Goal: Task Accomplishment & Management: Manage account settings

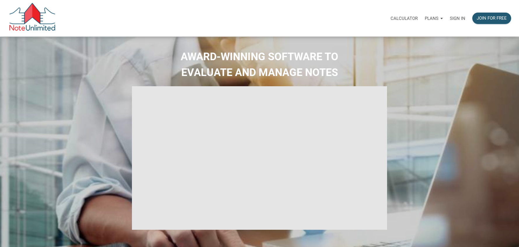
select select
type input "Introduction to new features"
select select
click at [456, 19] on p "Sign in" at bounding box center [455, 18] width 15 height 5
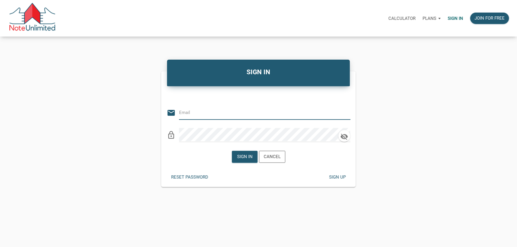
type input "[PERSON_NAME][EMAIL_ADDRESS][DOMAIN_NAME]"
click at [349, 113] on icon "clear" at bounding box center [345, 112] width 9 height 9
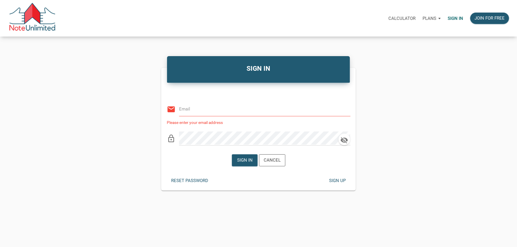
click at [231, 112] on input "email" at bounding box center [260, 108] width 163 height 13
paste input "[EMAIL_ADDRESS][DOMAIN_NAME]"
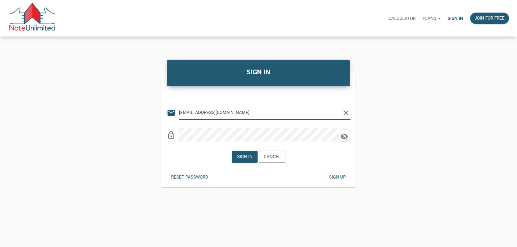
type input "[EMAIL_ADDRESS][DOMAIN_NAME]"
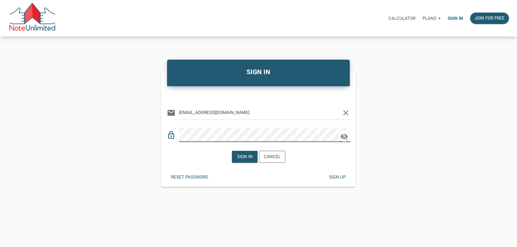
click at [170, 134] on div "lock_outline" at bounding box center [259, 133] width 184 height 18
click at [243, 156] on div "Sign in" at bounding box center [244, 156] width 15 height 7
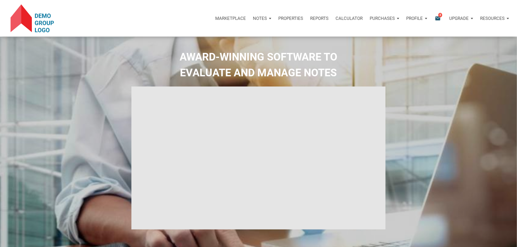
type input "Introduction to new features"
select select
click at [233, 20] on p "Marketplace" at bounding box center [230, 18] width 31 height 5
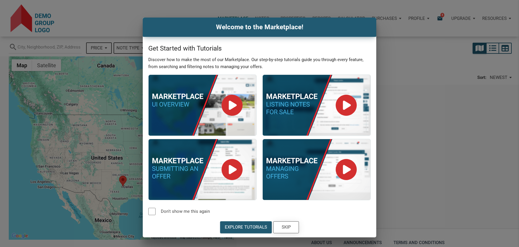
click at [288, 227] on div "Skip" at bounding box center [286, 227] width 9 height 7
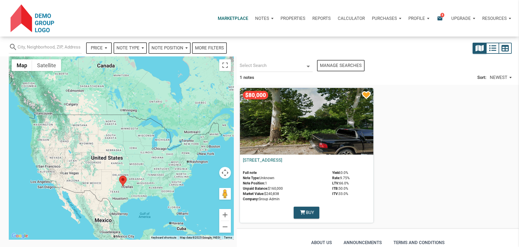
drag, startPoint x: 286, startPoint y: 200, endPoint x: 243, endPoint y: 197, distance: 42.4
click at [243, 197] on span "Company: Group Admin" at bounding box center [286, 199] width 86 height 5
click at [308, 67] on icon at bounding box center [309, 67] width 4 height 2
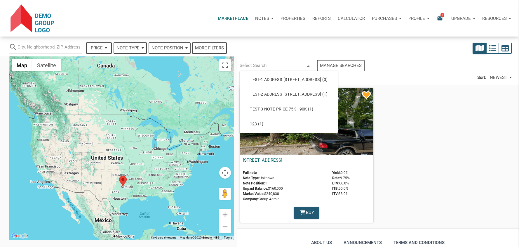
click at [422, 80] on div "1 notes Sort: NEWEST NEWEST ITB ITV LTV YIELD RATE PRICE MARKET VALUE NOTE POSI…" at bounding box center [378, 77] width 282 height 11
select select
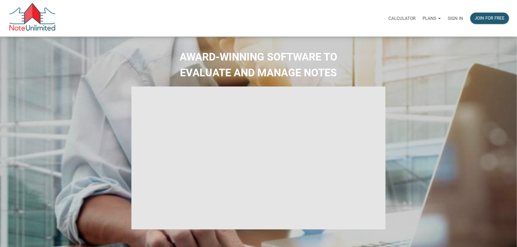
click at [278, 15] on div "Calculator Plans Personal Business Sign in Join for free" at bounding box center [284, 18] width 457 height 18
click at [459, 19] on p "Sign in" at bounding box center [455, 18] width 15 height 5
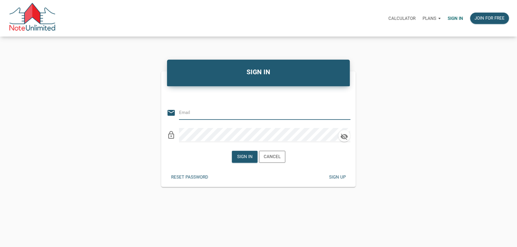
type input "[EMAIL_ADDRESS][DOMAIN_NAME]"
click at [347, 112] on icon "clear" at bounding box center [345, 112] width 9 height 9
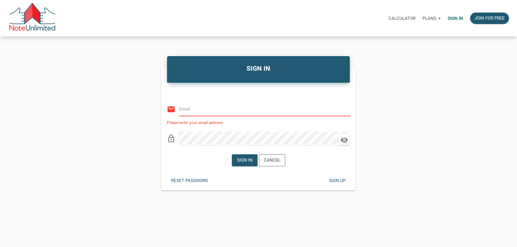
paste input "[EMAIL_ADDRESS][DOMAIN_NAME]"
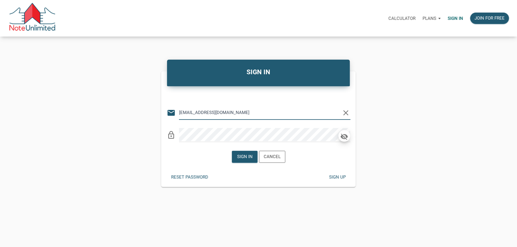
type input "[EMAIL_ADDRESS][DOMAIN_NAME]"
click at [343, 137] on icon "button" at bounding box center [344, 136] width 9 height 8
click at [244, 158] on div "Sign in" at bounding box center [244, 156] width 15 height 7
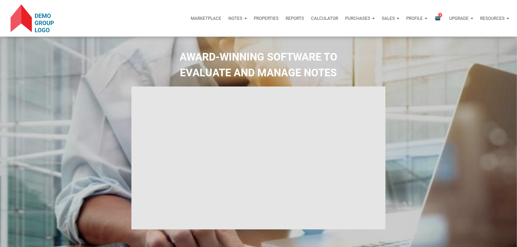
type input "Introduction to new features"
select select
click at [244, 18] on div "Notes" at bounding box center [237, 19] width 25 height 18
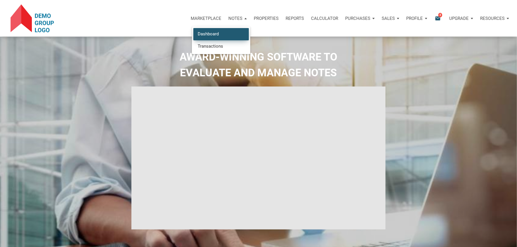
click at [207, 33] on link "Dashboard" at bounding box center [221, 34] width 56 height 12
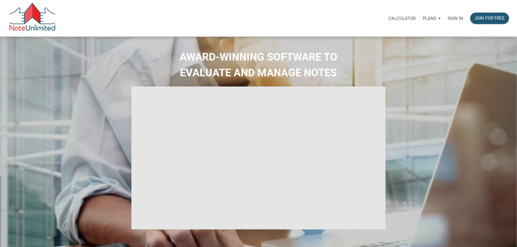
click at [455, 18] on p "Sign in" at bounding box center [455, 18] width 15 height 5
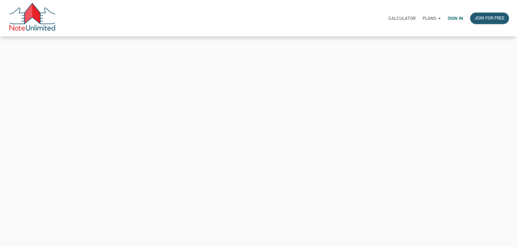
type input "automationnoteunlimited+2HUSK9X@gmail.com"
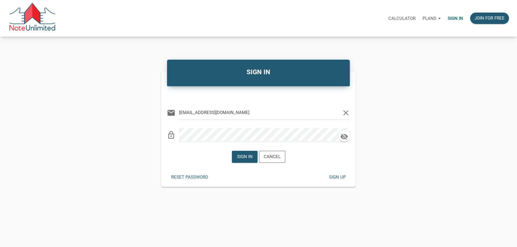
click at [346, 114] on icon "clear" at bounding box center [345, 112] width 9 height 9
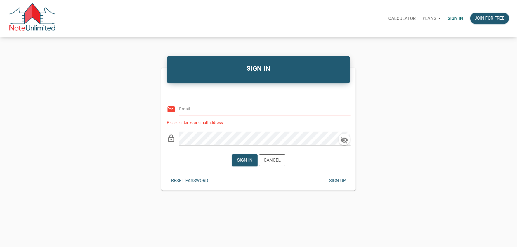
click at [234, 111] on input "email" at bounding box center [260, 108] width 163 height 13
type input "[PERSON_NAME][EMAIL_ADDRESS][DOMAIN_NAME]"
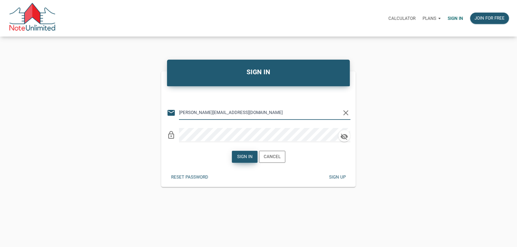
click at [241, 159] on div "Sign in" at bounding box center [244, 156] width 15 height 7
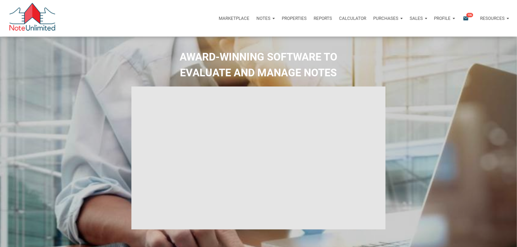
type input "Introduction to new features"
select select
click at [452, 19] on div "Profile" at bounding box center [445, 19] width 28 height 18
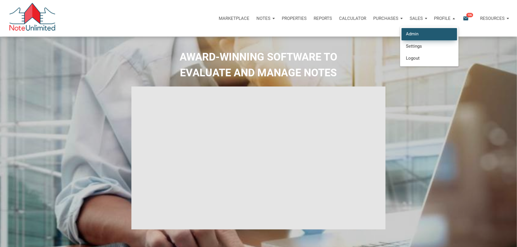
click at [415, 35] on link "Admin" at bounding box center [430, 34] width 56 height 12
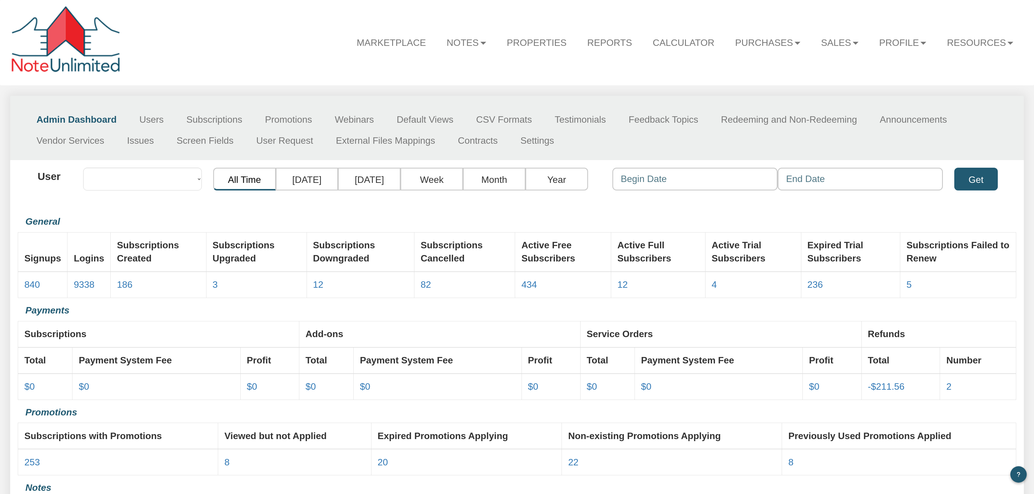
select select "object:43"
click at [151, 119] on link "Users" at bounding box center [151, 119] width 47 height 21
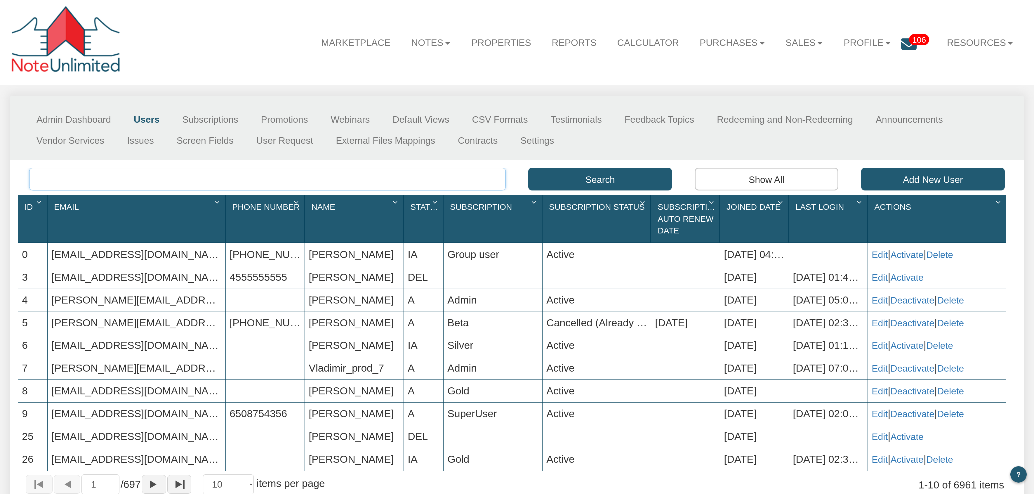
paste input "[EMAIL_ADDRESS][DOMAIN_NAME]"
type input "[EMAIL_ADDRESS][DOMAIN_NAME]"
click at [584, 178] on button "Search" at bounding box center [600, 179] width 144 height 23
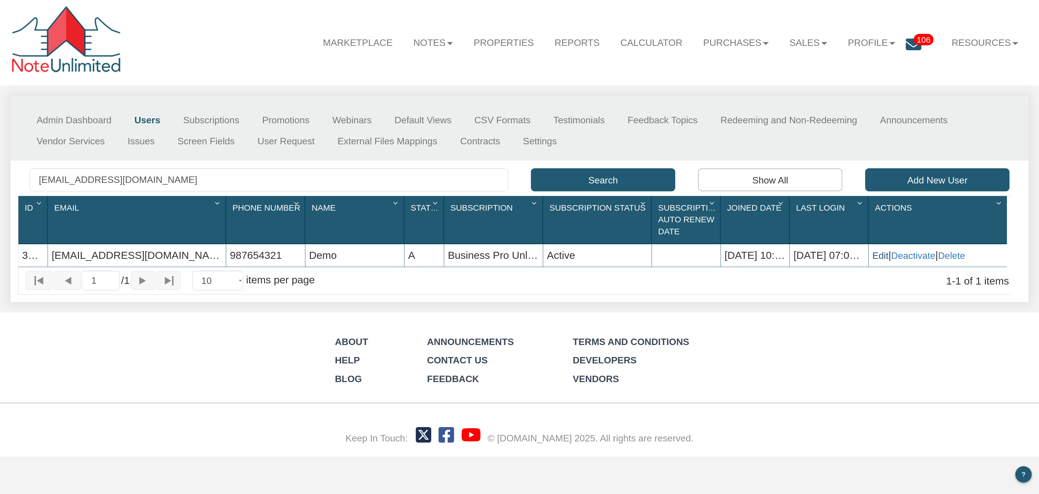
click at [878, 259] on link "Edit" at bounding box center [880, 255] width 16 height 11
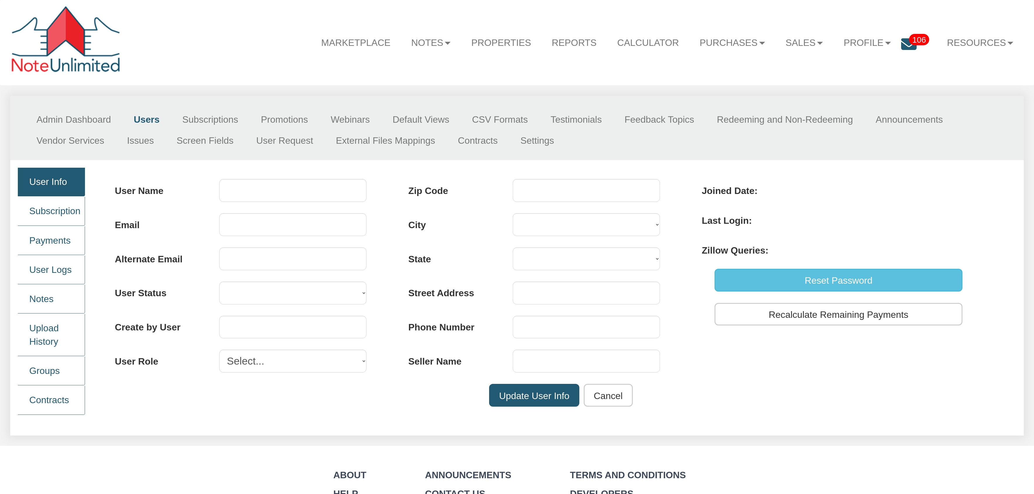
type input "Demo"
type input "[EMAIL_ADDRESS][DOMAIN_NAME]"
select select "A"
type input "0"
select select "tester"
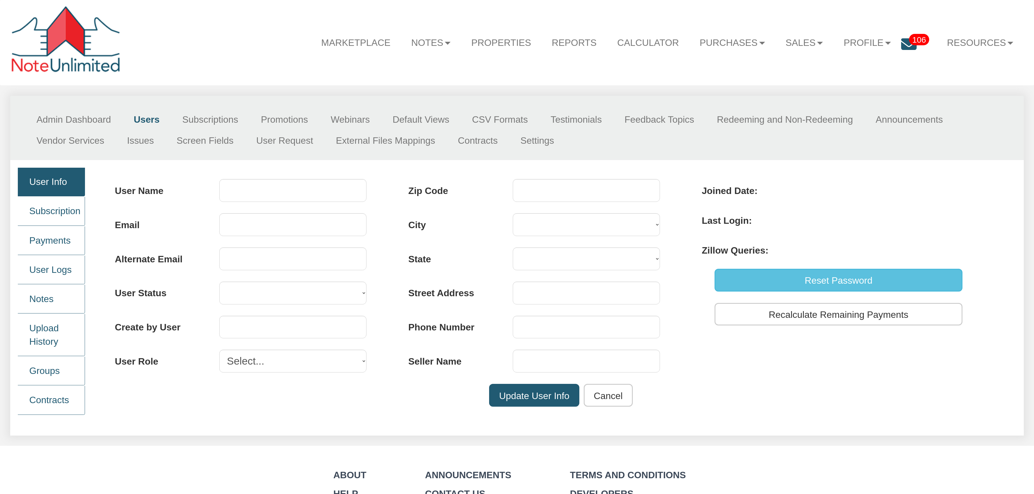
type input "[PHONE_NUMBER]"
type input "Group Admin"
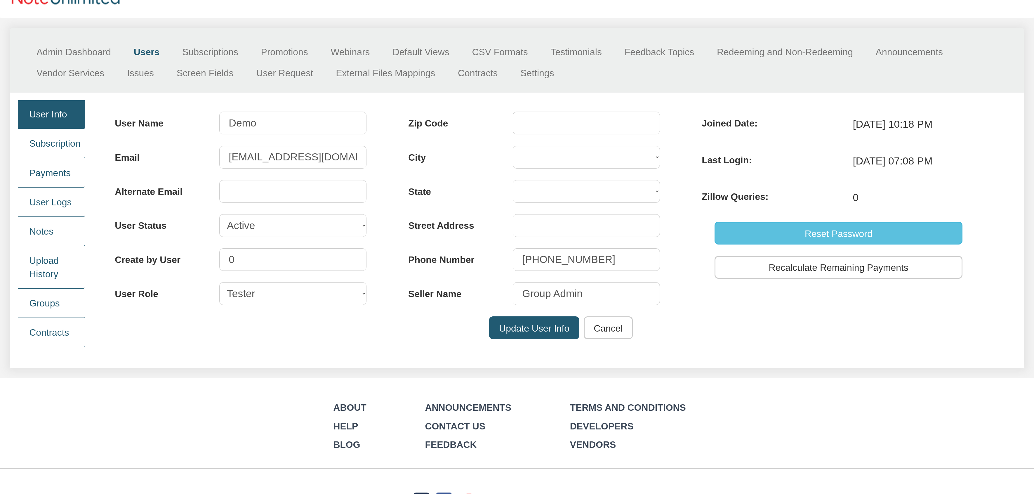
scroll to position [70, 0]
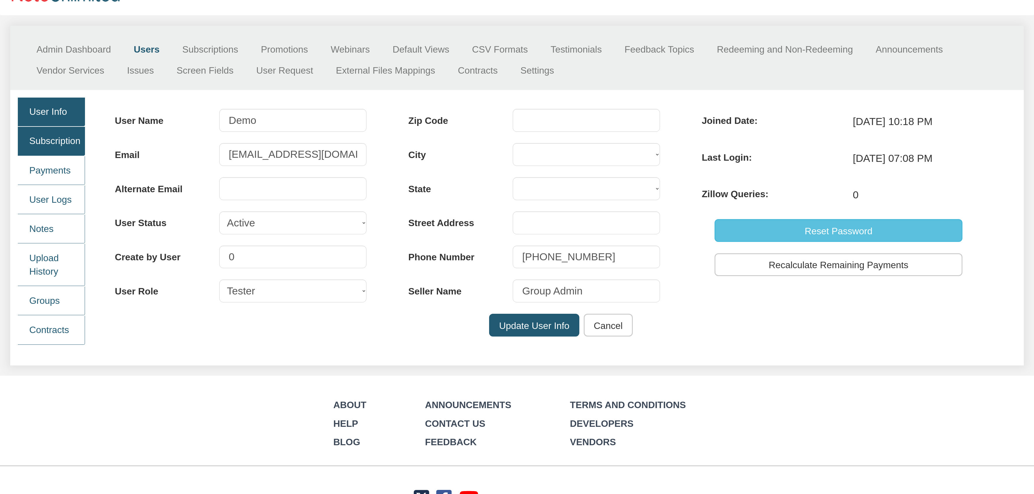
click at [74, 146] on link "Subscription" at bounding box center [51, 141] width 67 height 29
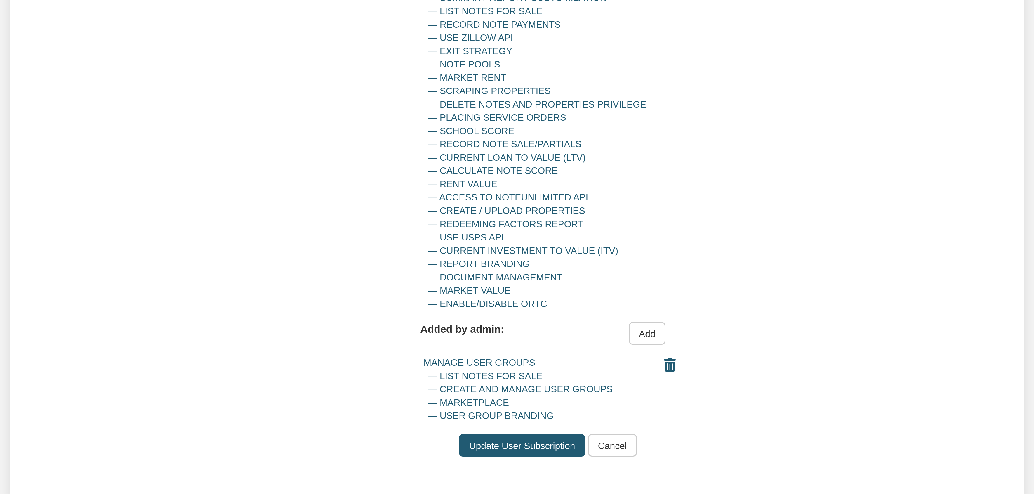
scroll to position [526, 0]
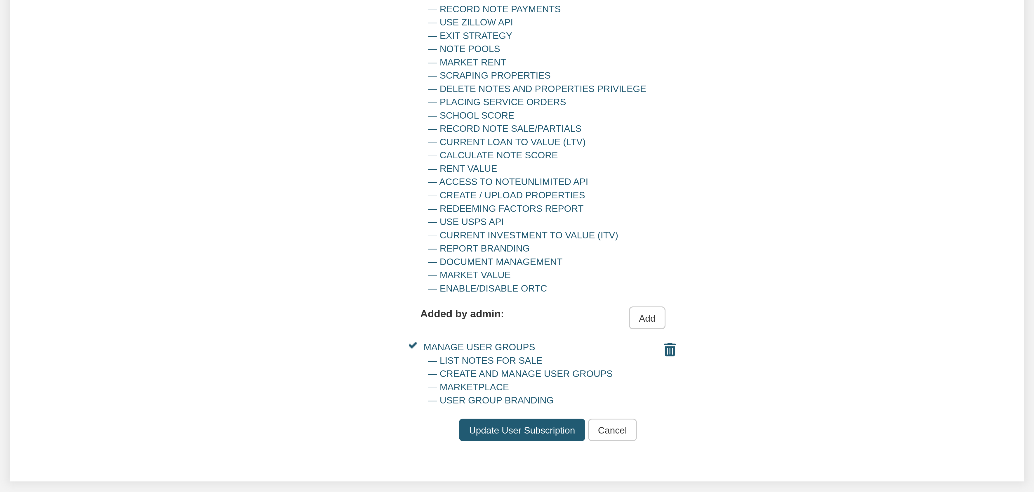
click at [651, 324] on input "Add" at bounding box center [647, 317] width 37 height 23
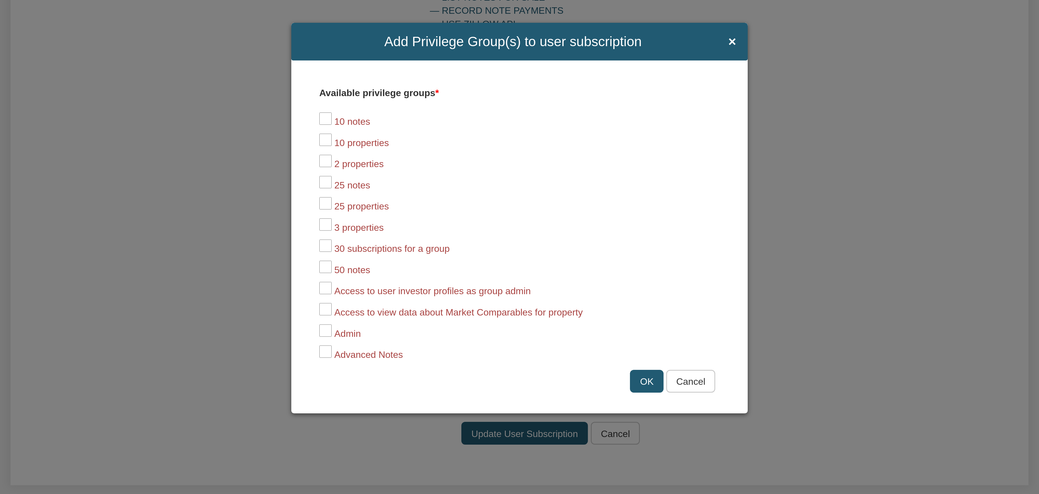
scroll to position [18, 0]
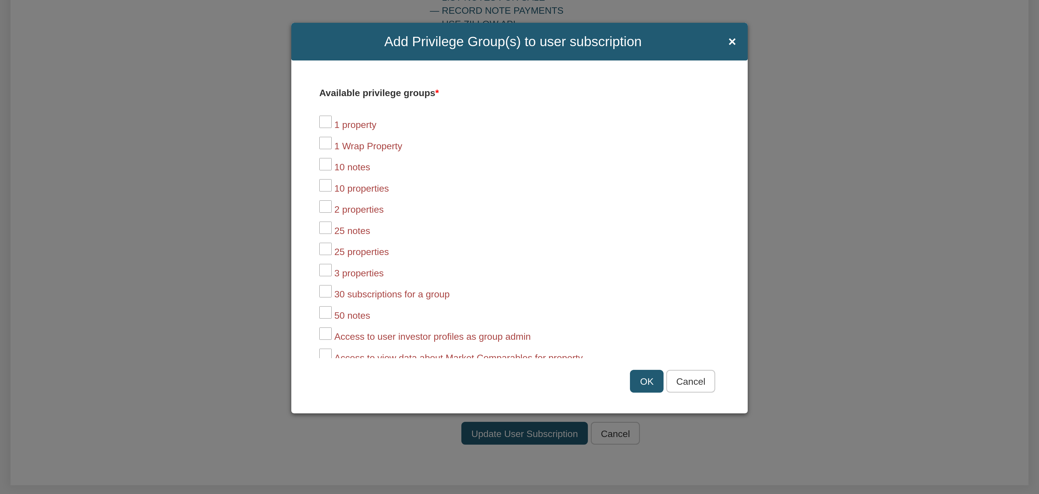
click at [328, 144] on input "1 Wrap Property" at bounding box center [325, 143] width 13 height 13
checkbox input "true"
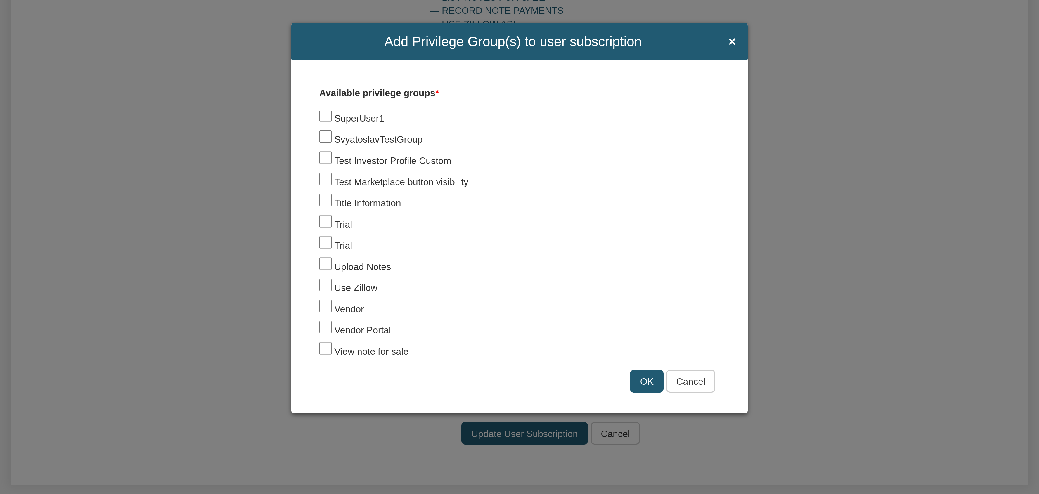
scroll to position [1596, 0]
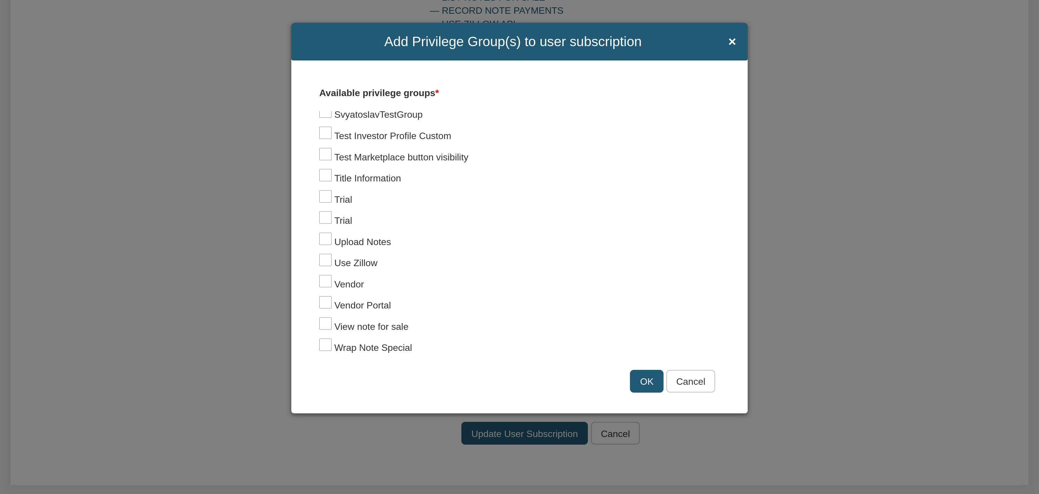
click at [327, 342] on input "Wrap Note Special" at bounding box center [325, 345] width 13 height 13
checkbox input "true"
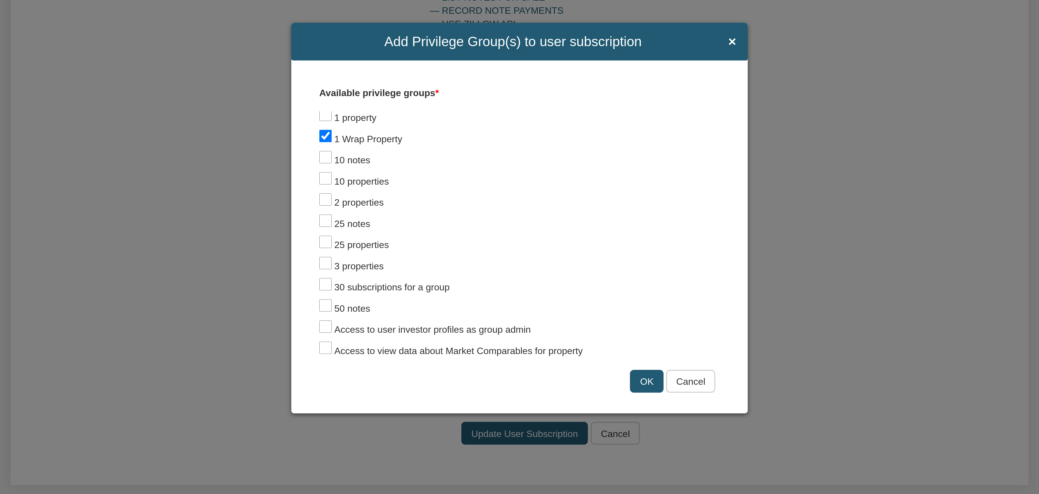
scroll to position [0, 0]
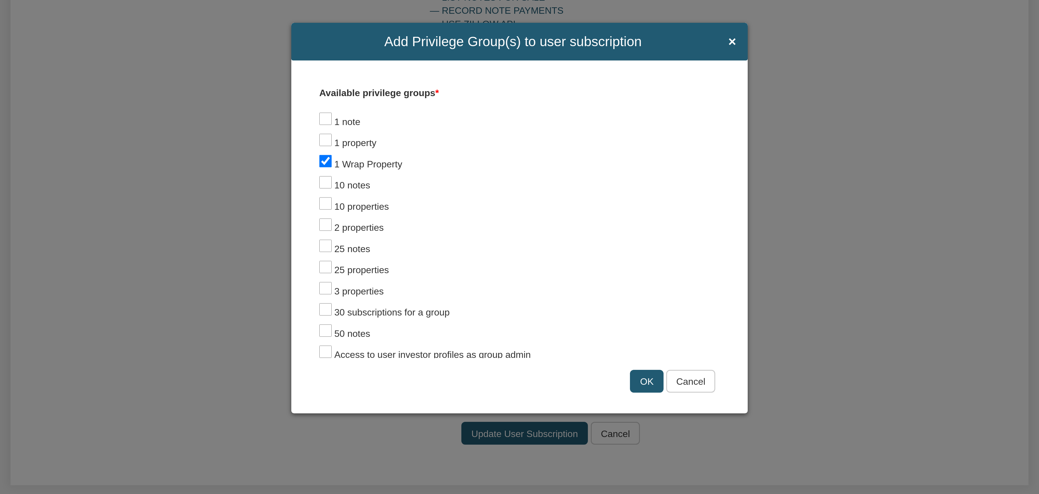
click at [646, 383] on input "OK" at bounding box center [647, 381] width 34 height 23
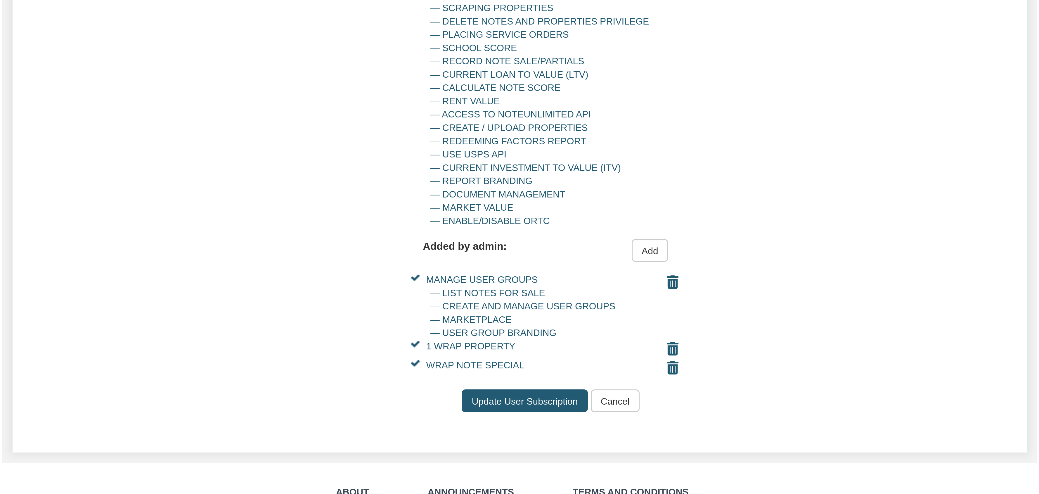
scroll to position [596, 0]
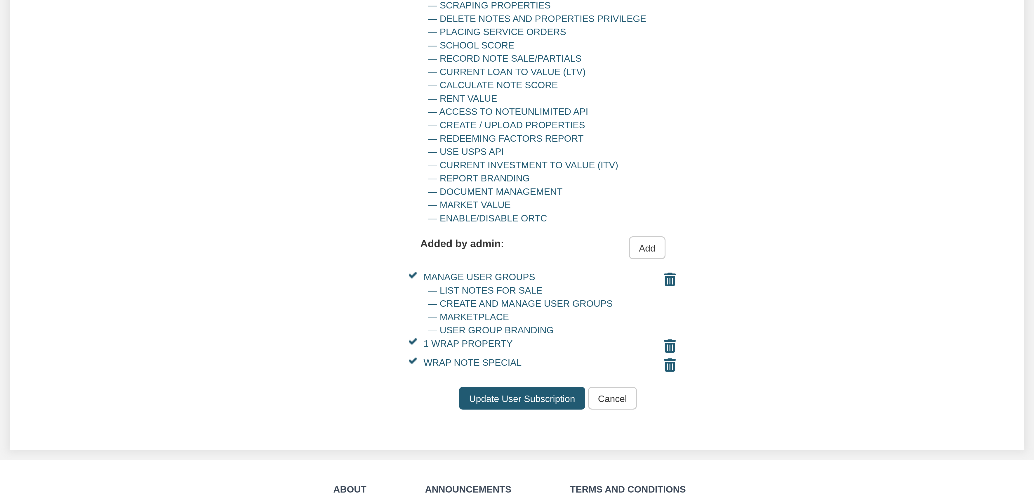
click at [653, 254] on input "Add" at bounding box center [647, 247] width 37 height 23
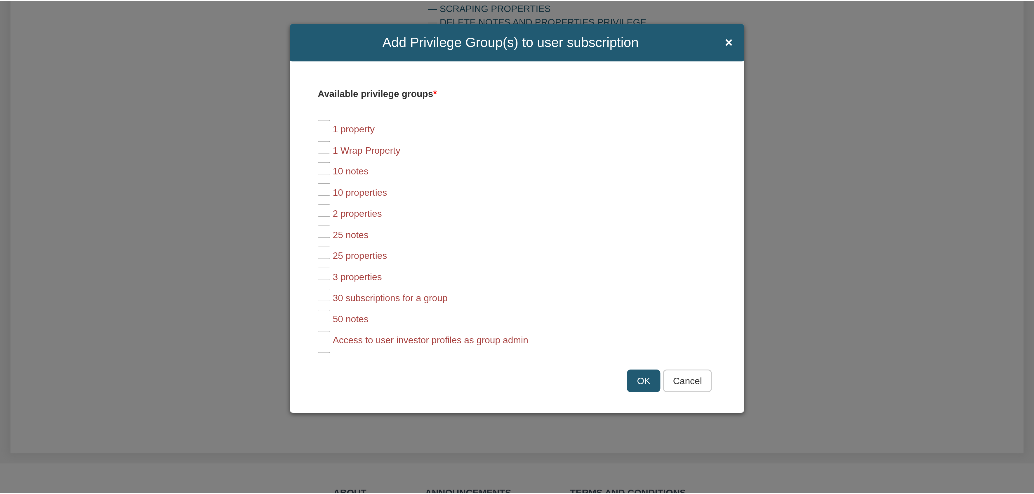
scroll to position [10, 0]
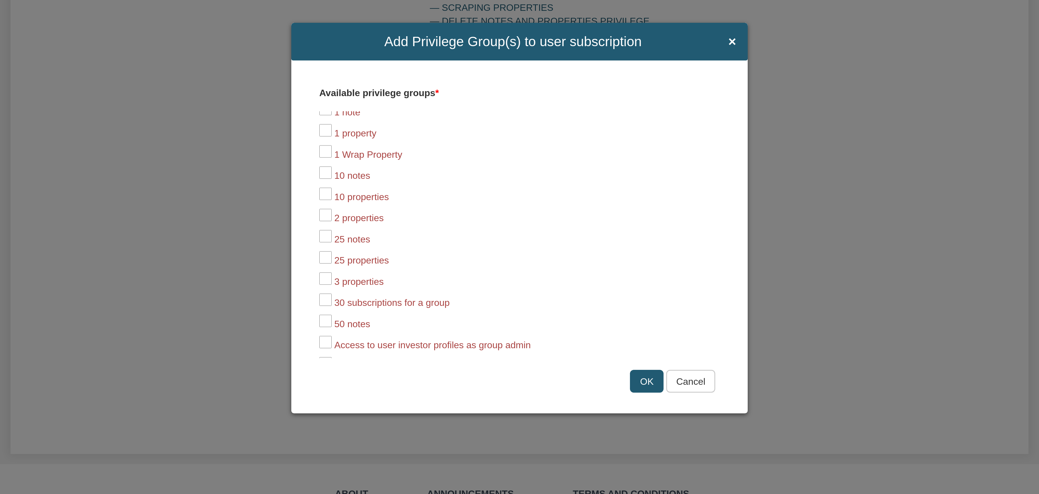
click at [321, 154] on input "1 Wrap Property" at bounding box center [325, 151] width 13 height 13
checkbox input "true"
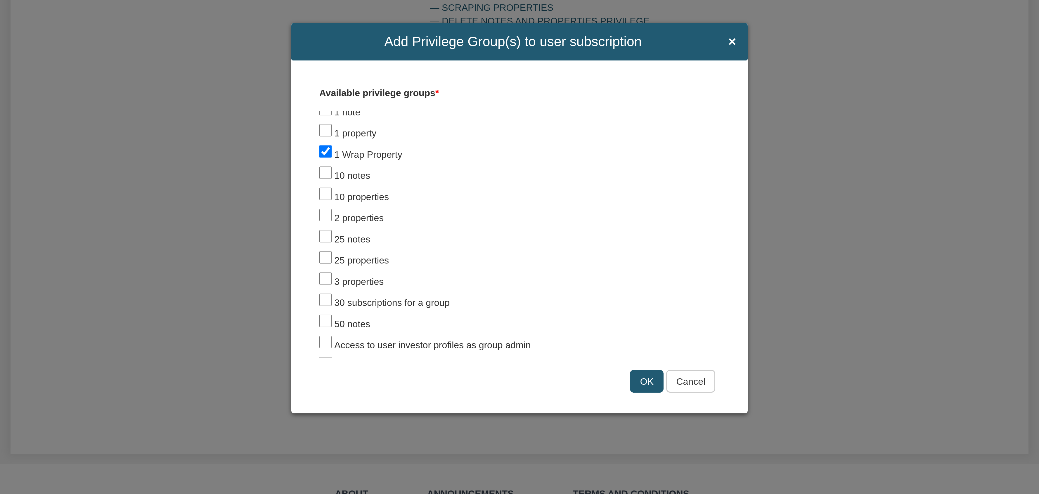
click at [644, 386] on input "OK" at bounding box center [647, 381] width 34 height 23
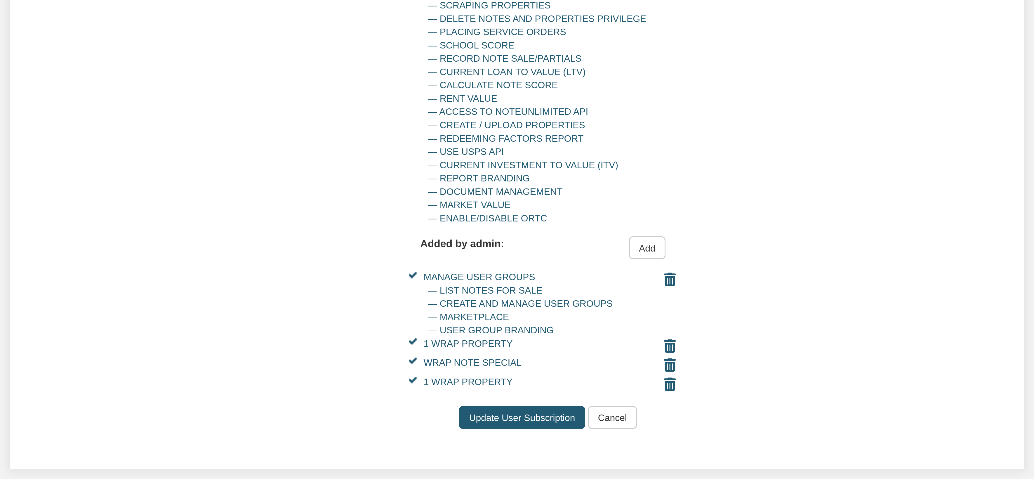
click at [543, 425] on input "Update User Subscription" at bounding box center [522, 417] width 126 height 23
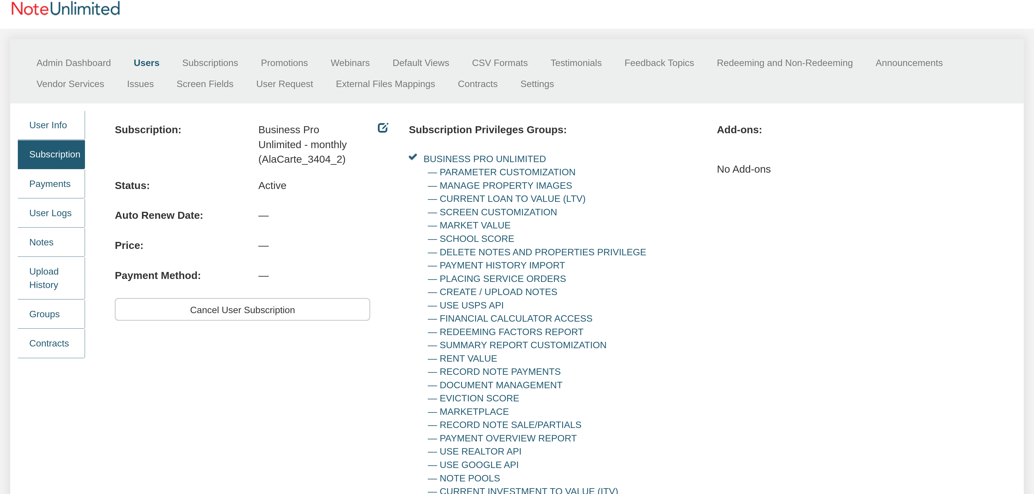
scroll to position [0, 0]
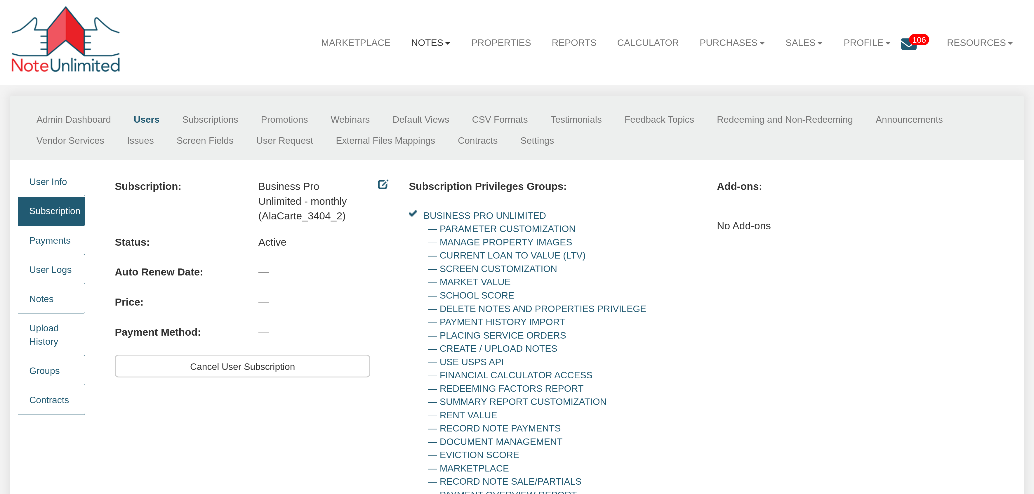
click at [445, 44] on b at bounding box center [448, 43] width 6 height 3
click at [369, 67] on link "Dashboard" at bounding box center [400, 69] width 120 height 18
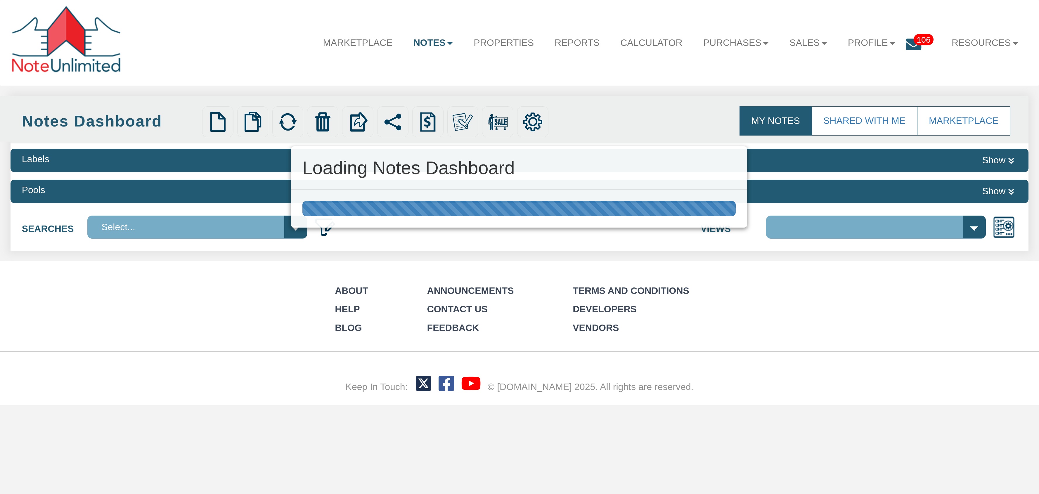
select select "3"
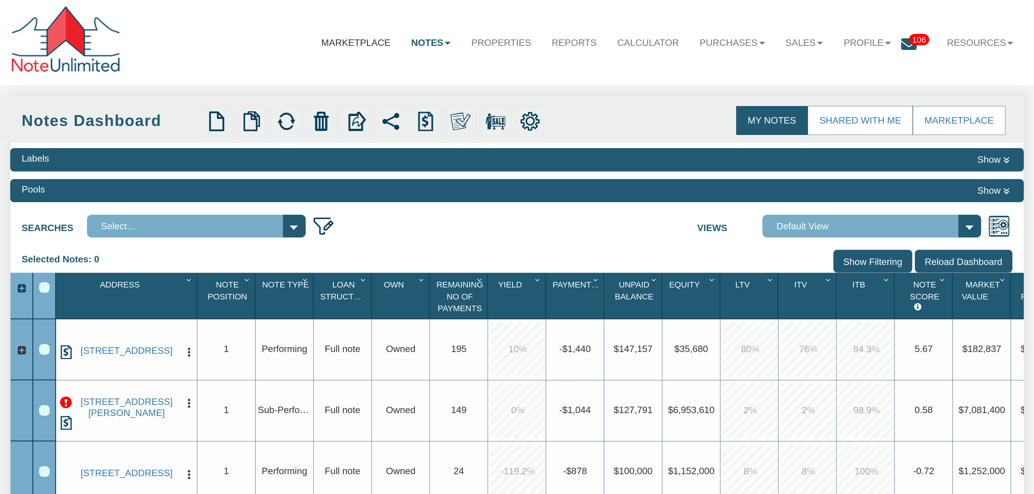
click at [347, 44] on link "Marketplace" at bounding box center [356, 42] width 90 height 27
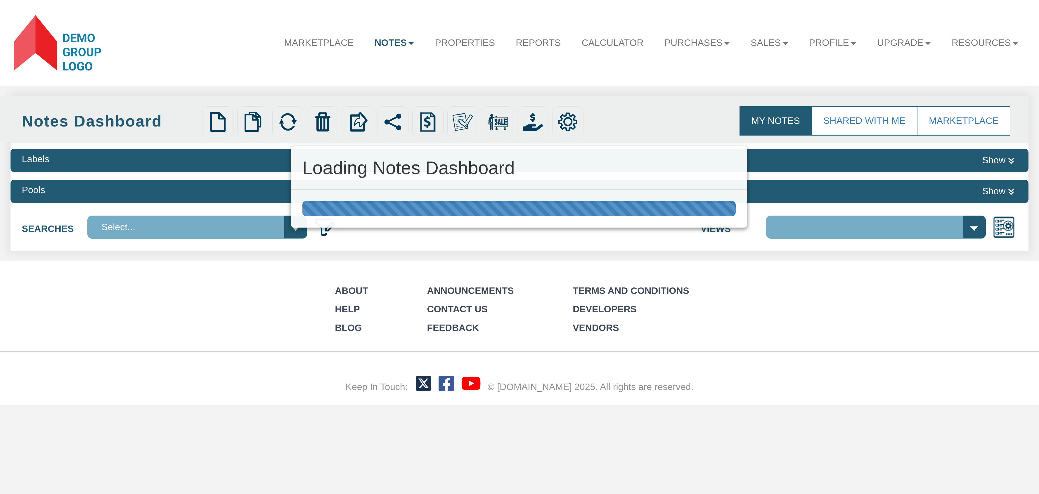
select select
select select "3"
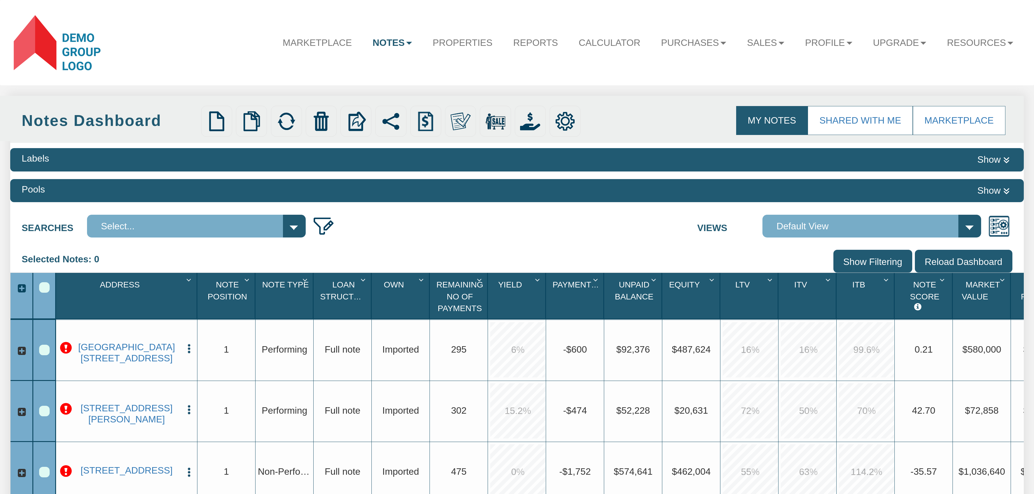
scroll to position [25, 0]
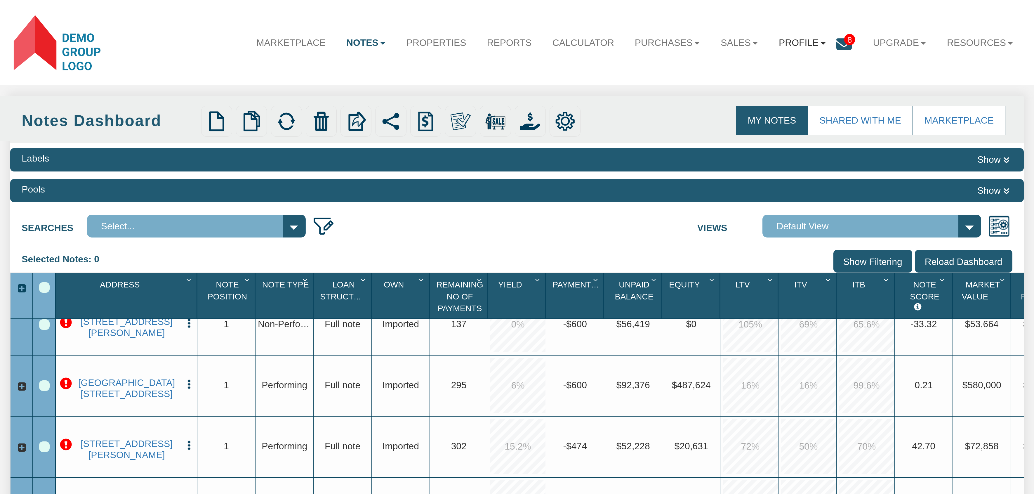
click at [816, 46] on link "Profile" at bounding box center [803, 42] width 68 height 27
click at [778, 74] on link "Settings" at bounding box center [802, 76] width 120 height 18
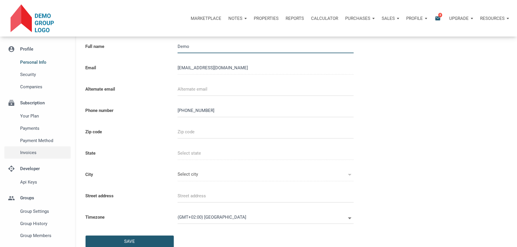
scroll to position [35, 0]
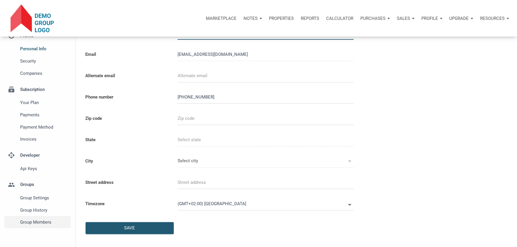
type input "987654321"
select select
click at [37, 223] on span "Group Members" at bounding box center [44, 222] width 48 height 7
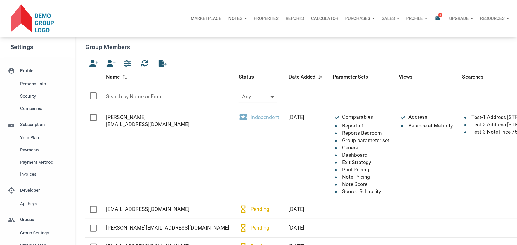
click at [30, 72] on li "account_circle Profile Personal Info Security Companies" at bounding box center [37, 89] width 75 height 51
click at [40, 86] on span "Personal Info" at bounding box center [44, 83] width 48 height 7
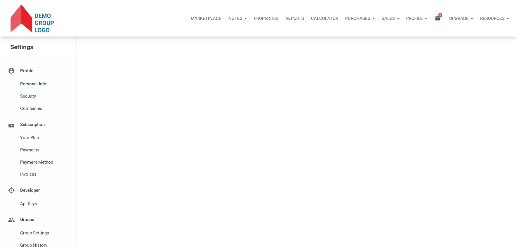
select select
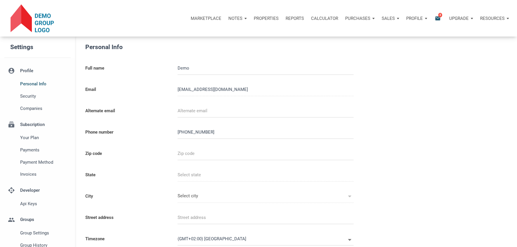
click at [276, 91] on div "[EMAIL_ADDRESS][DOMAIN_NAME]" at bounding box center [265, 89] width 185 height 21
type input "987654321"
select select
click at [207, 19] on p "Marketplace" at bounding box center [206, 18] width 31 height 5
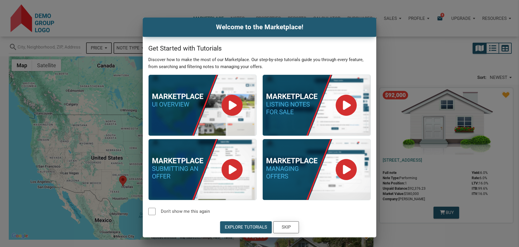
click at [285, 228] on div "Skip" at bounding box center [286, 227] width 9 height 7
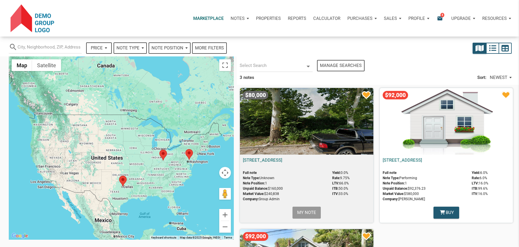
select select
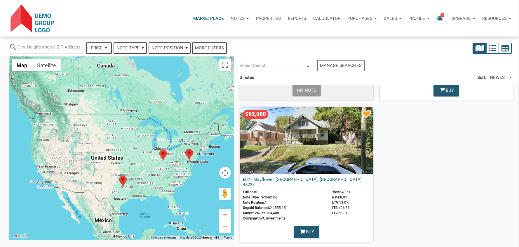
scroll to position [123, 0]
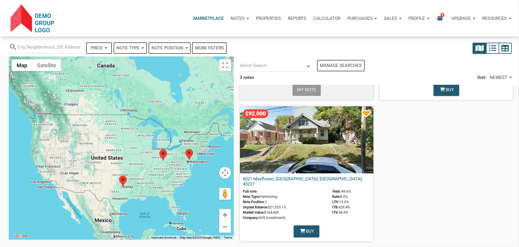
drag, startPoint x: 356, startPoint y: 190, endPoint x: 327, endPoint y: 192, distance: 28.4
click at [327, 192] on div "Full note Note Type: Performing Note Position: 1 Unpaid Balance: $21,555.15 Mar…" at bounding box center [306, 205] width 127 height 32
click at [367, 228] on div "Buy" at bounding box center [306, 231] width 133 height 15
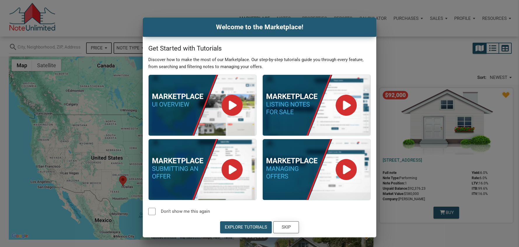
click at [287, 226] on div "Skip" at bounding box center [286, 227] width 9 height 7
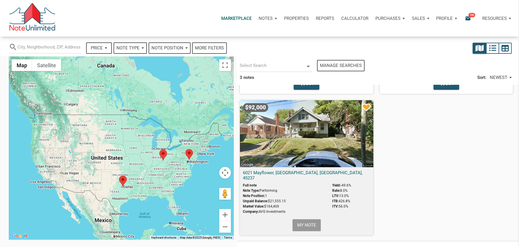
scroll to position [140, 0]
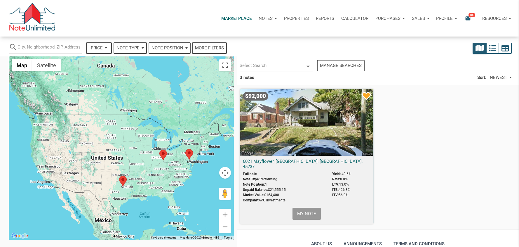
select select
click at [273, 18] on div "Notes" at bounding box center [267, 19] width 25 height 18
click at [245, 33] on link "Dashboard" at bounding box center [252, 34] width 56 height 12
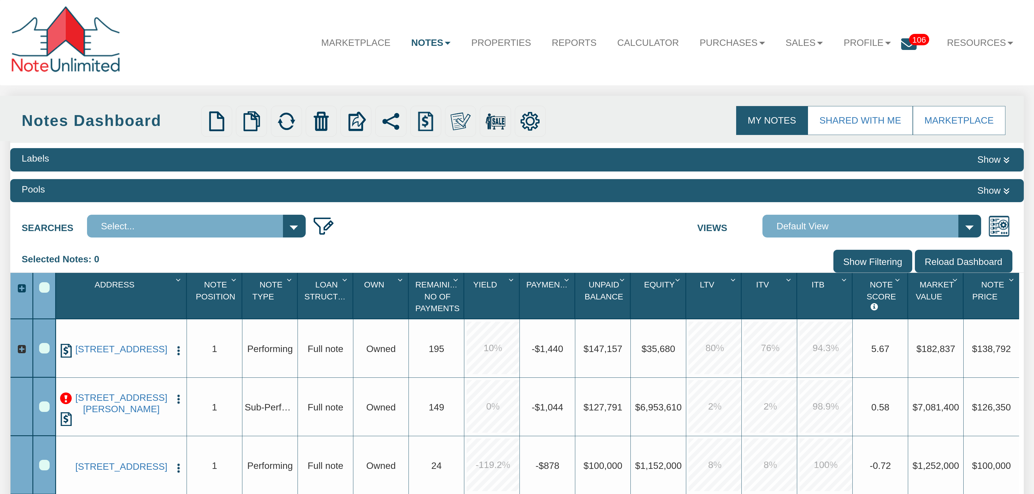
click at [885, 265] on input "Show Filtering" at bounding box center [873, 261] width 79 height 23
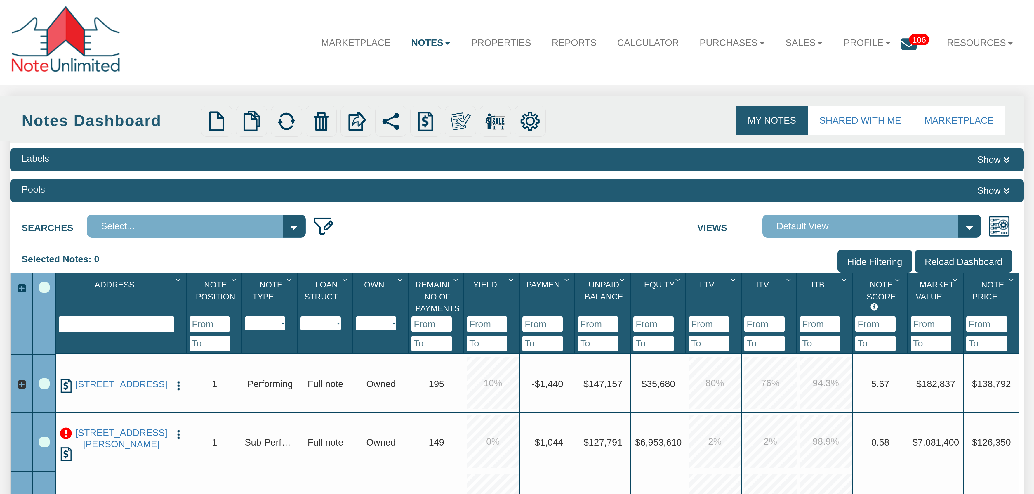
drag, startPoint x: 96, startPoint y: 328, endPoint x: 98, endPoint y: 326, distance: 3.1
click at [96, 327] on input "text" at bounding box center [117, 324] width 116 height 16
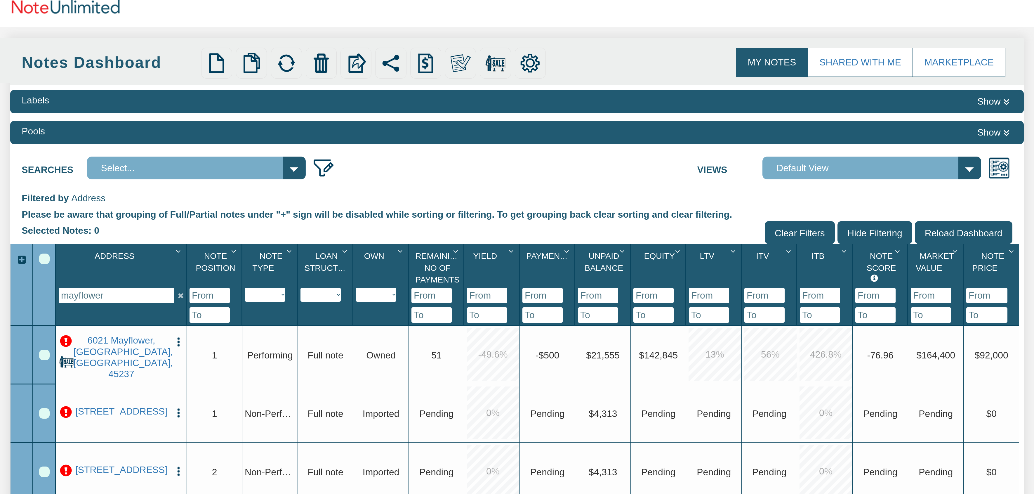
scroll to position [70, 0]
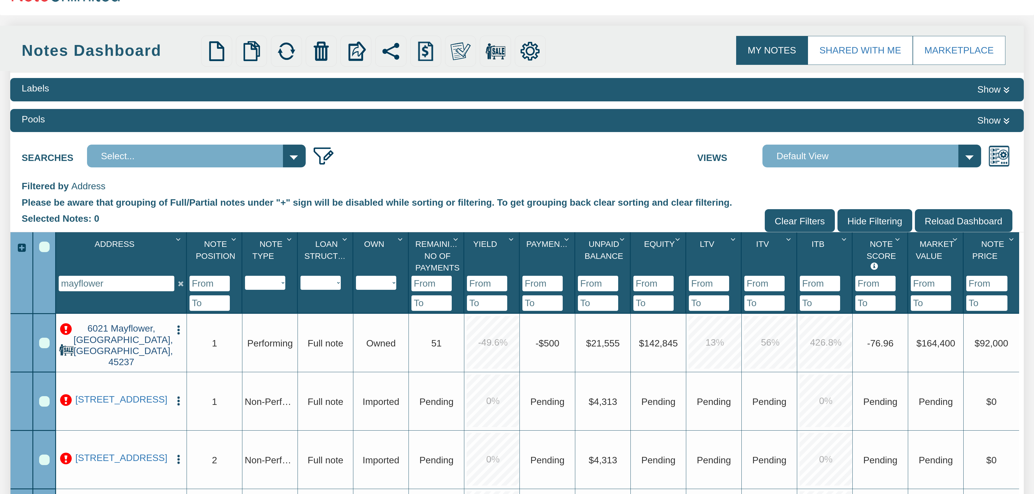
type input "mayflower"
click at [125, 333] on link "6021 Mayflower, Cincinnati, OH, 45237" at bounding box center [122, 345] width 96 height 45
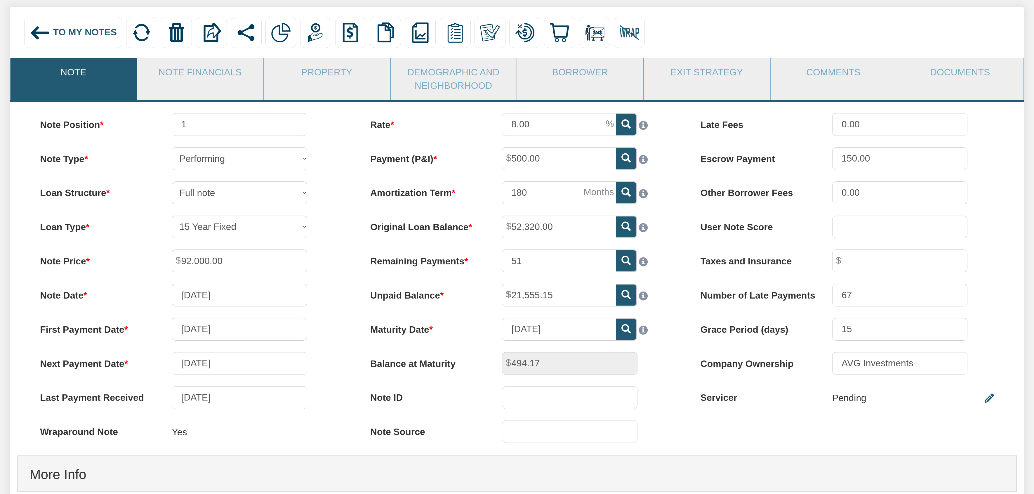
scroll to position [105, 0]
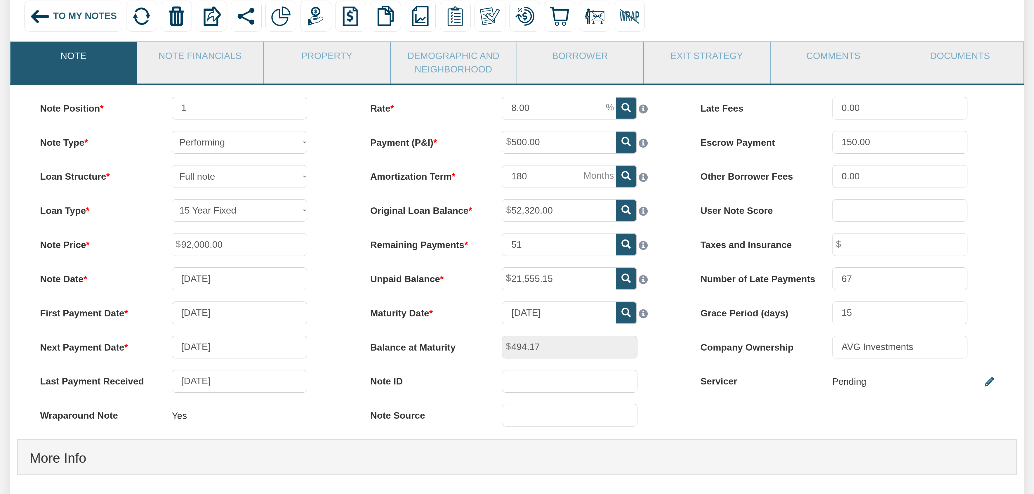
drag, startPoint x: 207, startPoint y: 416, endPoint x: 188, endPoint y: 421, distance: 19.1
click at [188, 421] on div "Yes" at bounding box center [239, 416] width 135 height 24
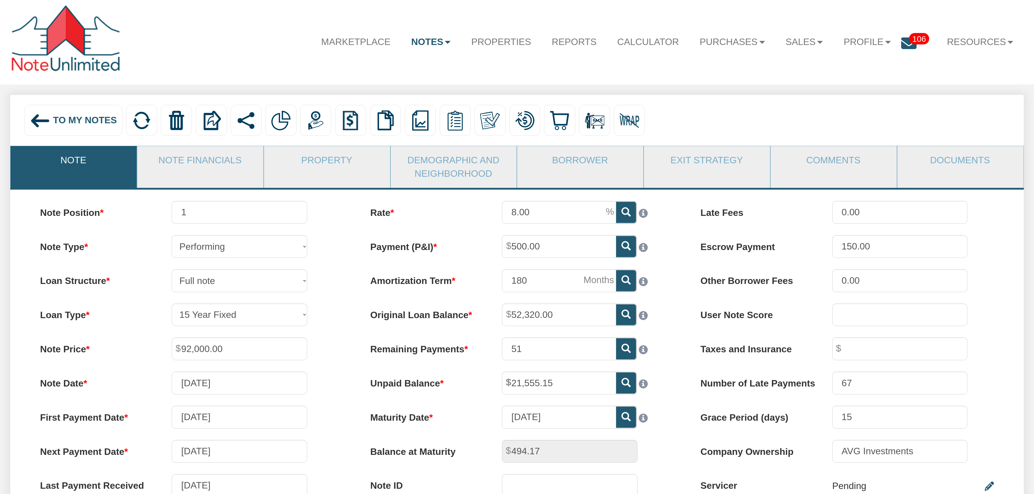
scroll to position [0, 0]
click at [632, 123] on img at bounding box center [630, 121] width 20 height 20
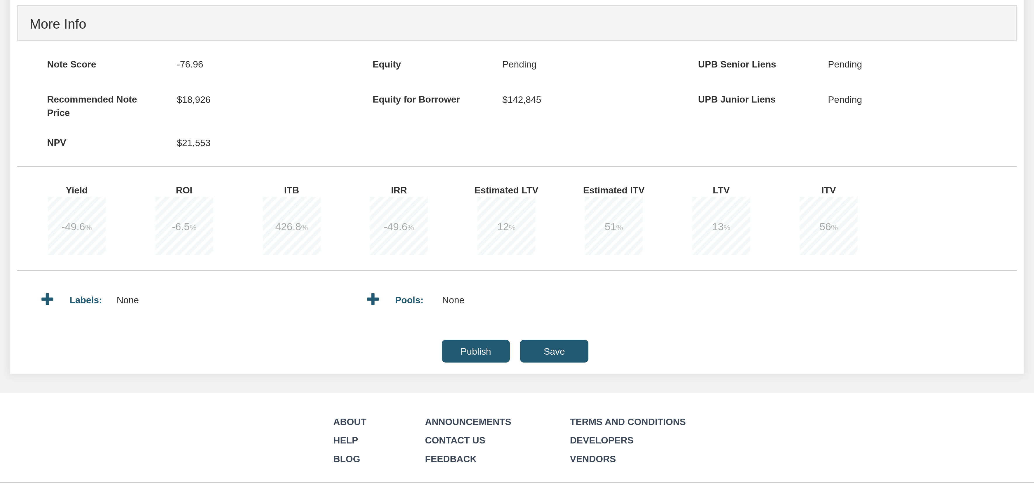
scroll to position [585, 0]
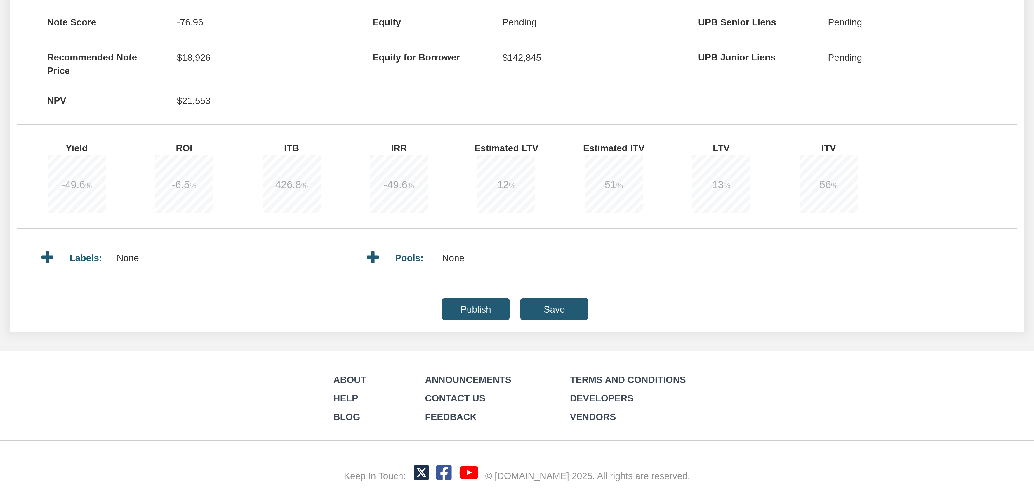
click at [570, 309] on input "Save" at bounding box center [554, 309] width 68 height 23
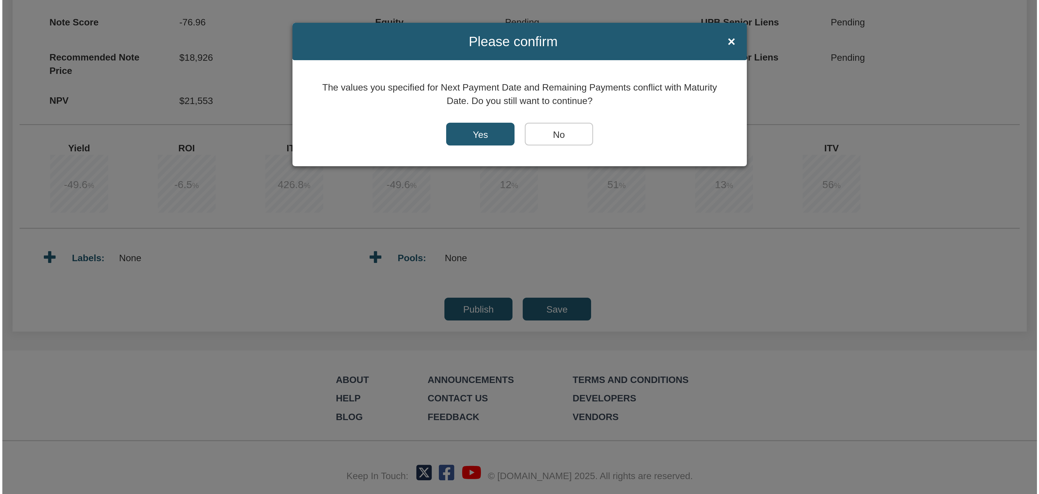
scroll to position [586, 0]
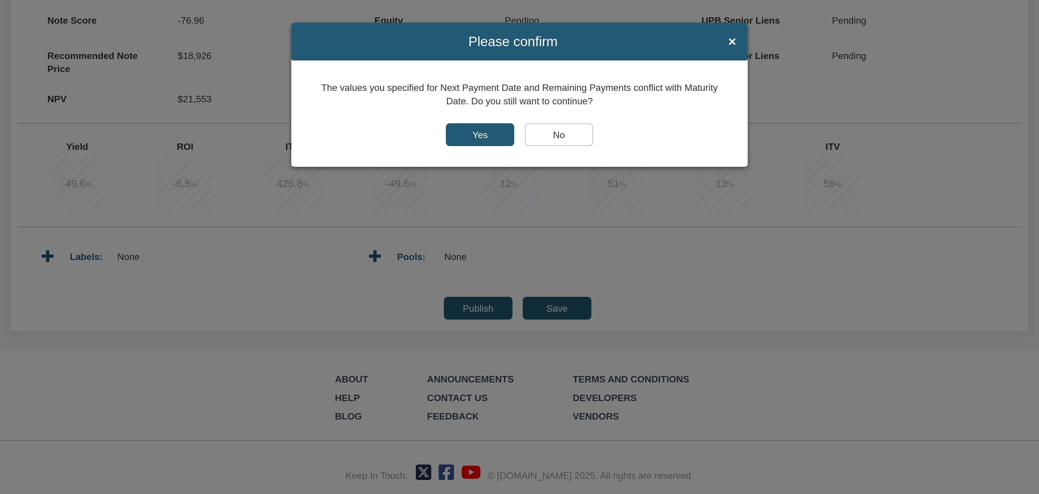
click at [476, 138] on input "Yes" at bounding box center [480, 134] width 69 height 23
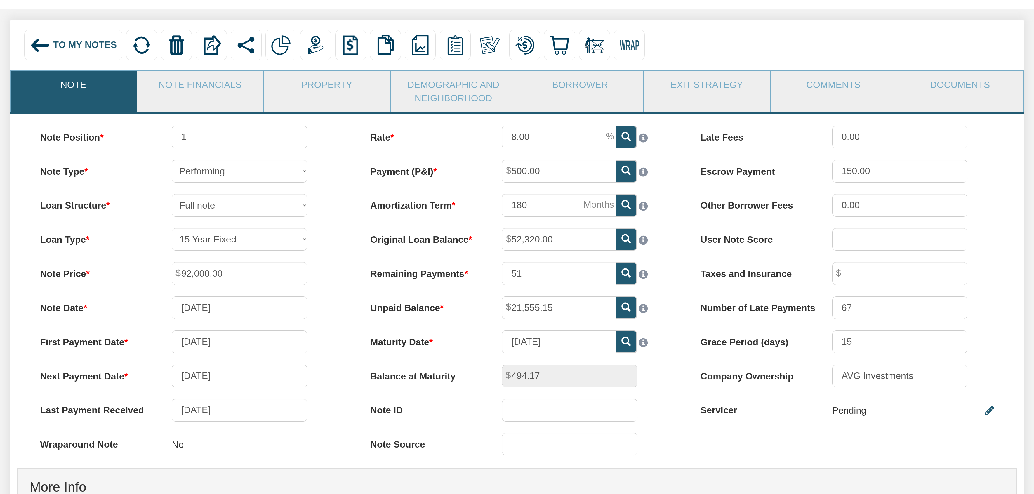
scroll to position [60, 0]
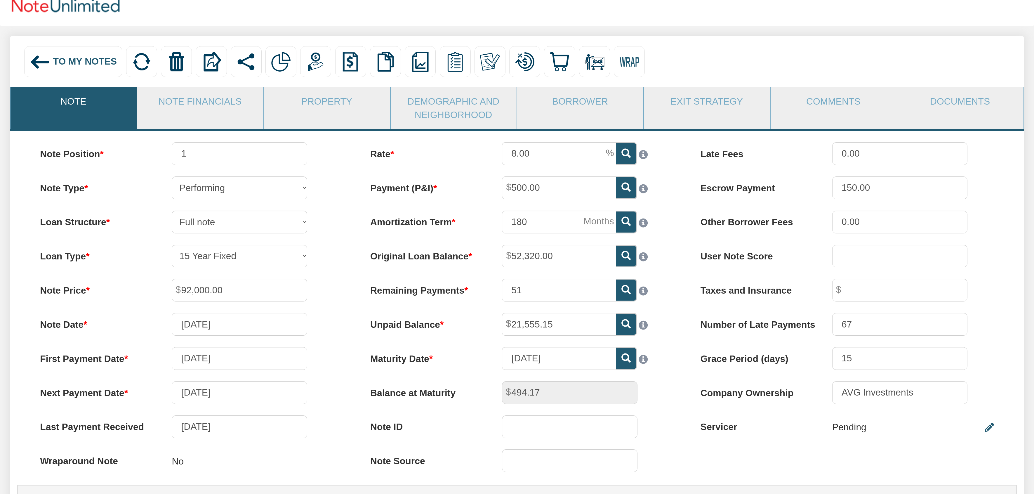
click at [57, 62] on span "To My Notes" at bounding box center [85, 61] width 64 height 11
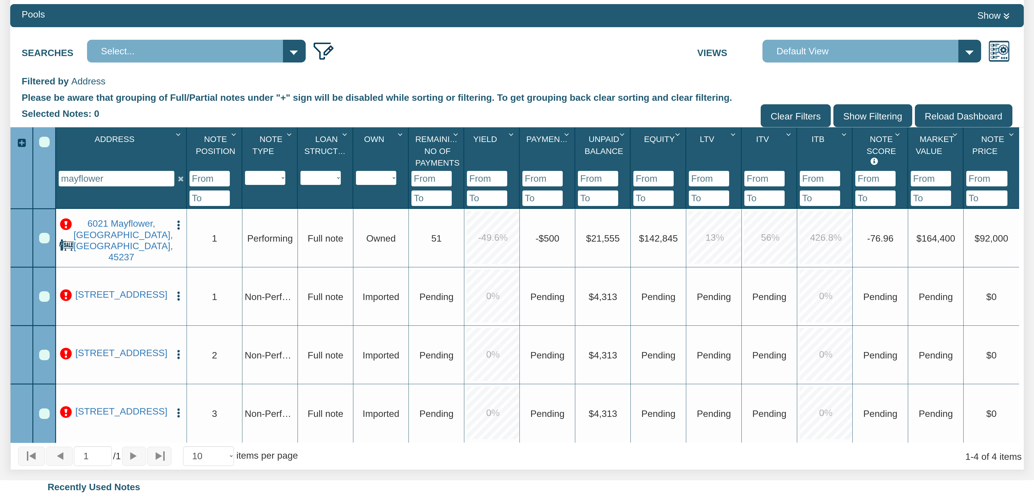
scroll to position [105, 0]
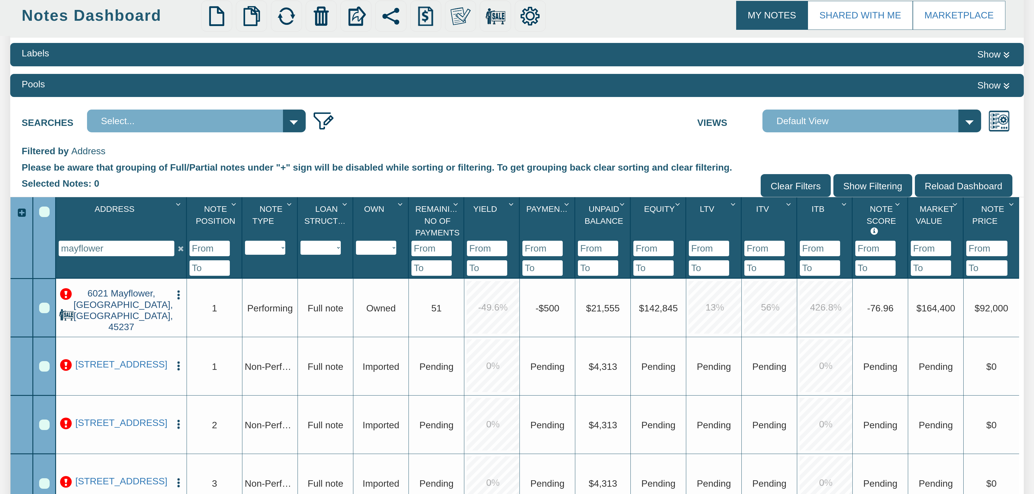
click at [122, 307] on link "6021 Mayflower, Cincinnati, OH, 45237" at bounding box center [122, 310] width 96 height 45
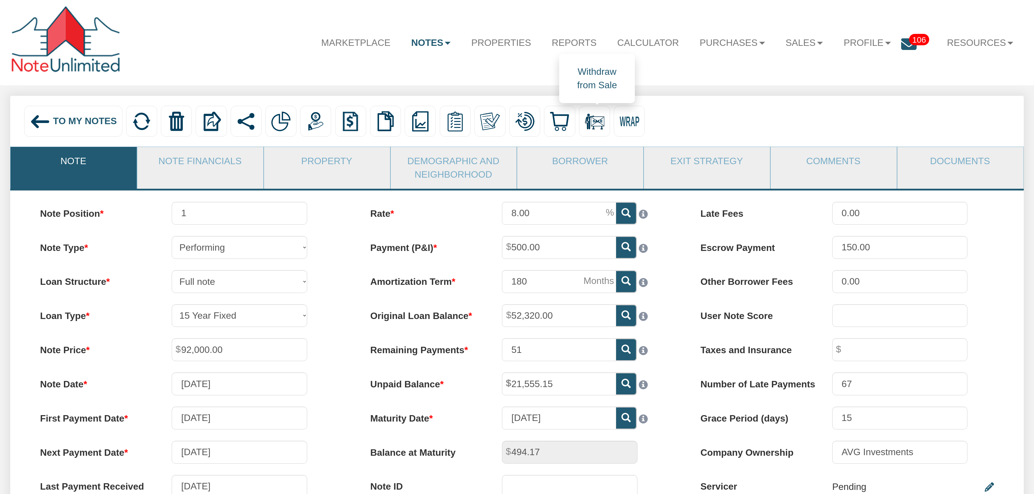
click at [601, 122] on img at bounding box center [595, 121] width 20 height 20
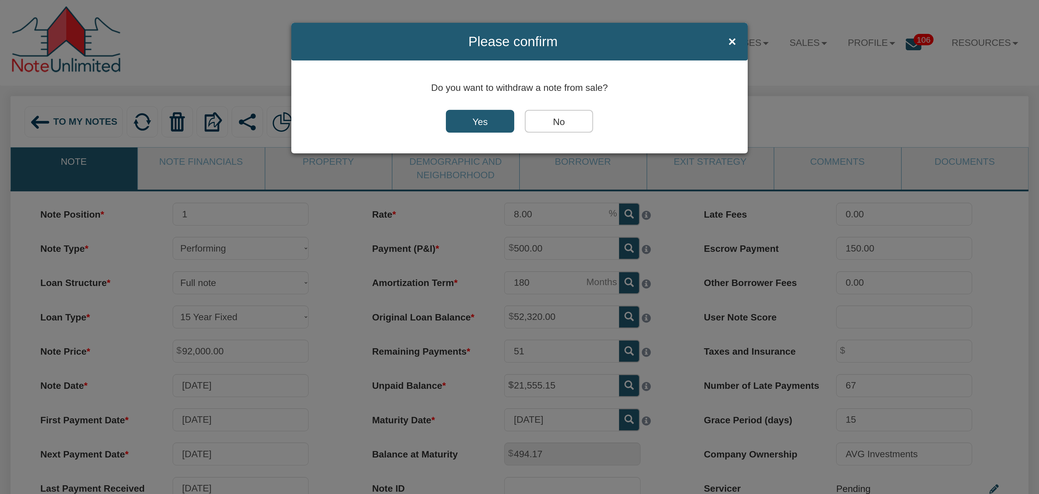
click at [469, 120] on input "Yes" at bounding box center [480, 121] width 69 height 23
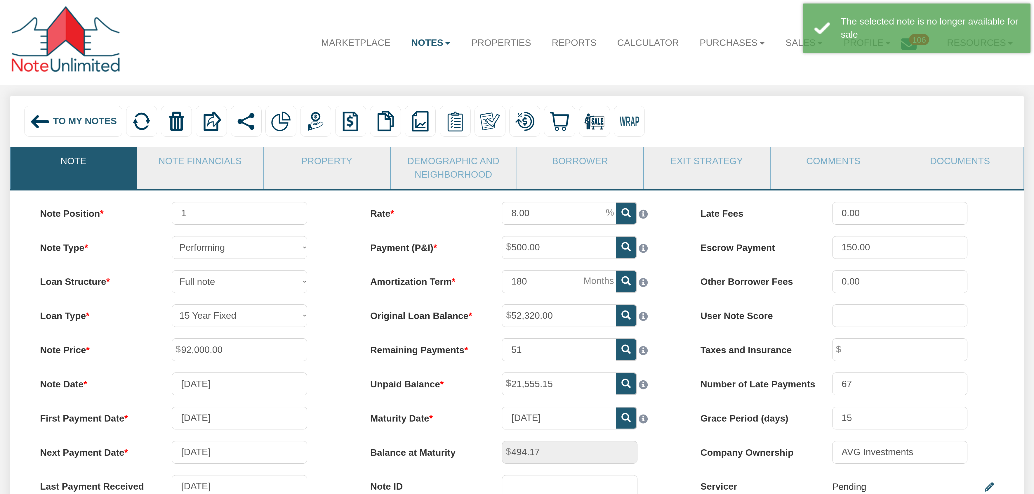
click at [736, 72] on div "Marketplace Notes Dashboard Transactions Properties Reports Calculator Purchase…" at bounding box center [517, 42] width 1014 height 65
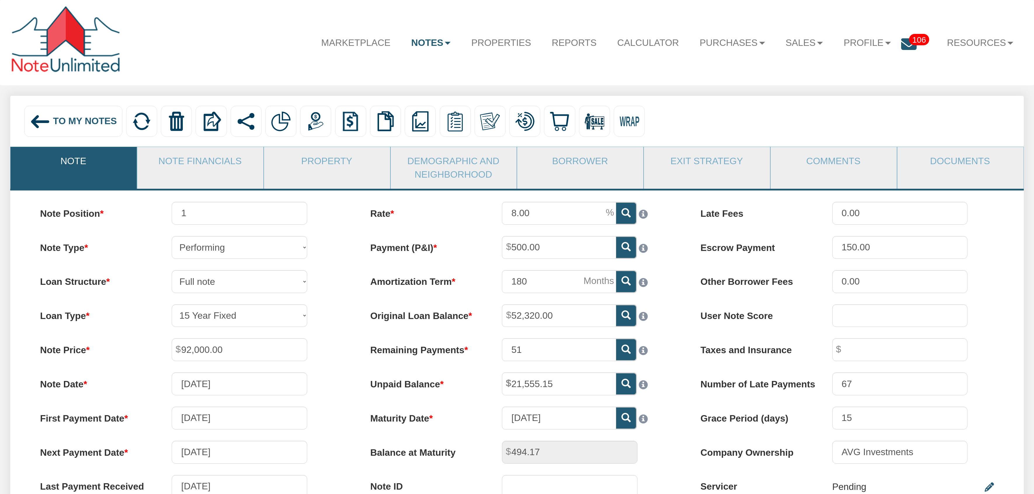
click at [84, 125] on span "To My Notes" at bounding box center [85, 121] width 64 height 11
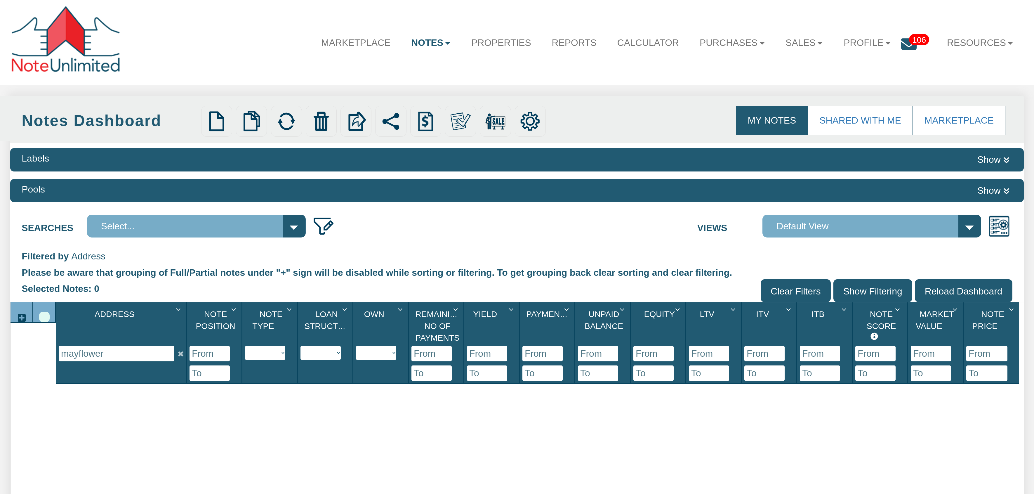
select select
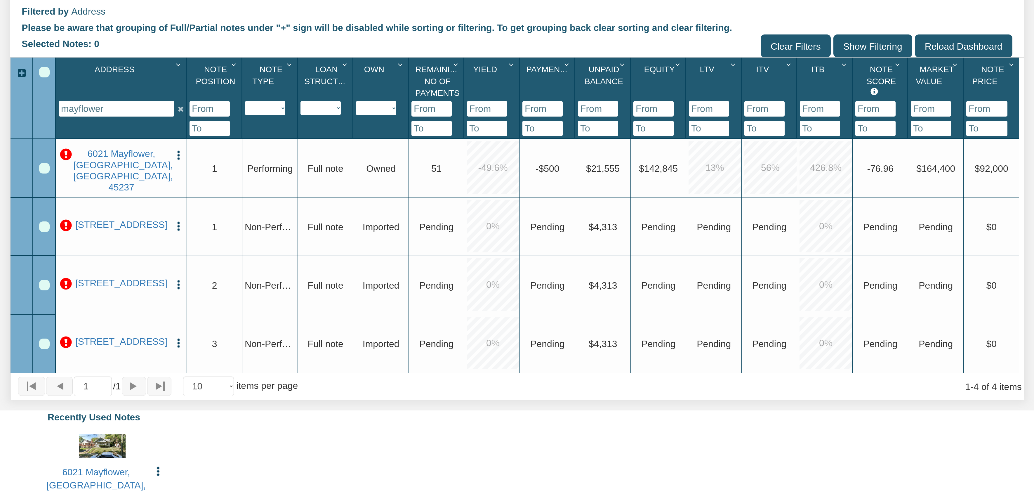
scroll to position [245, 0]
click at [182, 112] on icon at bounding box center [181, 113] width 11 height 19
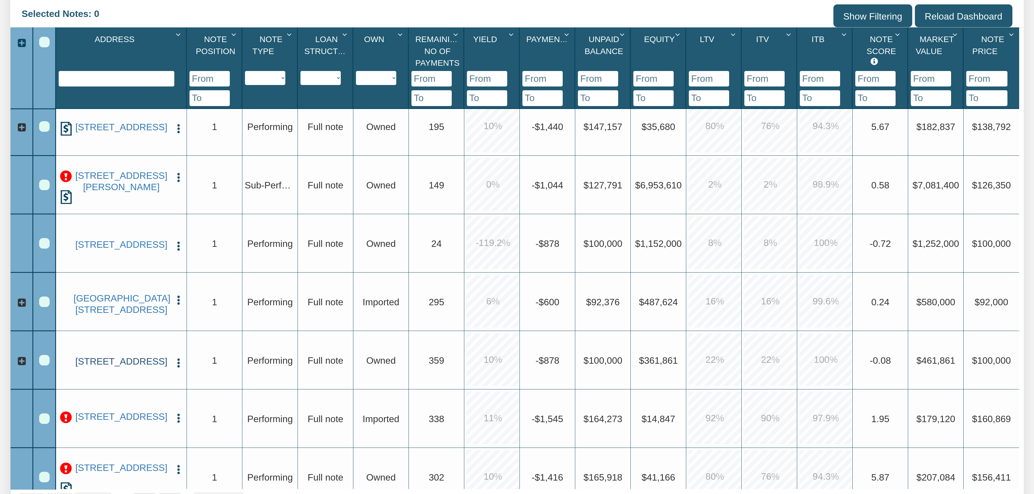
scroll to position [105, 0]
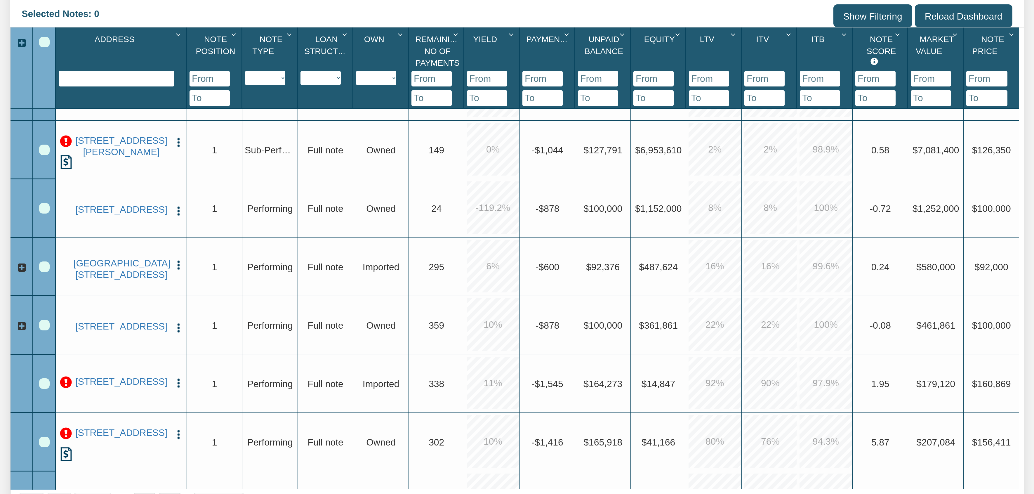
click at [23, 324] on icon at bounding box center [21, 326] width 11 height 11
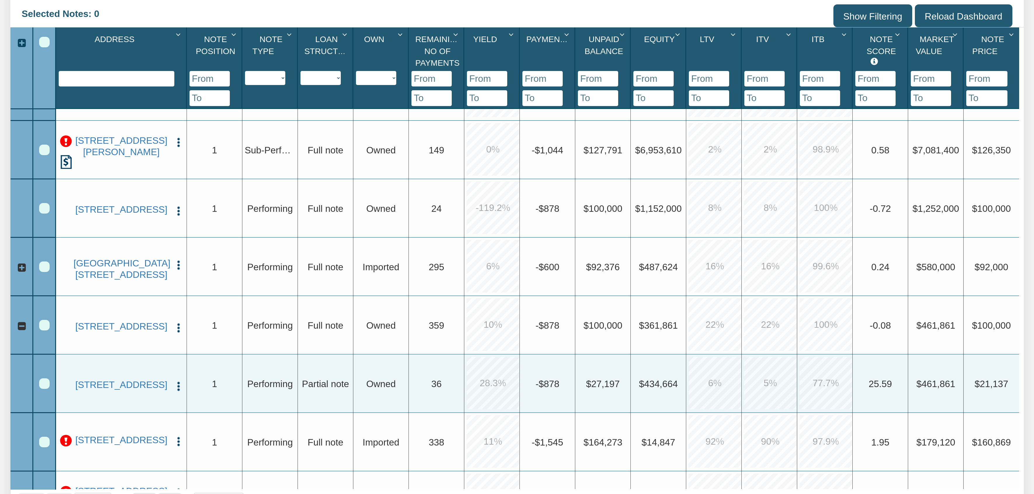
click at [43, 385] on div "Row 9, Row Selection Checkbox" at bounding box center [44, 383] width 11 height 11
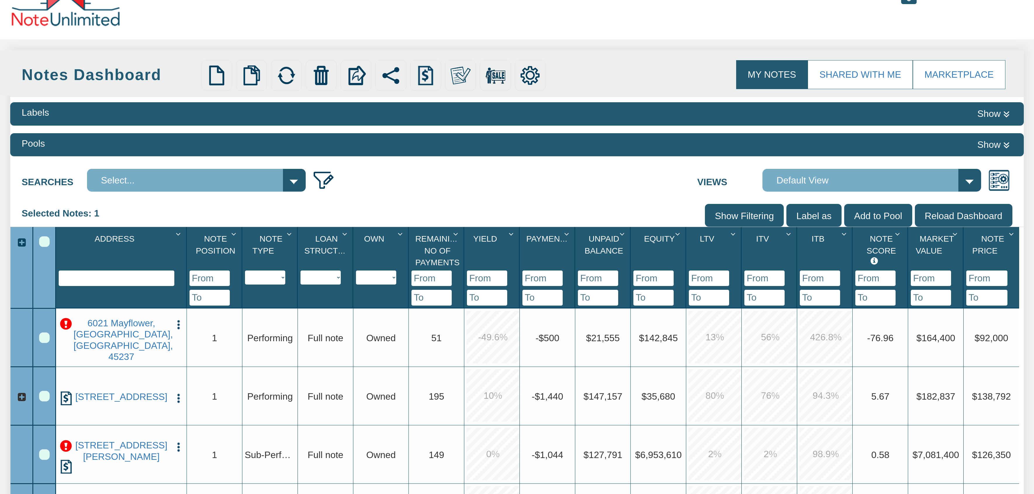
scroll to position [31, 0]
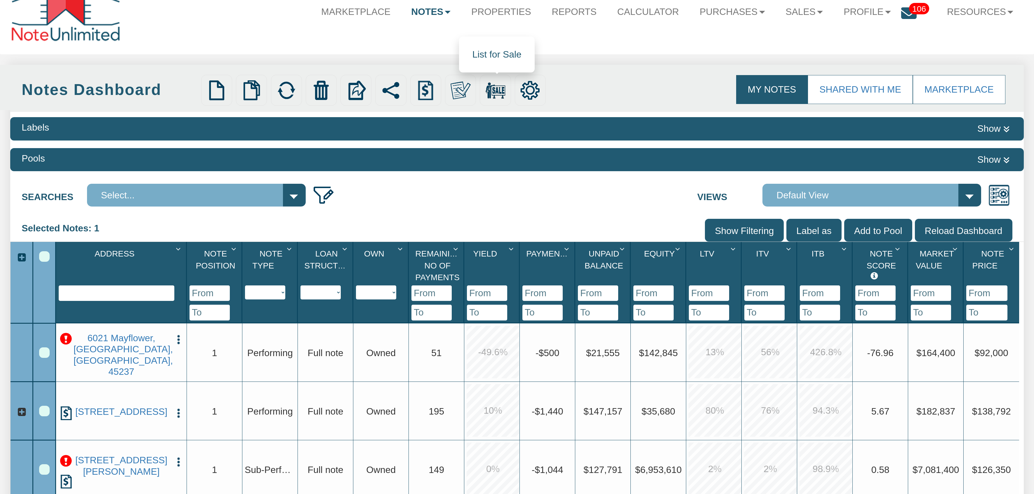
click at [502, 92] on img at bounding box center [496, 90] width 20 height 20
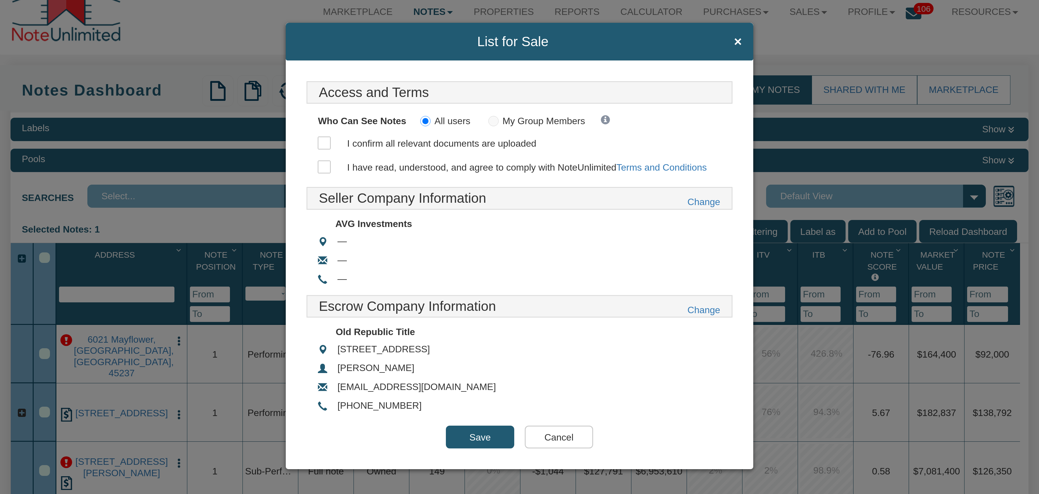
click at [323, 145] on input "I confirm all relevant documents are uploaded" at bounding box center [324, 143] width 13 height 13
checkbox input "true"
click at [326, 167] on input "I have read, understood, and agree to comply with NoteUnlimited Terms and Condi…" at bounding box center [324, 167] width 13 height 13
checkbox input "true"
click at [573, 436] on input "Cancel" at bounding box center [559, 437] width 69 height 23
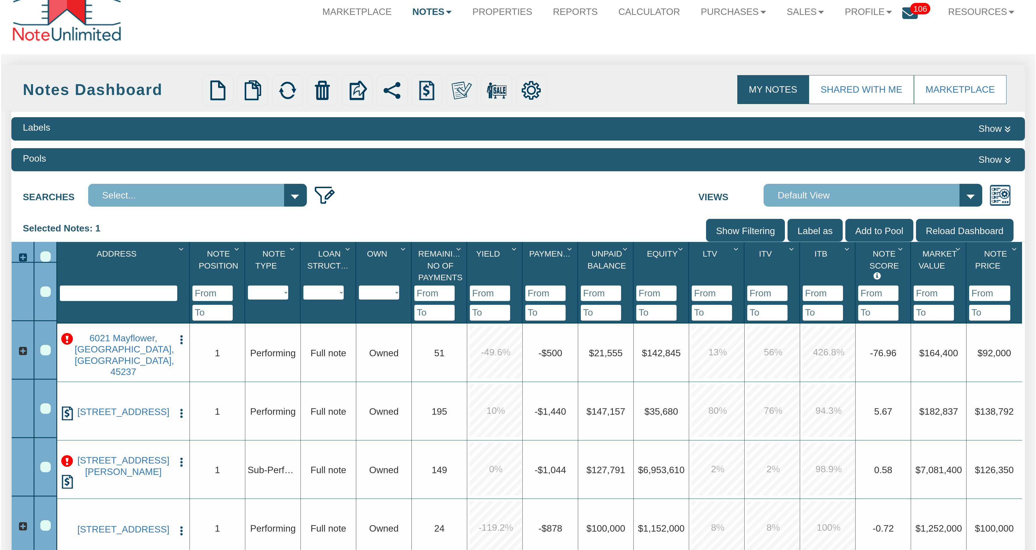
scroll to position [0, 0]
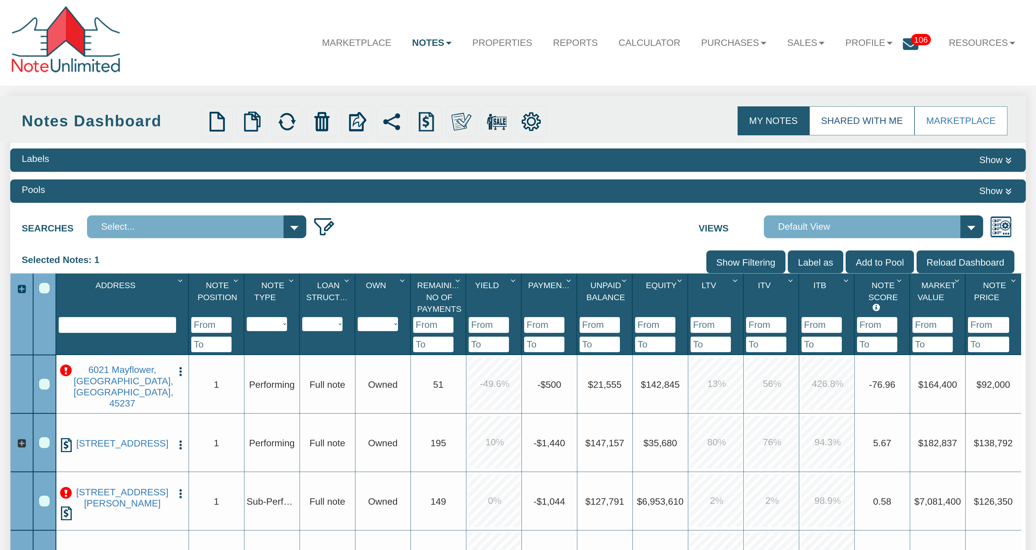
click at [873, 125] on link "Shared with Me" at bounding box center [862, 120] width 105 height 29
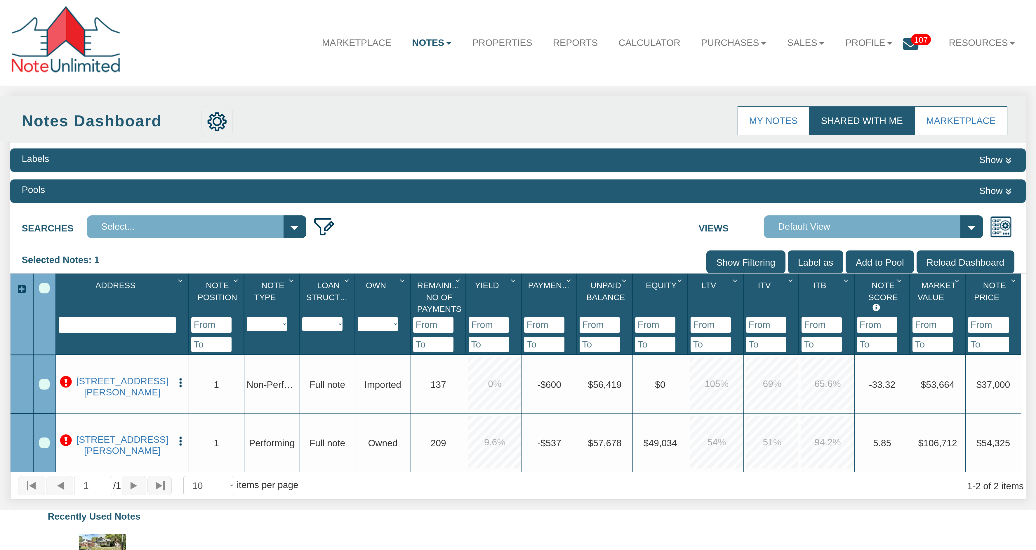
click at [42, 384] on div "Row 1, Row Selection Checkbox" at bounding box center [44, 384] width 11 height 11
click at [110, 381] on link "[STREET_ADDRESS][PERSON_NAME]" at bounding box center [122, 386] width 97 height 22
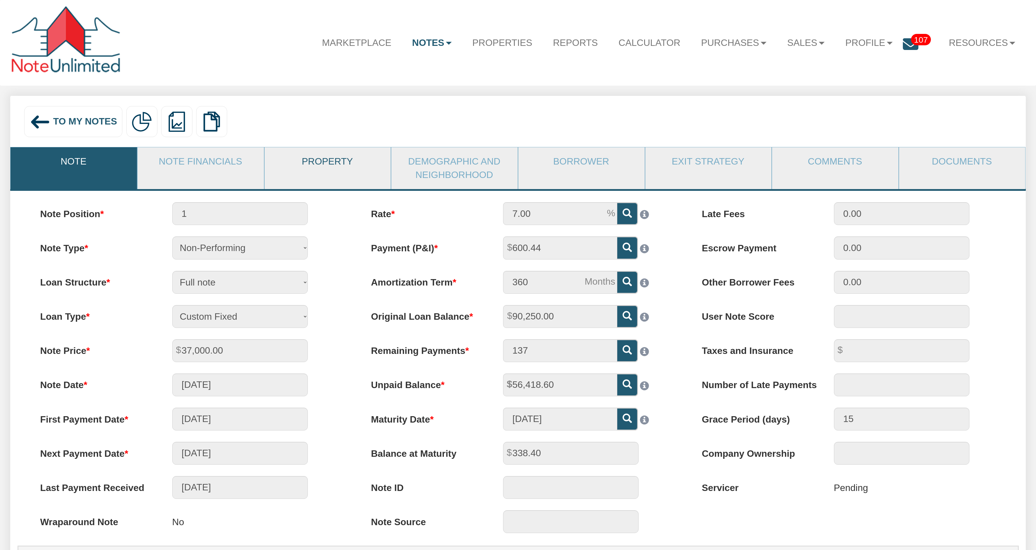
click at [347, 165] on link "Property" at bounding box center [328, 161] width 126 height 28
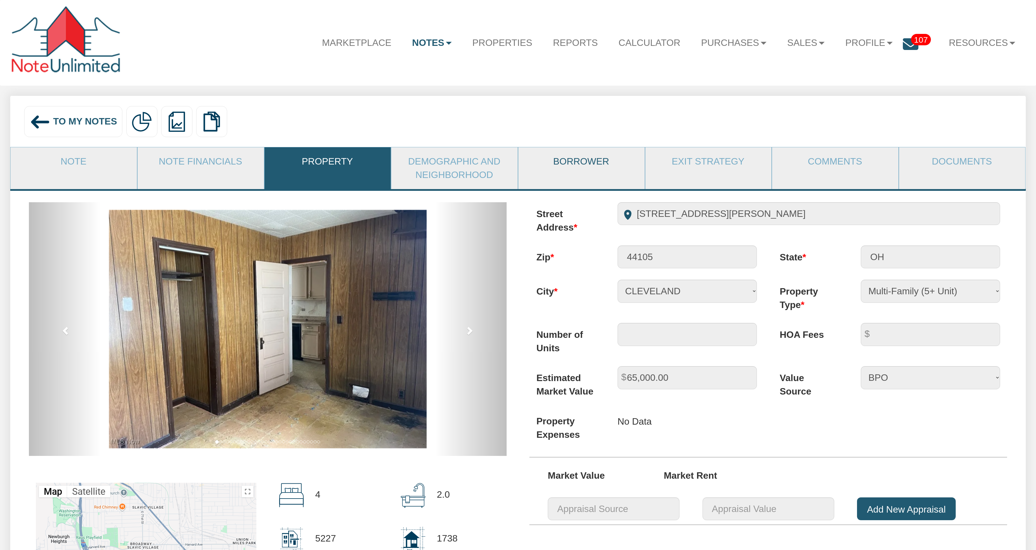
click at [575, 163] on link "Borrower" at bounding box center [582, 161] width 126 height 28
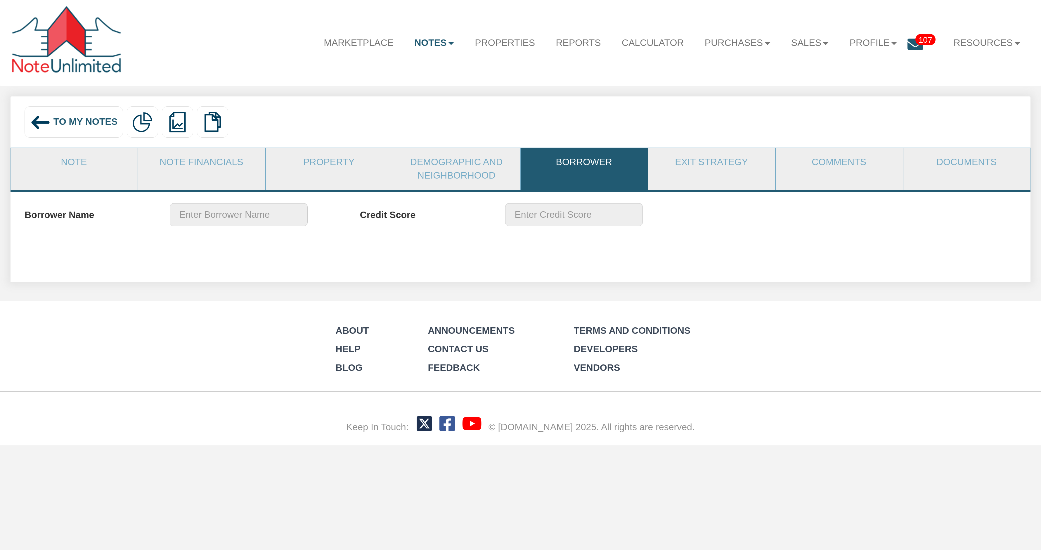
click at [69, 119] on span "To My Notes" at bounding box center [85, 121] width 64 height 11
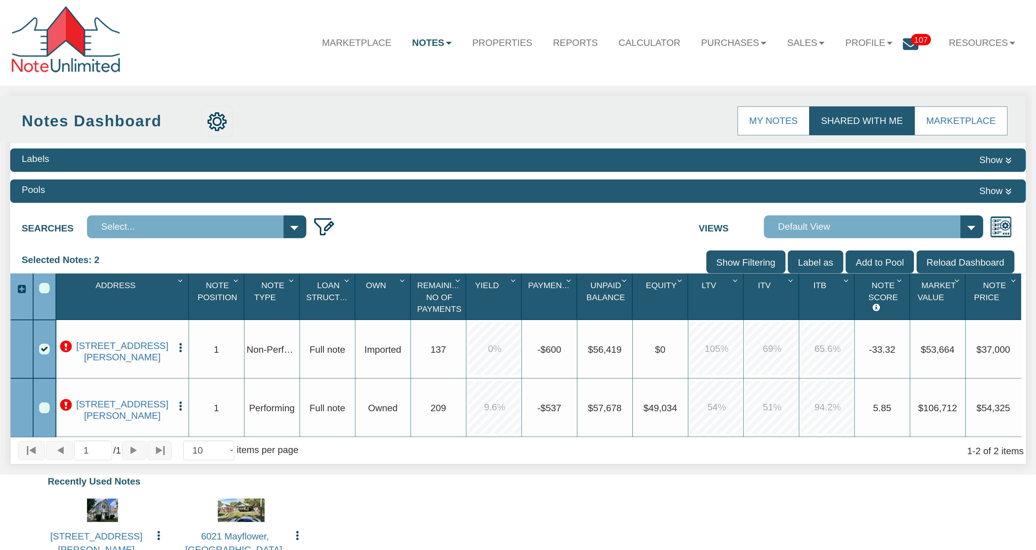
click at [446, 42] on b at bounding box center [449, 43] width 6 height 3
click at [373, 71] on link "Dashboard" at bounding box center [401, 69] width 121 height 18
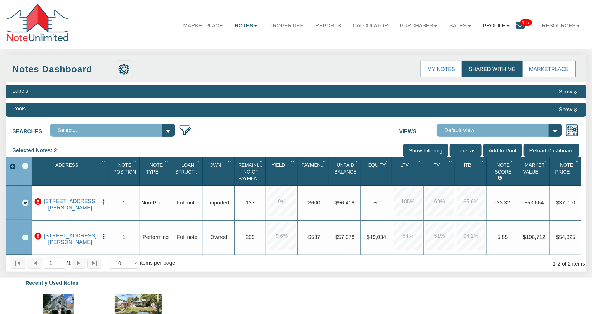
click at [499, 26] on link "Profile" at bounding box center [496, 26] width 39 height 18
click at [475, 43] on link "Admin" at bounding box center [501, 43] width 69 height 10
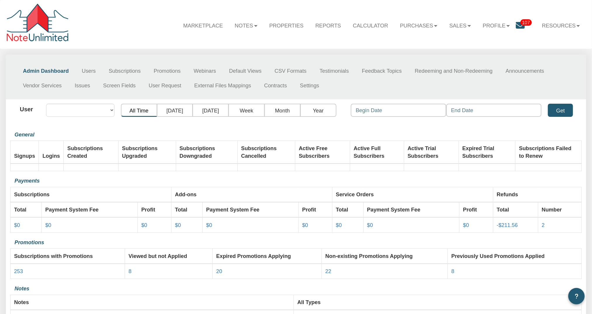
select select "object:11828"
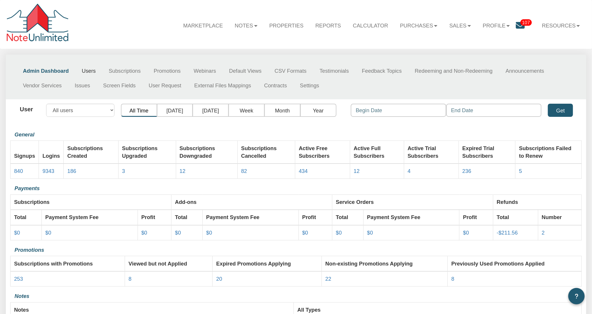
click at [89, 74] on link "Users" at bounding box center [88, 71] width 27 height 15
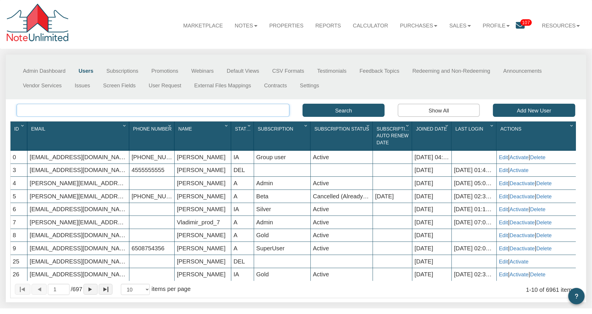
click at [88, 112] on input "text" at bounding box center [153, 110] width 273 height 13
click at [56, 113] on input "tracey" at bounding box center [153, 110] width 273 height 13
type input "tracey"
click at [337, 111] on button "Search" at bounding box center [344, 110] width 82 height 13
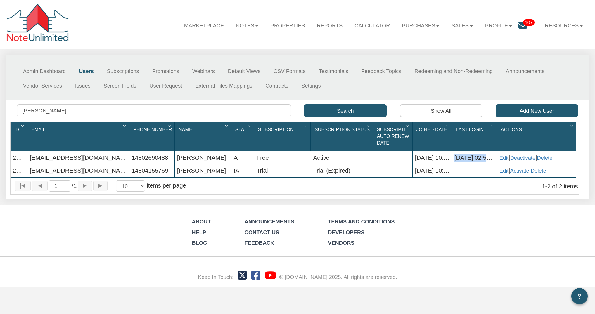
drag, startPoint x: 454, startPoint y: 157, endPoint x: 492, endPoint y: 157, distance: 38.3
click at [492, 157] on div "07/25/2025 02:57 PM" at bounding box center [474, 157] width 45 height 13
drag, startPoint x: 45, startPoint y: 107, endPoint x: 16, endPoint y: 108, distance: 28.4
click at [16, 108] on div "tracey" at bounding box center [153, 110] width 287 height 13
drag, startPoint x: 86, startPoint y: 173, endPoint x: 27, endPoint y: 173, distance: 59.6
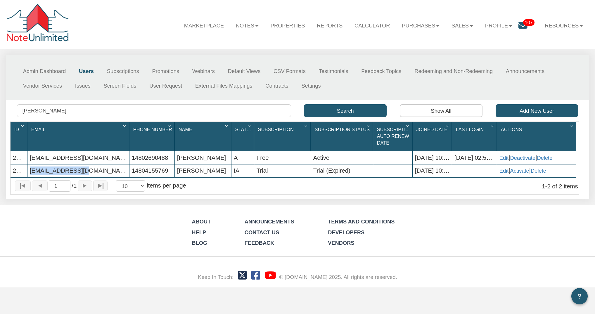
click at [27, 164] on div "2435 jdtguss@gmail.com 14804155769 Tracey L Jennings IA Trial Trial (Expired) 1…" at bounding box center [294, 164] width 566 height 0
drag, startPoint x: 44, startPoint y: 111, endPoint x: 16, endPoint y: 111, distance: 28.6
click at [16, 111] on div "tracey" at bounding box center [153, 110] width 287 height 13
click at [503, 158] on link "Edit" at bounding box center [503, 158] width 9 height 6
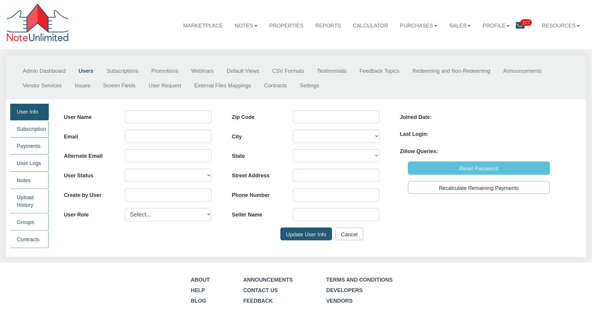
type input "Tracey L Jennings"
type input "traceybuysazhouses@gmail.com"
select select "A"
type input "0"
select select "user"
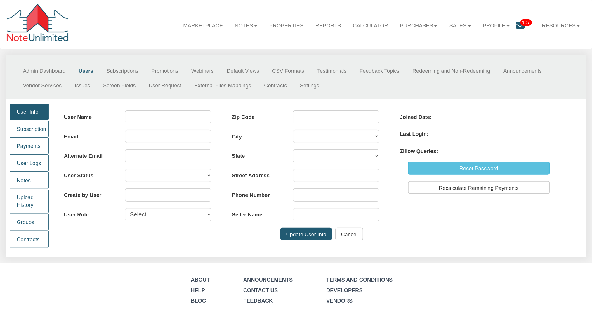
type input "148-026-9048"
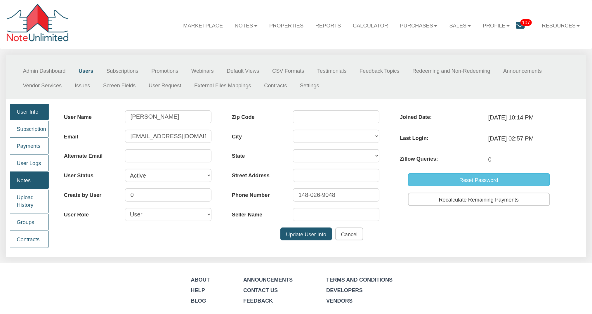
click at [27, 182] on link "Notes" at bounding box center [29, 180] width 39 height 17
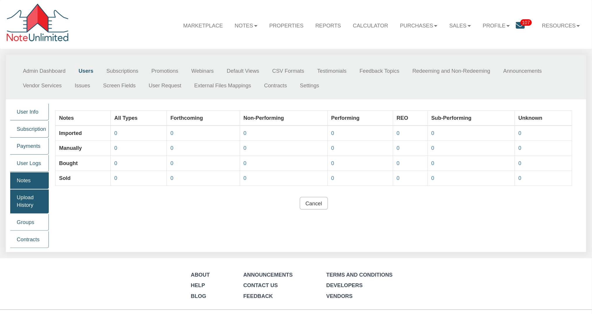
click at [33, 199] on link "Upload History" at bounding box center [29, 202] width 39 height 24
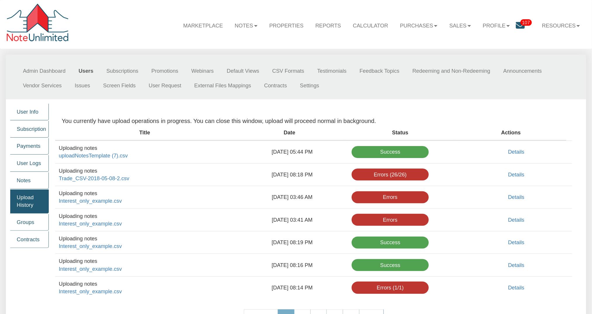
click at [83, 71] on link "Users" at bounding box center [86, 71] width 28 height 15
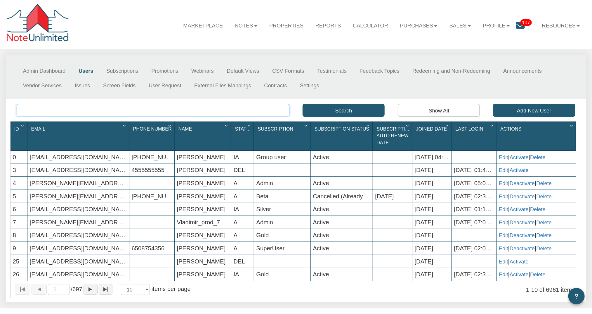
click at [46, 110] on input "text" at bounding box center [153, 110] width 273 height 13
type input "tracy"
click at [330, 113] on button "Search" at bounding box center [344, 110] width 82 height 13
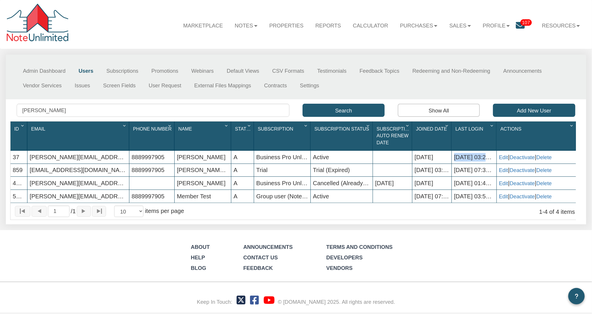
drag, startPoint x: 455, startPoint y: 156, endPoint x: 491, endPoint y: 158, distance: 36.3
click at [491, 158] on div "08/19/2025 03:23 PM" at bounding box center [474, 157] width 45 height 13
click at [504, 158] on link "Edit" at bounding box center [503, 157] width 9 height 6
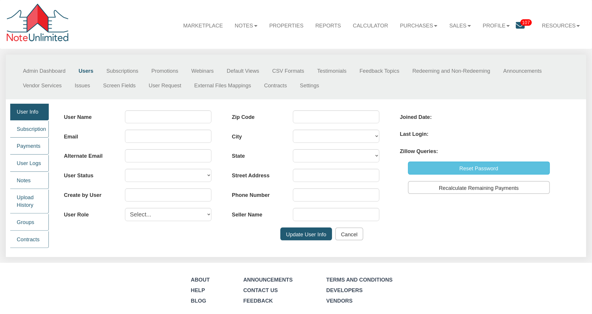
type input "Tracy"
type input "tracy@noteinvestor.com"
type input "tracy@diversifiedinvestment.com"
select select "A"
type input "0"
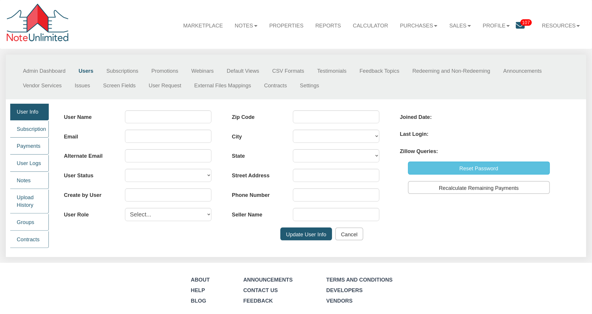
select select "user"
type input "34736"
type input "888-999-7905"
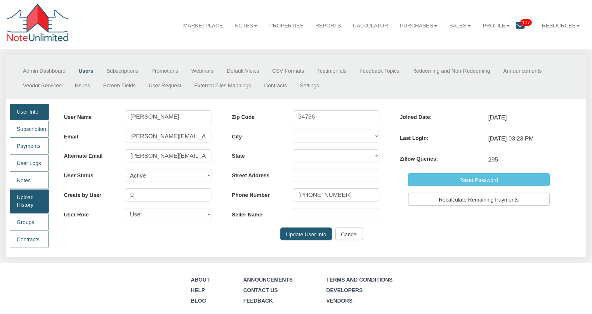
click at [28, 200] on link "Upload History" at bounding box center [29, 202] width 39 height 24
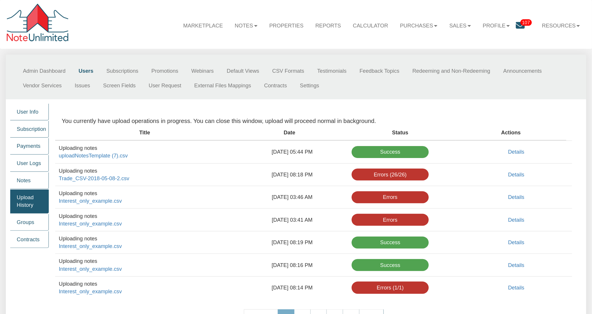
drag, startPoint x: 257, startPoint y: 152, endPoint x: 317, endPoint y: 152, distance: 59.9
click at [317, 152] on td "08/12/2025 05:44 PM" at bounding box center [292, 152] width 112 height 22
click at [386, 174] on div "Errors (26/26)" at bounding box center [390, 175] width 77 height 12
click at [372, 174] on div "Errors (26/26)" at bounding box center [390, 175] width 77 height 12
click at [515, 175] on link "Details" at bounding box center [516, 174] width 16 height 6
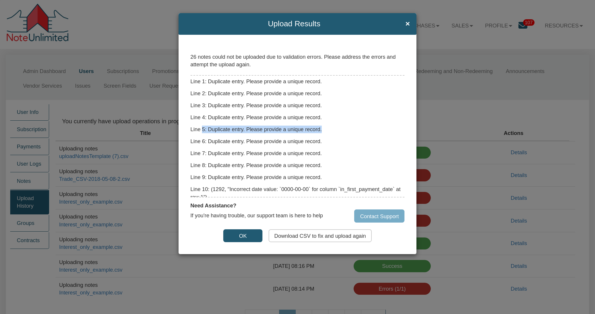
drag, startPoint x: 202, startPoint y: 128, endPoint x: 329, endPoint y: 132, distance: 126.6
click at [329, 132] on p "Line 5: Duplicate entry. Please provide a unique record." at bounding box center [297, 130] width 214 height 8
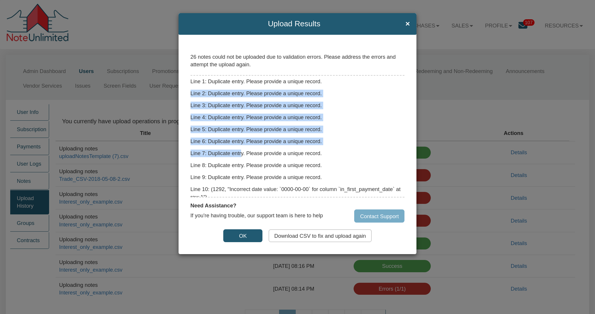
drag, startPoint x: 242, startPoint y: 88, endPoint x: 241, endPoint y: 155, distance: 67.2
click at [241, 156] on div "Line 1: Duplicate entry. Please provide a unique record. Line 2: Duplicate entr…" at bounding box center [297, 136] width 214 height 123
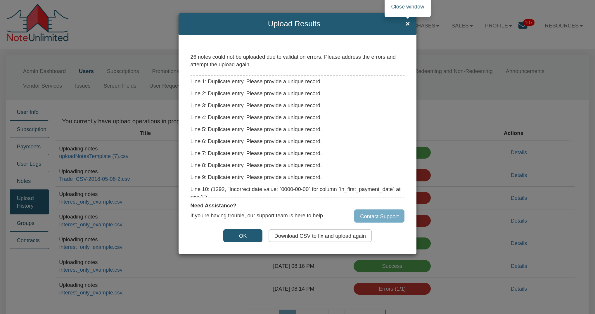
click at [407, 24] on span "×" at bounding box center [407, 24] width 4 height 8
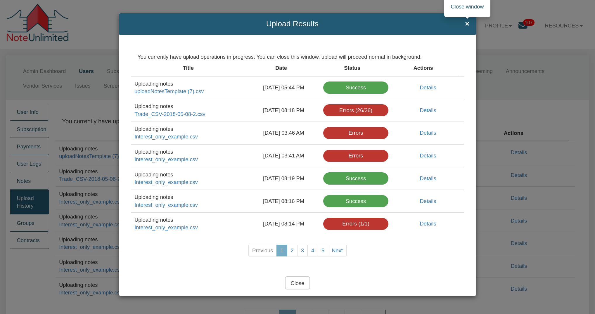
click at [467, 21] on span "×" at bounding box center [467, 24] width 4 height 8
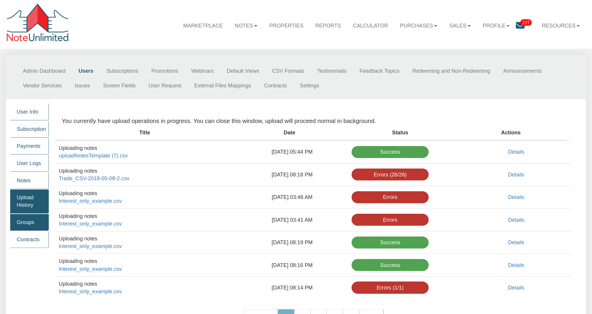
click at [31, 222] on link "Groups" at bounding box center [29, 222] width 39 height 17
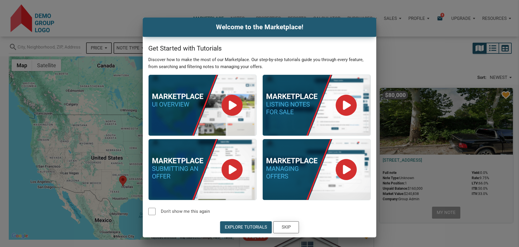
click at [287, 228] on div "Skip" at bounding box center [286, 227] width 9 height 7
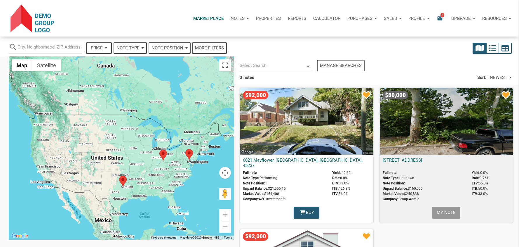
select select
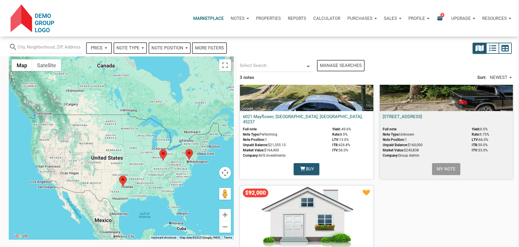
scroll to position [35, 0]
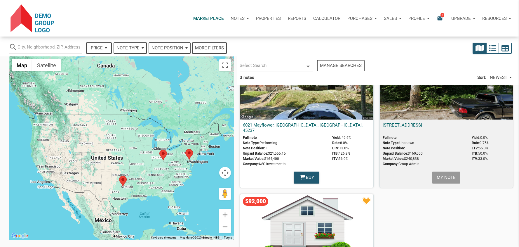
drag, startPoint x: 330, startPoint y: 137, endPoint x: 351, endPoint y: 137, distance: 21.9
click at [351, 137] on div "Full note Note Type: Performing Note Position: 1 Unpaid Balance: $21,555.15 Mar…" at bounding box center [306, 152] width 127 height 32
click at [364, 161] on div "Yield: -49.6% Rate: 8.0% LTV: 13.0% ITB: 426.8% ITV: 56.0%" at bounding box center [351, 152] width 38 height 32
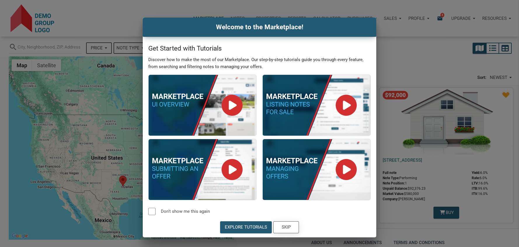
click at [290, 227] on div "Skip" at bounding box center [286, 227] width 9 height 7
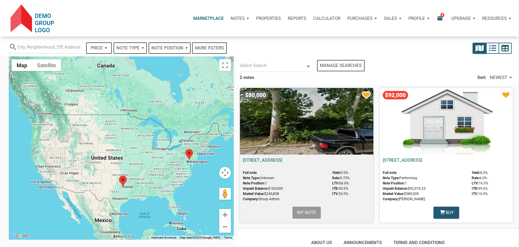
select select
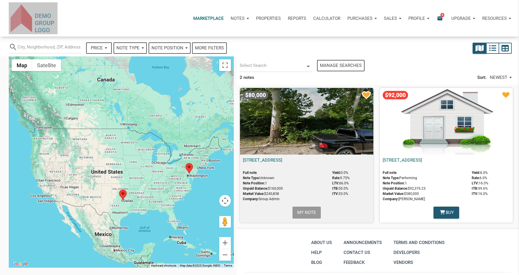
drag, startPoint x: 66, startPoint y: 28, endPoint x: 17, endPoint y: 11, distance: 51.6
click at [17, 11] on div "Marketplace Notes Dashboard Transactions Properties Reports Calculator Purchase…" at bounding box center [261, 18] width 515 height 37
click at [67, 24] on div "Marketplace Notes Dashboard Transactions Properties Reports Calculator Purchase…" at bounding box center [286, 19] width 457 height 18
click at [246, 19] on div "Notes" at bounding box center [239, 19] width 25 height 18
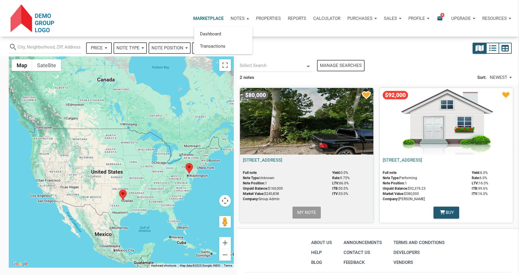
click at [428, 19] on div "Profile" at bounding box center [419, 19] width 28 height 18
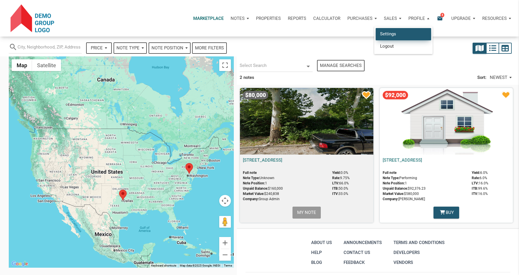
click at [391, 34] on link "Settings" at bounding box center [404, 34] width 56 height 12
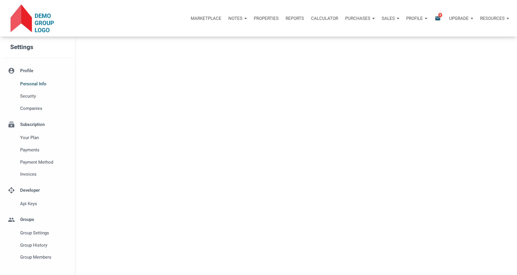
select select
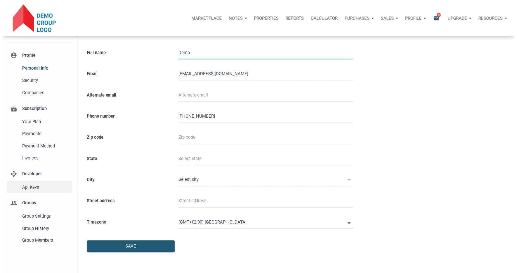
scroll to position [35, 0]
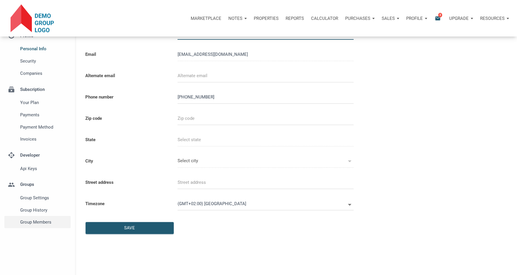
type input "987654321"
select select
click at [37, 224] on span "Group Members" at bounding box center [44, 222] width 48 height 7
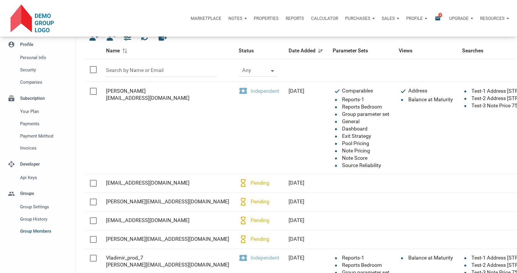
scroll to position [18, 0]
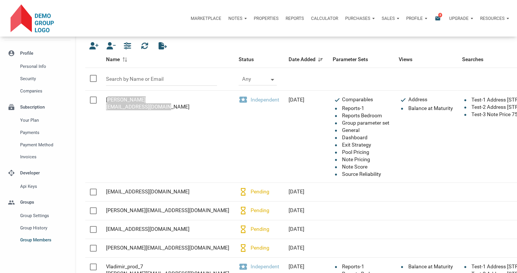
drag, startPoint x: 107, startPoint y: 94, endPoint x: 174, endPoint y: 106, distance: 67.4
click at [174, 106] on td "Name Demchenko Marianna Sergeevna allisable88@gmail.com" at bounding box center [167, 137] width 133 height 92
click at [241, 111] on td "Status local_activity Independent" at bounding box center [259, 137] width 50 height 92
drag, startPoint x: 272, startPoint y: 105, endPoint x: 228, endPoint y: 96, distance: 44.9
click at [234, 96] on td "Status local_activity Independent" at bounding box center [259, 137] width 50 height 92
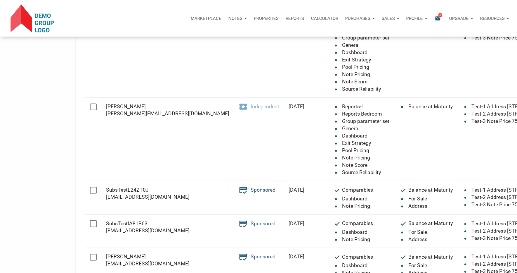
scroll to position [263, 0]
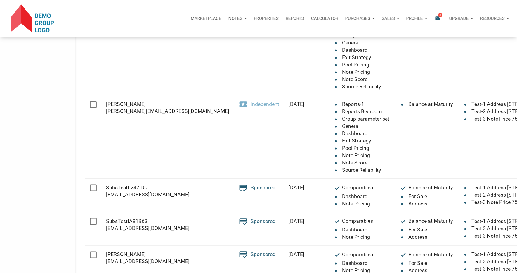
drag, startPoint x: 273, startPoint y: 189, endPoint x: 197, endPoint y: 185, distance: 77.0
click at [197, 185] on tr "Name SubsTestL24ZT0J automationnoteunlimited+YMJ5N7I@gmail.com Status credit_sc…" at bounding box center [322, 195] width 474 height 34
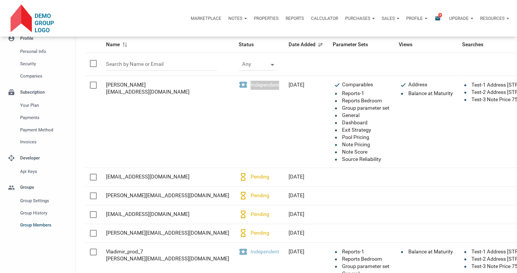
scroll to position [18, 0]
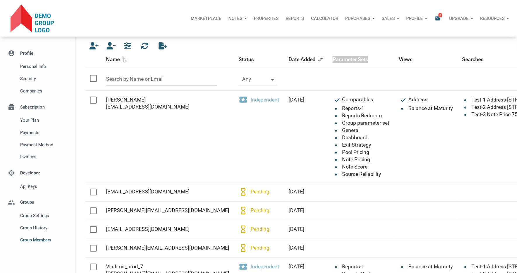
drag, startPoint x: 362, startPoint y: 59, endPoint x: 321, endPoint y: 59, distance: 41.2
click at [328, 59] on th "Parameter Sets" at bounding box center [361, 59] width 66 height 17
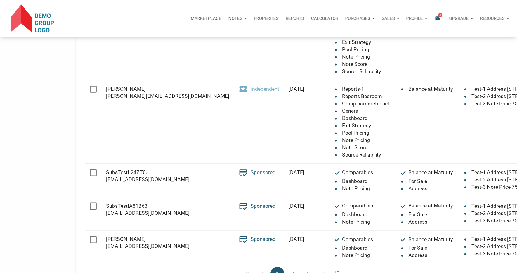
scroll to position [315, 0]
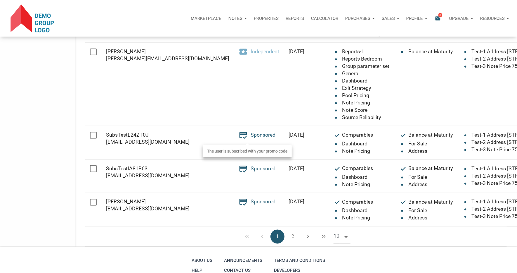
drag, startPoint x: 215, startPoint y: 134, endPoint x: 266, endPoint y: 140, distance: 50.8
click at [266, 140] on tr "Name SubsTestL24ZT0J automationnoteunlimited+YMJ5N7I@gmail.com Status credit_sc…" at bounding box center [322, 143] width 474 height 34
drag, startPoint x: 320, startPoint y: 134, endPoint x: 361, endPoint y: 158, distance: 47.4
click at [361, 158] on td "Parameter Sets check Comparables ● Dashboard ● Note Pricing" at bounding box center [361, 143] width 66 height 34
click at [365, 156] on td "Parameter Sets check Comparables ● Dashboard ● Note Pricing" at bounding box center [361, 143] width 66 height 34
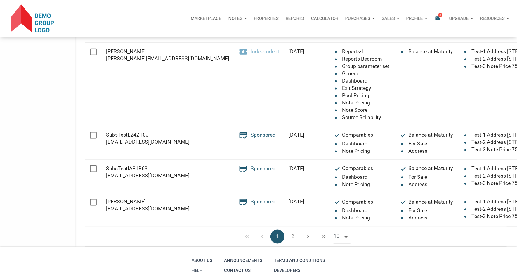
scroll to position [298, 0]
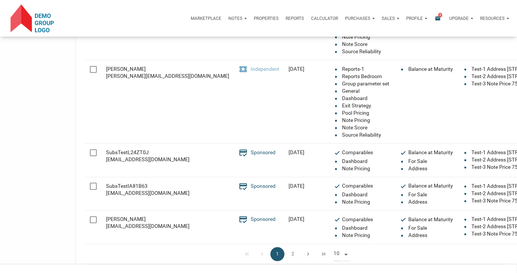
drag, startPoint x: 222, startPoint y: 68, endPoint x: 388, endPoint y: 123, distance: 174.7
click at [388, 123] on tr "Name yakov dubrovin yakov@noteunlimited.com Status local_activity Independent D…" at bounding box center [322, 101] width 474 height 83
click at [194, 124] on td "Name yakov dubrovin yakov@noteunlimited.com" at bounding box center [167, 101] width 133 height 83
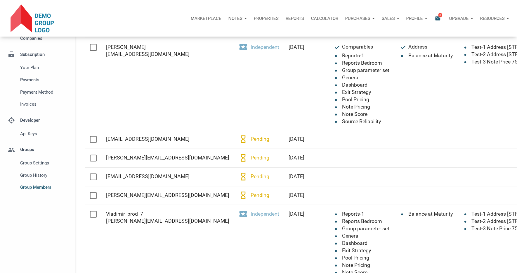
scroll to position [0, 0]
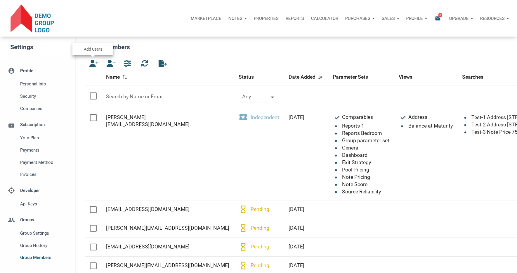
click at [94, 64] on icon "button" at bounding box center [92, 63] width 7 height 7
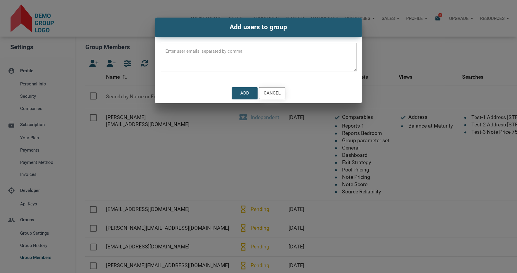
click at [277, 94] on div "Cancel" at bounding box center [272, 93] width 17 height 7
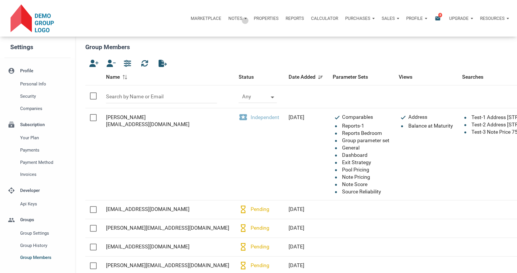
click at [244, 20] on div "Notes" at bounding box center [237, 19] width 25 height 18
click at [211, 34] on link "Dashboard" at bounding box center [221, 34] width 56 height 12
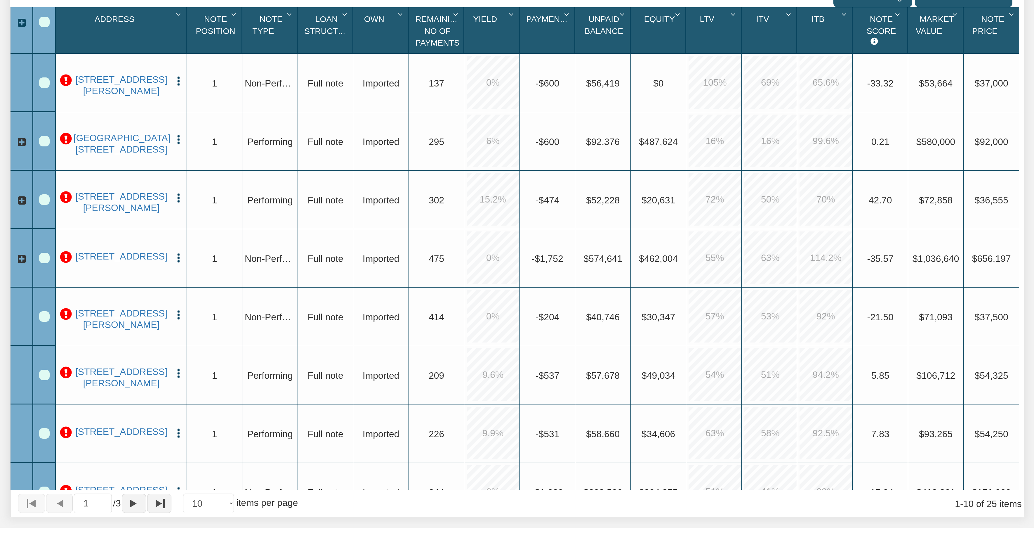
scroll to position [266, 0]
click at [19, 258] on icon at bounding box center [21, 258] width 11 height 11
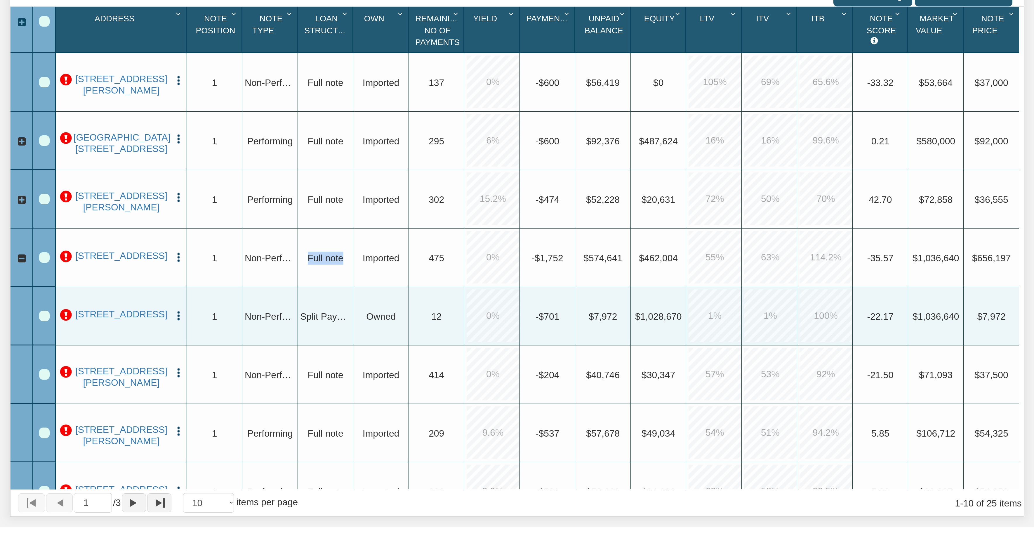
drag, startPoint x: 310, startPoint y: 256, endPoint x: 347, endPoint y: 260, distance: 37.6
click at [347, 260] on div "Upgrade Full note" at bounding box center [325, 257] width 51 height 13
drag, startPoint x: 301, startPoint y: 315, endPoint x: 341, endPoint y: 320, distance: 40.0
click at [341, 320] on span "Split Payment note" at bounding box center [339, 316] width 78 height 11
click at [17, 199] on icon at bounding box center [21, 200] width 11 height 11
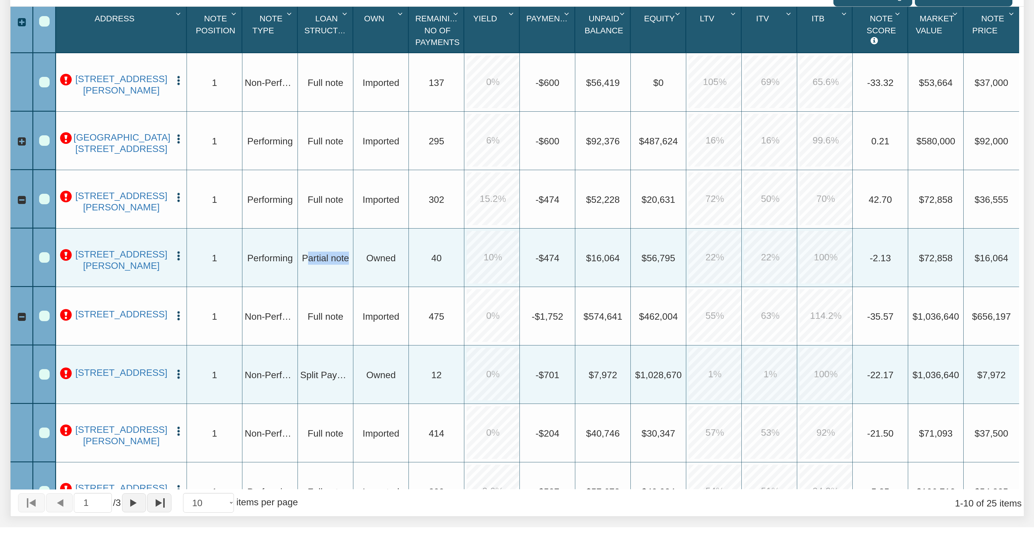
drag, startPoint x: 306, startPoint y: 257, endPoint x: 348, endPoint y: 261, distance: 42.8
click at [348, 261] on span "Partial note" at bounding box center [325, 257] width 47 height 11
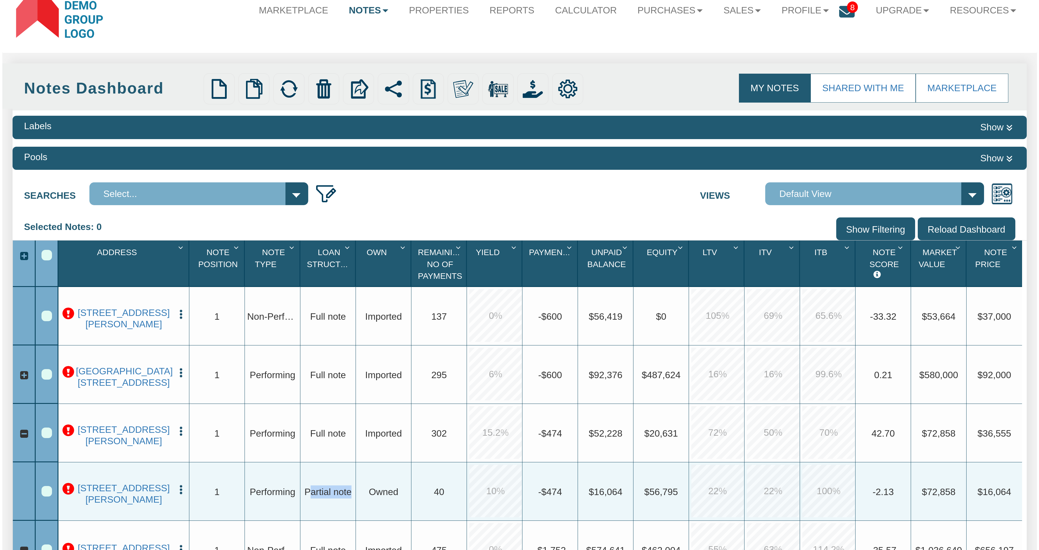
scroll to position [21, 0]
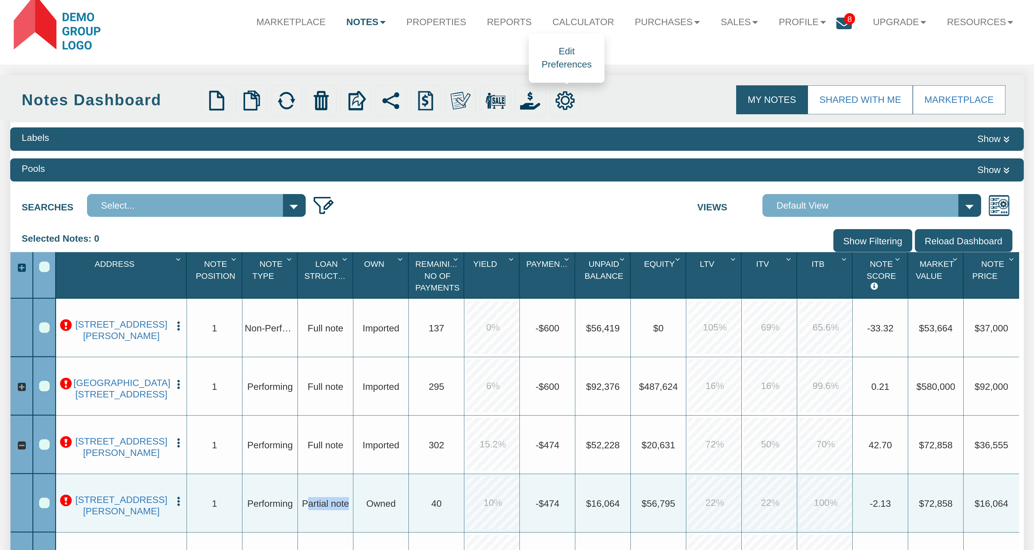
click at [563, 100] on img at bounding box center [565, 101] width 20 height 20
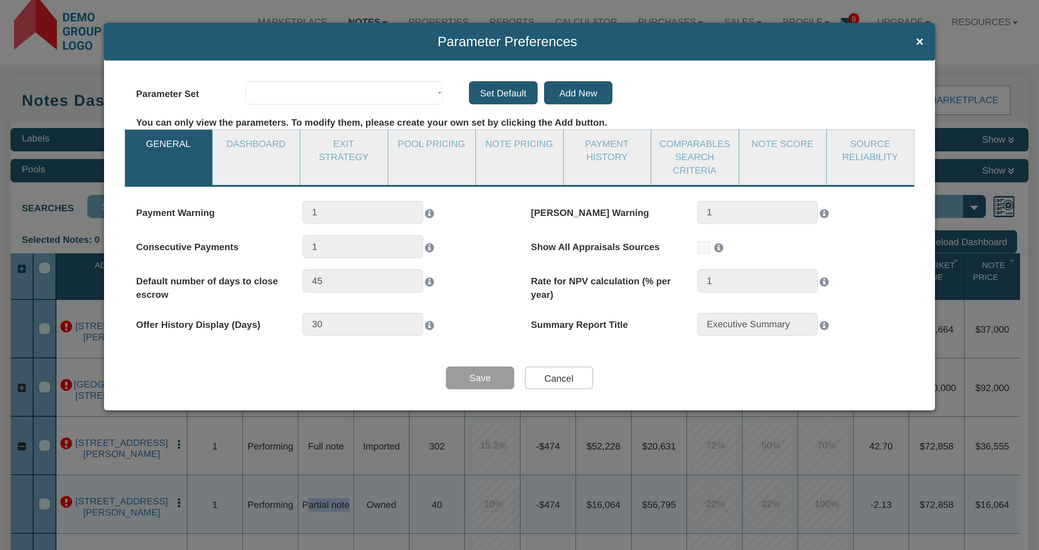
select select "object:2676"
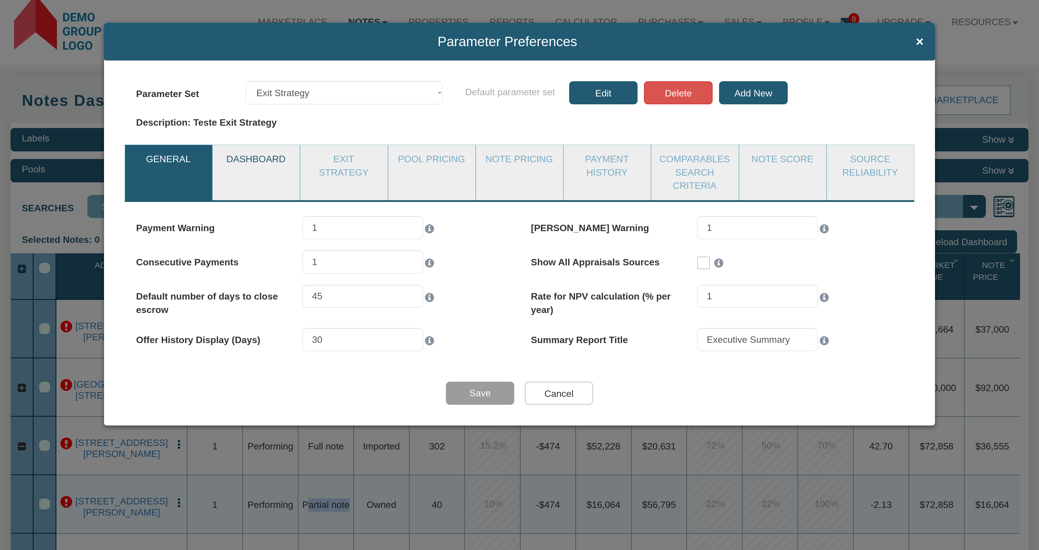
click at [243, 160] on link "Dashboard" at bounding box center [256, 159] width 86 height 29
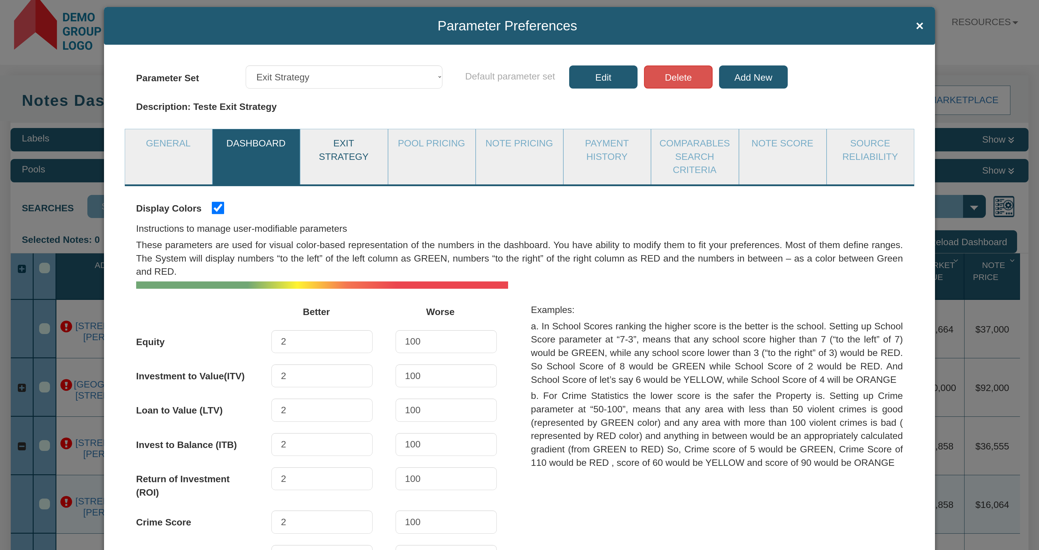
scroll to position [0, 0]
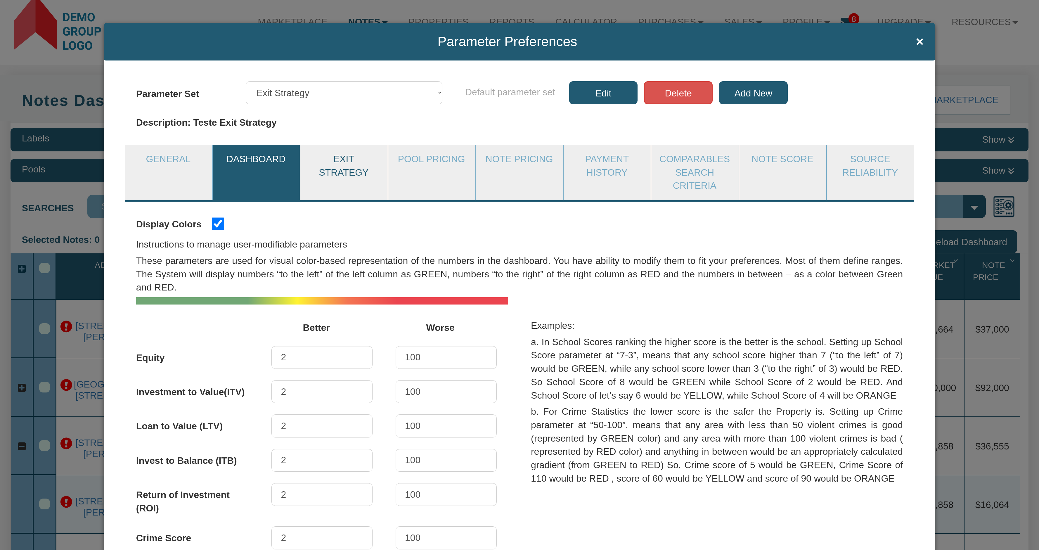
click at [337, 170] on link "Exit Strategy" at bounding box center [343, 166] width 86 height 42
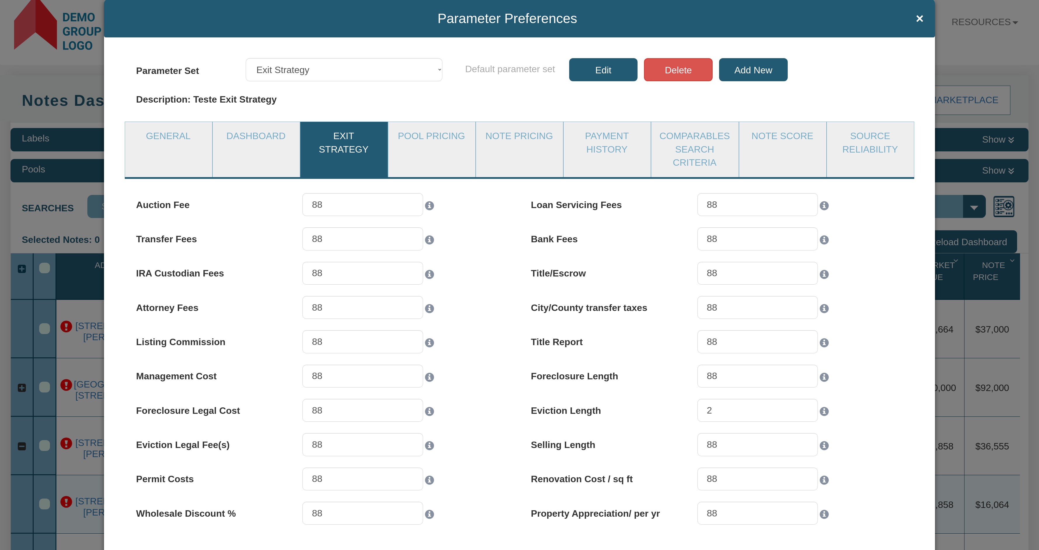
scroll to position [35, 0]
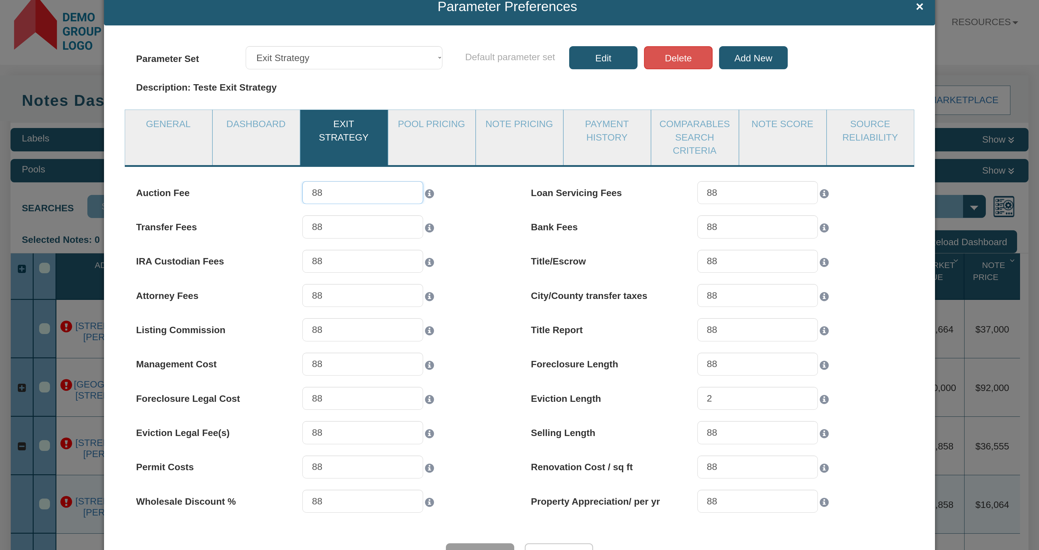
drag, startPoint x: 324, startPoint y: 192, endPoint x: 308, endPoint y: 191, distance: 16.4
click at [308, 191] on input "88" at bounding box center [362, 192] width 121 height 23
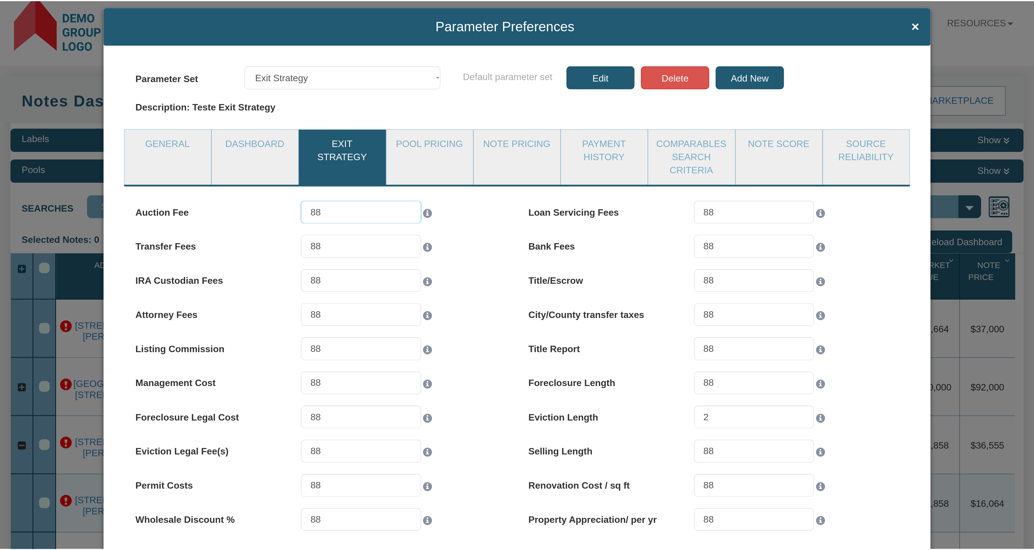
scroll to position [0, 0]
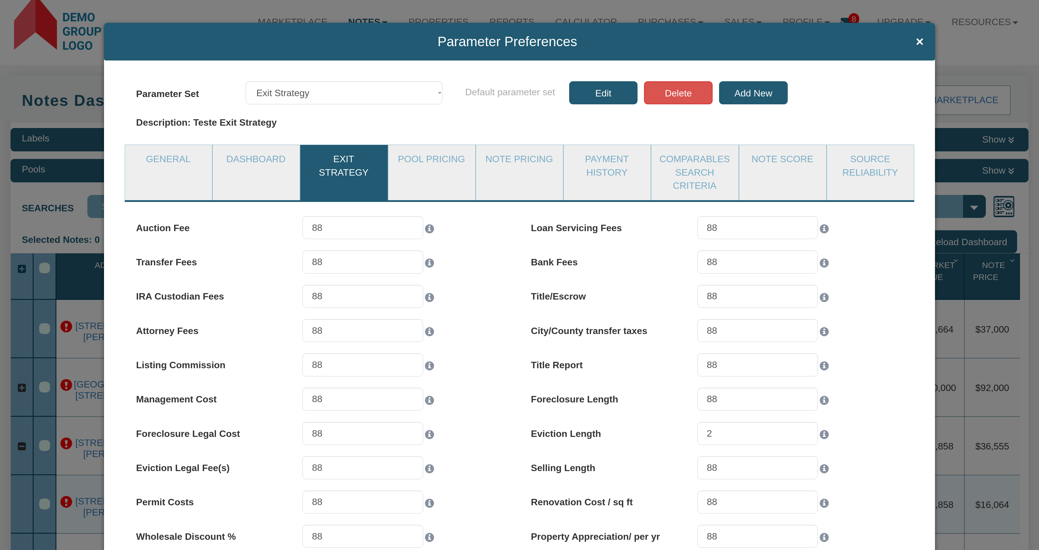
click at [259, 217] on label "Auction Fee" at bounding box center [213, 225] width 155 height 18
drag, startPoint x: 259, startPoint y: 219, endPoint x: 271, endPoint y: 241, distance: 24.7
click at [271, 241] on div "Auction Fee 88" at bounding box center [322, 233] width 395 height 34
click at [425, 161] on link "Pool Pricing" at bounding box center [431, 159] width 86 height 29
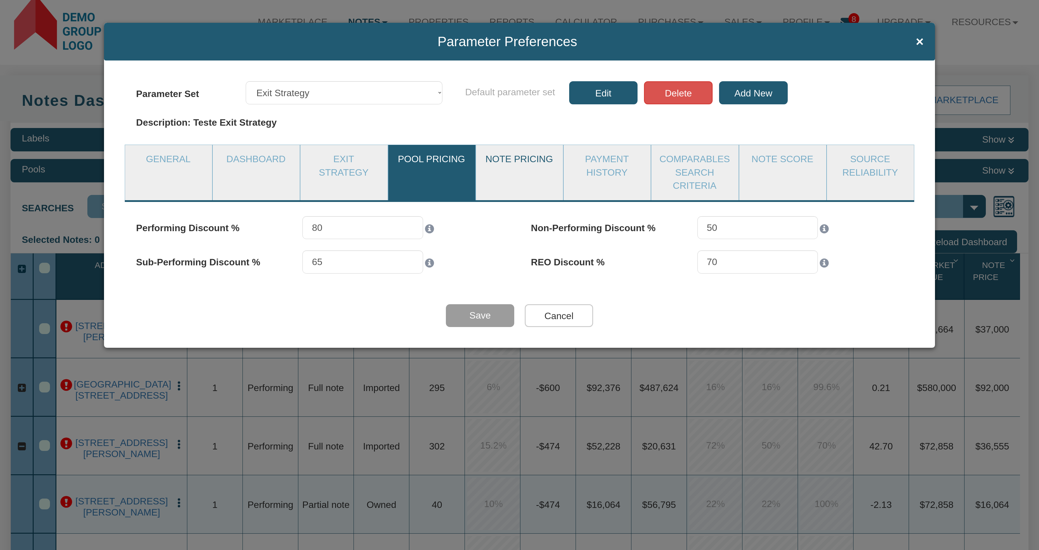
click at [521, 161] on link "Note Pricing" at bounding box center [519, 159] width 86 height 29
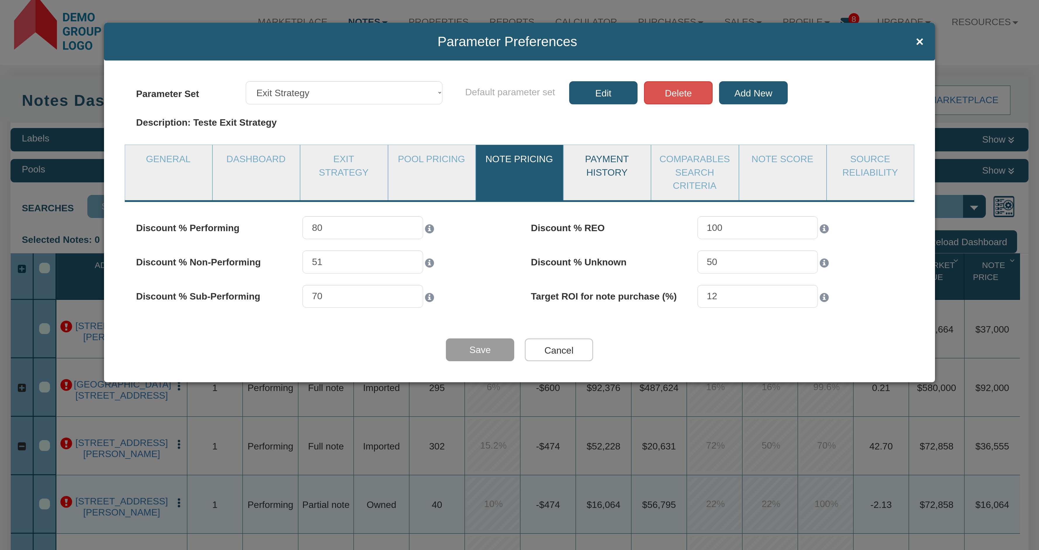
click at [610, 170] on link "Payment History" at bounding box center [606, 166] width 86 height 42
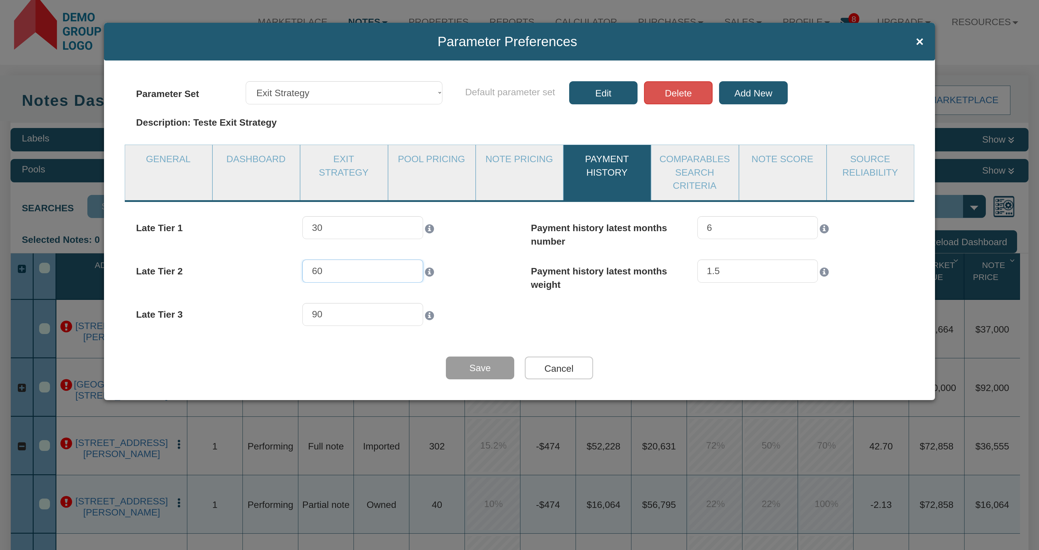
click at [357, 273] on input "60" at bounding box center [362, 270] width 121 height 23
click at [501, 167] on link "Note Pricing" at bounding box center [519, 159] width 86 height 29
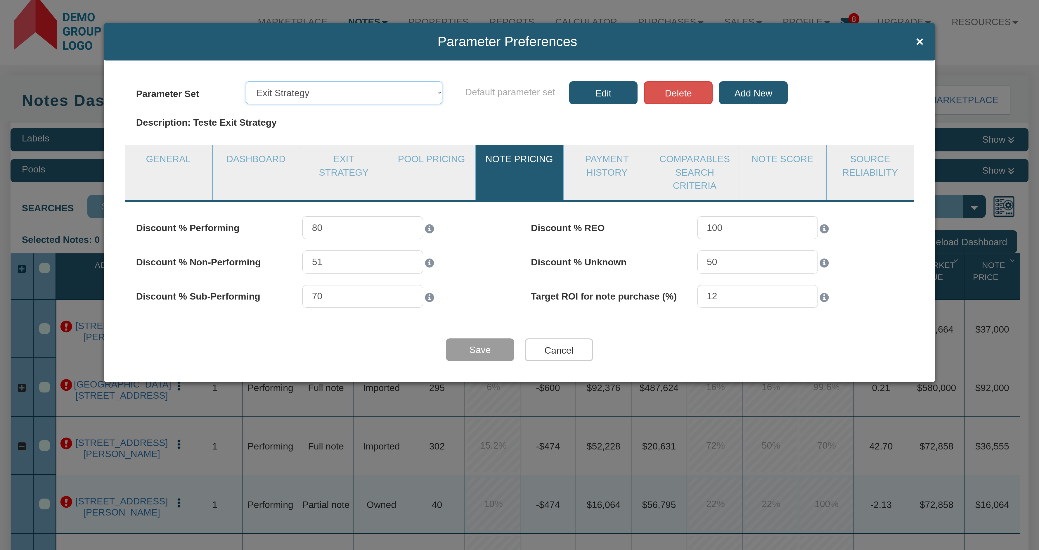
drag, startPoint x: 440, startPoint y: 94, endPoint x: 502, endPoint y: 114, distance: 65.6
click at [502, 114] on div "Parameter Set Defaults Comparables Dashboard Exit Strategy General Group parame…" at bounding box center [520, 98] width 790 height 35
click at [574, 345] on input "Cancel" at bounding box center [559, 349] width 69 height 23
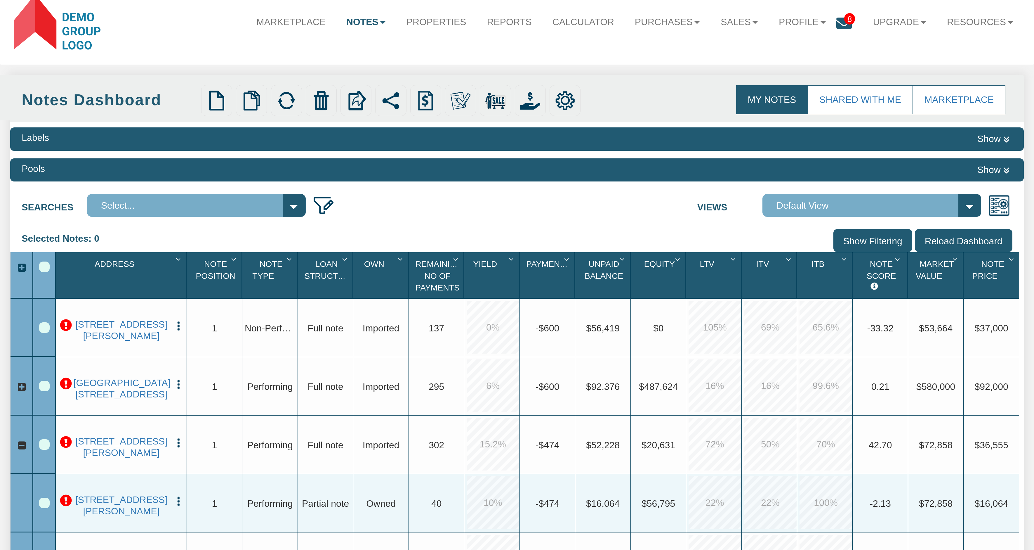
scroll to position [35, 0]
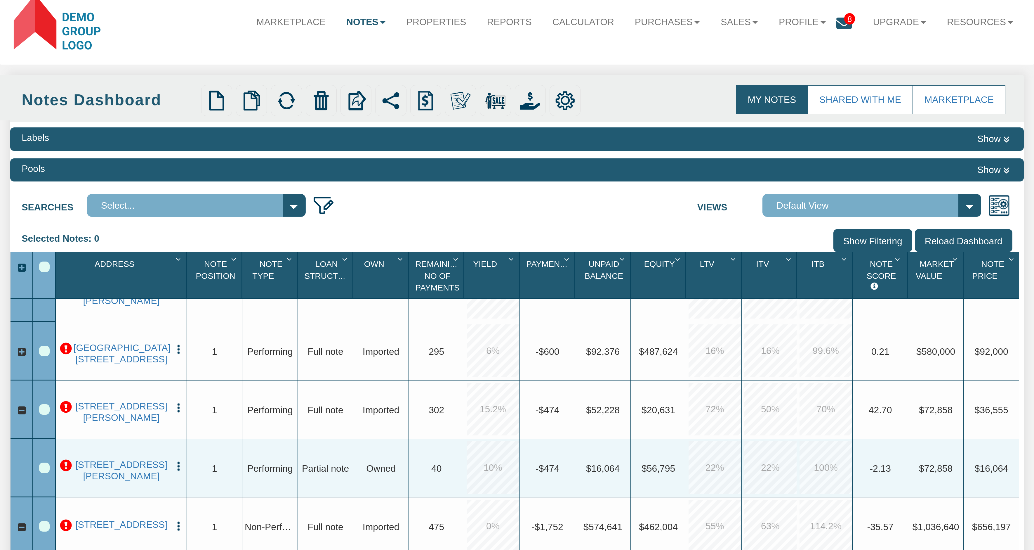
click at [178, 465] on img "button" at bounding box center [178, 465] width 11 height 11
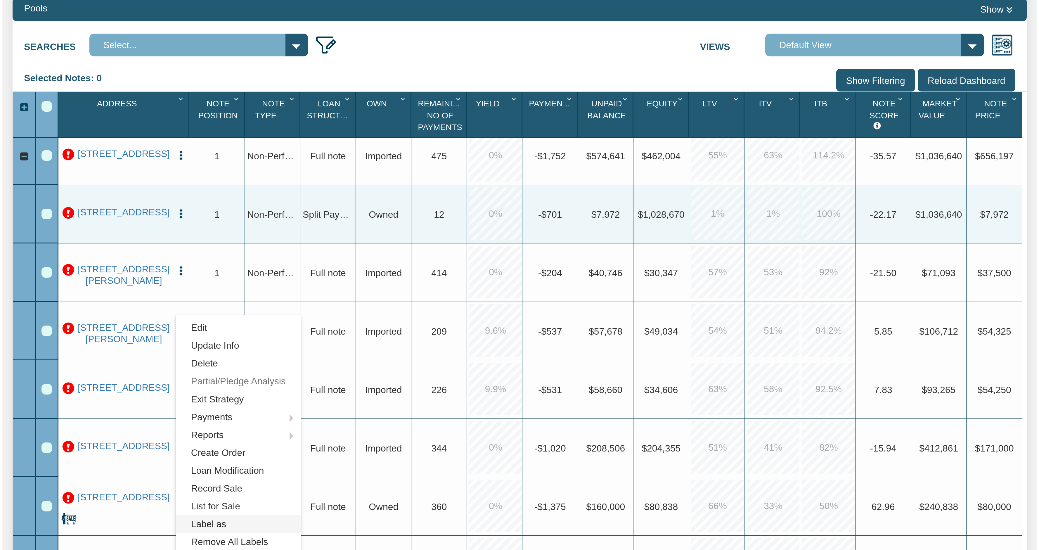
scroll to position [196, 0]
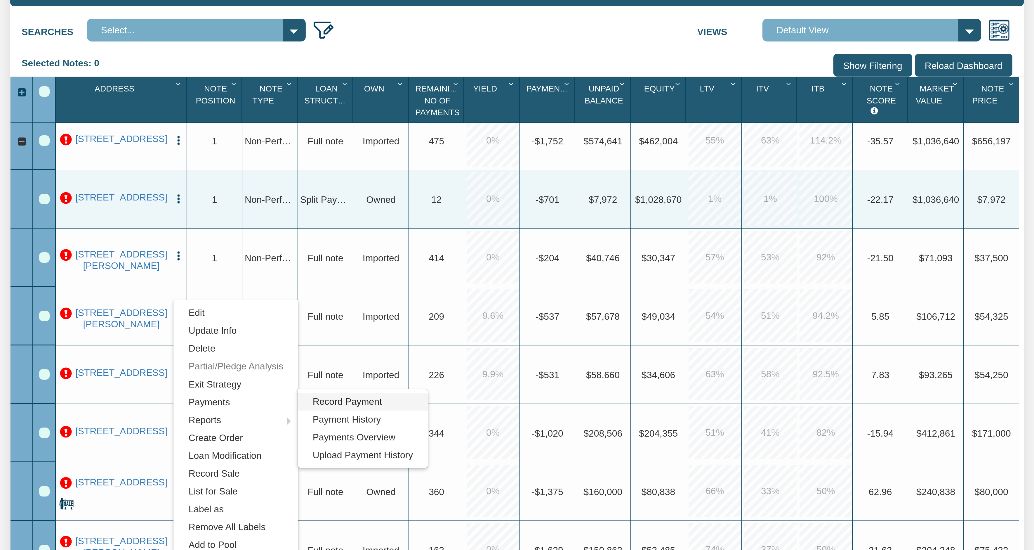
click at [368, 402] on link "Record Payment" at bounding box center [363, 402] width 131 height 18
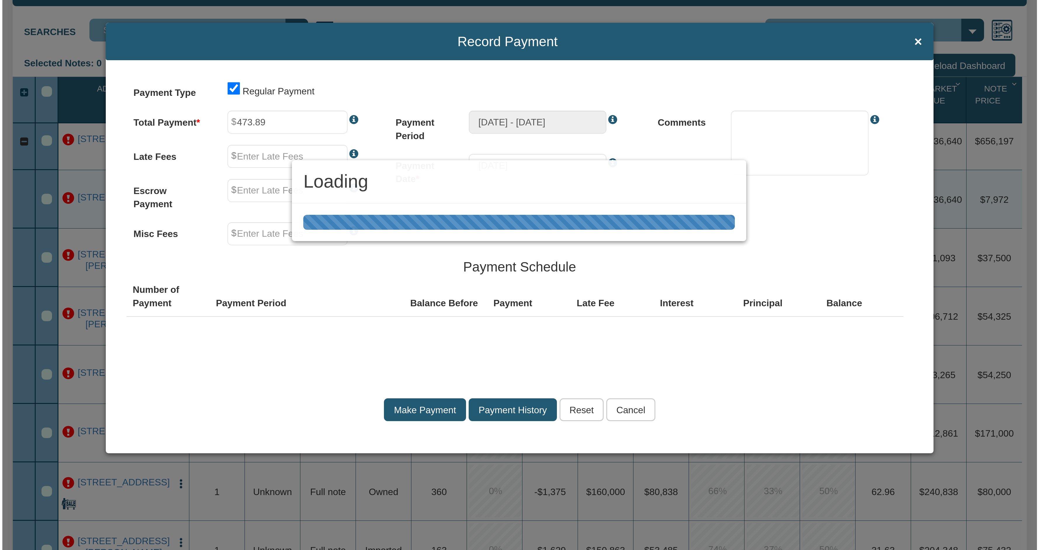
scroll to position [0, 0]
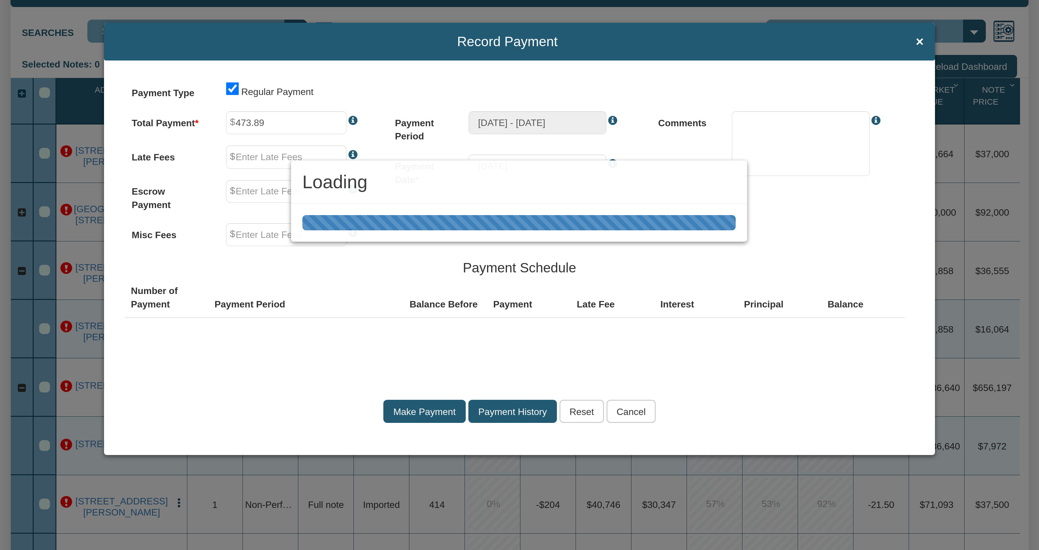
type input "0.00"
type textarea "Regular payment"
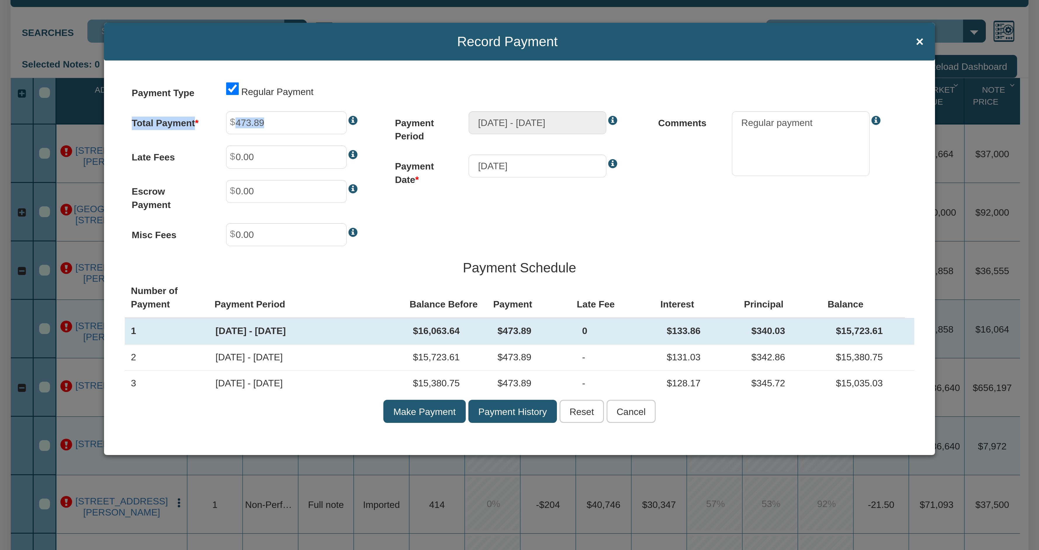
drag, startPoint x: 132, startPoint y: 123, endPoint x: 223, endPoint y: 124, distance: 90.9
click at [223, 124] on div "Total Payment 473.89" at bounding box center [256, 122] width 249 height 23
click at [287, 123] on input "473.89" at bounding box center [286, 122] width 120 height 23
click at [239, 122] on input "473.89" at bounding box center [286, 122] width 120 height 23
drag, startPoint x: 197, startPoint y: 330, endPoint x: 348, endPoint y: 328, distance: 151.0
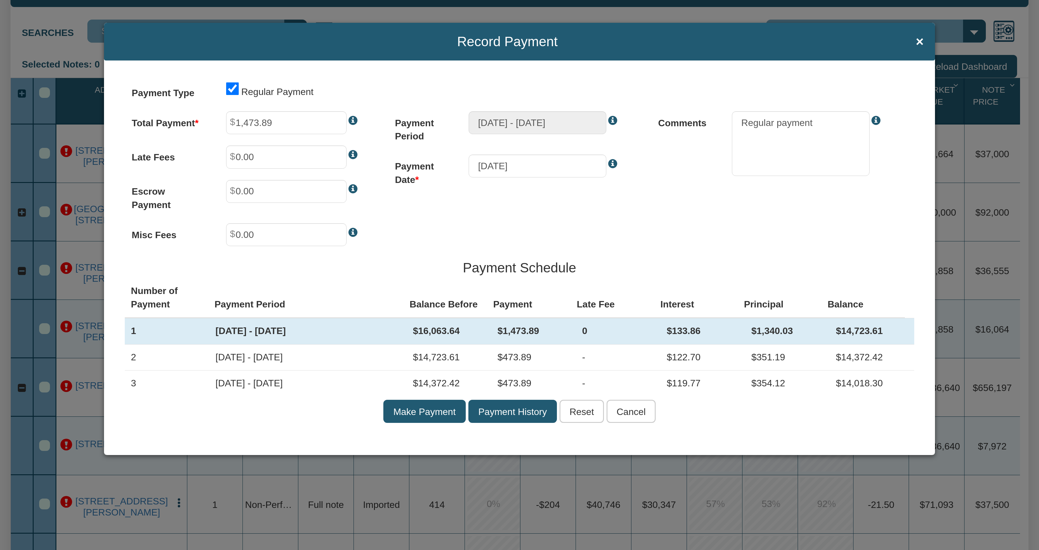
click at [348, 328] on tr "1 [DATE] - [DATE] $16,063.64 $1,473.89 0 $133.86 $1,340.03 $14,723.61" at bounding box center [520, 331] width 790 height 26
drag, startPoint x: 236, startPoint y: 123, endPoint x: 271, endPoint y: 123, distance: 34.8
click at [271, 123] on input "1,473.89" at bounding box center [286, 122] width 120 height 23
type input "0"
type input "0.01"
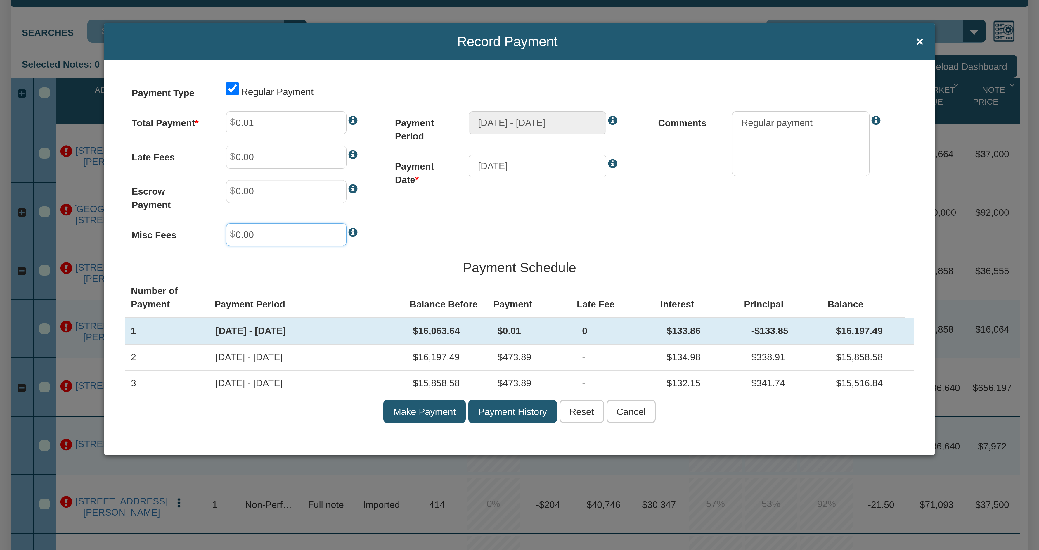
drag, startPoint x: 238, startPoint y: 236, endPoint x: 263, endPoint y: 237, distance: 25.7
click at [263, 237] on input "0.00" at bounding box center [286, 234] width 120 height 23
type input "1"
click at [502, 225] on div "Payment Type Regular Payment Total Payment 0.01 Late Fees 0.00 Escrow Payment 0…" at bounding box center [519, 257] width 831 height 394
type input "-133.00"
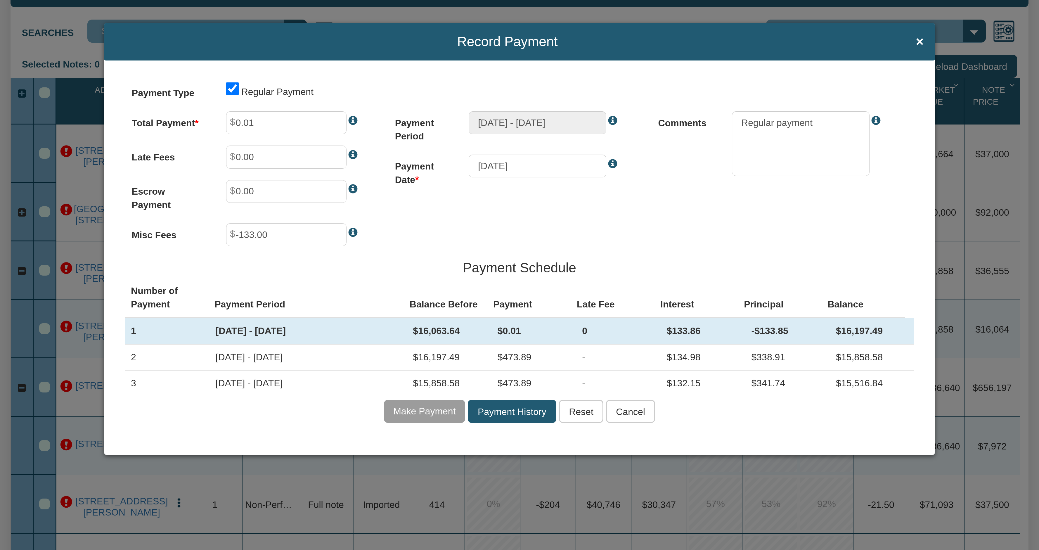
drag, startPoint x: 634, startPoint y: 413, endPoint x: 628, endPoint y: 440, distance: 28.1
click at [629, 440] on div "Payment Type Regular Payment Total Payment 0.01 Late Fees 0.00 Escrow Payment 0…" at bounding box center [519, 257] width 831 height 394
click at [511, 412] on input "Payment History" at bounding box center [512, 411] width 89 height 23
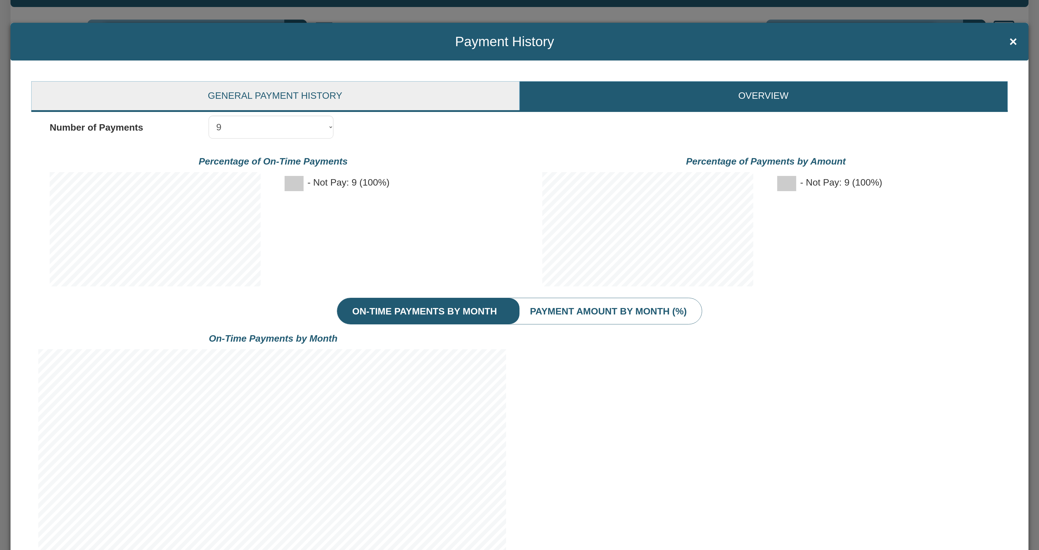
click at [286, 90] on link "General Payment History" at bounding box center [275, 96] width 487 height 29
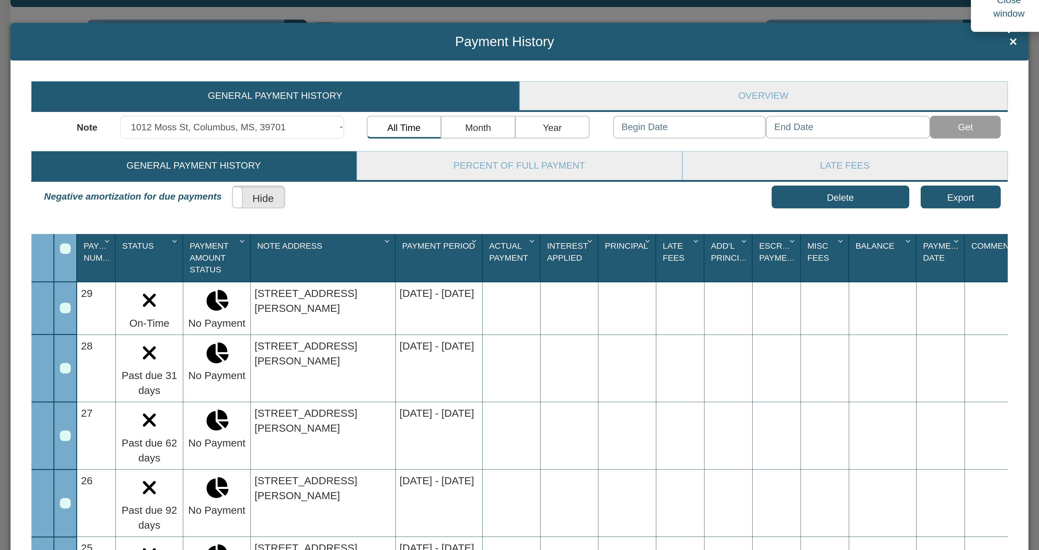
click at [1010, 45] on span "×" at bounding box center [1013, 41] width 8 height 15
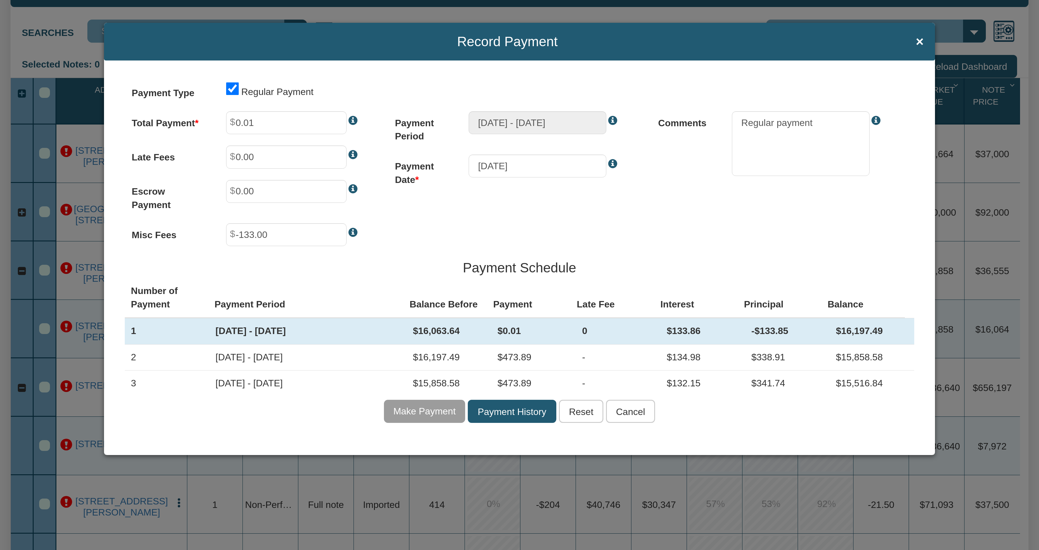
click at [643, 412] on input "Cancel" at bounding box center [630, 411] width 49 height 23
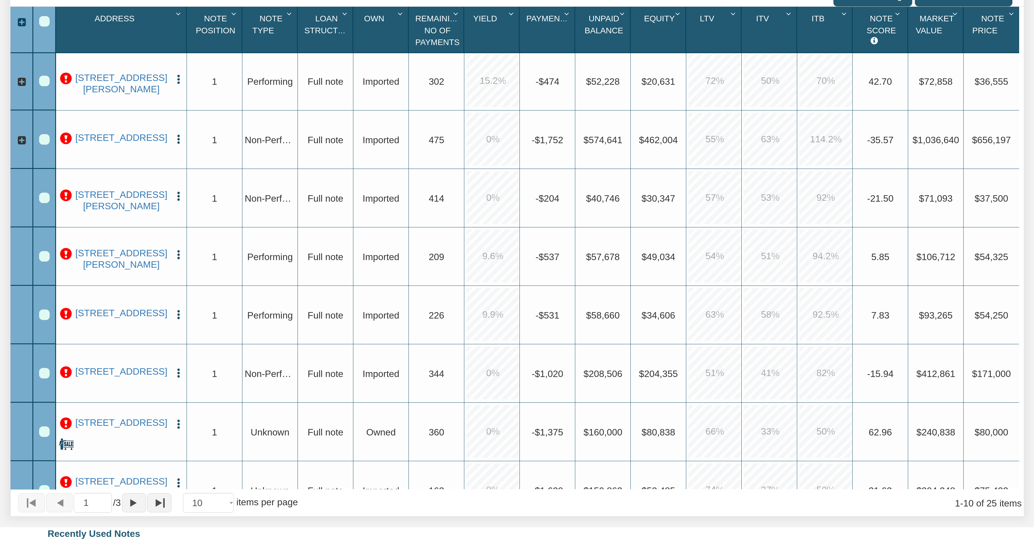
scroll to position [83, 0]
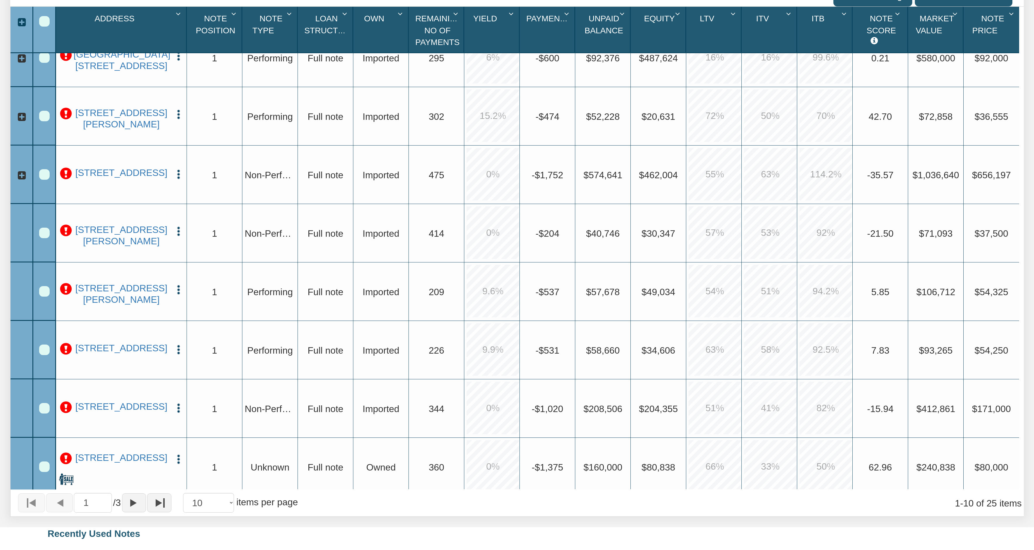
click at [47, 295] on div "Row 9, Row Selection Checkbox" at bounding box center [44, 291] width 11 height 11
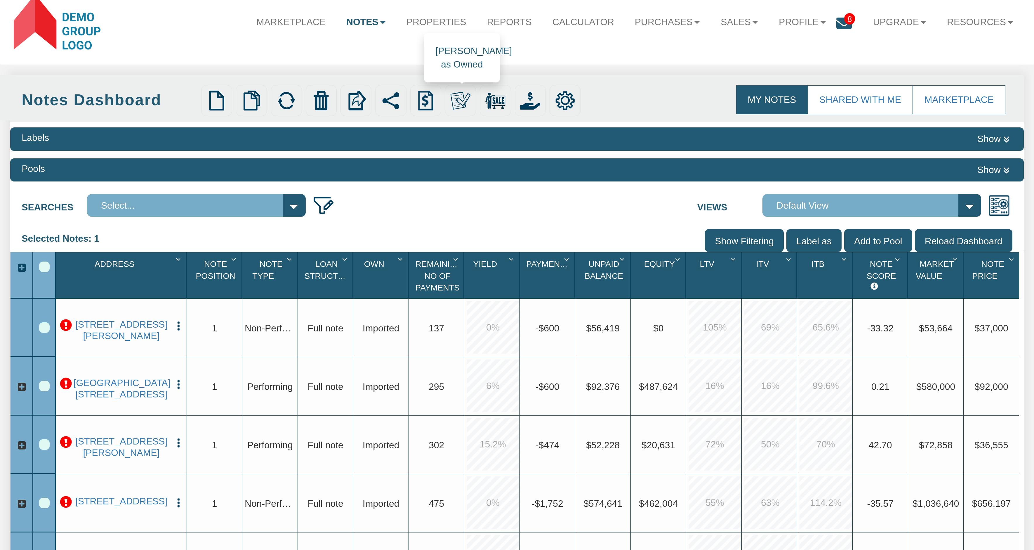
click at [461, 101] on img at bounding box center [461, 101] width 20 height 20
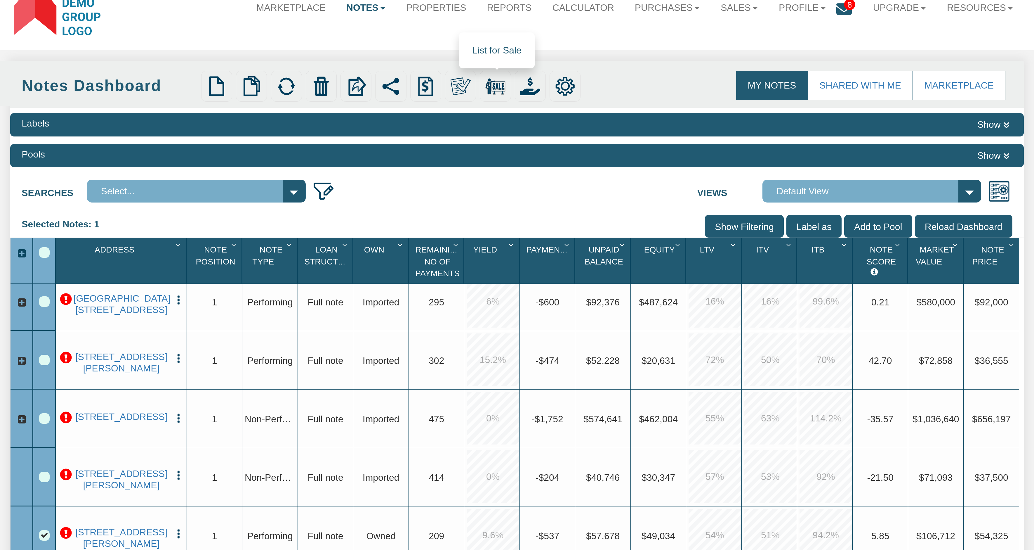
click at [500, 85] on img at bounding box center [496, 86] width 20 height 20
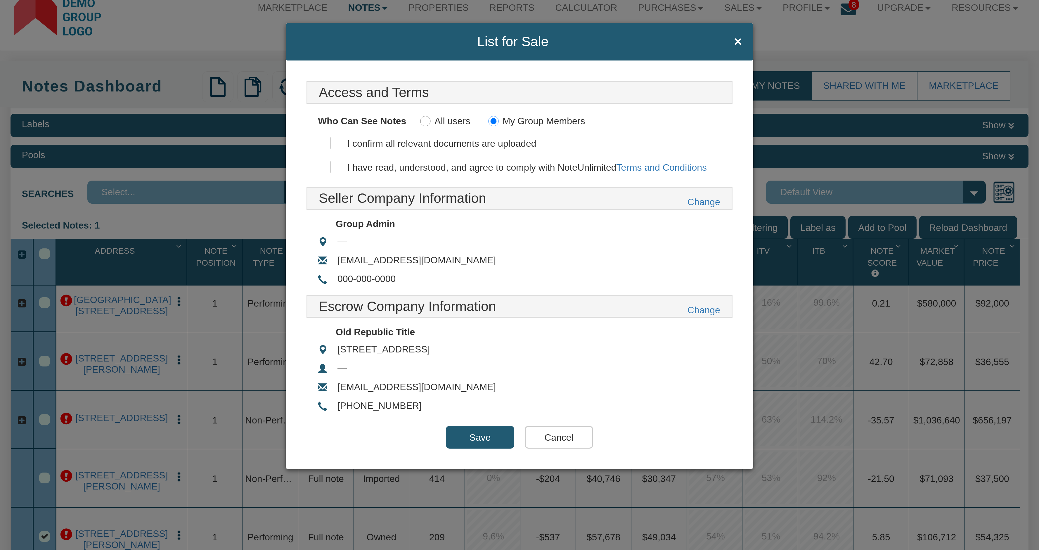
click at [324, 143] on input "I confirm all relevant documents are uploaded" at bounding box center [324, 143] width 13 height 13
checkbox input "true"
click at [326, 168] on input "I have read, understood, and agree to comply with NoteUnlimited Terms and Condi…" at bounding box center [324, 167] width 13 height 13
checkbox input "true"
click at [480, 436] on input "Save" at bounding box center [480, 437] width 69 height 23
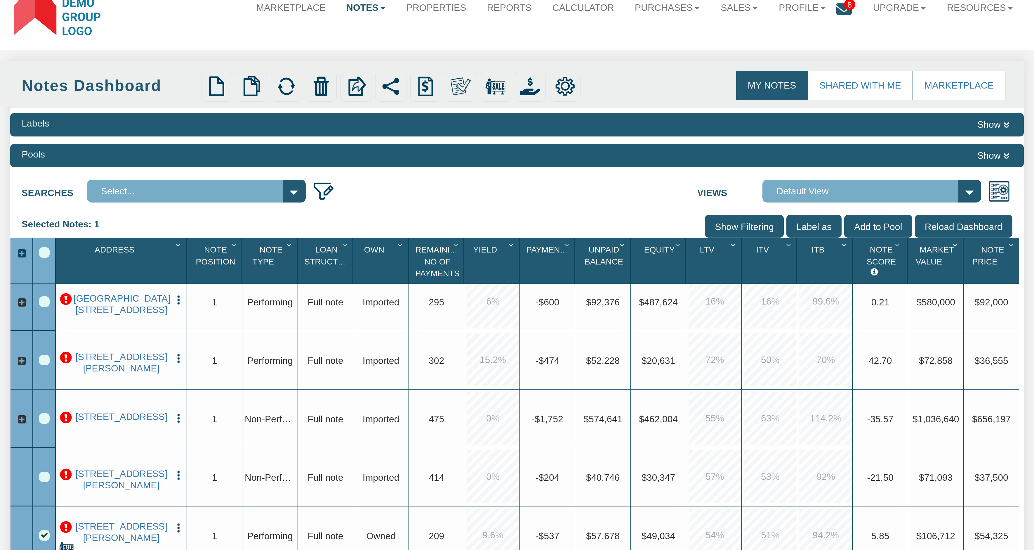
scroll to position [105, 0]
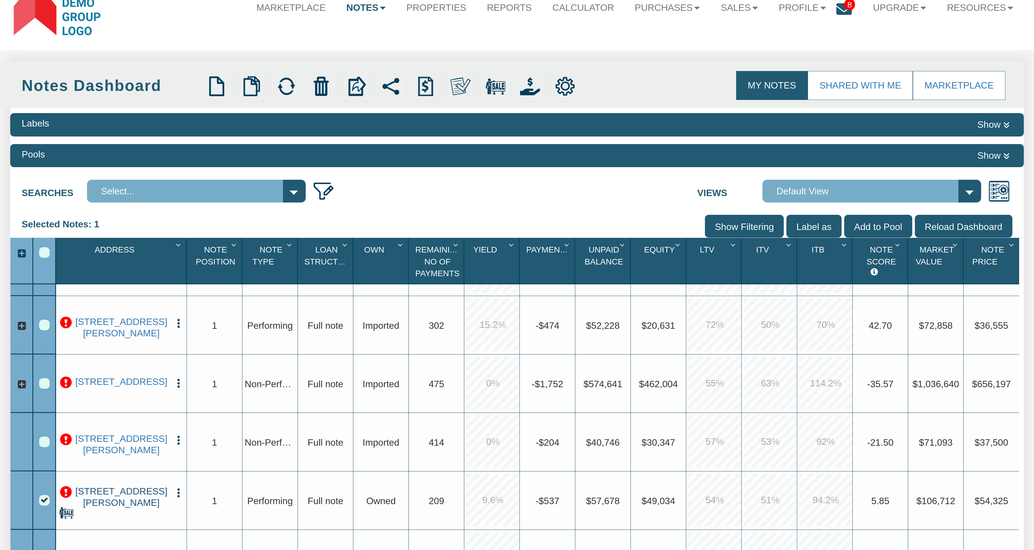
click at [130, 499] on link "[STREET_ADDRESS][PERSON_NAME]" at bounding box center [122, 497] width 96 height 22
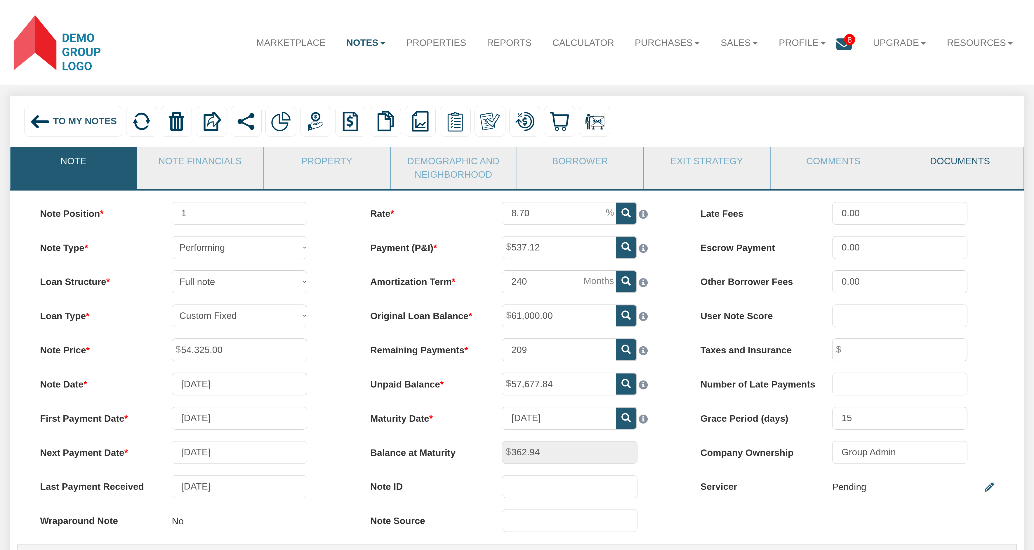
click at [954, 164] on link "Documents" at bounding box center [961, 161] width 126 height 28
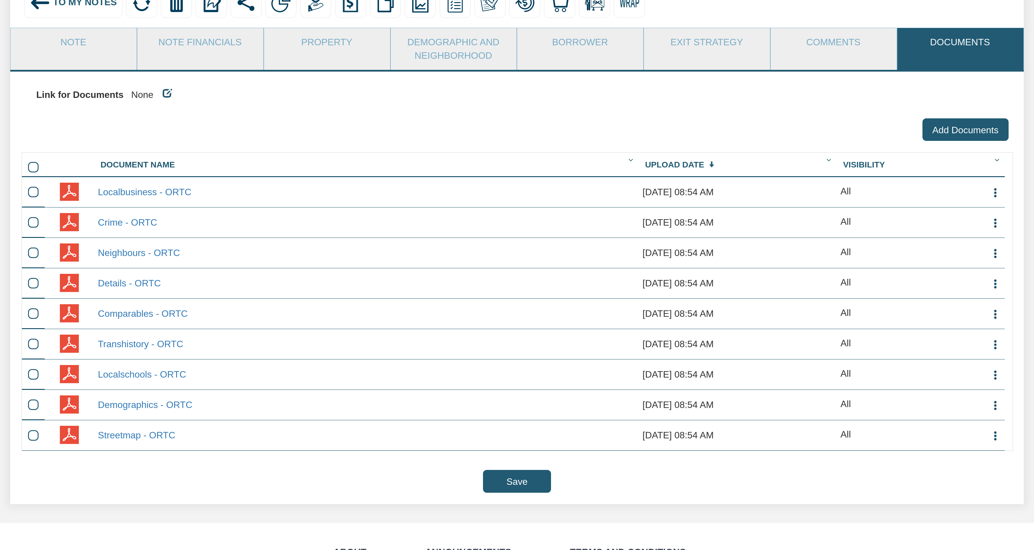
scroll to position [116, 0]
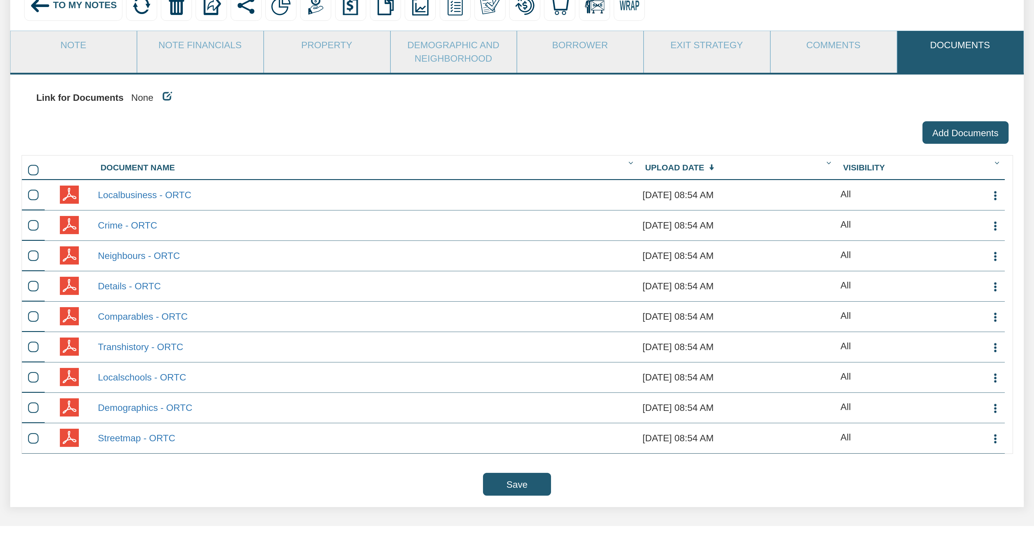
drag, startPoint x: 964, startPoint y: 133, endPoint x: 941, endPoint y: 131, distance: 22.8
click at [964, 132] on label "Add Documents" at bounding box center [966, 132] width 86 height 23
click at [933, 136] on input "Add Documents" at bounding box center [933, 136] width 0 height 0
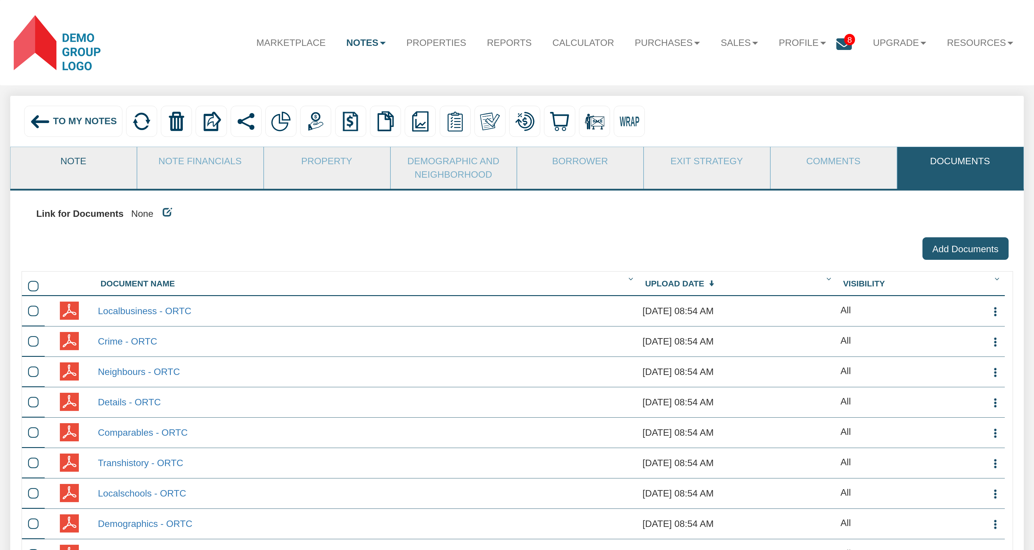
drag, startPoint x: 70, startPoint y: 164, endPoint x: 74, endPoint y: 167, distance: 4.9
click at [71, 164] on link "Note" at bounding box center [74, 161] width 126 height 28
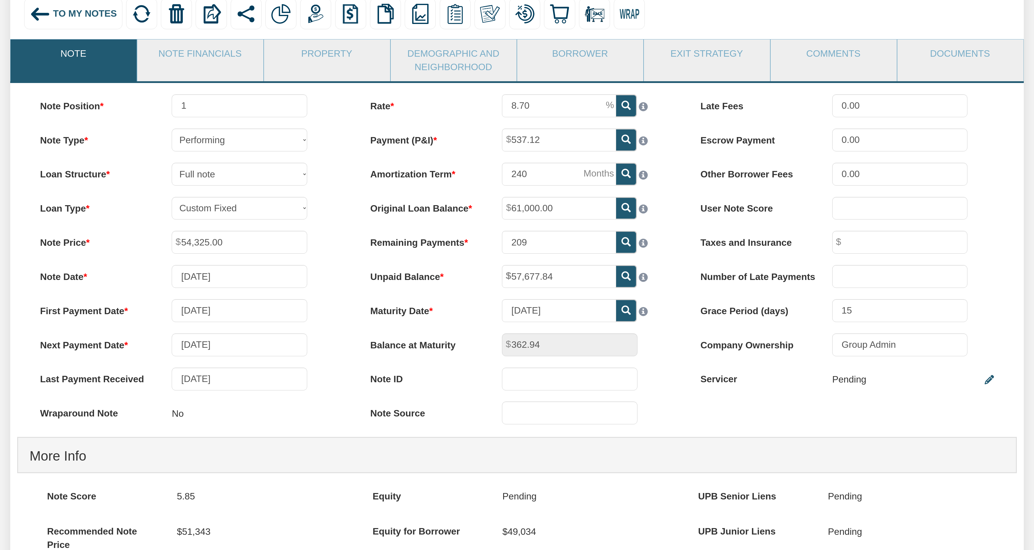
scroll to position [105, 0]
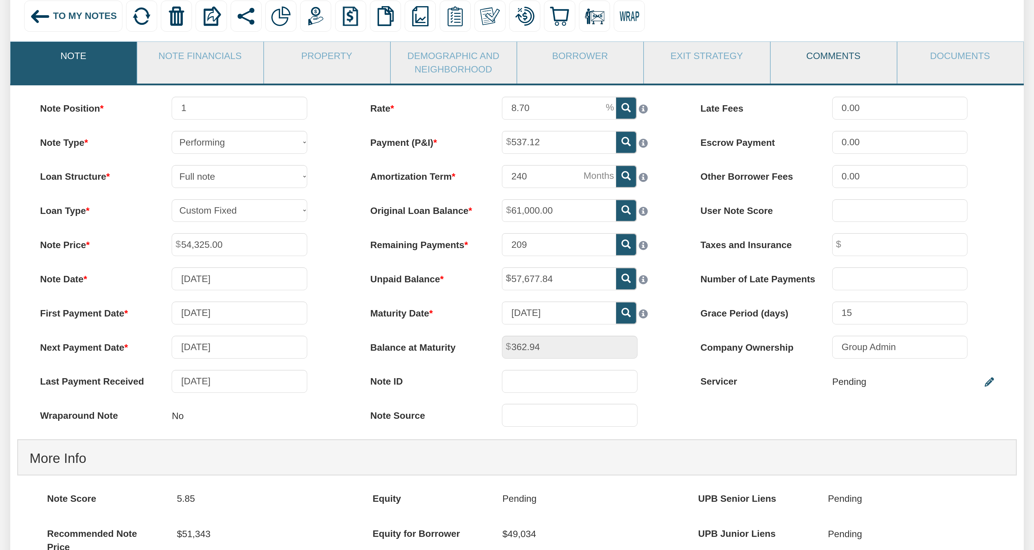
click at [832, 63] on link "Comments" at bounding box center [834, 56] width 126 height 28
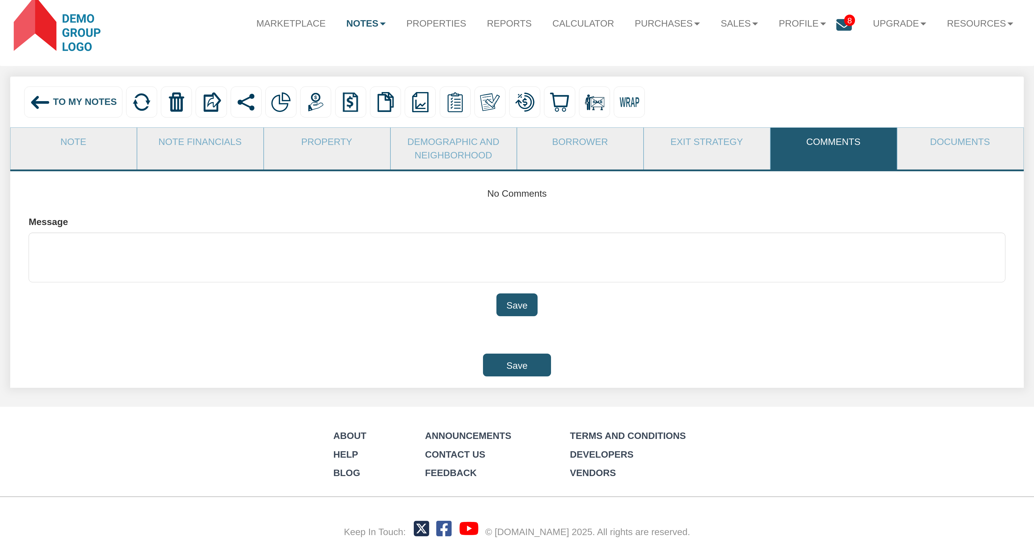
scroll to position [21, 0]
click at [709, 144] on link "Exit Strategy" at bounding box center [707, 142] width 126 height 28
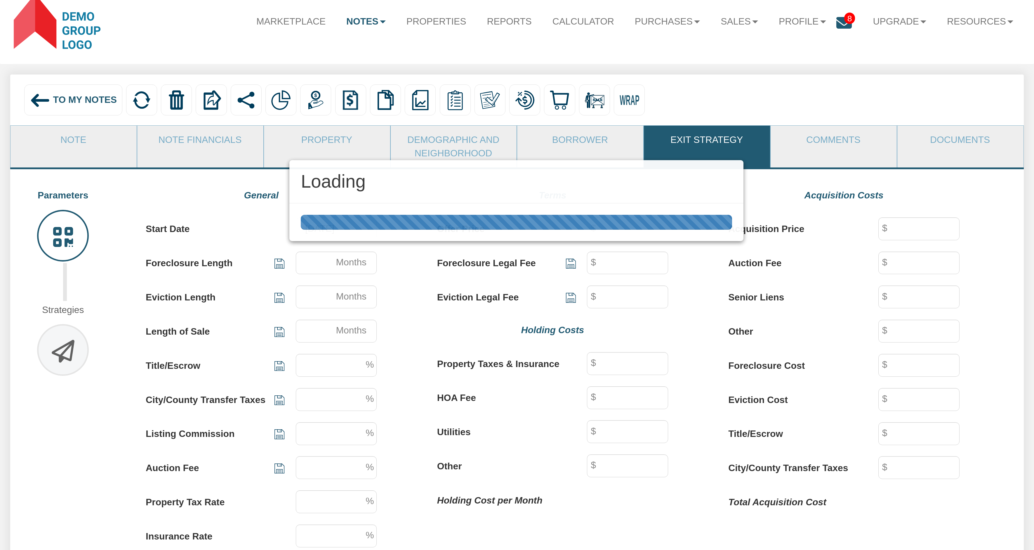
scroll to position [0, 0]
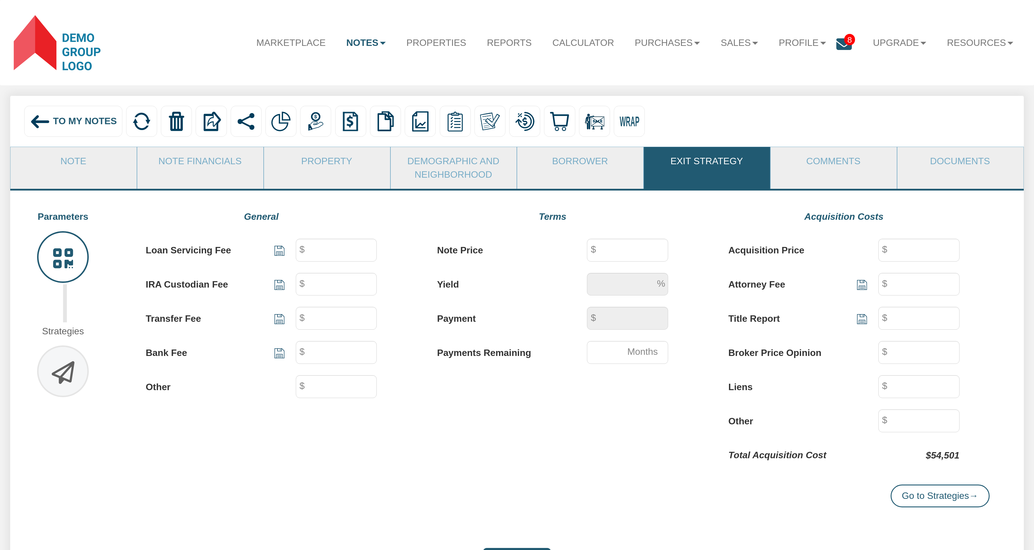
type input "88"
type input "54,325"
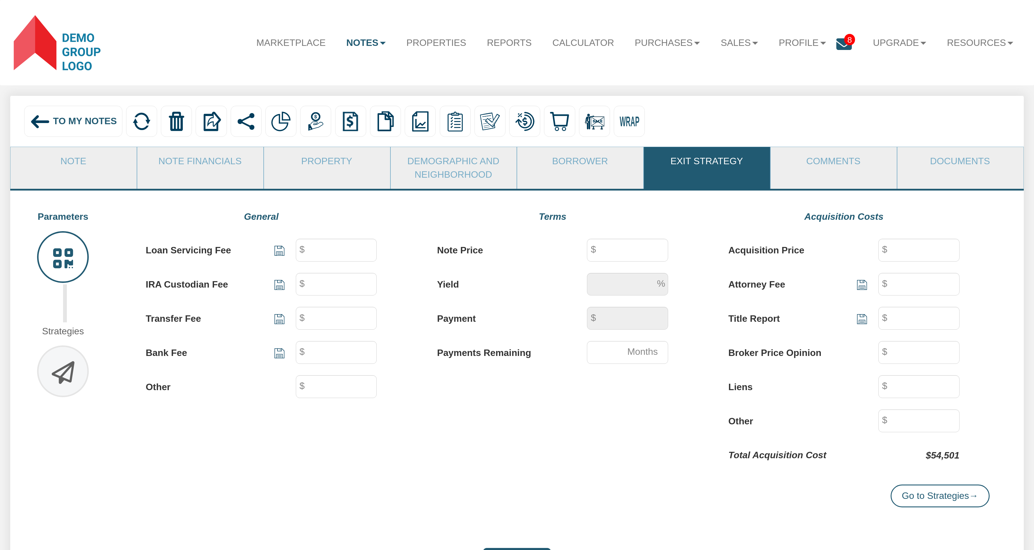
type input "9.6"
type input "537.12"
type input "209"
type input "54,325"
type input "88"
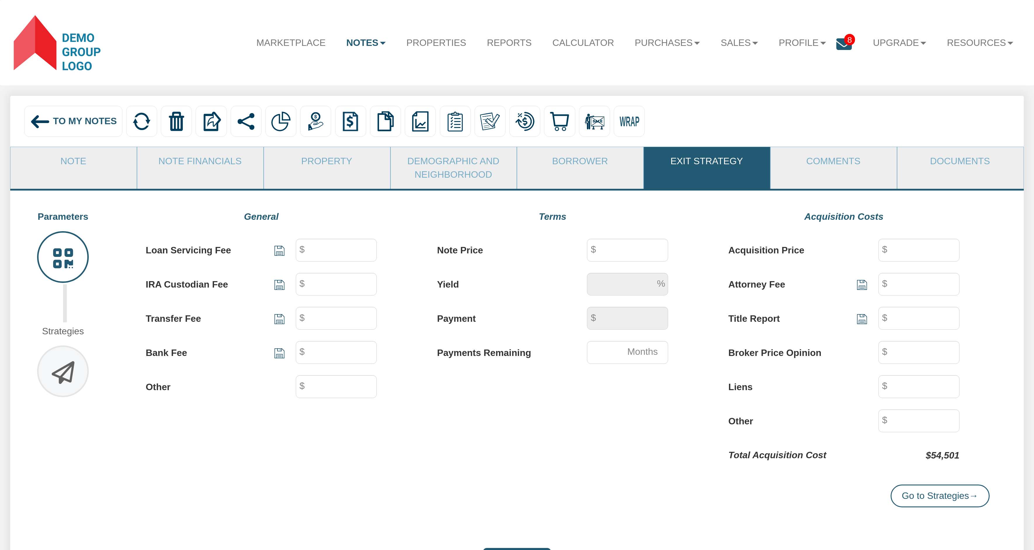
type input "88"
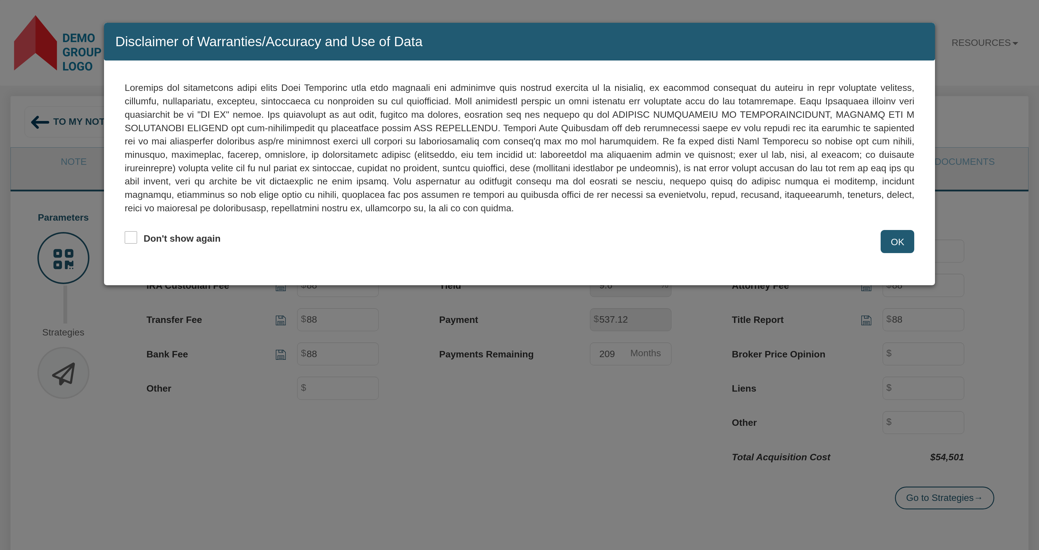
click at [304, 248] on div "Disclaimer of Warranties/Accuracy and Use of Data Don't show again OK" at bounding box center [519, 275] width 1039 height 550
click at [133, 240] on input "Don't show again" at bounding box center [131, 237] width 13 height 13
checkbox input "true"
click at [901, 242] on input "OK" at bounding box center [897, 241] width 34 height 23
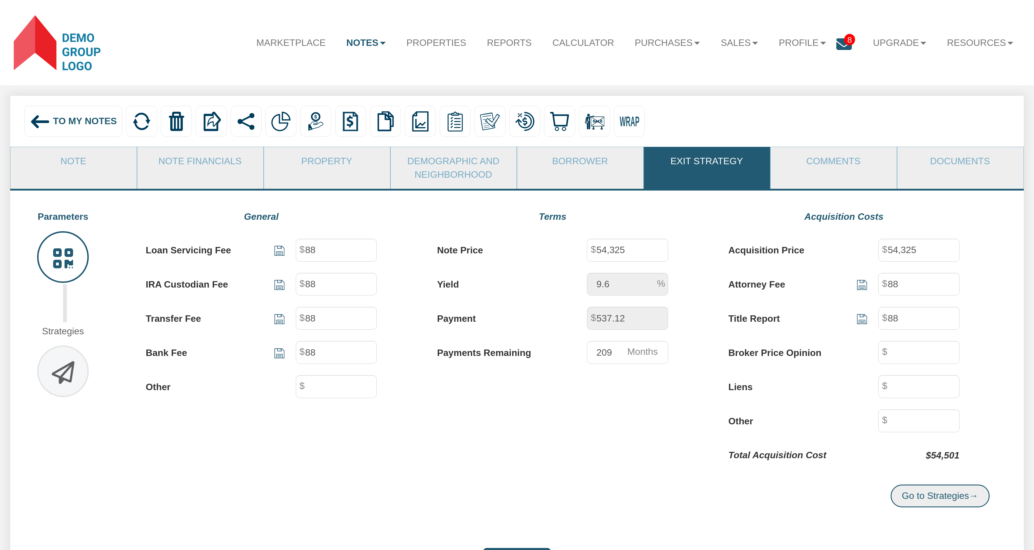
click at [947, 501] on link "Go to Strategies →" at bounding box center [940, 495] width 99 height 23
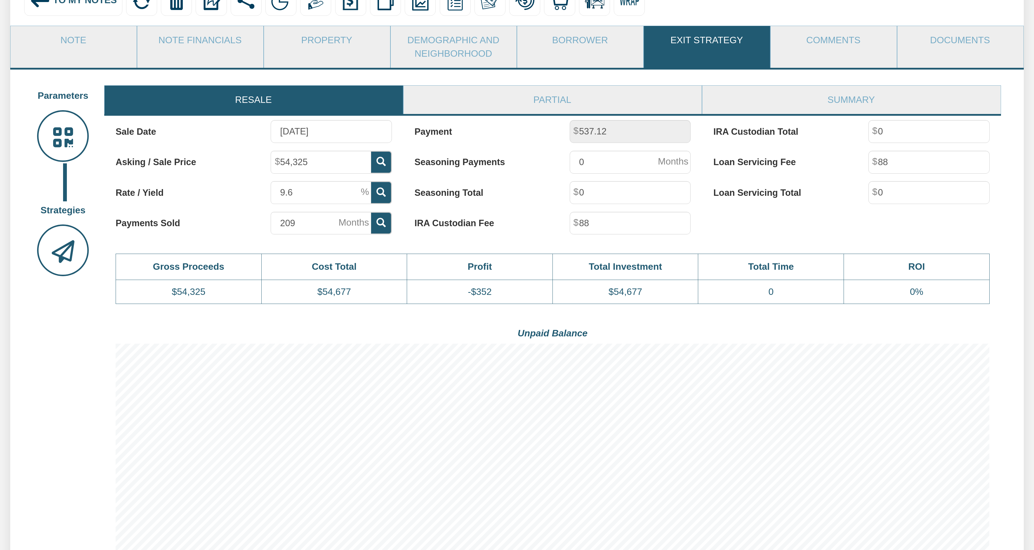
scroll to position [105, 0]
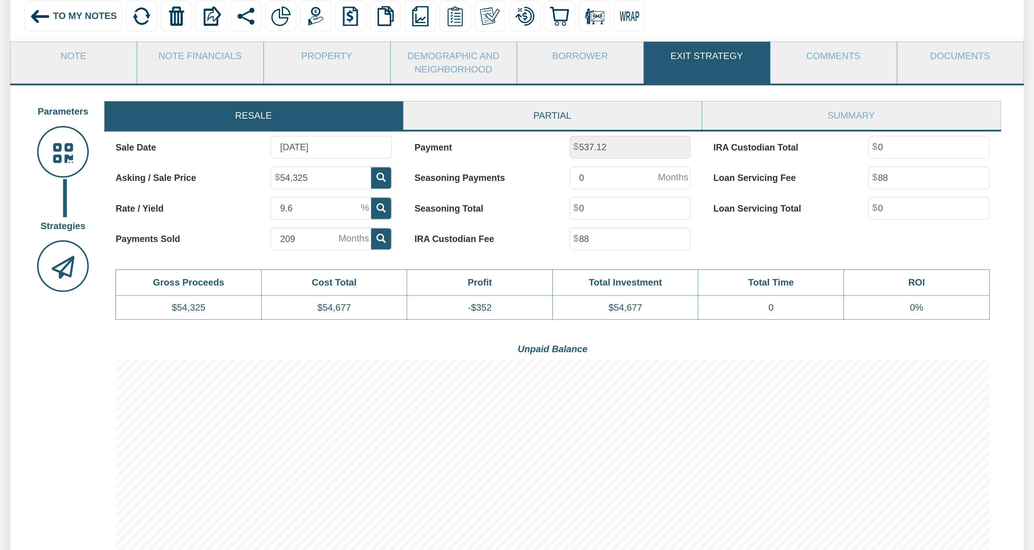
click at [572, 122] on link "Partial" at bounding box center [553, 115] width 298 height 28
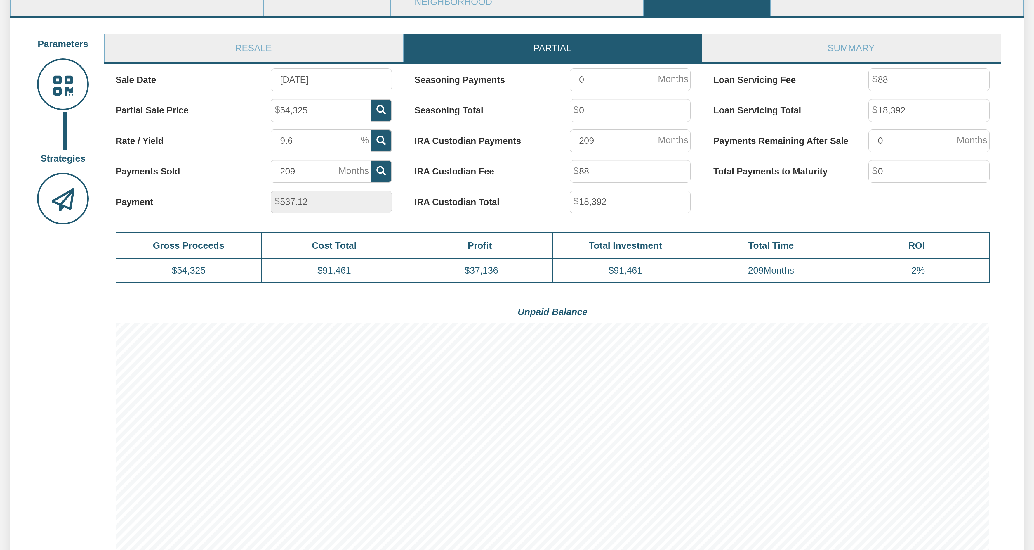
scroll to position [175, 0]
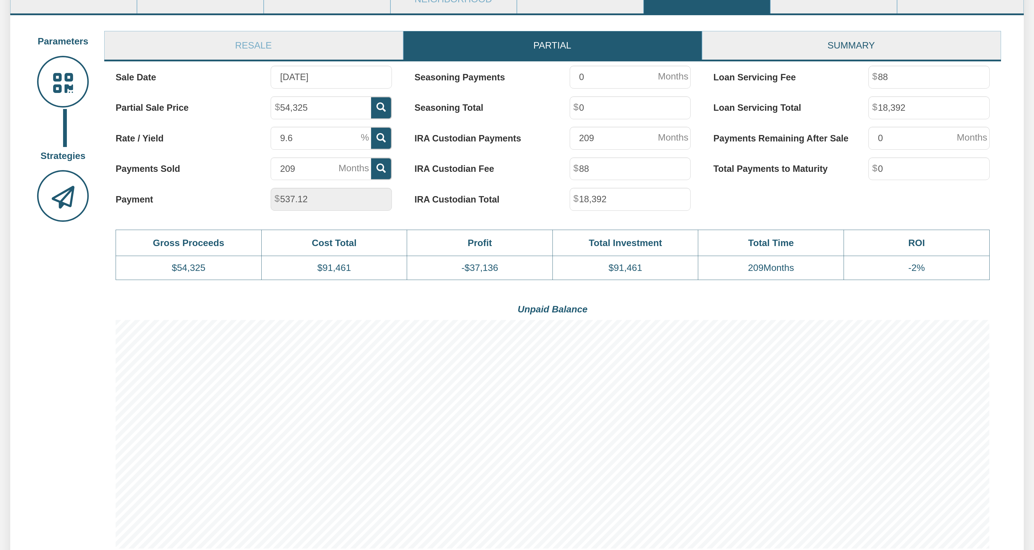
click at [842, 51] on link "Summary" at bounding box center [852, 45] width 298 height 28
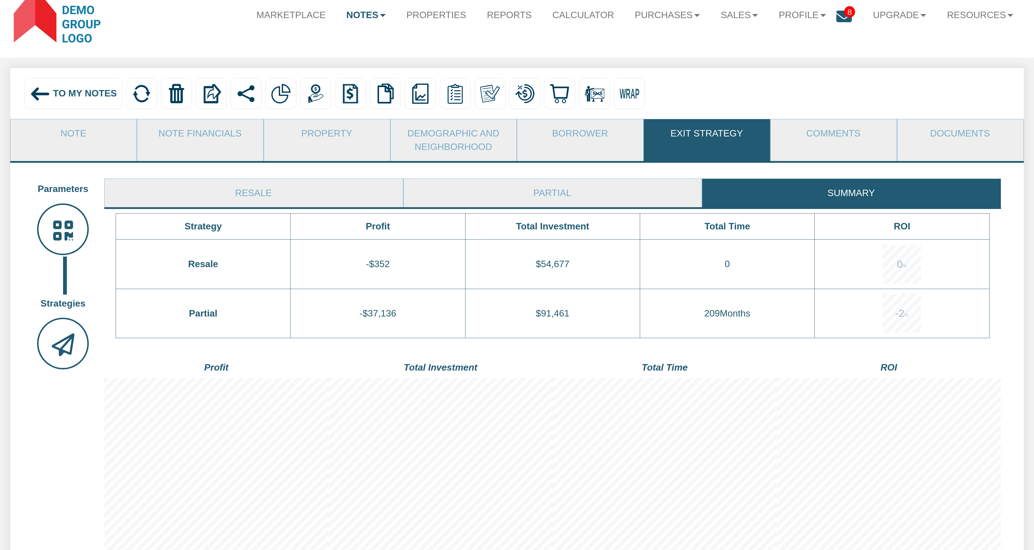
scroll to position [0, 0]
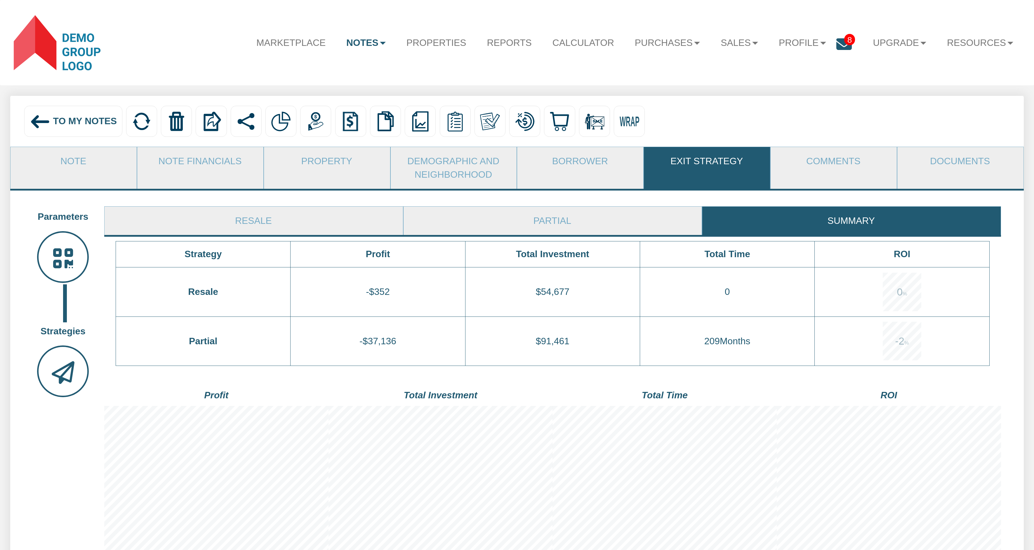
click at [79, 126] on span "To My Notes" at bounding box center [85, 121] width 64 height 11
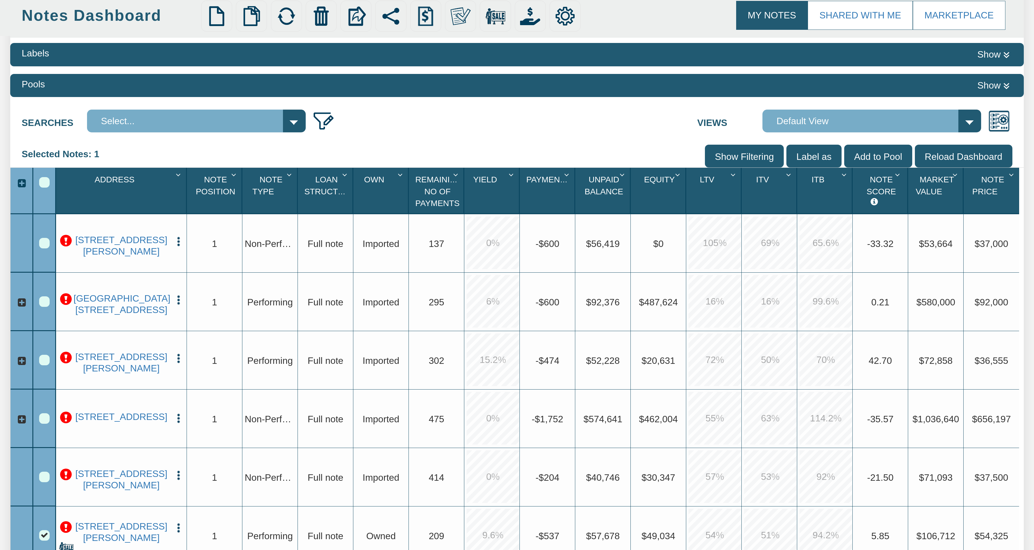
scroll to position [35, 0]
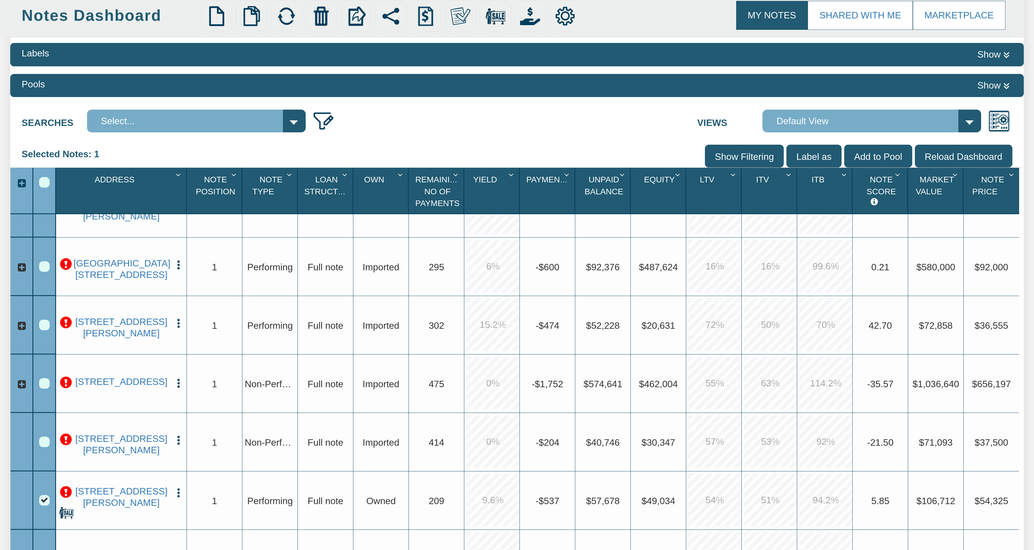
click at [179, 324] on img "button" at bounding box center [178, 323] width 11 height 11
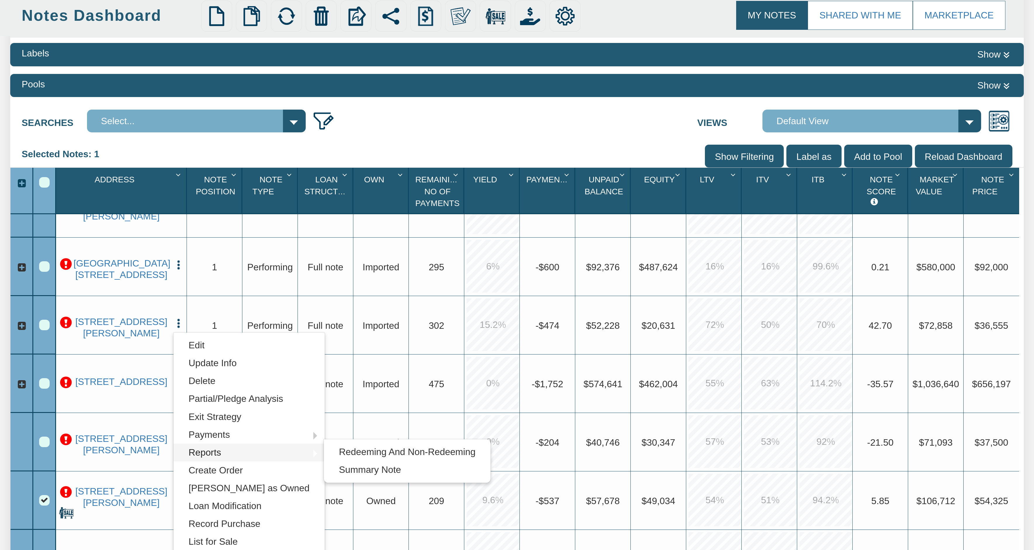
scroll to position [140, 0]
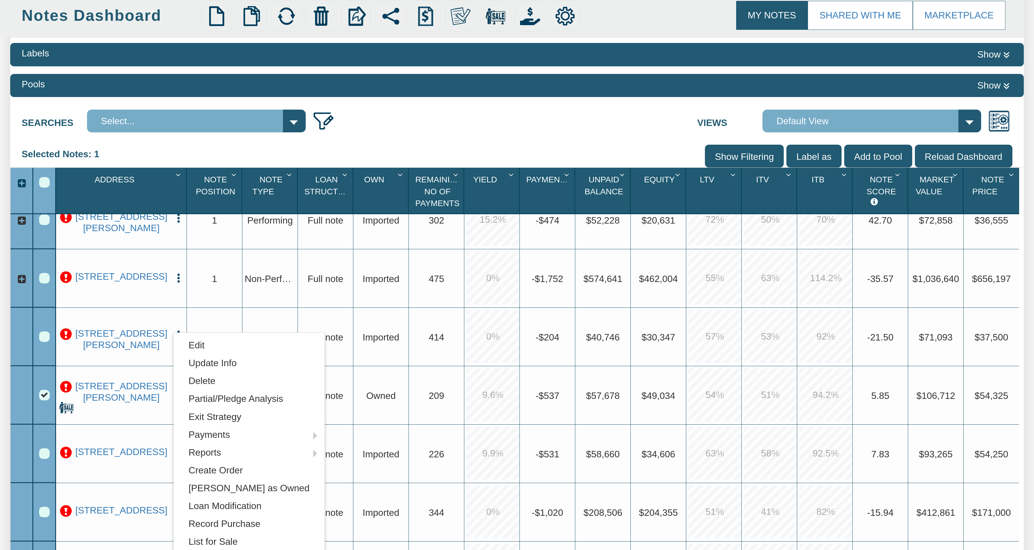
click at [158, 441] on div "209 S. Center, New Boston, TX, 75501 Edit Update Info Delete Partial/Pledge Ana…" at bounding box center [121, 456] width 126 height 58
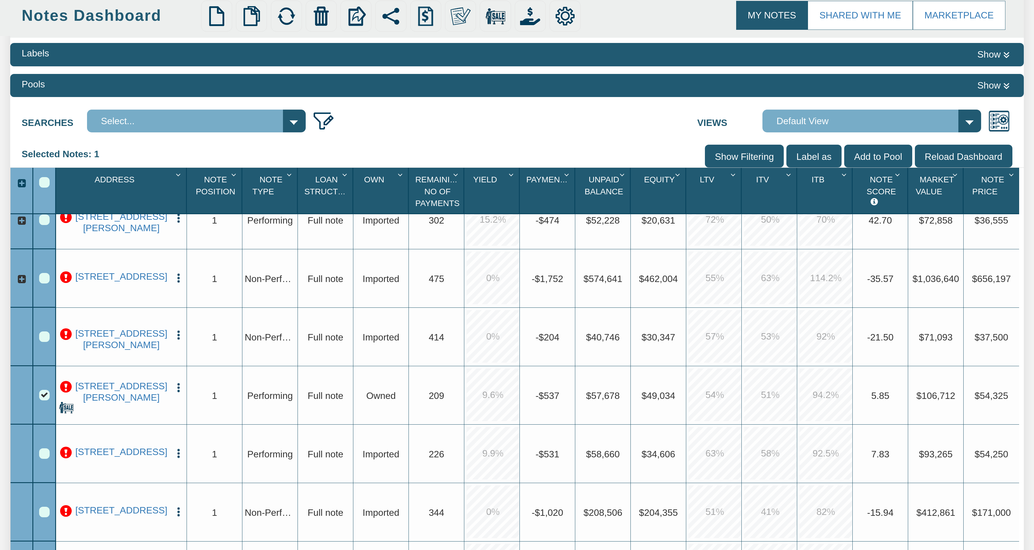
scroll to position [137, 0]
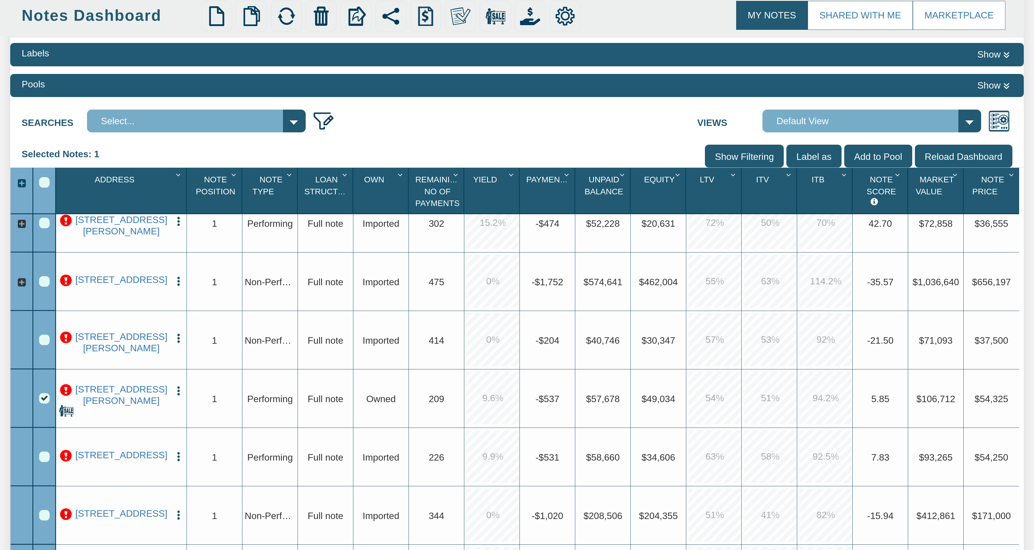
click at [181, 455] on img "button" at bounding box center [178, 456] width 11 height 11
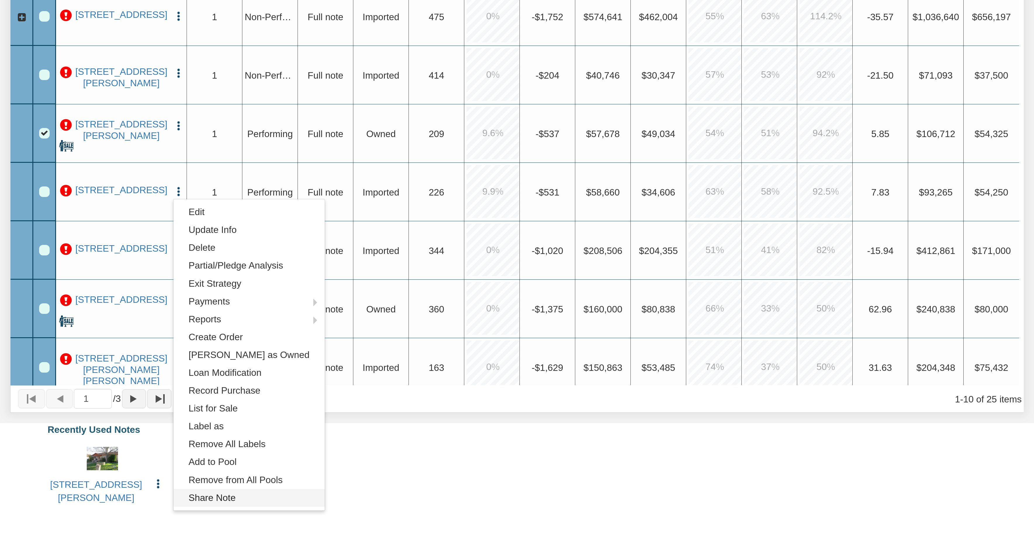
scroll to position [386, 0]
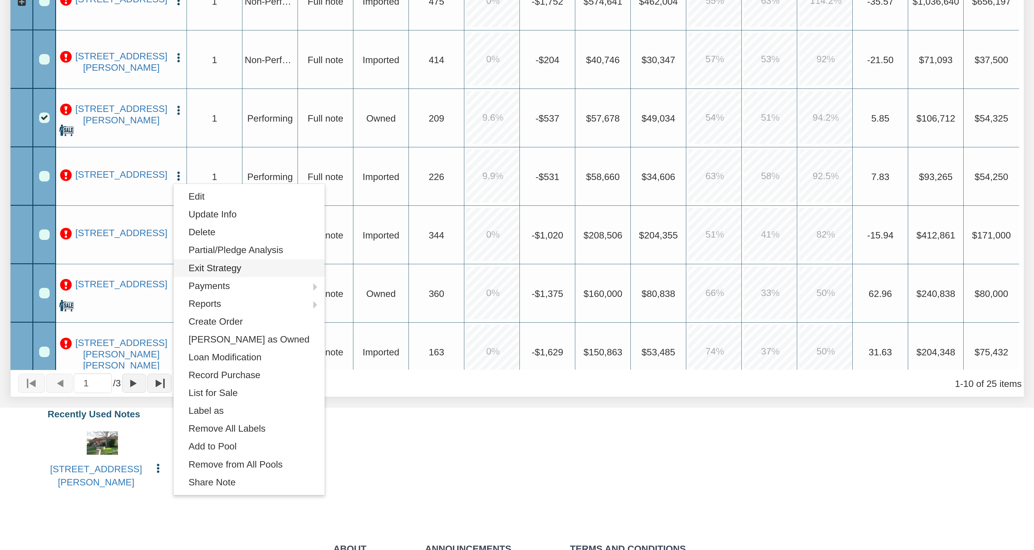
click at [236, 270] on link "Exit Strategy" at bounding box center [249, 268] width 151 height 18
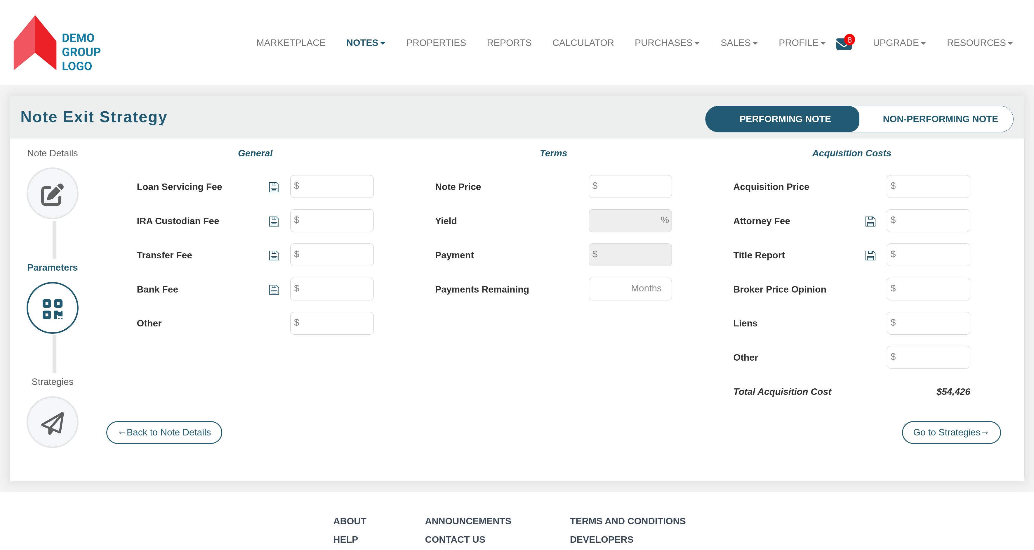
type input "88"
type input "54,250"
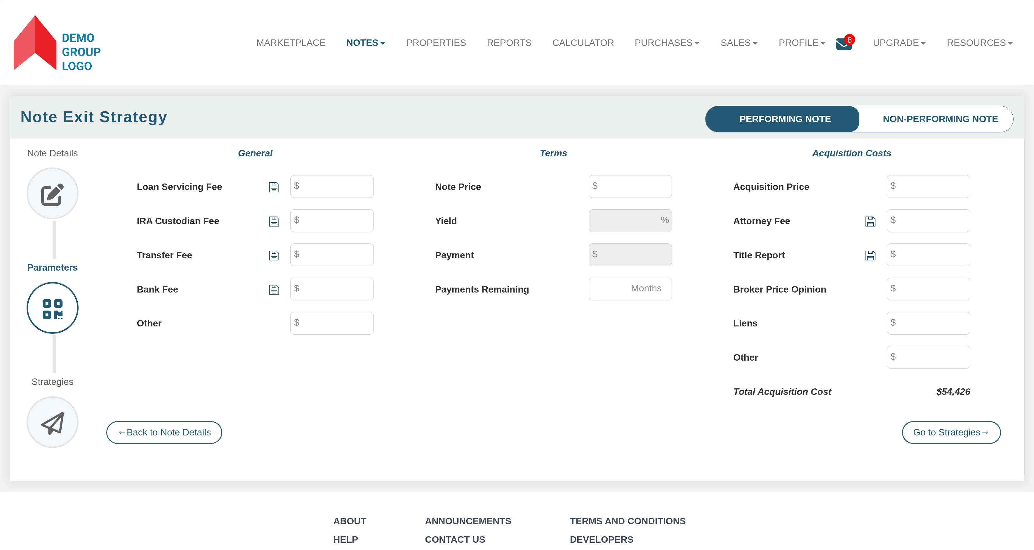
type input "9.9"
type input "530.76"
type input "226"
type input "54,250"
type input "88"
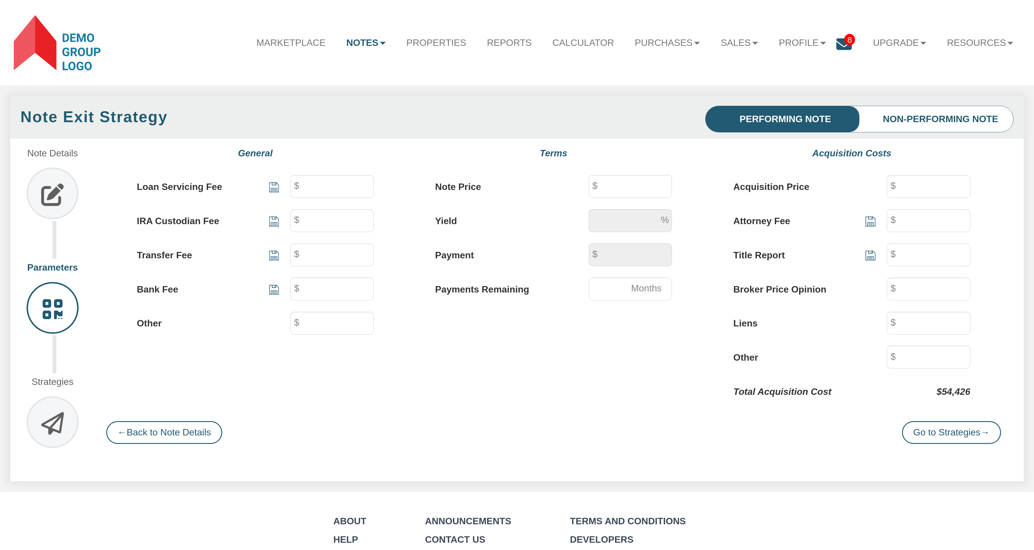
type input "88"
click at [957, 122] on li "Non-Performing Note" at bounding box center [931, 119] width 164 height 26
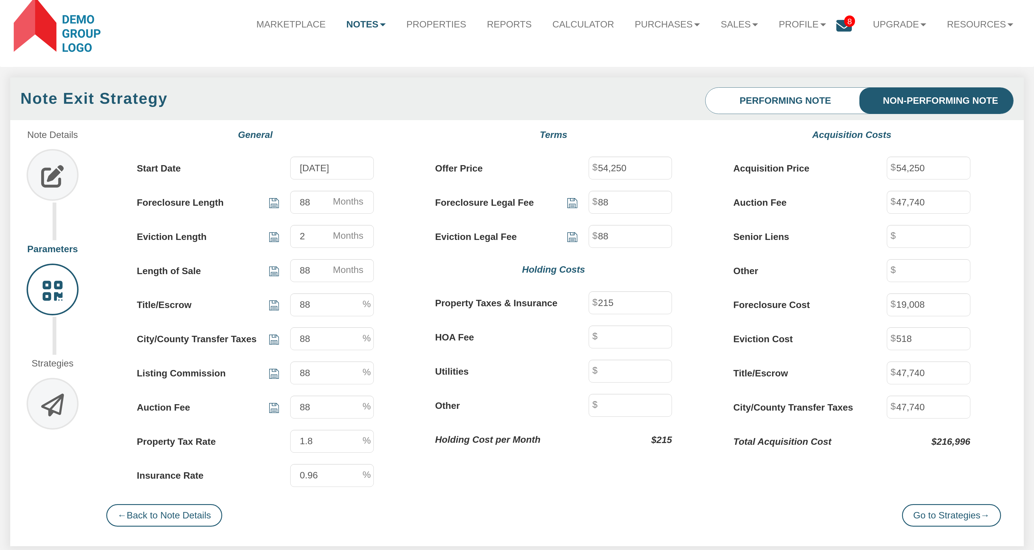
scroll to position [35, 0]
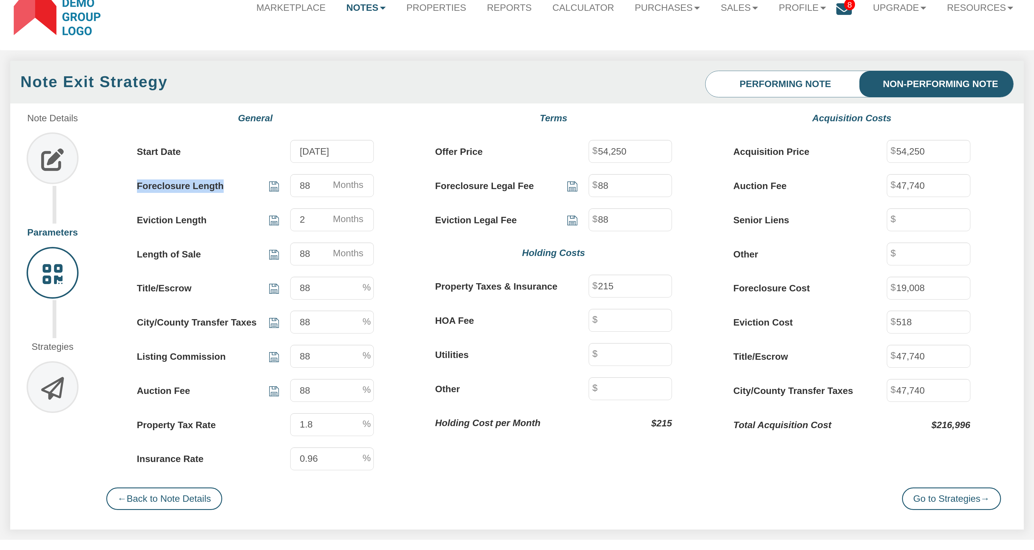
drag, startPoint x: 130, startPoint y: 186, endPoint x: 143, endPoint y: 217, distance: 33.3
click at [233, 190] on div "Foreclosure Length 88" at bounding box center [255, 185] width 285 height 23
drag, startPoint x: 133, startPoint y: 223, endPoint x: 228, endPoint y: 224, distance: 95.5
click at [222, 223] on div "Eviction Length 2" at bounding box center [255, 219] width 285 height 23
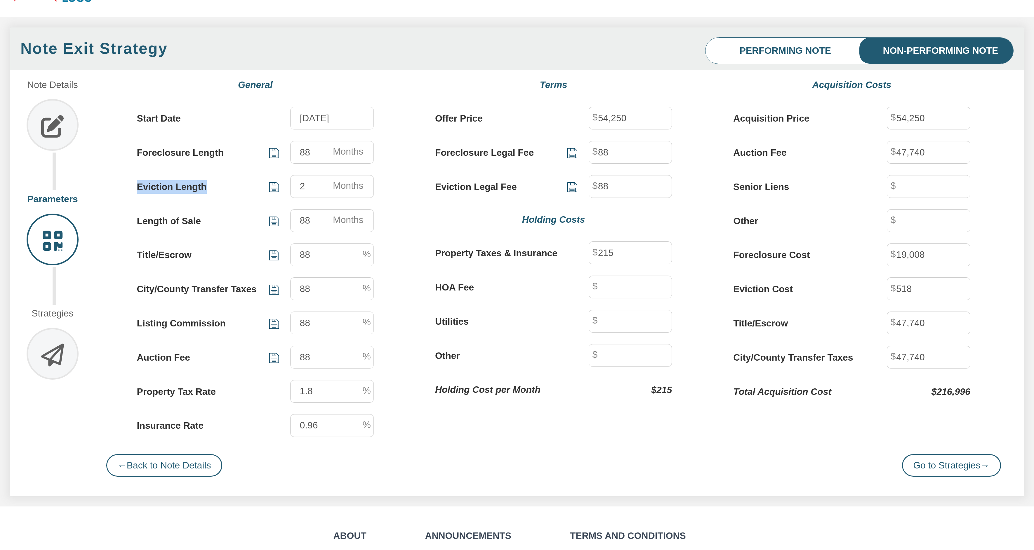
scroll to position [70, 0]
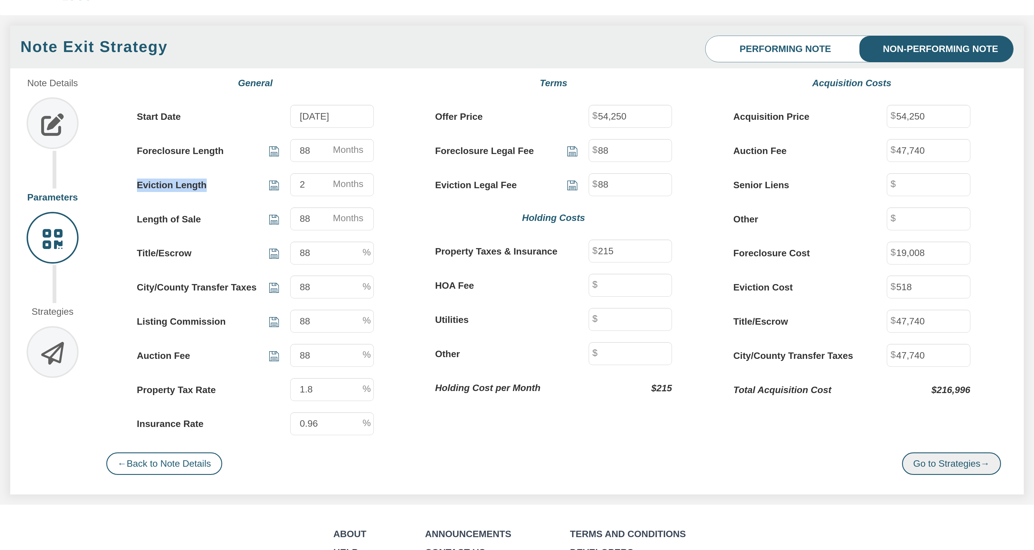
click at [952, 473] on link "Go to Strategies →" at bounding box center [951, 463] width 99 height 23
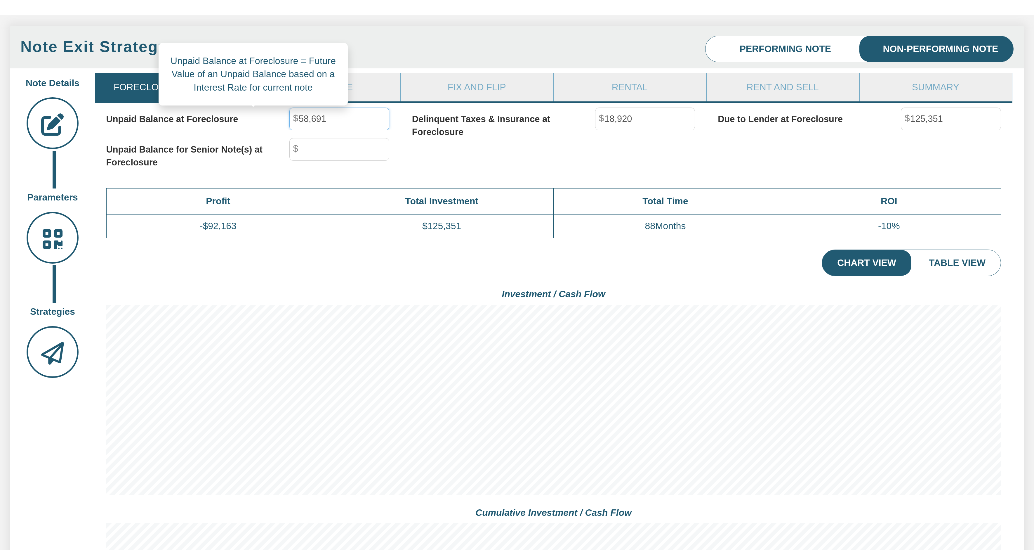
drag, startPoint x: 300, startPoint y: 121, endPoint x: 338, endPoint y: 118, distance: 38.1
click at [321, 118] on input "58,691" at bounding box center [339, 118] width 100 height 23
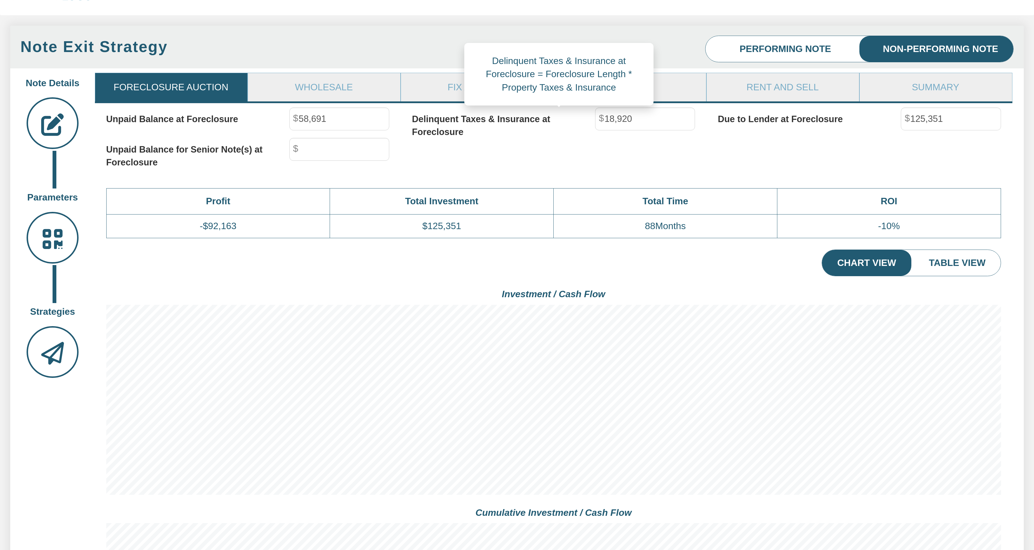
drag, startPoint x: 606, startPoint y: 120, endPoint x: 631, endPoint y: 119, distance: 24.5
click at [631, 119] on div "18,920" at bounding box center [645, 118] width 123 height 23
drag, startPoint x: 637, startPoint y: 118, endPoint x: 561, endPoint y: 119, distance: 75.4
click at [561, 119] on div "Delinquent Taxes & Insurance at Foreclosure 18,920" at bounding box center [559, 122] width 294 height 31
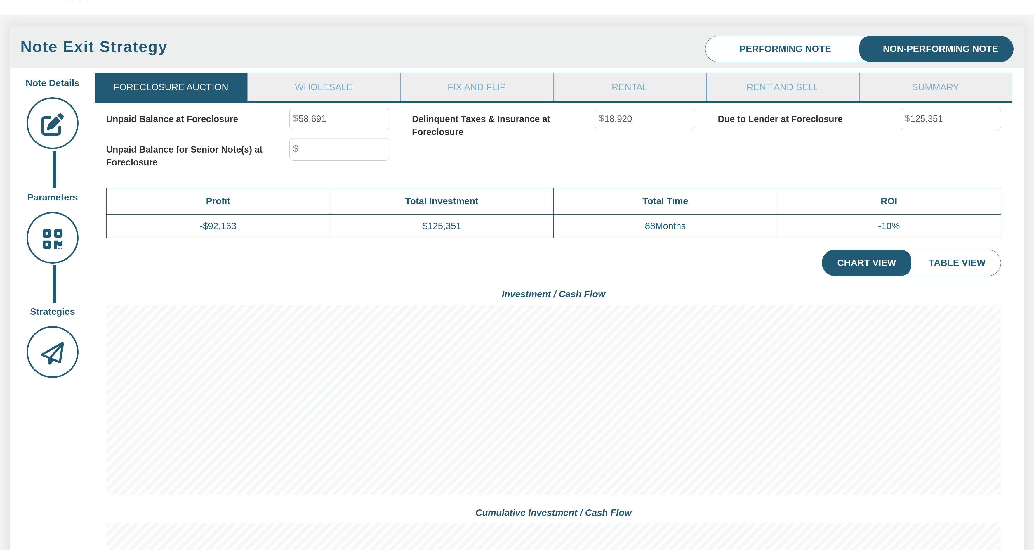
click at [153, 88] on link "Foreclosure Auction" at bounding box center [171, 87] width 152 height 28
click at [53, 239] on icon at bounding box center [53, 238] width 52 height 52
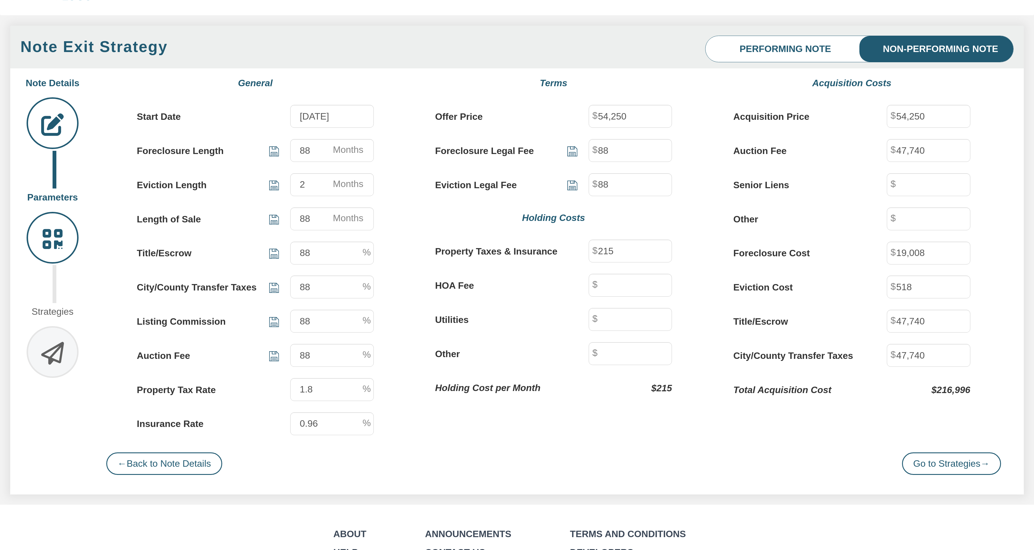
drag, startPoint x: 268, startPoint y: 150, endPoint x: 262, endPoint y: 155, distance: 7.9
click at [262, 155] on label "Foreclosure Length" at bounding box center [208, 148] width 142 height 18
click at [155, 457] on link "← Back to Note Details" at bounding box center [164, 463] width 116 height 23
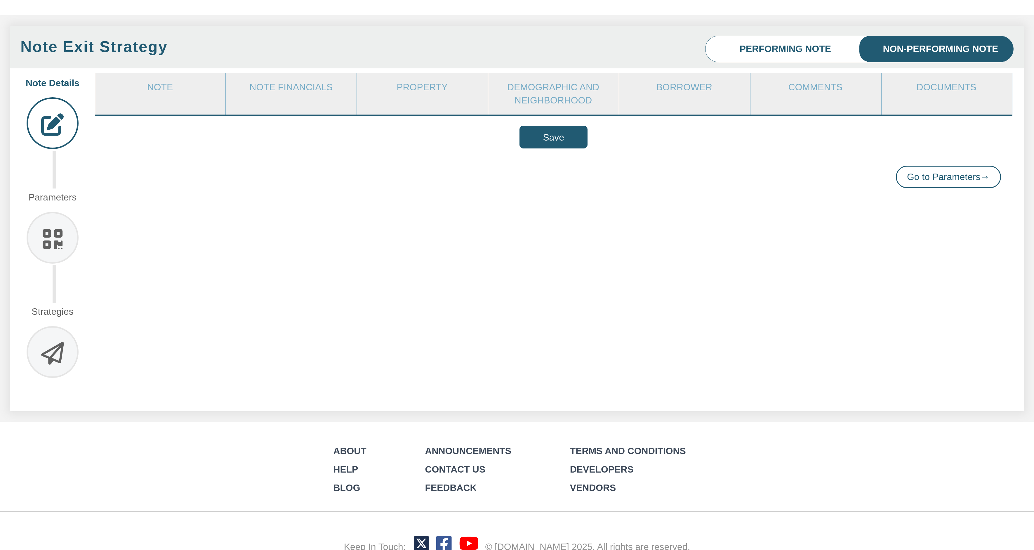
scroll to position [0, 0]
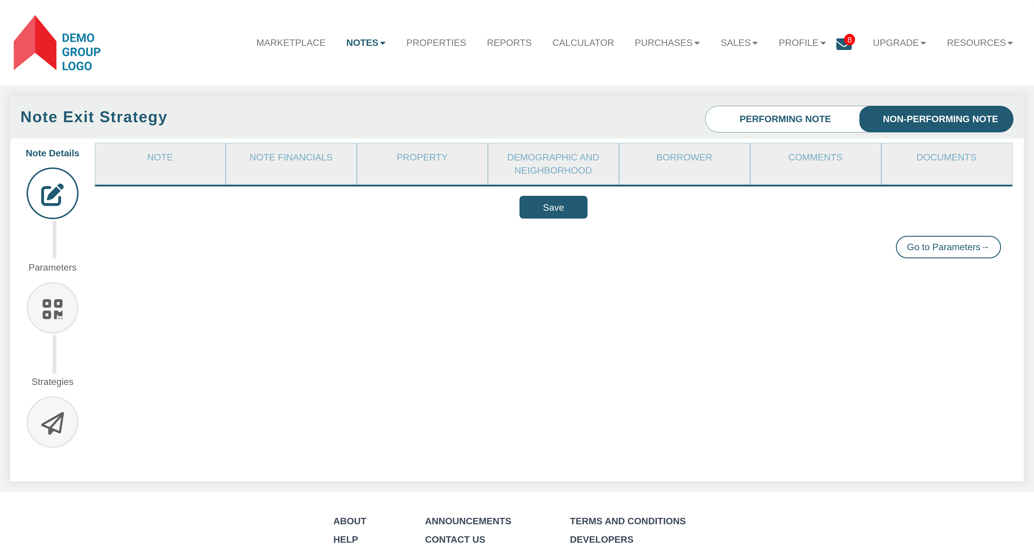
click at [380, 42] on b at bounding box center [383, 43] width 6 height 3
click at [330, 67] on link "Dashboard" at bounding box center [335, 69] width 120 height 18
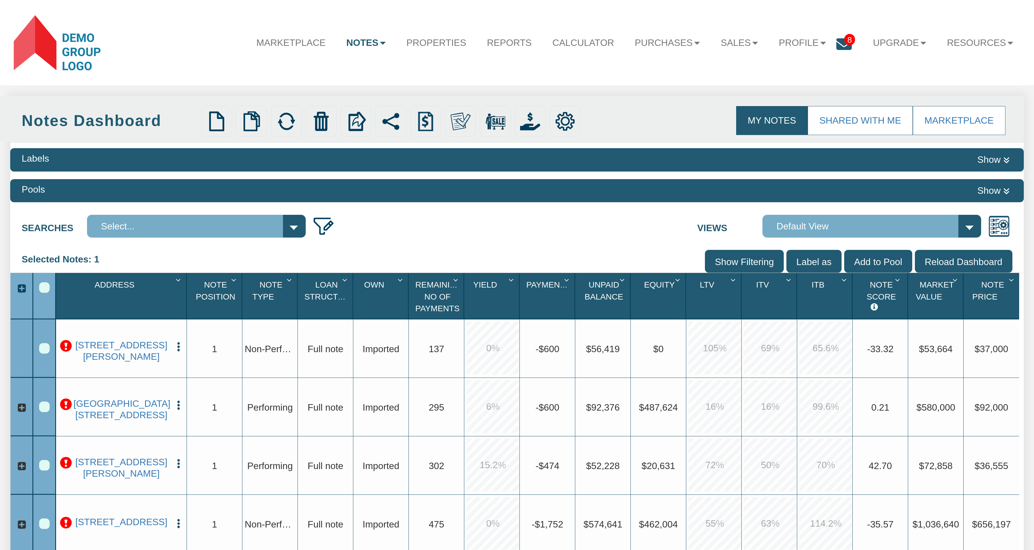
scroll to position [70, 0]
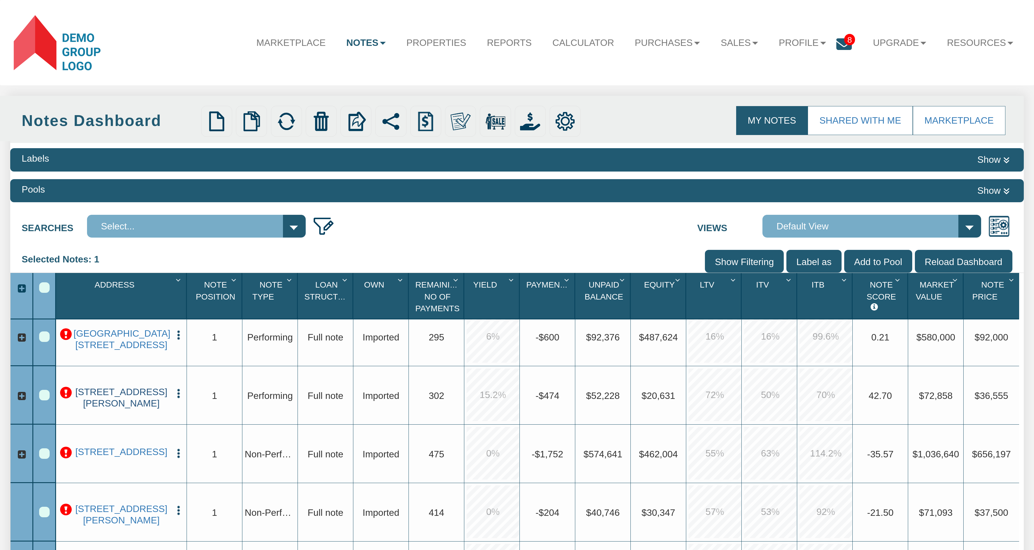
click at [121, 396] on link "[STREET_ADDRESS][PERSON_NAME]" at bounding box center [122, 397] width 96 height 22
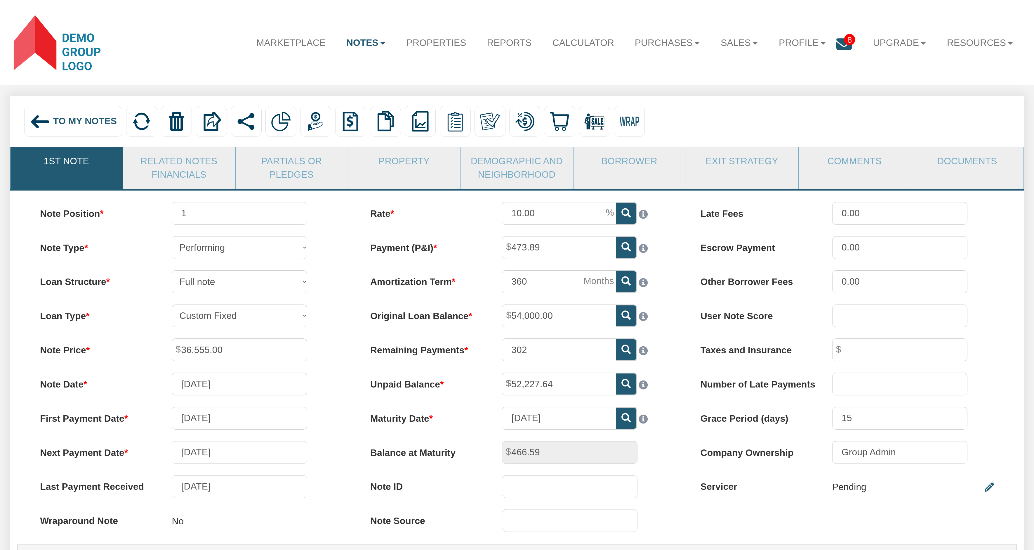
click at [185, 162] on link "Related Notes Financials" at bounding box center [179, 168] width 112 height 42
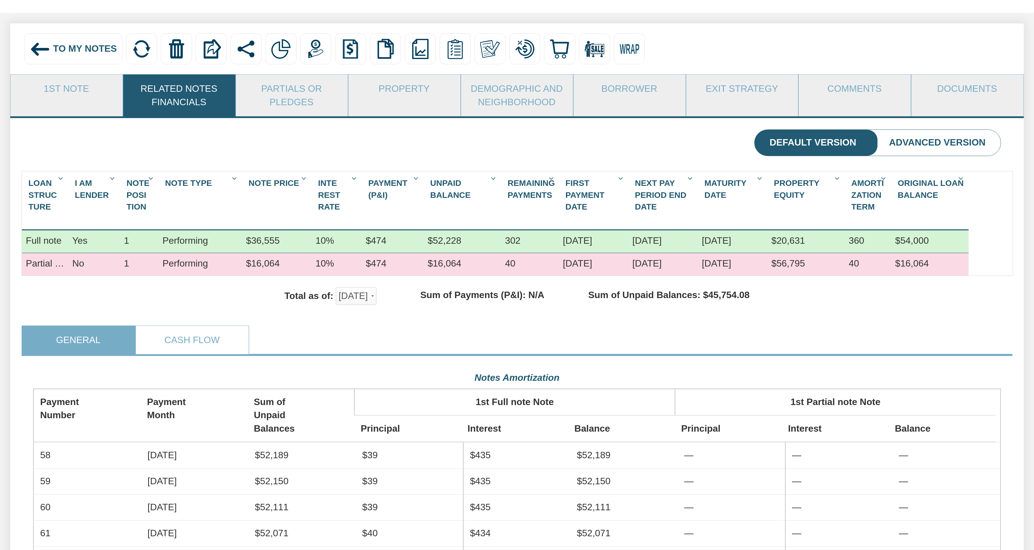
scroll to position [70, 0]
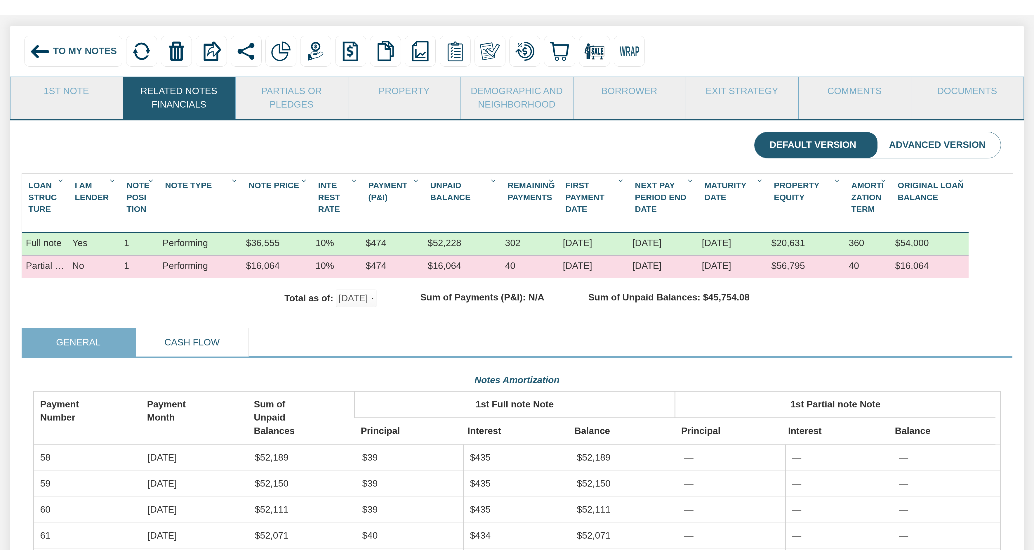
click at [181, 346] on link "Cash Flow" at bounding box center [192, 342] width 113 height 28
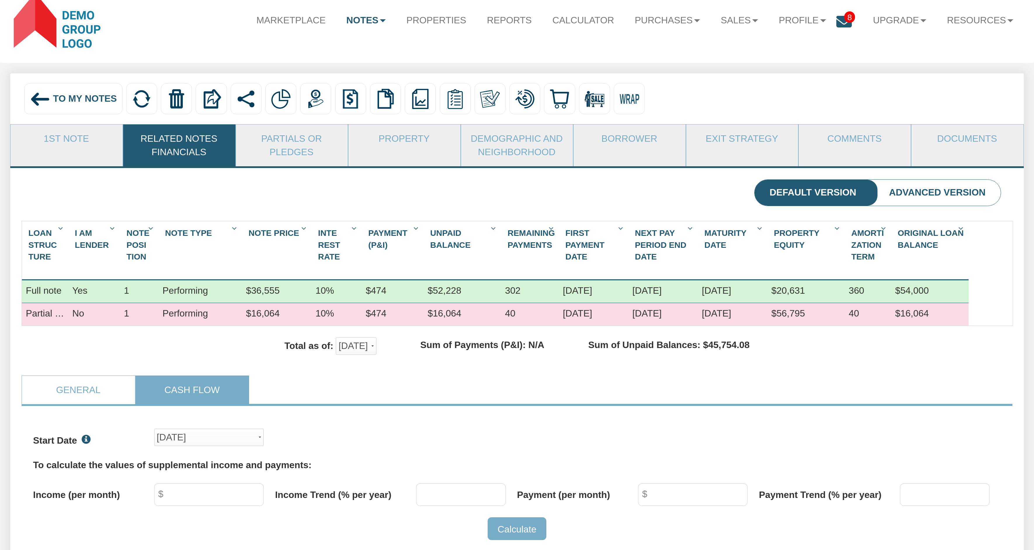
scroll to position [22, 0]
click at [952, 198] on li "Advanced Version" at bounding box center [937, 194] width 127 height 26
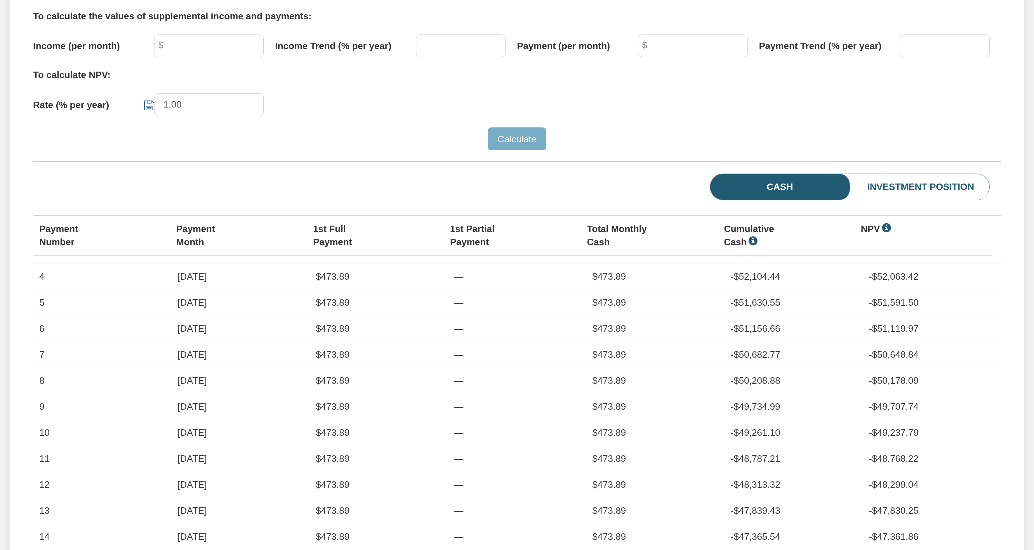
scroll to position [472, 0]
click at [919, 195] on li "Investment Position" at bounding box center [900, 186] width 178 height 26
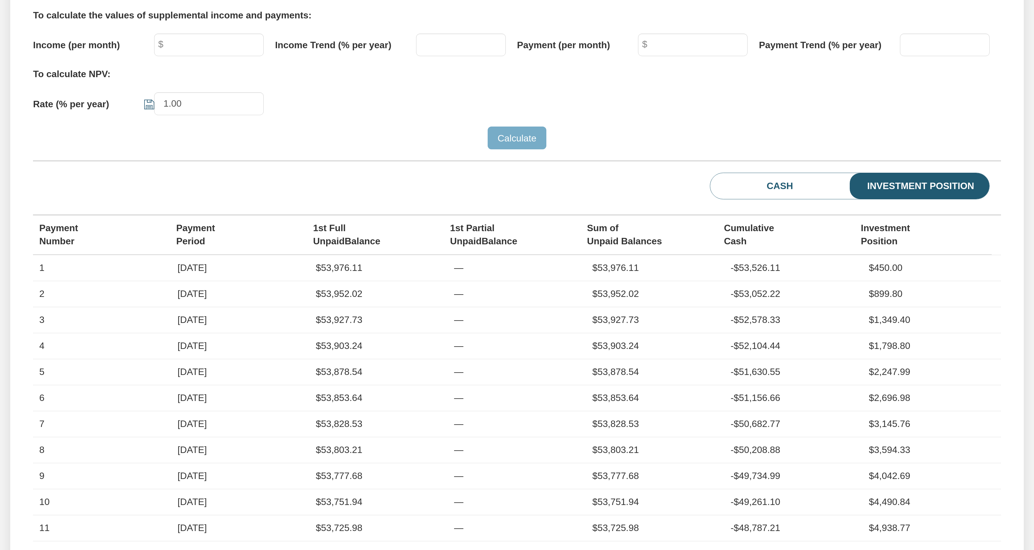
scroll to position [208, 968]
drag, startPoint x: 280, startPoint y: 53, endPoint x: 339, endPoint y: 52, distance: 59.0
click at [339, 52] on label "Income Trend (% per year)" at bounding box center [345, 43] width 141 height 18
drag, startPoint x: 33, startPoint y: 108, endPoint x: 100, endPoint y: 107, distance: 66.9
click at [100, 107] on span "Rate (% per year)" at bounding box center [71, 104] width 76 height 11
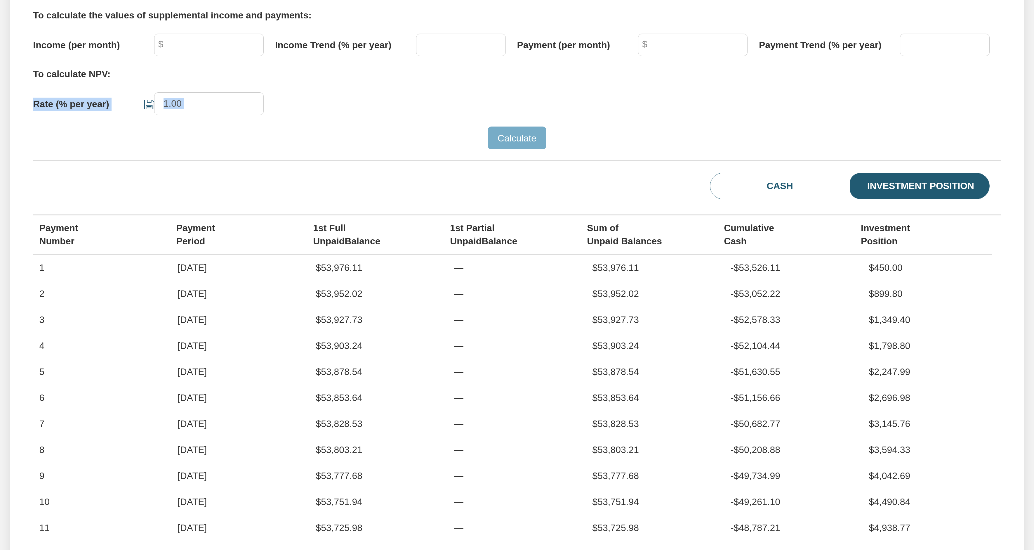
drag, startPoint x: 29, startPoint y: 80, endPoint x: 114, endPoint y: 81, distance: 84.7
click at [114, 81] on div "Start Date Mar, 2018 x Mar, 2018 ✓ Apr, 2018 May, 2018 Jun, 2018 Jul, 2018 Aug,…" at bounding box center [517, 269] width 991 height 626
click at [48, 111] on label "Rate (% per year)" at bounding box center [93, 101] width 121 height 18
click at [32, 82] on div "Start Date Mar, 2018 x Mar, 2018 ✓ Apr, 2018 May, 2018 Jun, 2018 Jul, 2018 Aug,…" at bounding box center [517, 269] width 991 height 626
drag, startPoint x: 38, startPoint y: 112, endPoint x: 112, endPoint y: 112, distance: 74.2
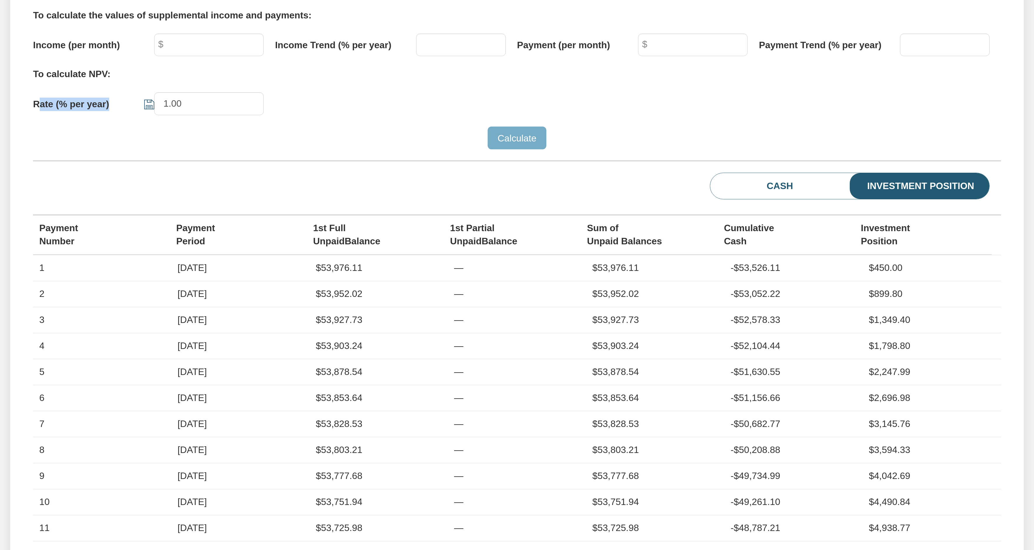
click at [112, 111] on label "Rate (% per year)" at bounding box center [93, 101] width 121 height 18
drag, startPoint x: 862, startPoint y: 236, endPoint x: 884, endPoint y: 240, distance: 21.8
click at [884, 240] on th "Investment Position" at bounding box center [923, 234] width 137 height 39
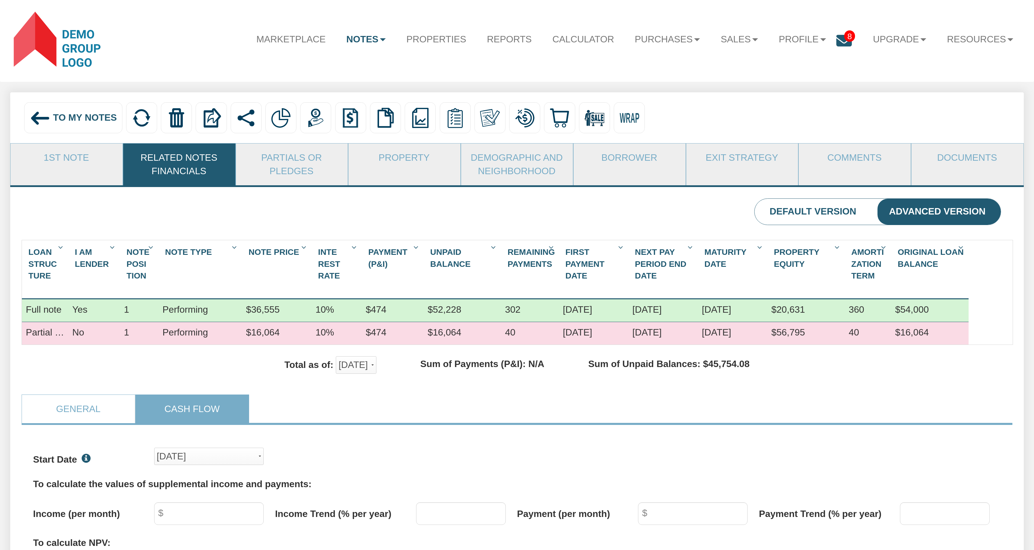
scroll to position [0, 0]
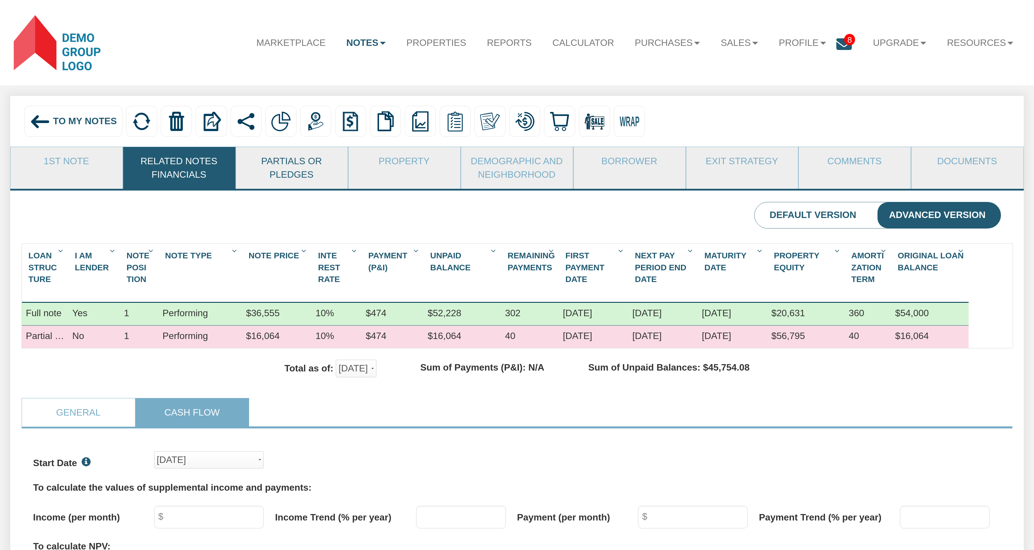
click at [291, 169] on link "Partials or Pledges" at bounding box center [292, 168] width 112 height 42
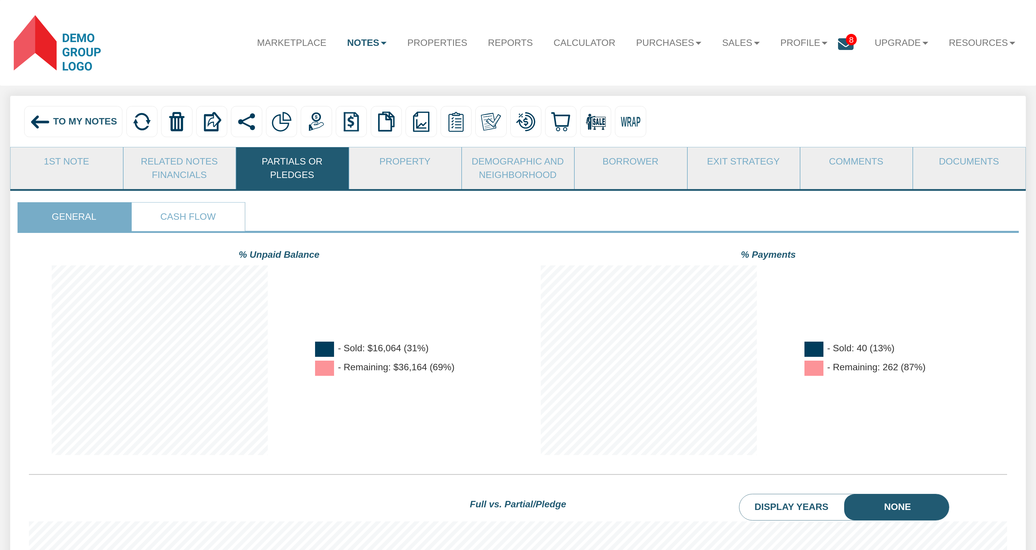
click at [370, 46] on link "Notes" at bounding box center [367, 42] width 60 height 27
click at [329, 69] on link "Dashboard" at bounding box center [336, 69] width 121 height 18
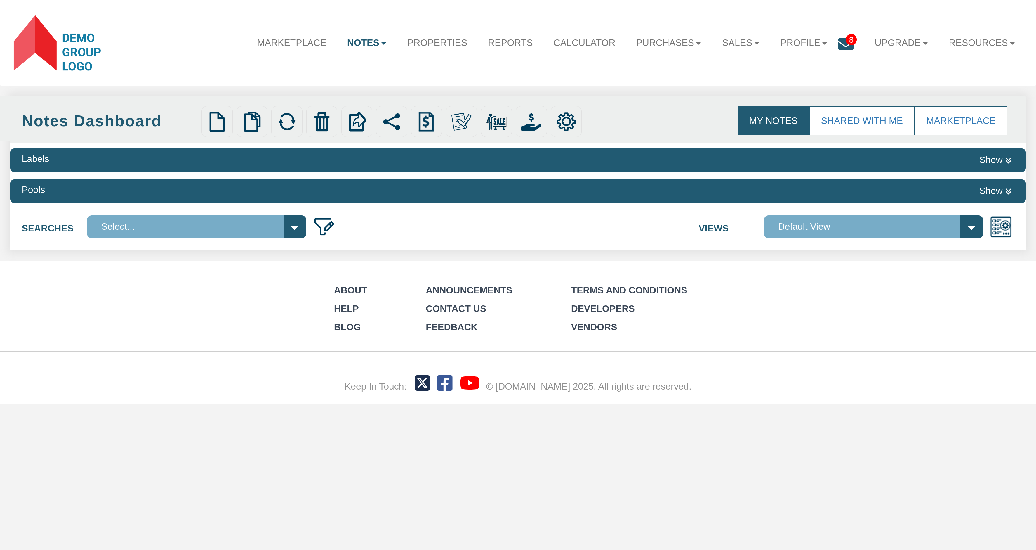
select select
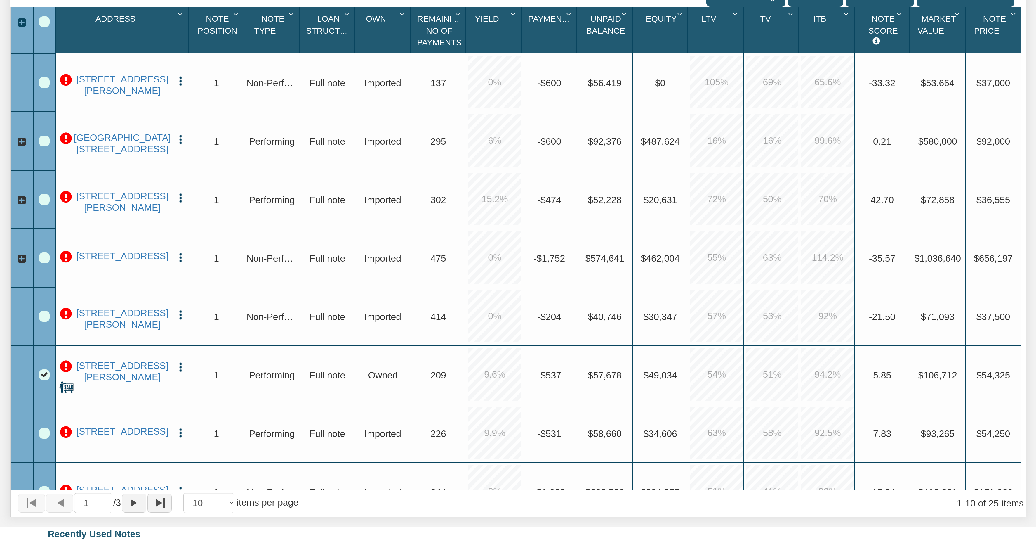
scroll to position [288, 0]
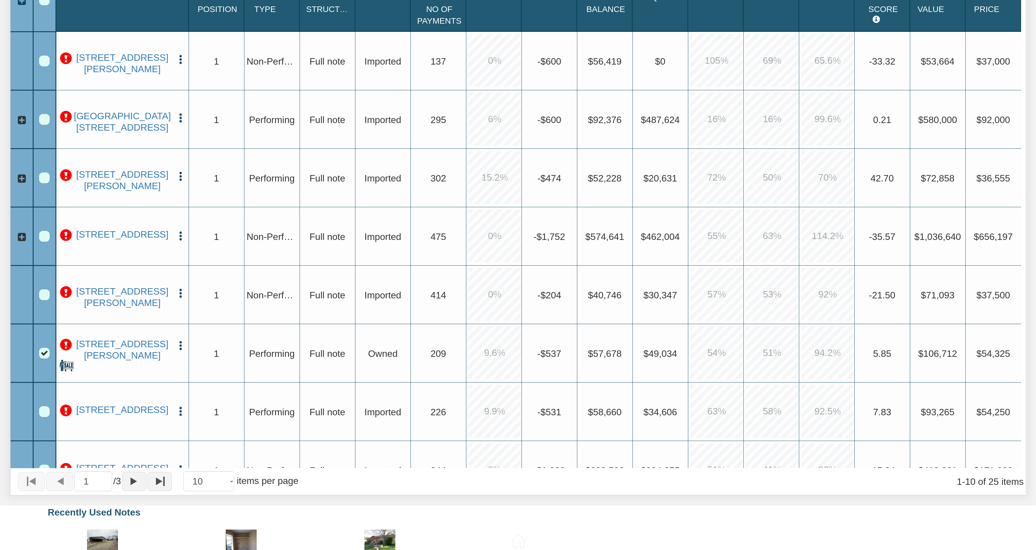
click at [178, 289] on img "button" at bounding box center [180, 292] width 11 height 11
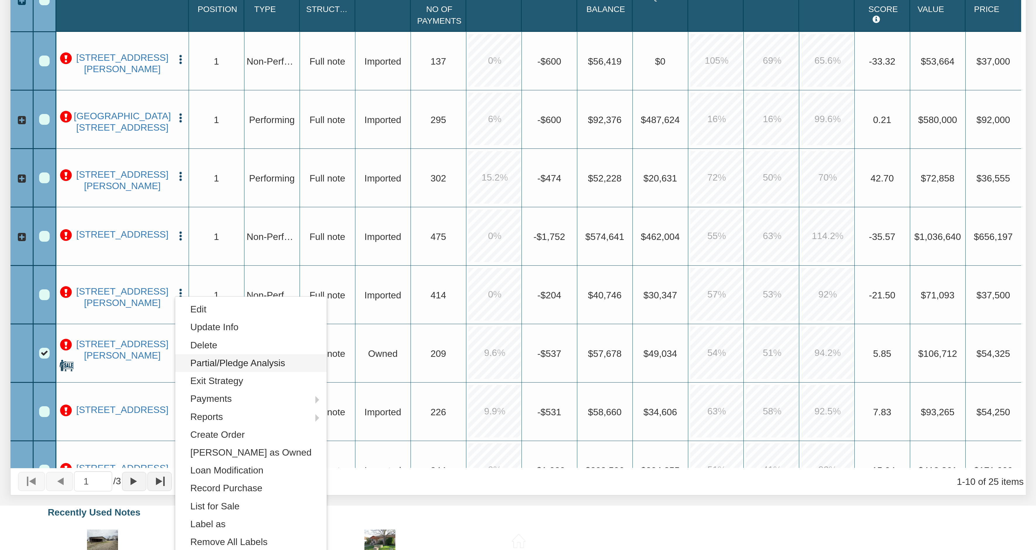
click at [213, 362] on link "Partial/Pledge Analysis" at bounding box center [251, 363] width 152 height 18
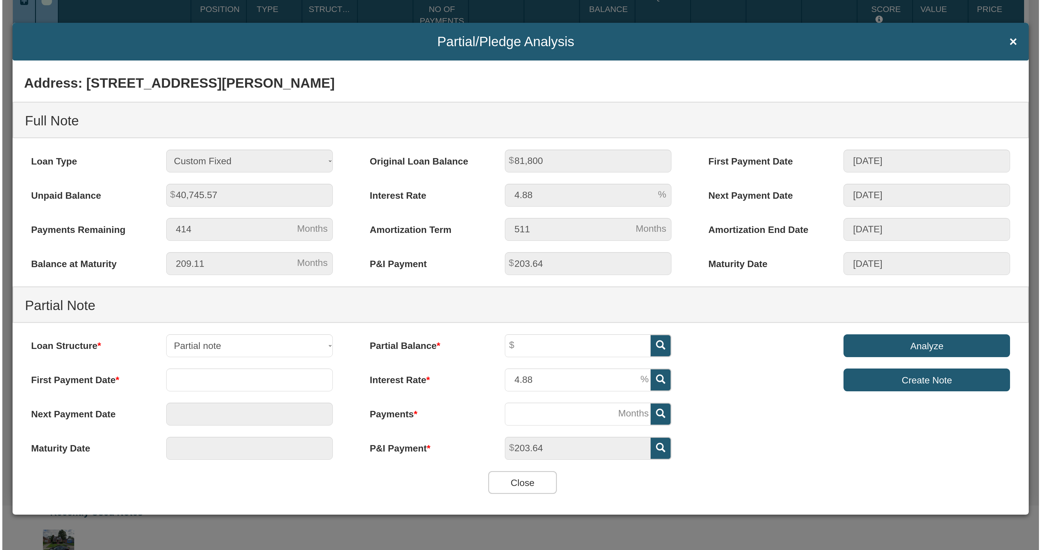
scroll to position [288, 0]
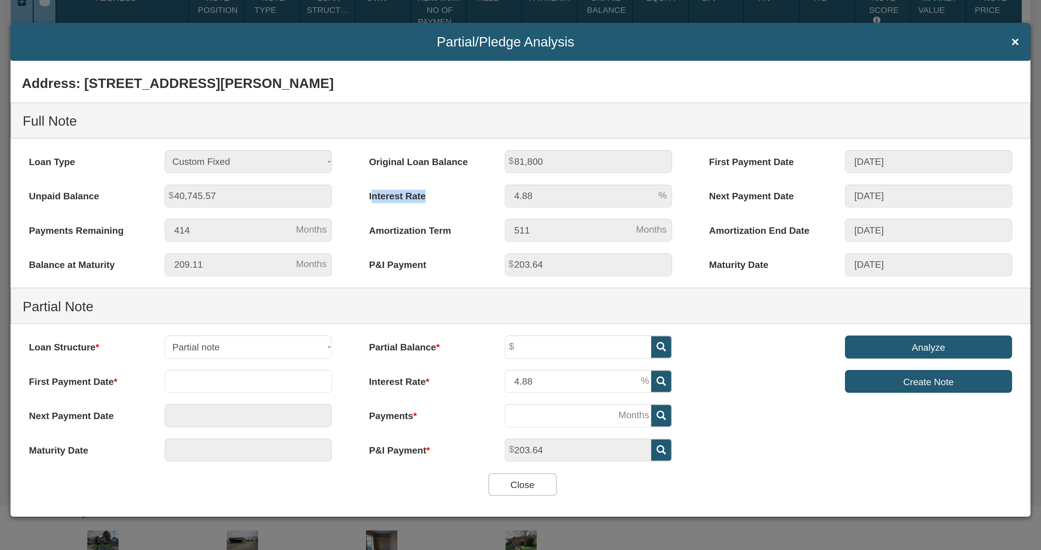
drag, startPoint x: 373, startPoint y: 193, endPoint x: 444, endPoint y: 201, distance: 71.7
click at [444, 201] on label "Interest Rate" at bounding box center [426, 194] width 136 height 19
click at [455, 196] on label "Interest Rate" at bounding box center [426, 194] width 136 height 19
click at [373, 217] on div "Original Loan Balance 81,800 Interest Rate 4.88 Amortization Term 511 P&I Payme…" at bounding box center [521, 218] width 340 height 137
click at [165, 335] on select "Partial note Pledge note Split Payment note" at bounding box center [248, 346] width 167 height 23
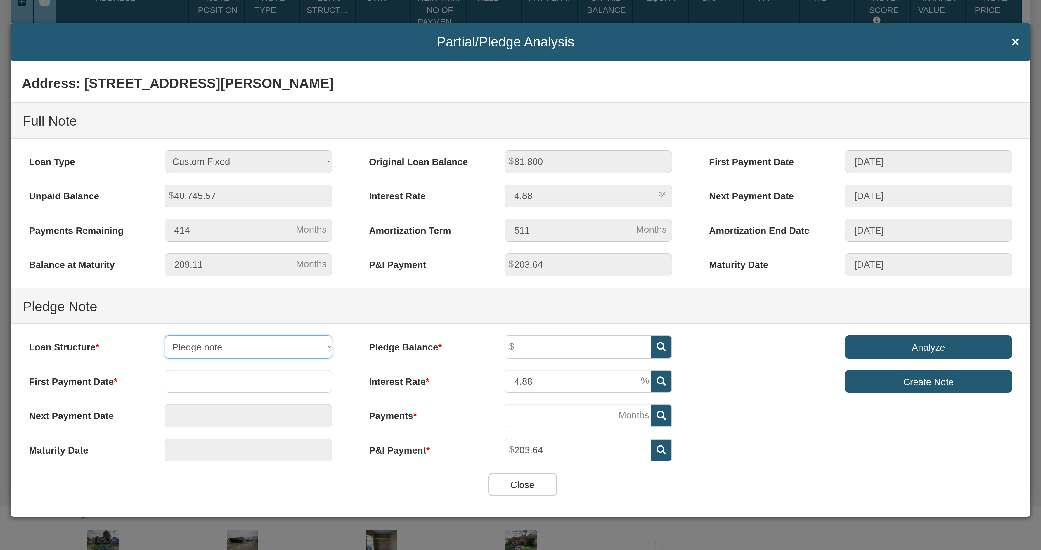
select select "object:45995"
click at [165, 335] on select "Partial note Pledge note Split Payment note" at bounding box center [248, 346] width 167 height 23
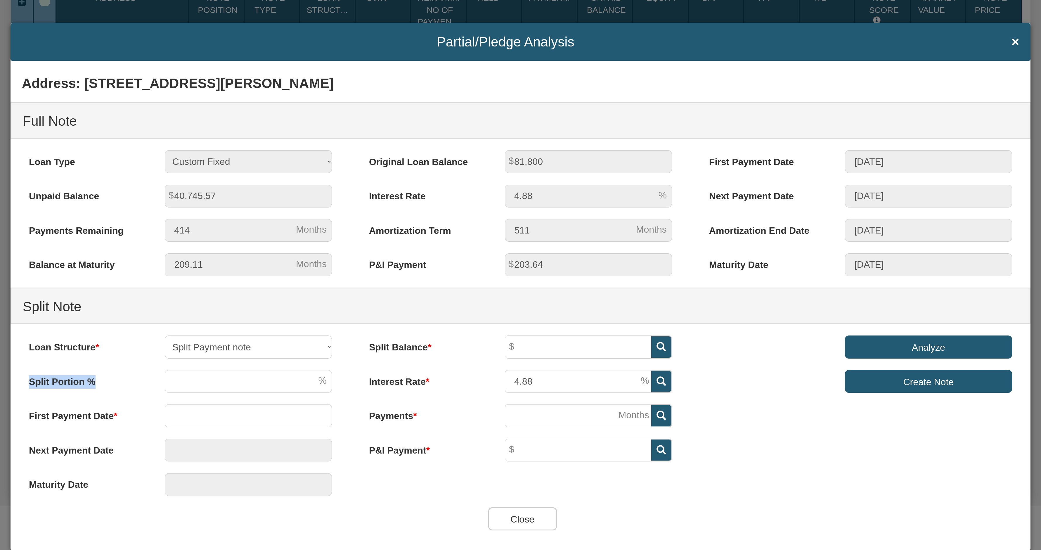
drag, startPoint x: 27, startPoint y: 378, endPoint x: 107, endPoint y: 382, distance: 80.7
click at [107, 382] on label "Split Portion %" at bounding box center [86, 379] width 136 height 19
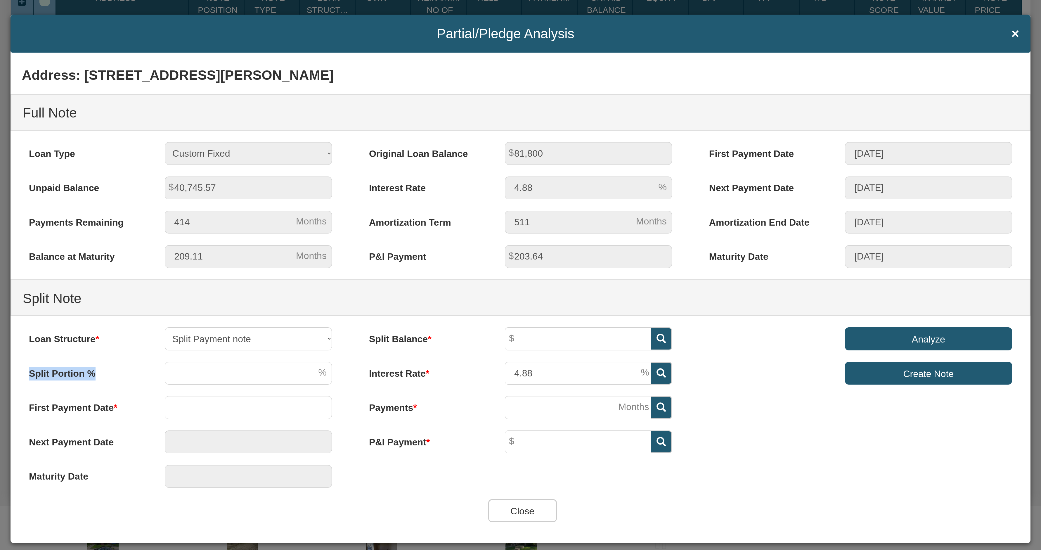
scroll to position [0, 0]
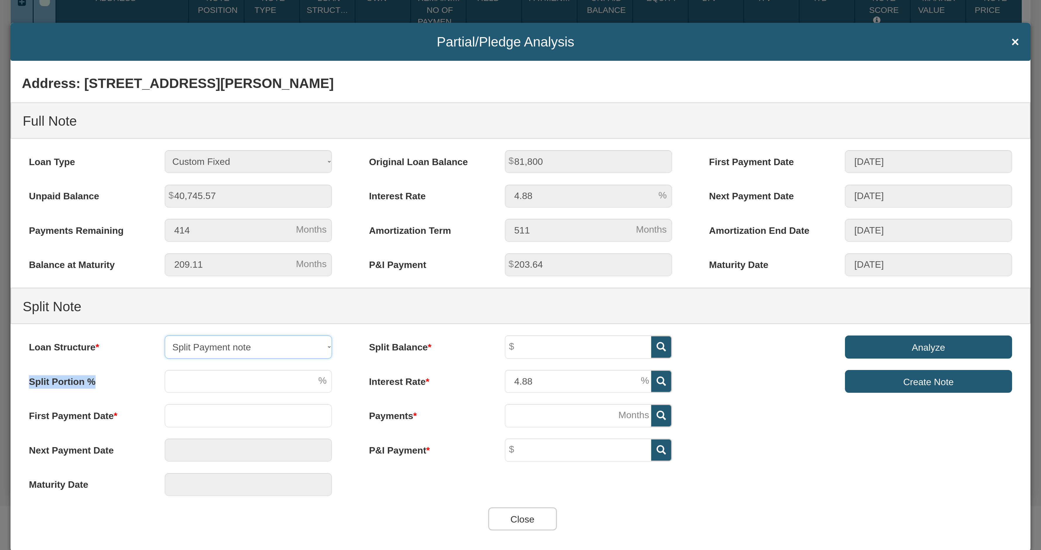
select select "object:45994"
click at [165, 335] on select "Partial note Pledge note Split Payment note" at bounding box center [248, 346] width 167 height 23
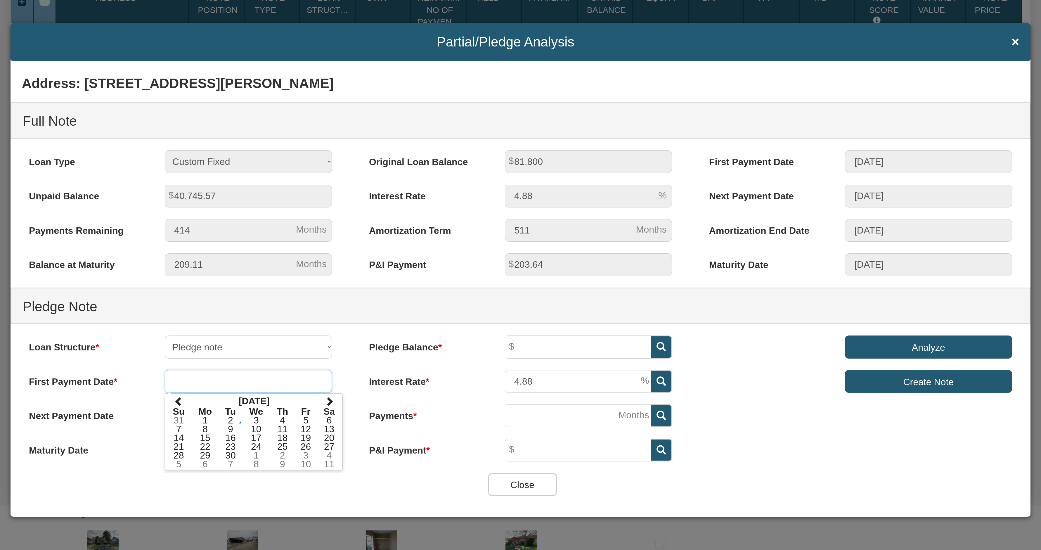
click at [248, 380] on input "text" at bounding box center [248, 381] width 167 height 23
click at [259, 453] on td "1" at bounding box center [256, 455] width 28 height 9
type input "10/01/2025"
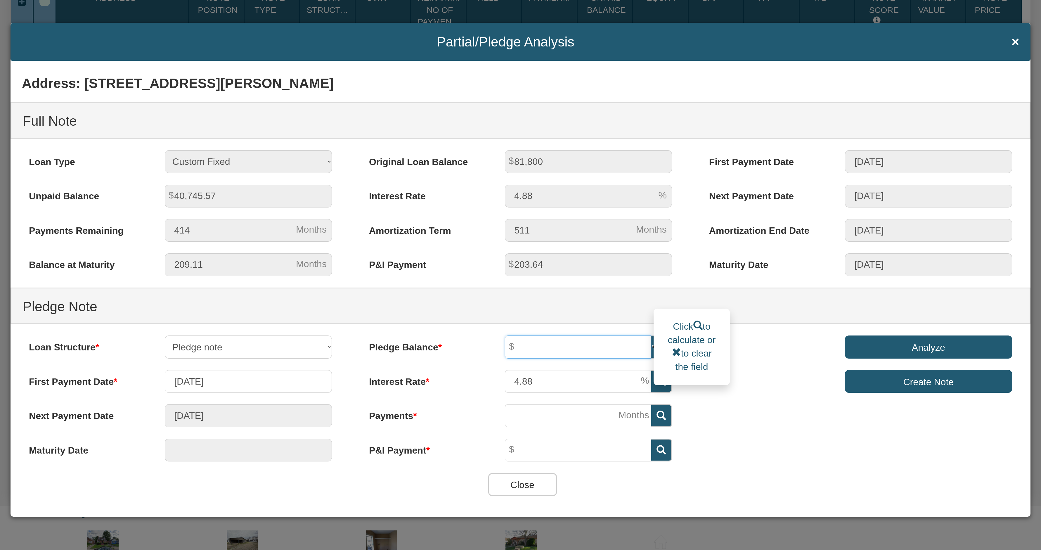
click at [577, 349] on input "text" at bounding box center [578, 346] width 146 height 23
type input "20,000"
drag, startPoint x: 546, startPoint y: 383, endPoint x: 514, endPoint y: 382, distance: 32.1
click at [514, 382] on input "4.88" at bounding box center [578, 381] width 146 height 23
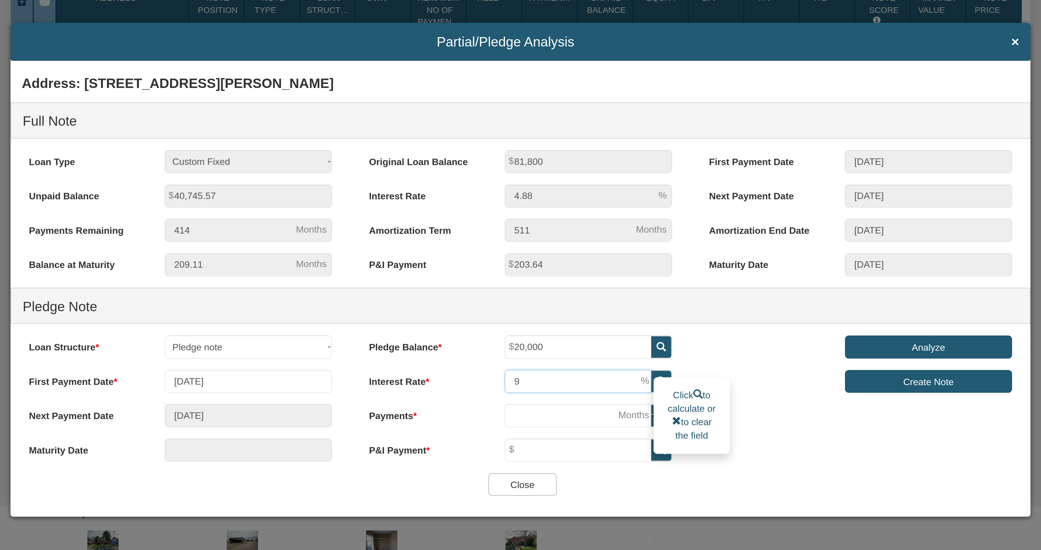
type input "9"
click at [583, 418] on input "number" at bounding box center [578, 415] width 146 height 23
type input "2"
type input "11/01/2025"
type input "20"
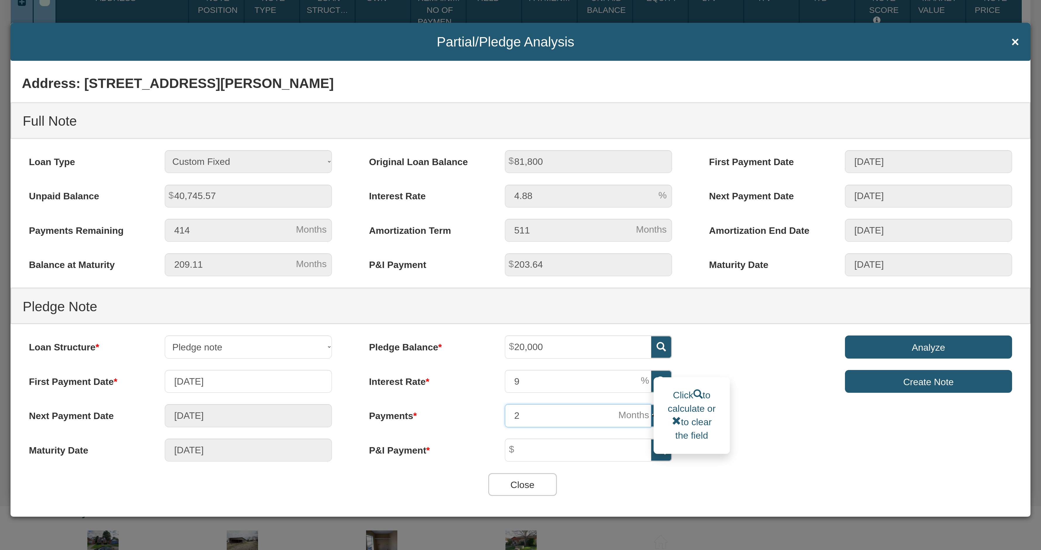
type input "05/01/2027"
type input "20"
click at [657, 451] on icon at bounding box center [660, 449] width 9 height 9
type input "1,080.61"
click at [939, 348] on input "Analyze" at bounding box center [928, 346] width 167 height 23
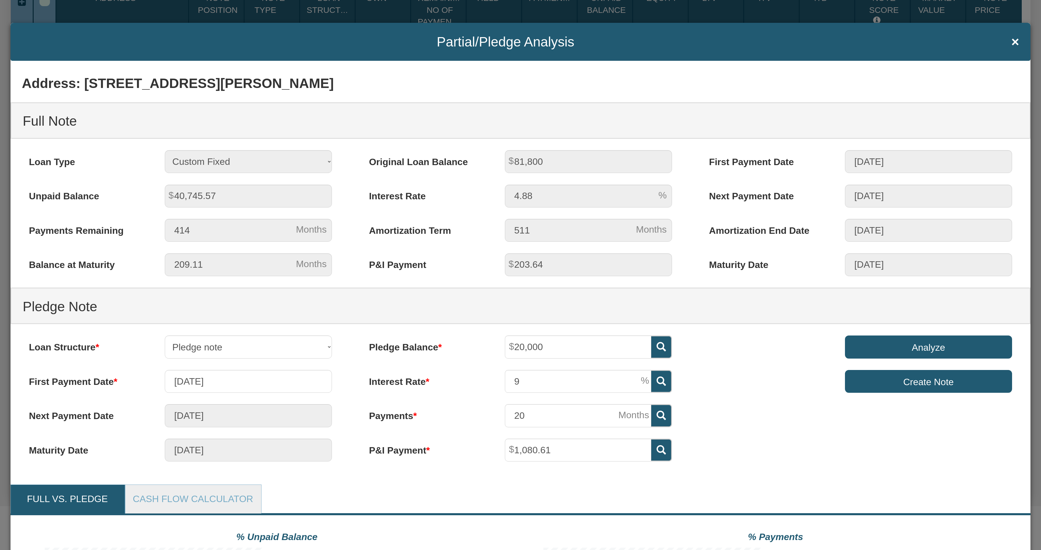
click at [837, 163] on div "01/01/2004" at bounding box center [928, 161] width 190 height 23
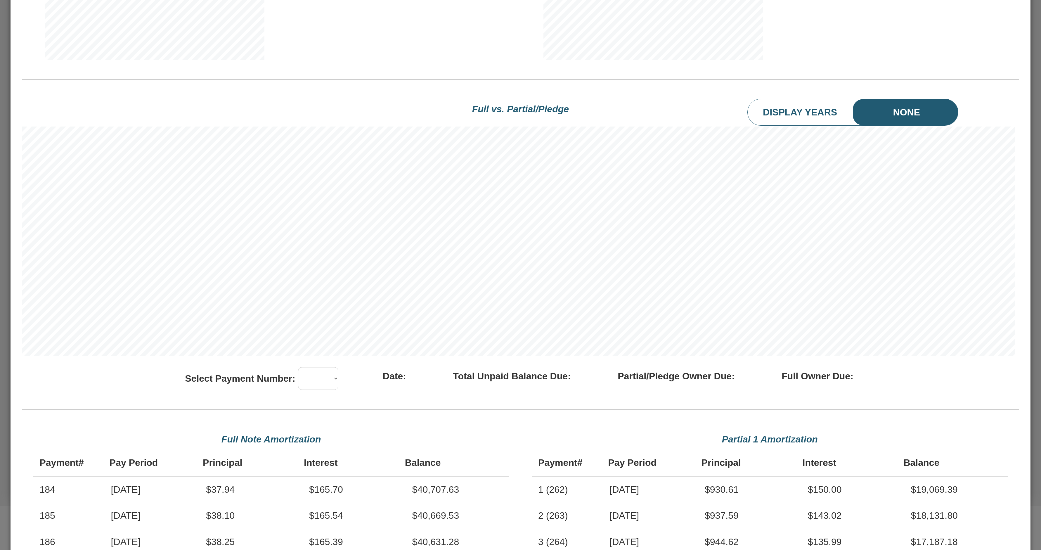
scroll to position [666, 0]
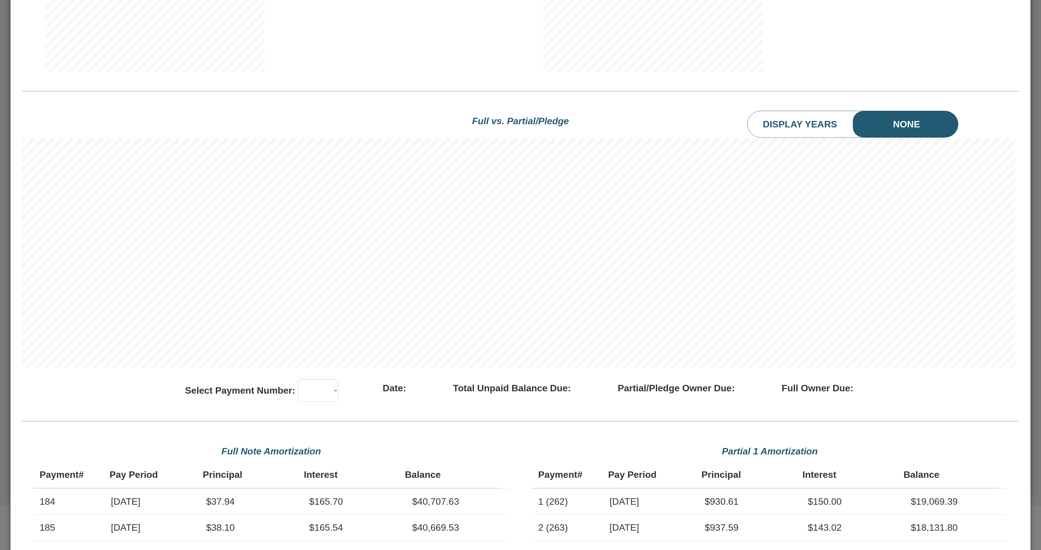
click at [769, 129] on li "Display Years" at bounding box center [812, 124] width 128 height 26
drag, startPoint x: 1027, startPoint y: 284, endPoint x: 1016, endPoint y: 436, distance: 152.6
click at [1016, 436] on div "Partial/Pledge Analysis × Address: 935 NYE RD, CLEVELAND, OH, 44010 Full Note L…" at bounding box center [520, 275] width 1041 height 550
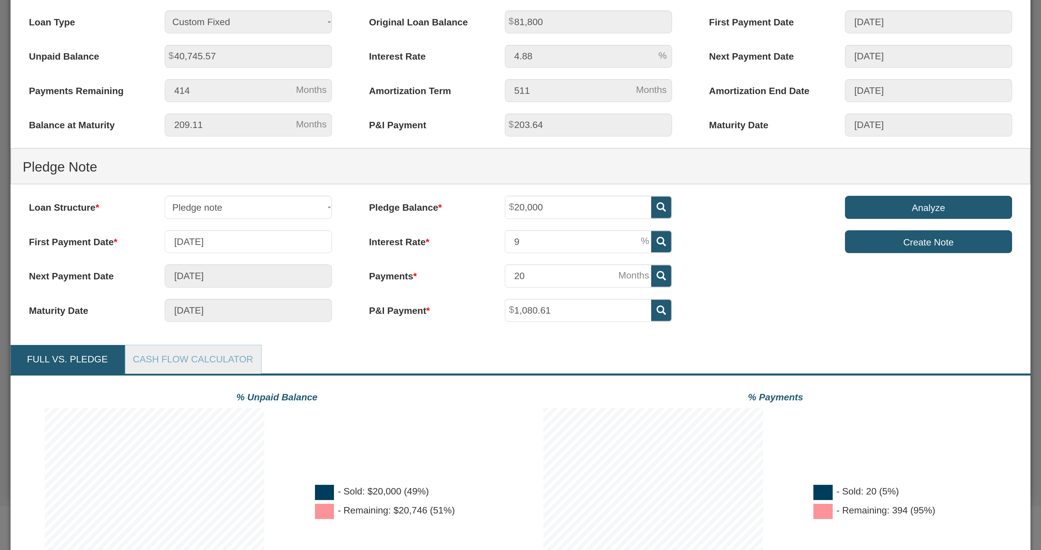
scroll to position [101, 0]
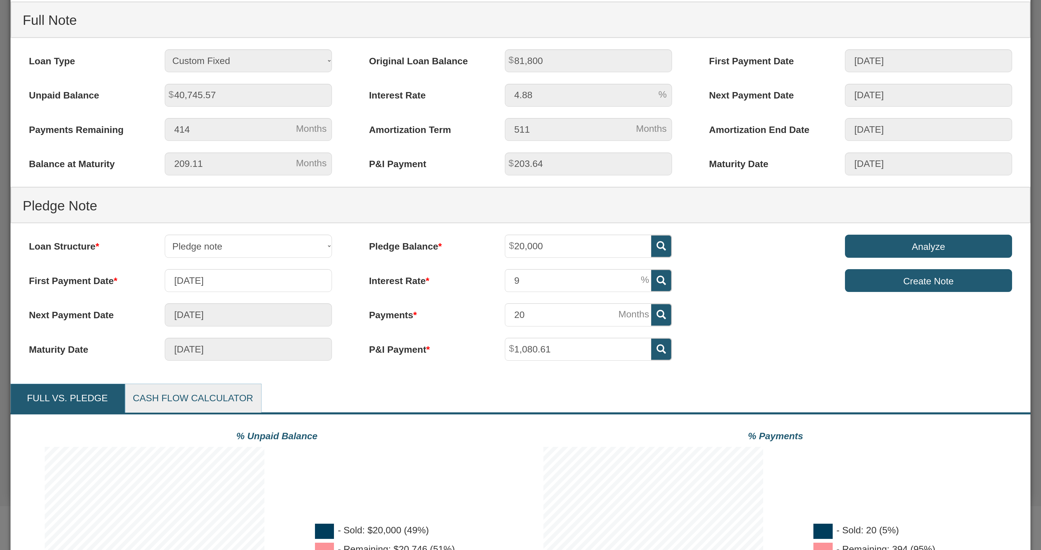
click at [205, 398] on link "Cash Flow Calculator" at bounding box center [193, 398] width 136 height 29
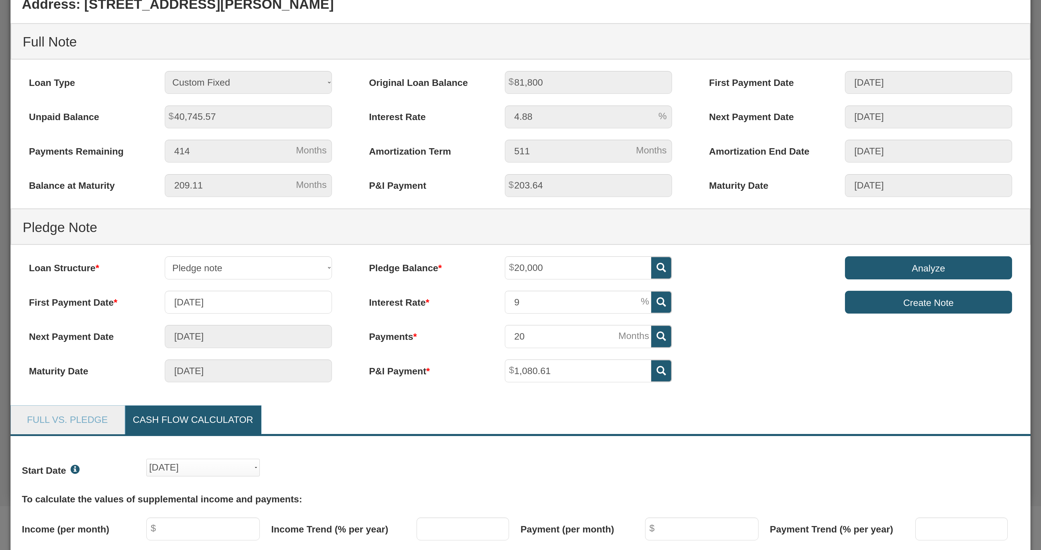
scroll to position [0, 0]
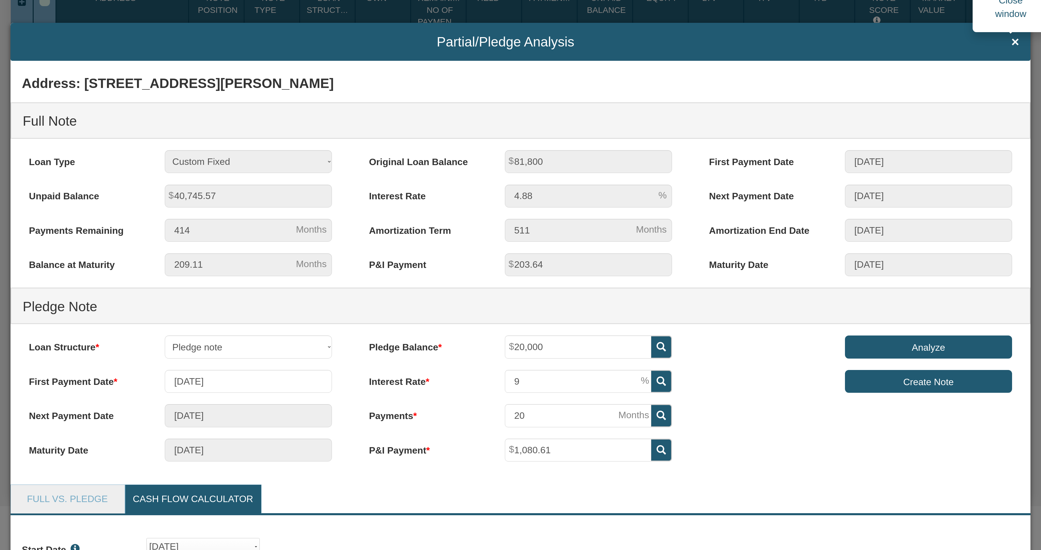
click at [1011, 42] on span "×" at bounding box center [1015, 41] width 8 height 15
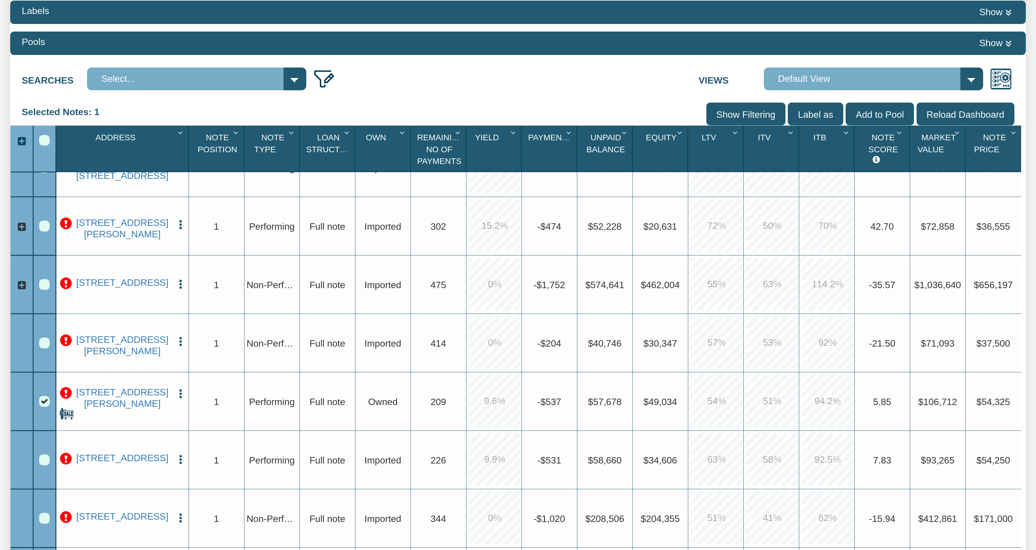
scroll to position [105, 0]
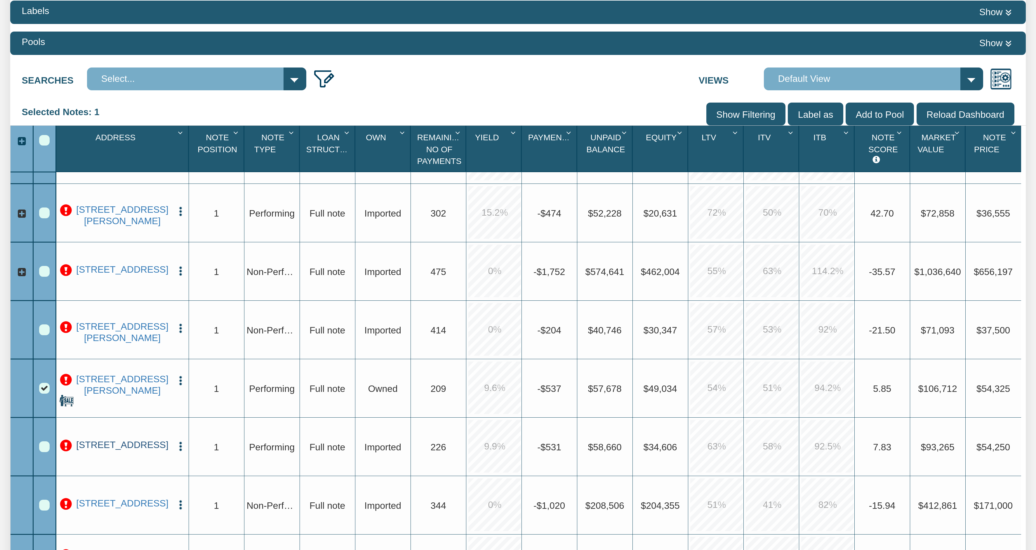
click at [146, 450] on link "209 S. Center, New Boston, TX, 75501" at bounding box center [122, 444] width 97 height 11
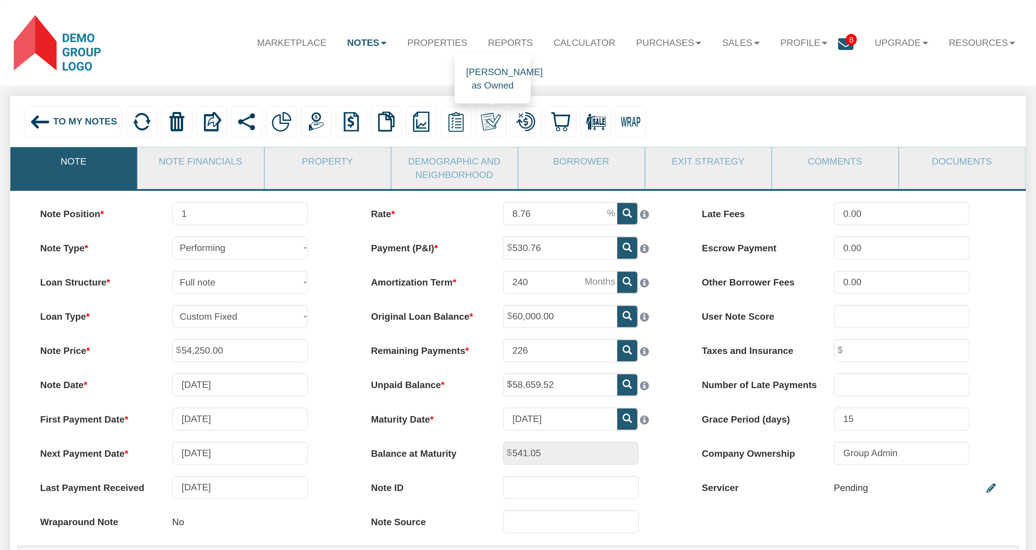
click at [494, 121] on img at bounding box center [491, 122] width 20 height 20
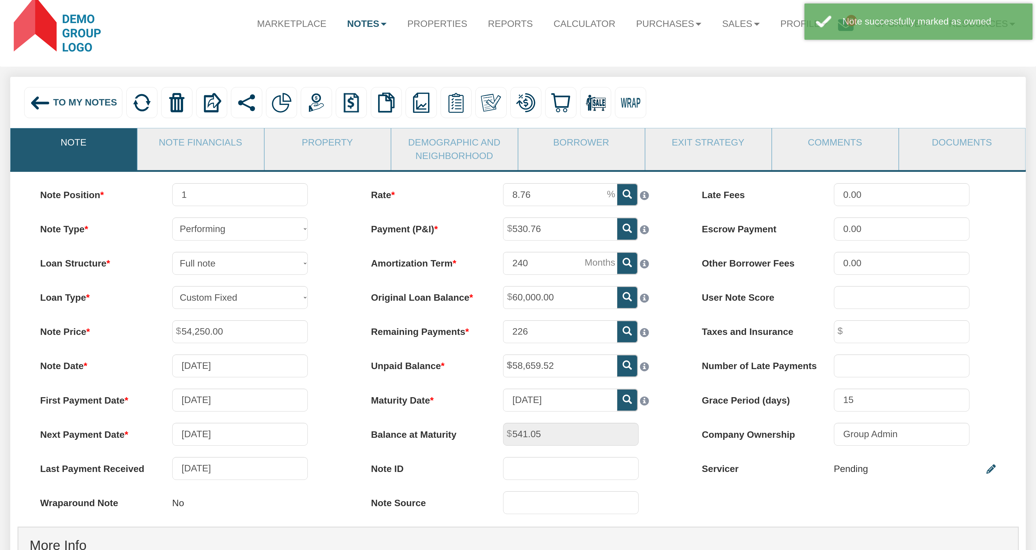
scroll to position [35, 0]
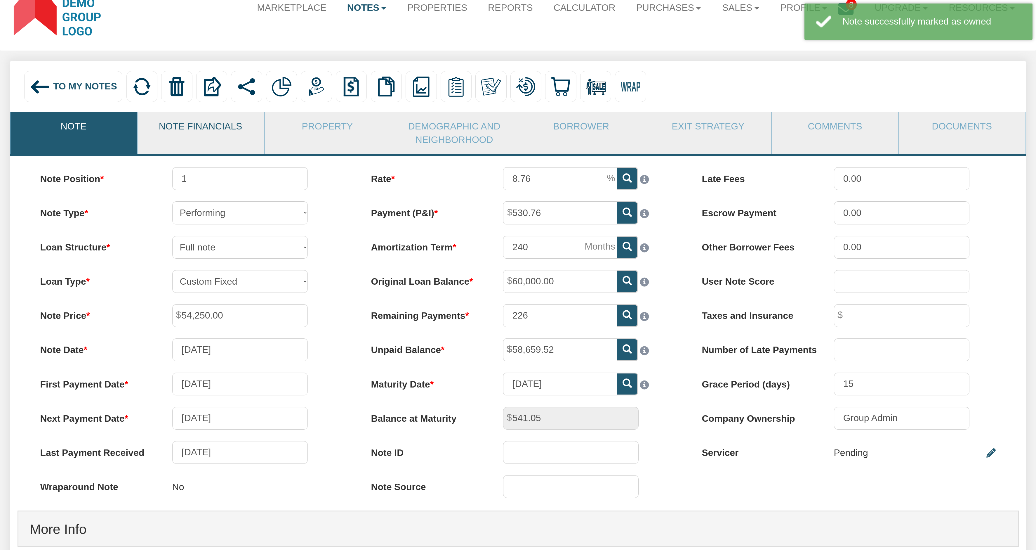
click at [197, 131] on link "Note Financials" at bounding box center [201, 126] width 126 height 28
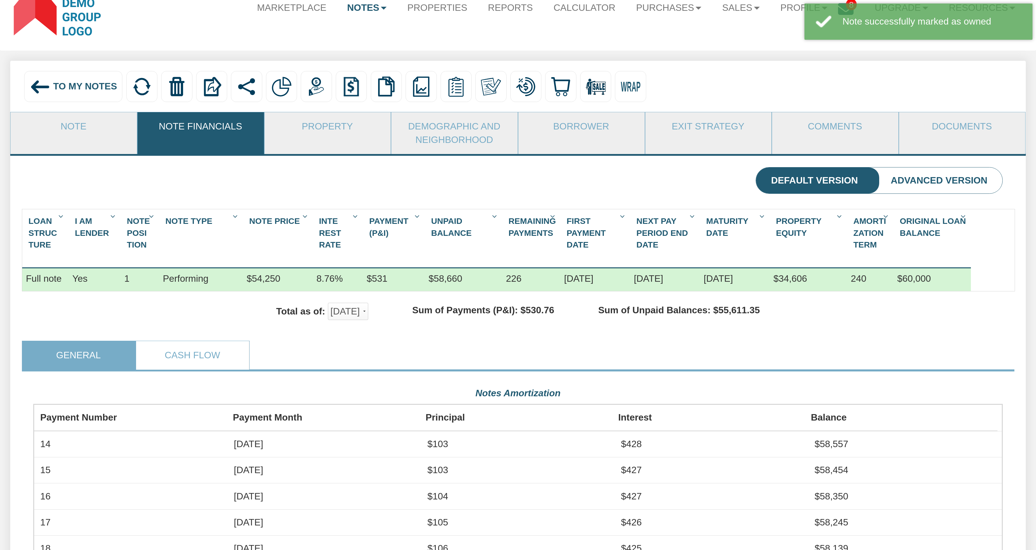
scroll to position [242, 970]
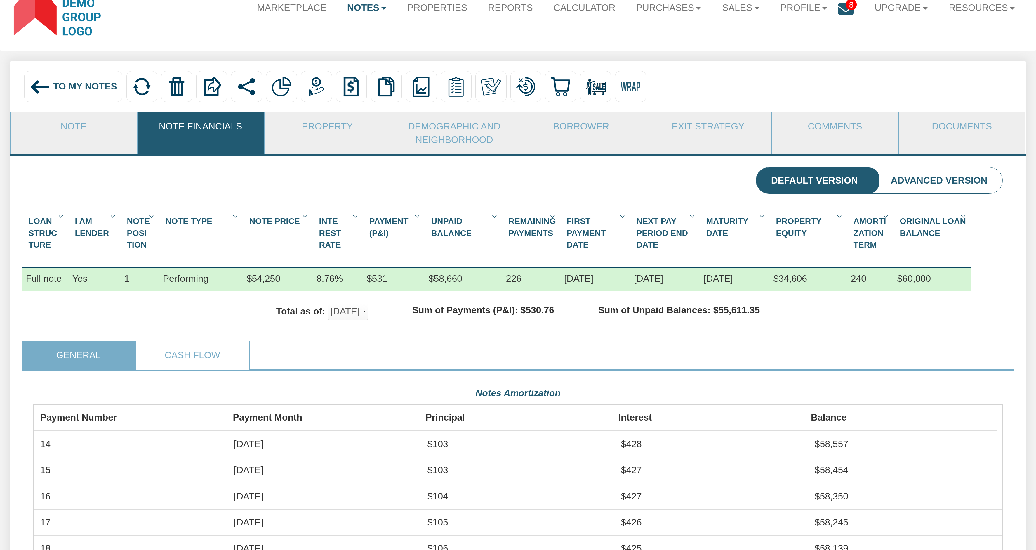
click at [918, 185] on li "Advanced Version" at bounding box center [939, 180] width 127 height 26
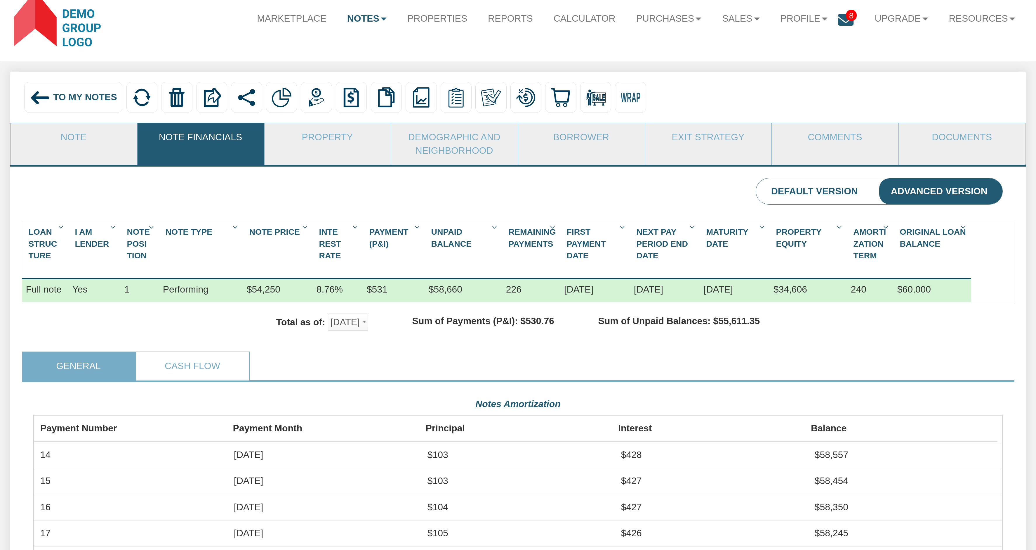
scroll to position [13, 0]
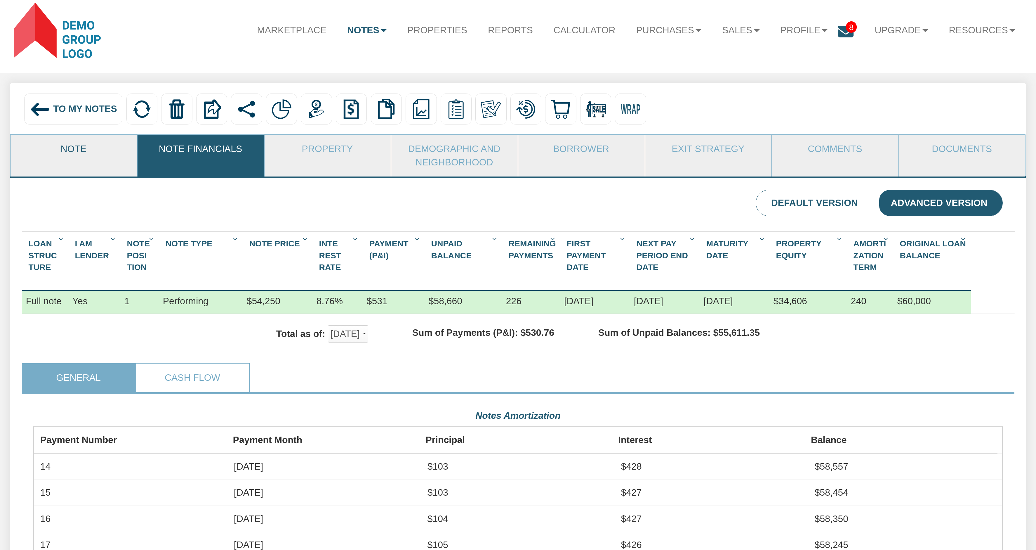
click at [73, 153] on link "Note" at bounding box center [74, 149] width 126 height 28
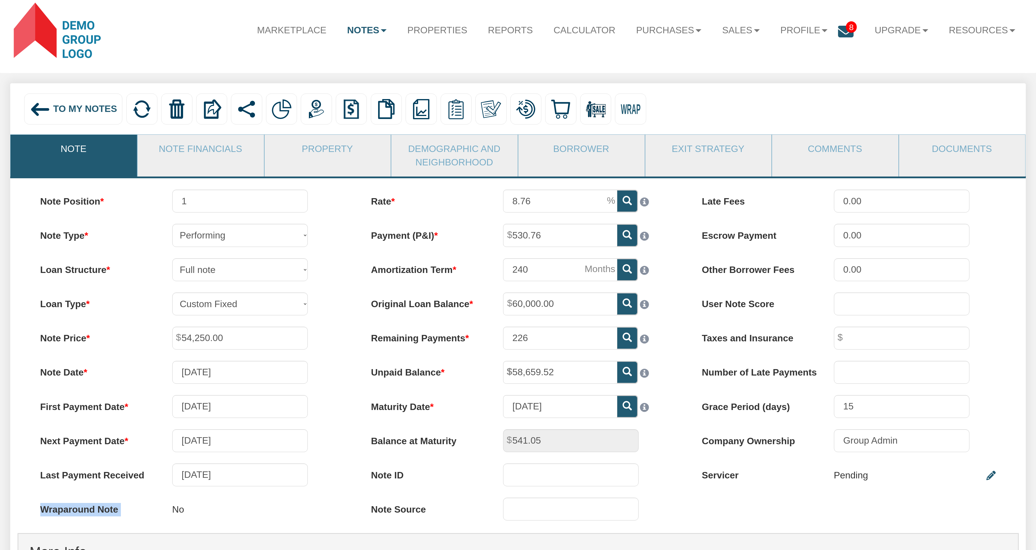
drag, startPoint x: 34, startPoint y: 510, endPoint x: 201, endPoint y: 519, distance: 167.6
click at [201, 519] on div "Wraparound Note No" at bounding box center [187, 509] width 317 height 24
click at [634, 110] on img at bounding box center [631, 109] width 20 height 20
click at [203, 150] on link "Note Financials" at bounding box center [201, 149] width 126 height 28
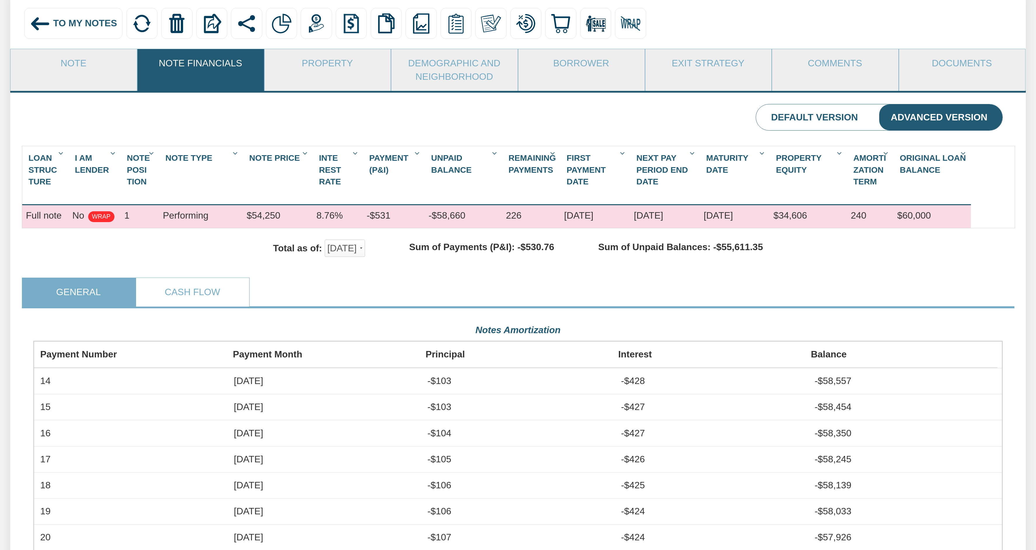
scroll to position [0, 0]
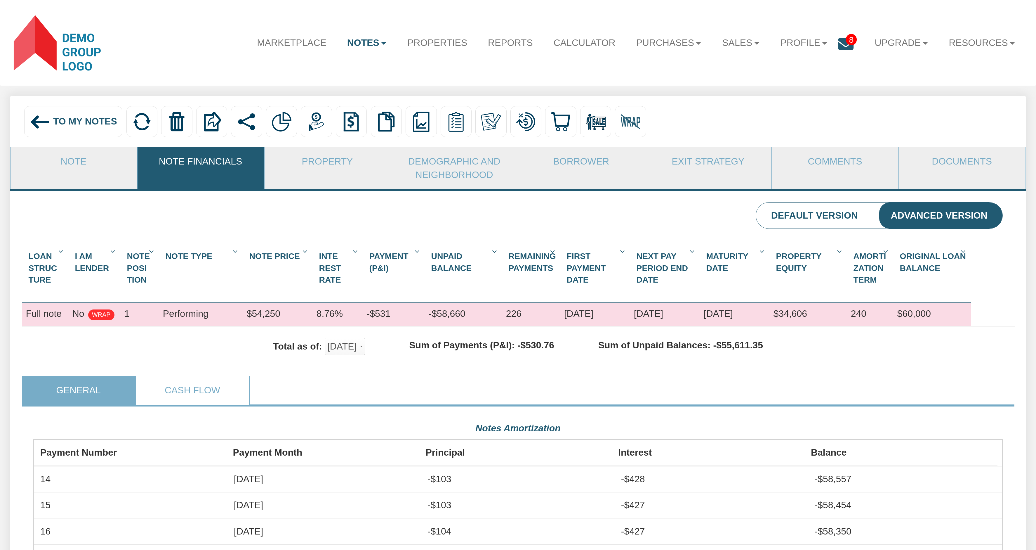
click at [88, 122] on span "To My Notes" at bounding box center [85, 121] width 64 height 11
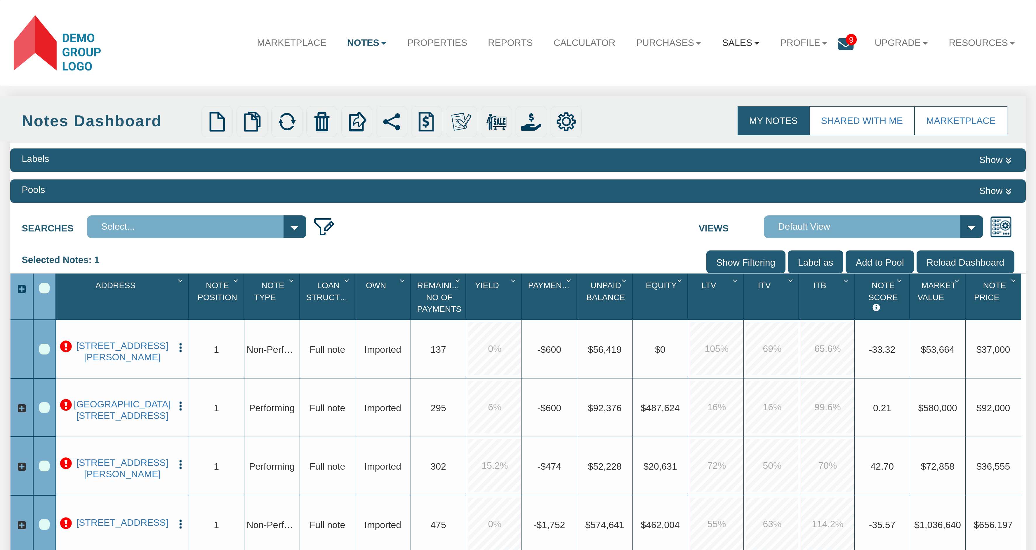
click at [748, 41] on link "Sales" at bounding box center [741, 42] width 58 height 27
click at [708, 66] on link "Offers" at bounding box center [709, 69] width 121 height 18
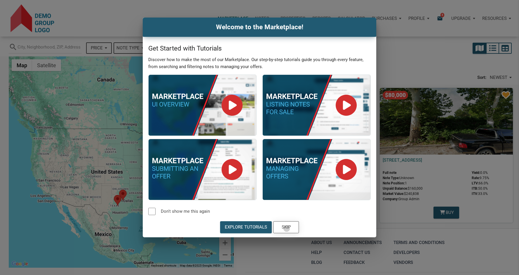
click at [287, 228] on div "Skip" at bounding box center [286, 227] width 9 height 7
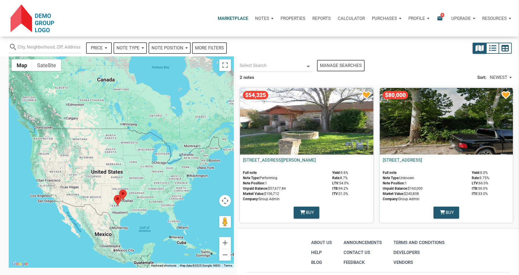
select select
click at [308, 212] on span "Buy" at bounding box center [311, 212] width 8 height 7
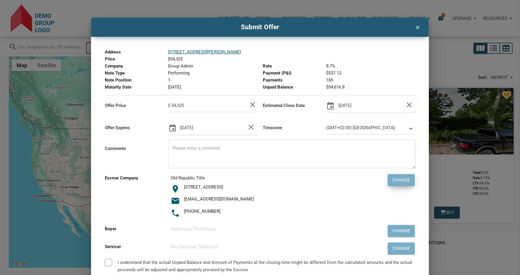
click at [407, 178] on div "Change" at bounding box center [402, 180] width 18 height 7
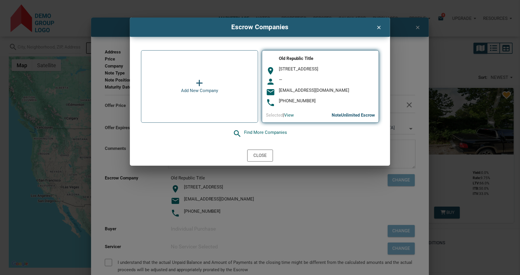
click at [200, 82] on icon at bounding box center [199, 83] width 7 height 8
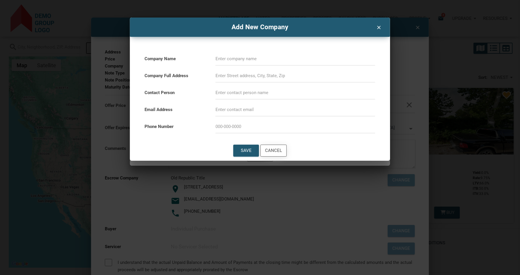
click at [279, 150] on div "Cancel" at bounding box center [273, 150] width 17 height 7
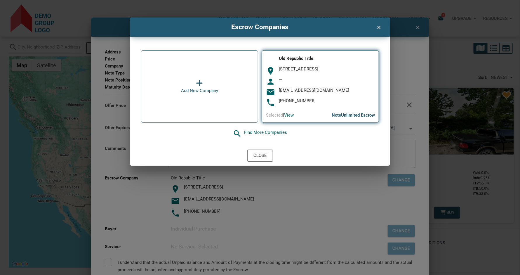
click at [380, 28] on icon "clear" at bounding box center [378, 27] width 7 height 8
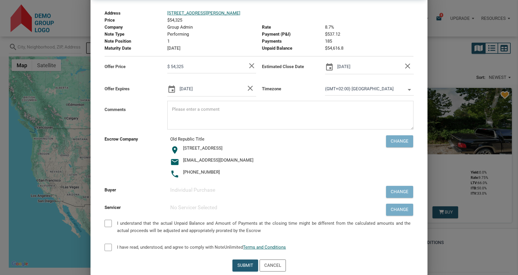
scroll to position [40, 0]
drag, startPoint x: 102, startPoint y: 139, endPoint x: 122, endPoint y: 146, distance: 21.4
click at [122, 146] on div "Escrow Company" at bounding box center [133, 157] width 63 height 48
click at [399, 141] on div "Change" at bounding box center [400, 140] width 18 height 7
type input "$ 54,325"
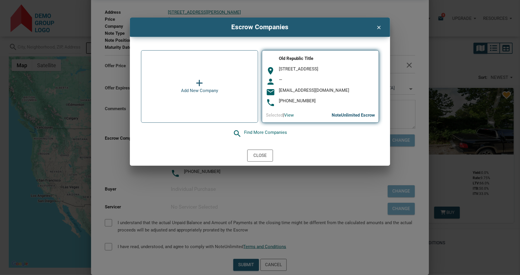
click at [199, 81] on icon at bounding box center [199, 83] width 7 height 8
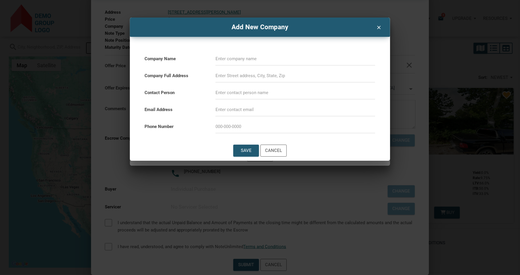
click at [242, 61] on input at bounding box center [296, 58] width 160 height 13
type input "1st american Title"
click at [246, 71] on input at bounding box center [296, 75] width 160 height 13
type input "123 main stree"
click at [380, 27] on icon "clear" at bounding box center [378, 27] width 7 height 8
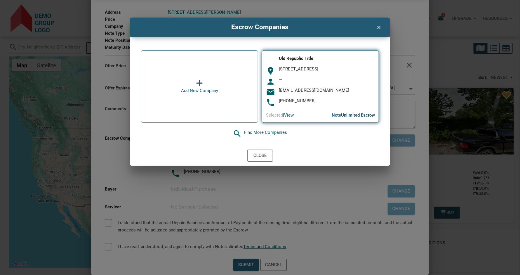
drag, startPoint x: 330, startPoint y: 113, endPoint x: 374, endPoint y: 117, distance: 43.7
click at [374, 117] on div "Selected | View NoteUnlimited Escrow" at bounding box center [320, 115] width 109 height 7
click at [358, 84] on div "person —" at bounding box center [320, 81] width 109 height 9
click at [260, 153] on div "Close" at bounding box center [260, 155] width 13 height 7
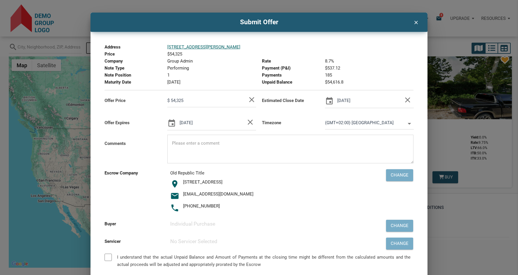
scroll to position [5, 0]
drag, startPoint x: 171, startPoint y: 100, endPoint x: 188, endPoint y: 101, distance: 17.6
click at [188, 101] on input "$ 54,325" at bounding box center [207, 100] width 80 height 13
click at [179, 142] on textarea at bounding box center [290, 151] width 246 height 25
type input "$ 20,000"
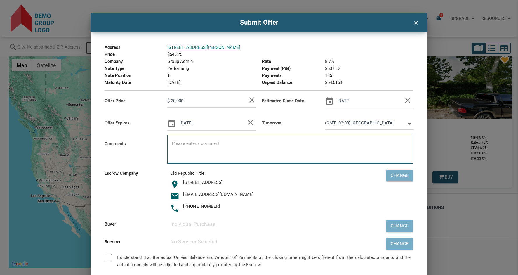
type textarea "T"
type input "$ 20,000"
type textarea "Th"
type input "$ 20,000"
type textarea "The"
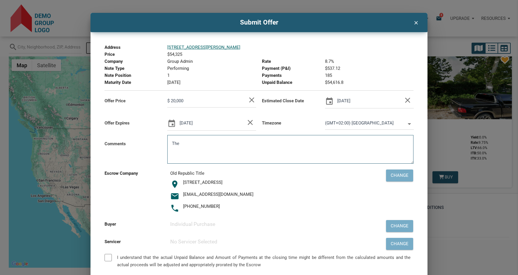
type input "$ 20,000"
type textarea "The n"
type input "$ 20,000"
type textarea "The no"
type input "$ 20,000"
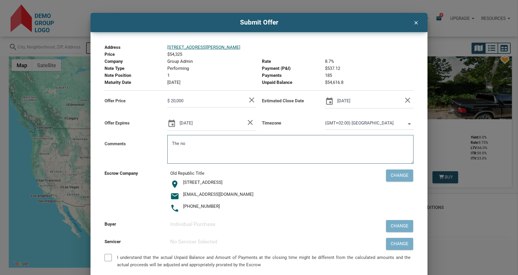
type textarea "The not"
type input "$ 20,000"
type textarea "The note"
type input "$ 20,000"
type textarea "The note i"
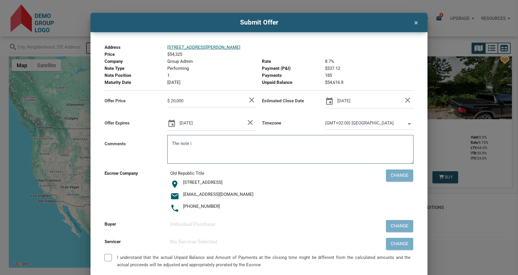
type input "$ 20,000"
type textarea "The note is"
type input "$ 20,000"
type textarea "The note is b"
type input "$ 20,000"
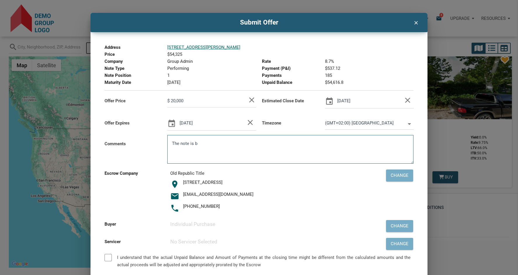
type textarea "The note is ba"
type input "$ 20,000"
type textarea "The note is bad"
click at [408, 124] on icon at bounding box center [410, 124] width 4 height 2
select select
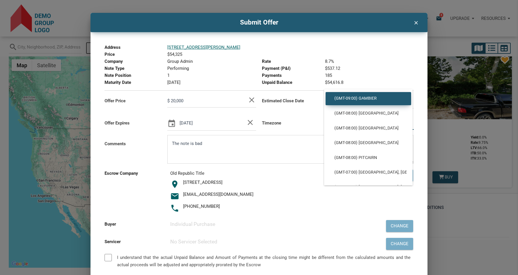
scroll to position [89, 0]
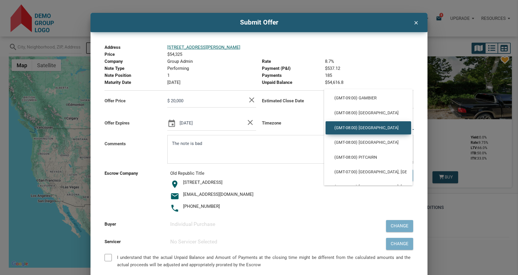
click at [354, 129] on span "(GMT-08:00) Los Angeles" at bounding box center [368, 127] width 77 height 5
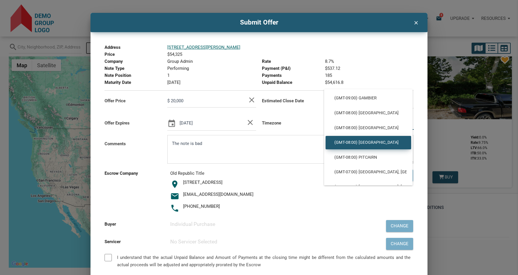
type input "(GMT-08:00) Los Angeles"
type input "America/Los_Angeles"
select select
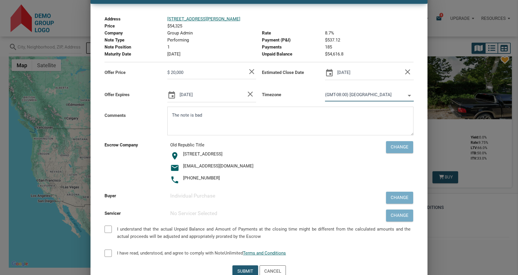
scroll to position [40, 0]
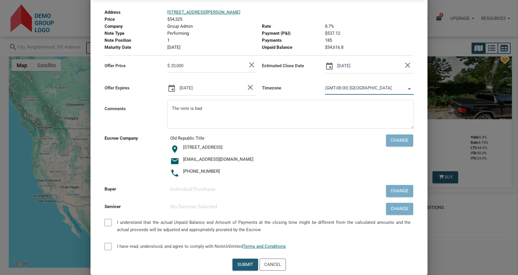
click at [109, 223] on div at bounding box center [108, 222] width 7 height 7
click at [107, 247] on div at bounding box center [108, 246] width 7 height 7
type input "$ 20,000"
click at [248, 267] on div "Submit" at bounding box center [245, 264] width 16 height 7
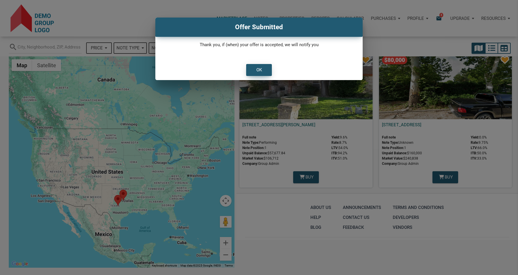
click at [258, 68] on div "OK" at bounding box center [259, 70] width 6 height 7
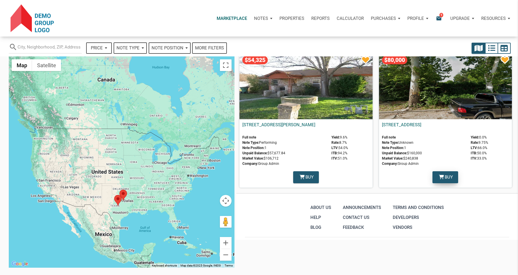
click at [445, 176] on span "Buy" at bounding box center [449, 177] width 8 height 7
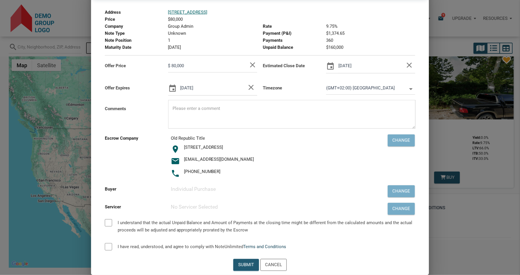
click at [263, 249] on link "Terms and Conditions" at bounding box center [265, 246] width 43 height 5
checkbox input "true"
type input "$ 80,000"
click at [276, 265] on div "Cancel" at bounding box center [273, 264] width 17 height 7
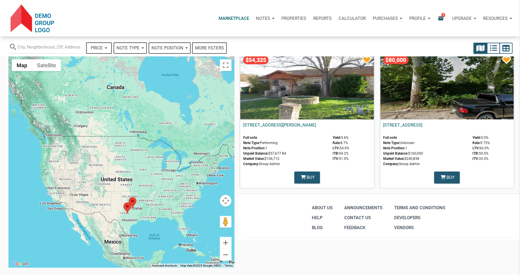
drag, startPoint x: 48, startPoint y: 135, endPoint x: 57, endPoint y: 141, distance: 11.3
click at [57, 141] on div at bounding box center [122, 161] width 226 height 211
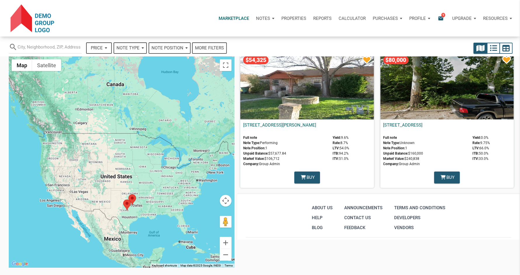
click at [271, 18] on div "Notes" at bounding box center [265, 19] width 25 height 18
click at [245, 34] on link "Dashboard" at bounding box center [249, 34] width 56 height 12
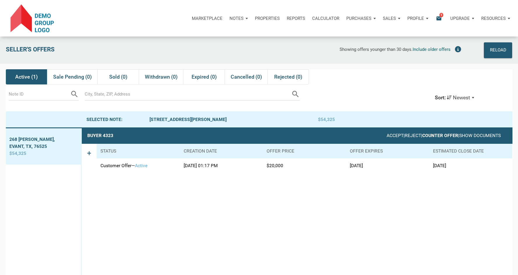
click at [434, 138] on link "Counter Offer" at bounding box center [440, 135] width 36 height 5
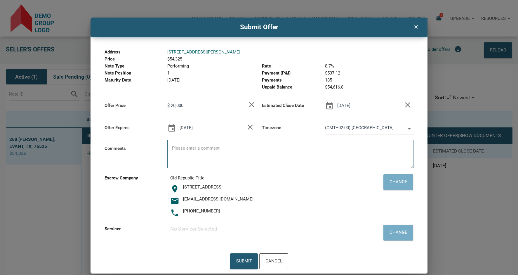
click at [184, 149] on textarea at bounding box center [290, 155] width 246 height 25
type input "$ 20,000"
type textarea "C"
type input "$ 20,000"
type textarea "Co"
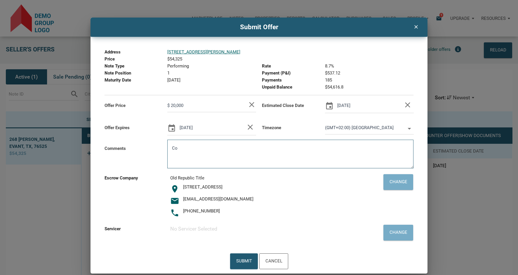
type input "$ 20,000"
type textarea "Com"
type input "$ 20,000"
type textarea "Come"
type input "$ 20,000"
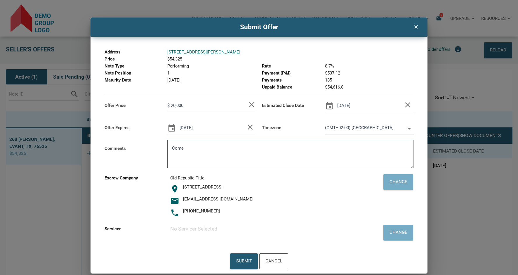
type textarea "Come o"
type input "$ 20,000"
type textarea "Come on"
type input "$ 20,000"
type textarea "Come on."
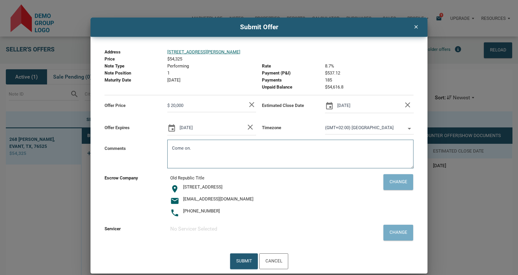
type input "$ 20,000"
type textarea "Come on. T"
type input "$ 20,000"
type textarea "Come on. Th"
type input "$ 20,000"
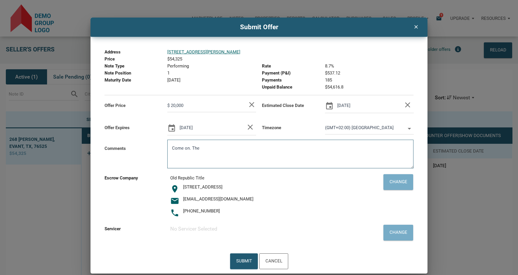
type textarea "Come on. The"
type input "$ 20,000"
type textarea "Come on. The n"
type input "$ 20,000"
type textarea "Come on. The no"
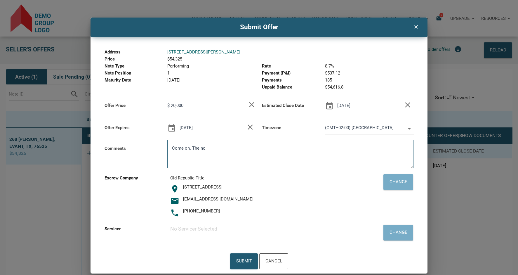
type input "$ 20,000"
type textarea "Come on. The not"
type input "$ 20,000"
type textarea "Come on. The note"
type input "$ 20,000"
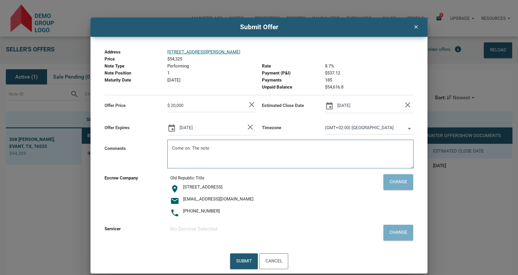
type textarea "Come on. The note i"
type input "$ 20,000"
type textarea "Come on. The note is"
type input "$ 20,000"
type textarea "Come on. The note is f"
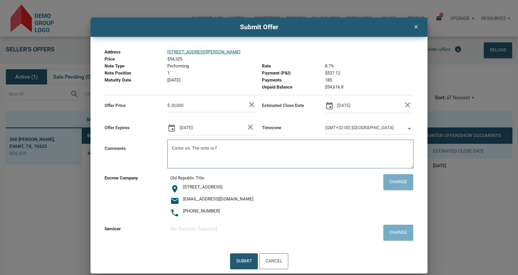
type input "$ 20,000"
type textarea "Come on. The note is"
type input "$ 20,000"
type textarea "Come on. The note isg"
type input "$ 20,000"
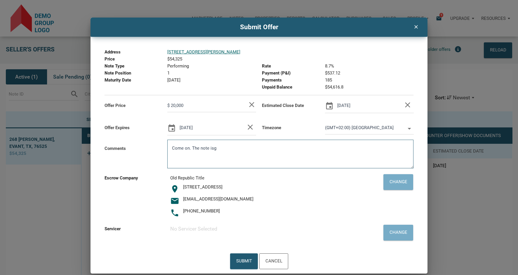
type textarea "Come on. The note isgr"
type input "$ 20,000"
type textarea "Come on. The note isgre"
type input "$ 20,000"
type textarea "Come on. The note isgrea"
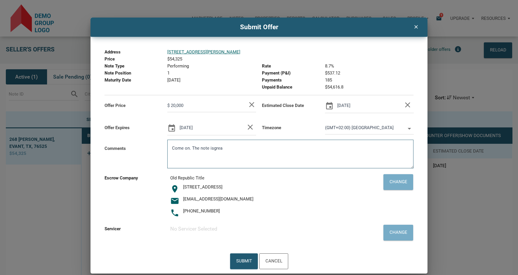
type input "$ 20,000"
type textarea "Come on. The note isgreat"
click at [174, 106] on input "$ 20,000" at bounding box center [207, 105] width 80 height 13
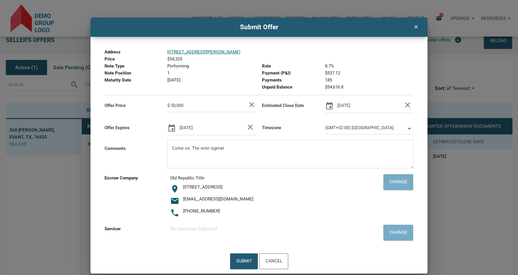
scroll to position [18, 0]
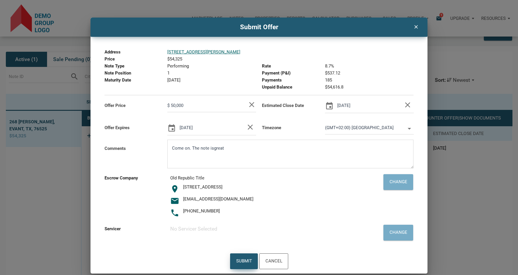
type input "$ 50,000"
click at [242, 262] on div "Submit" at bounding box center [244, 260] width 16 height 9
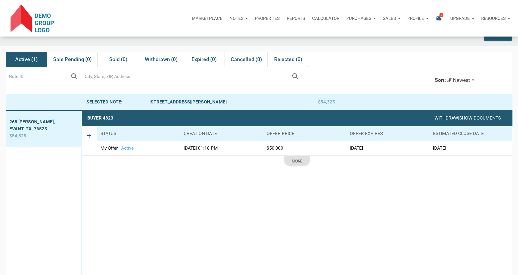
click at [440, 14] on span "9" at bounding box center [442, 15] width 4 height 5
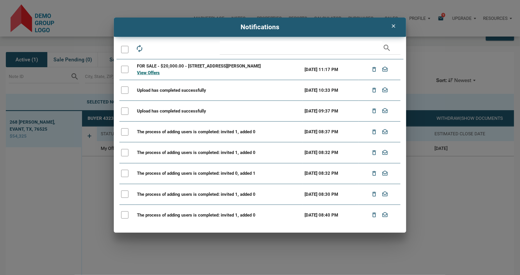
drag, startPoint x: 134, startPoint y: 100, endPoint x: 133, endPoint y: 90, distance: 10.3
click at [131, 94] on td at bounding box center [127, 90] width 16 height 21
click at [394, 25] on icon "clear" at bounding box center [393, 26] width 7 height 6
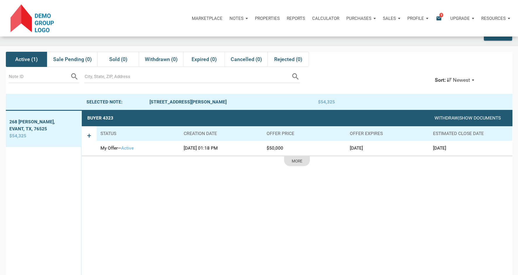
drag, startPoint x: 349, startPoint y: 150, endPoint x: 387, endPoint y: 150, distance: 38.3
click at [387, 150] on td "09/05/2025" at bounding box center [387, 148] width 83 height 15
click at [477, 119] on link "Show Documents" at bounding box center [480, 117] width 42 height 5
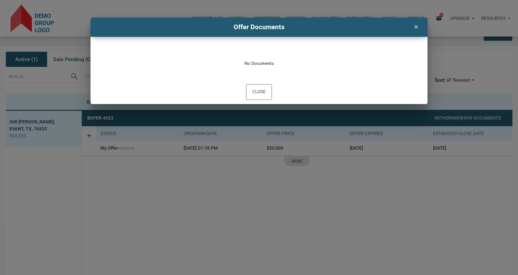
click at [417, 27] on icon "clear" at bounding box center [416, 26] width 7 height 8
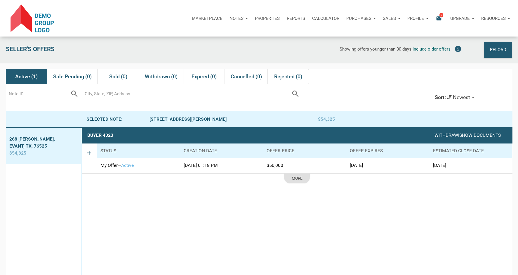
scroll to position [0, 0]
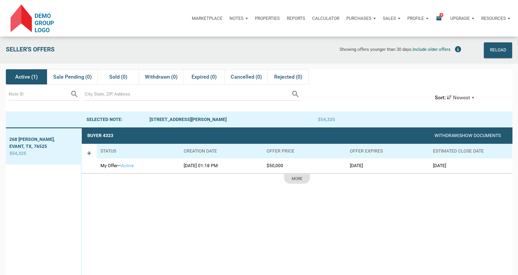
click at [269, 19] on p "Properties" at bounding box center [267, 18] width 25 height 5
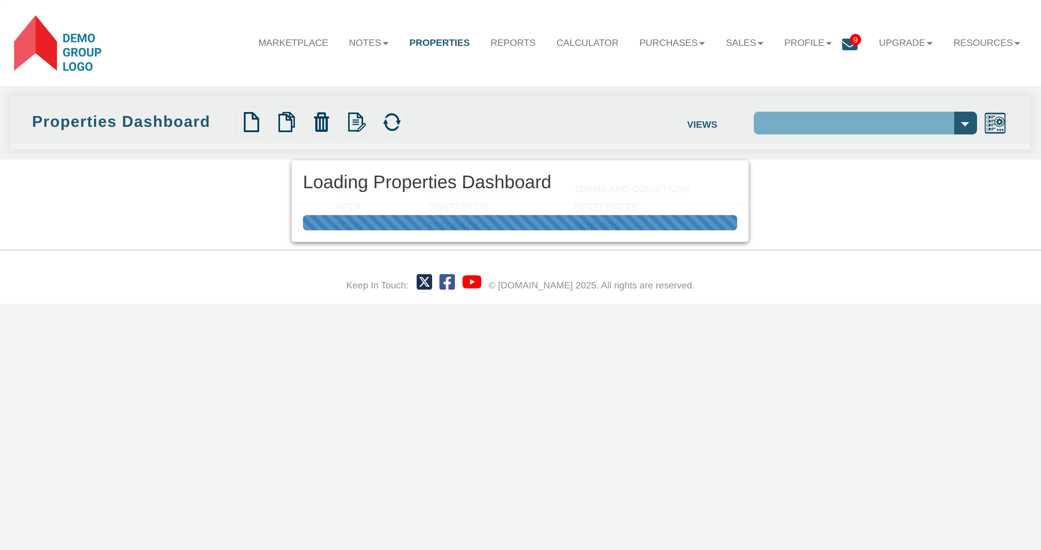
select select "138"
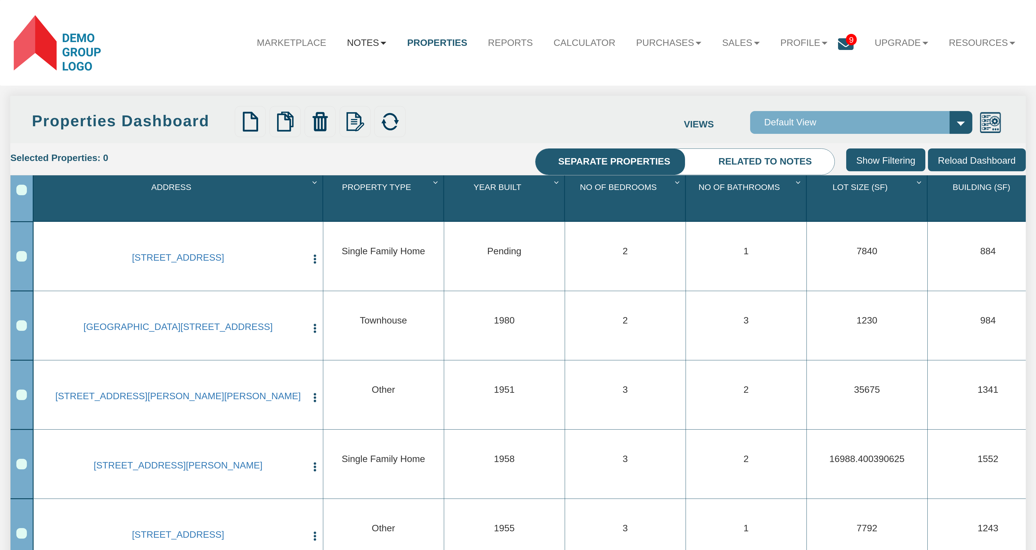
click at [367, 45] on link "Notes" at bounding box center [367, 42] width 60 height 27
click at [310, 70] on link "Dashboard" at bounding box center [336, 69] width 121 height 18
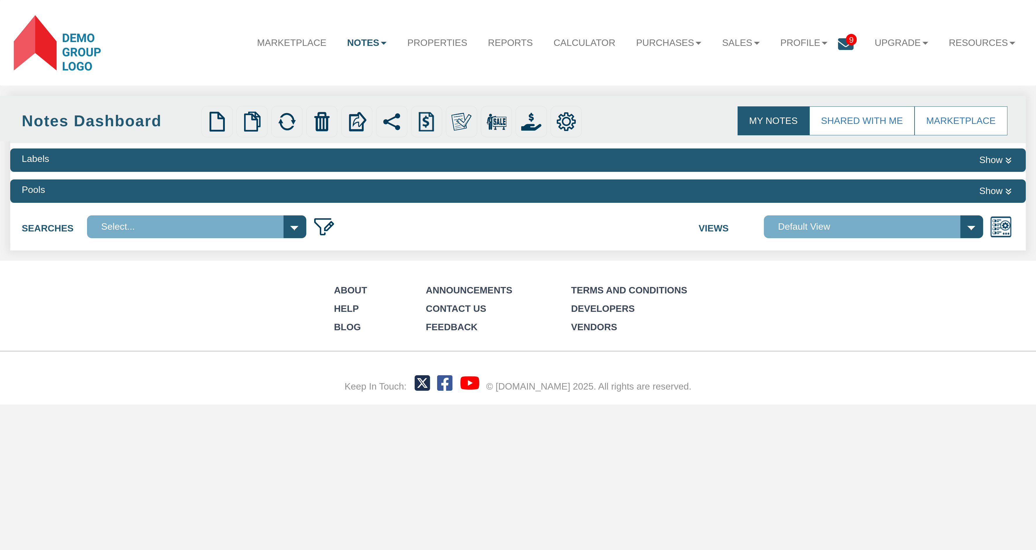
select select
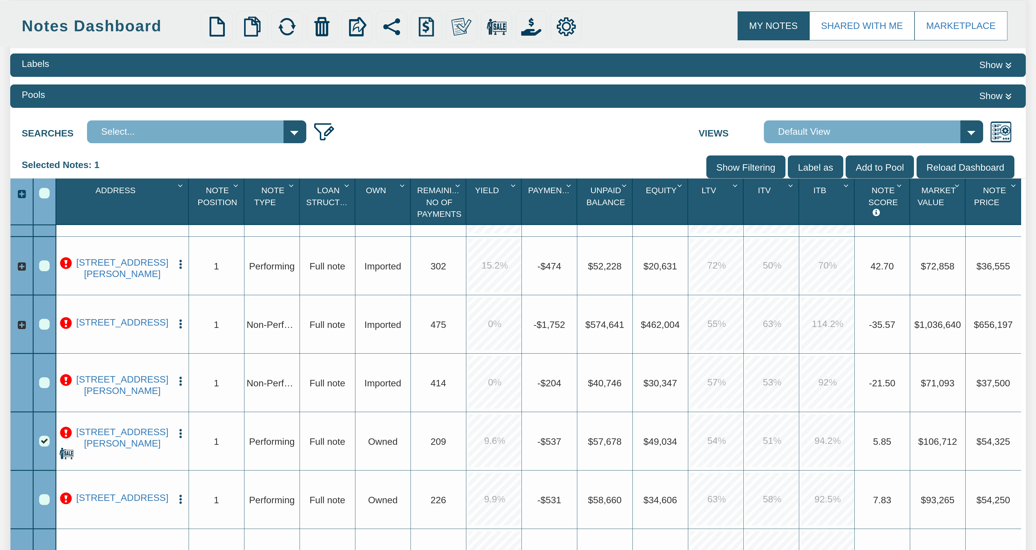
scroll to position [140, 0]
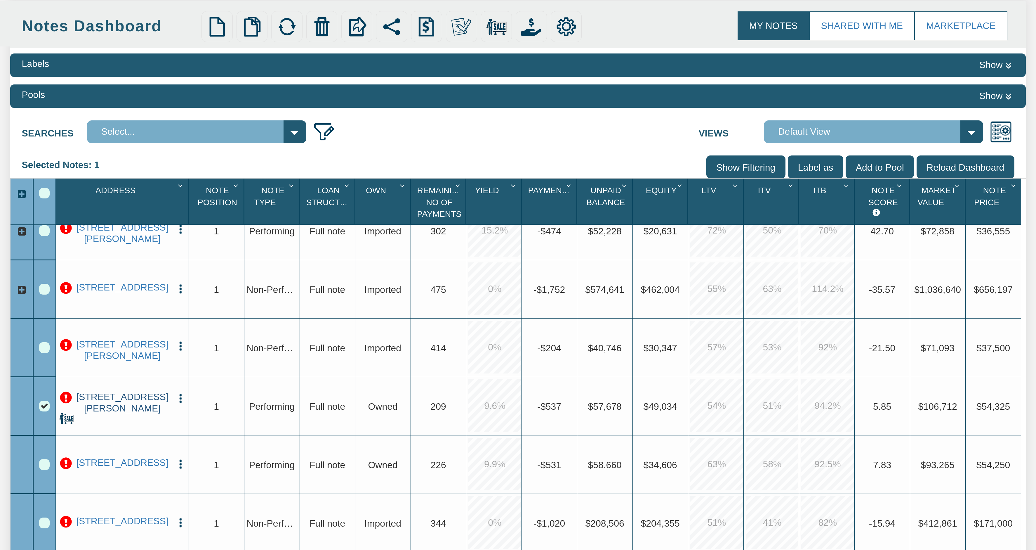
click at [124, 399] on link "[STREET_ADDRESS][PERSON_NAME]" at bounding box center [122, 402] width 97 height 22
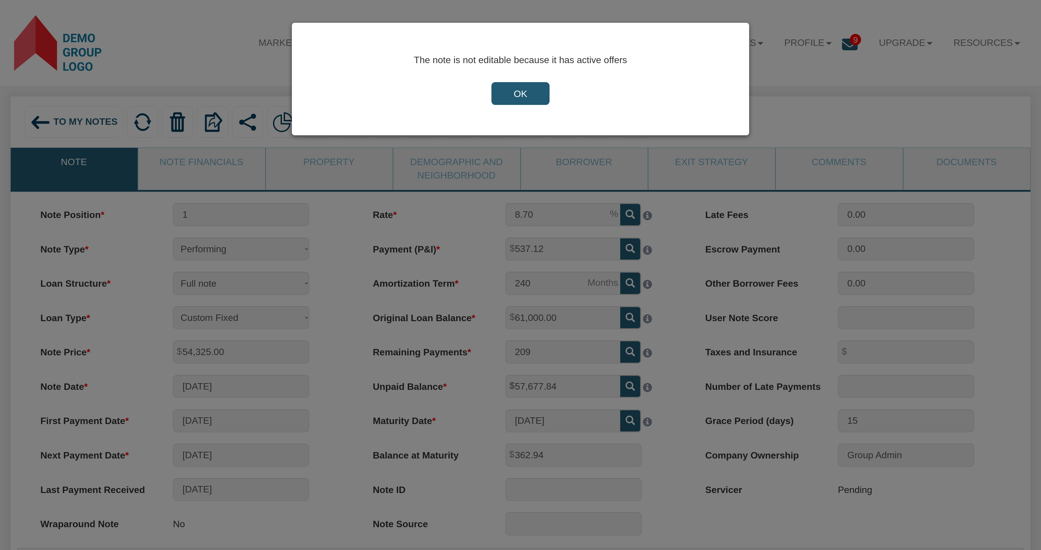
click at [519, 91] on input "OK" at bounding box center [520, 93] width 58 height 23
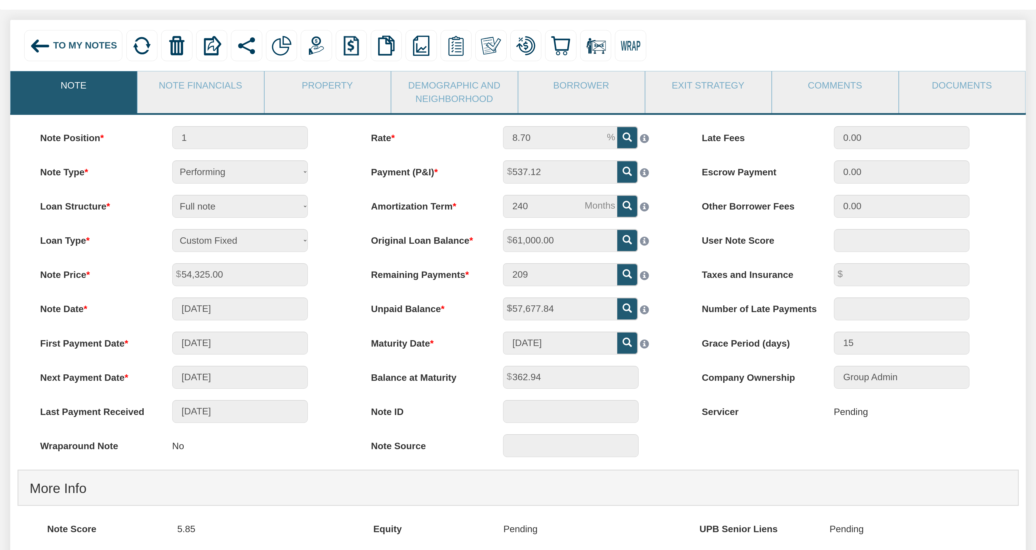
scroll to position [58, 0]
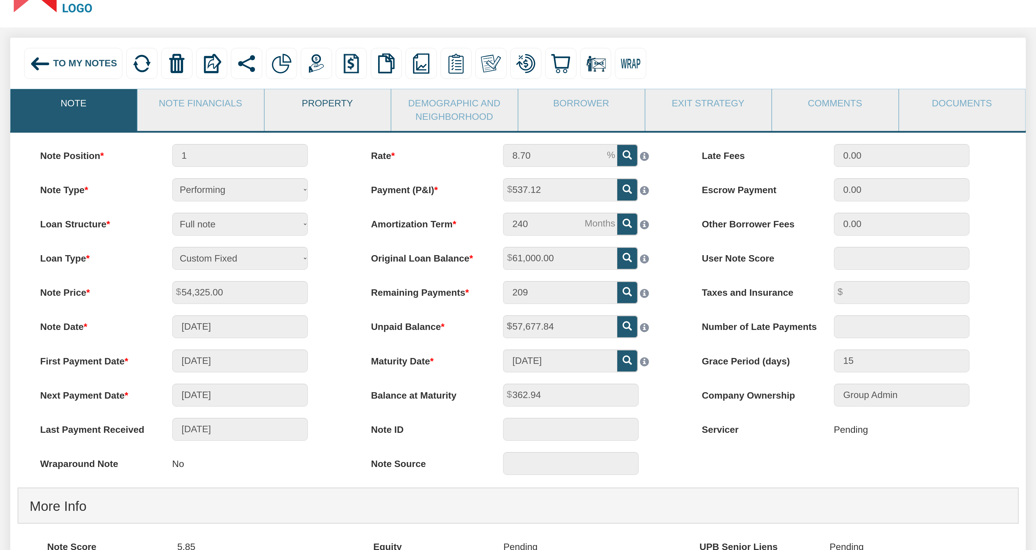
click at [322, 107] on link "Property" at bounding box center [328, 103] width 126 height 28
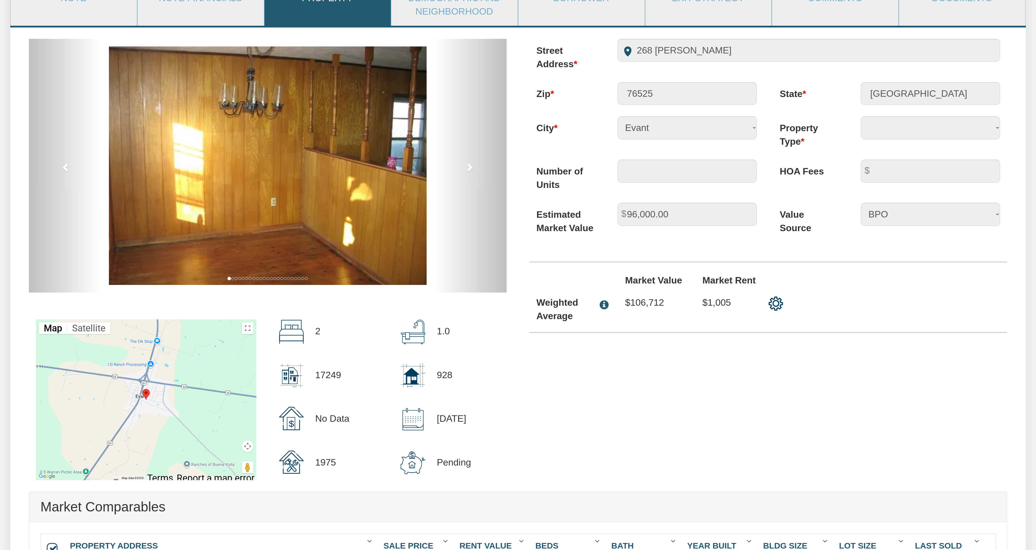
scroll to position [198, 0]
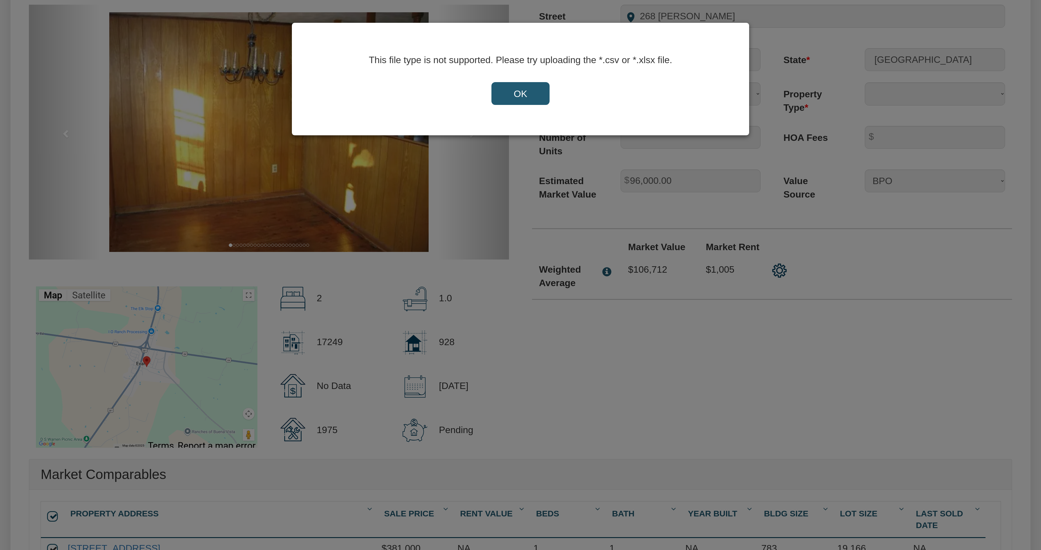
click at [686, 95] on div "OK" at bounding box center [520, 93] width 389 height 23
click at [527, 98] on input "OK" at bounding box center [520, 93] width 58 height 23
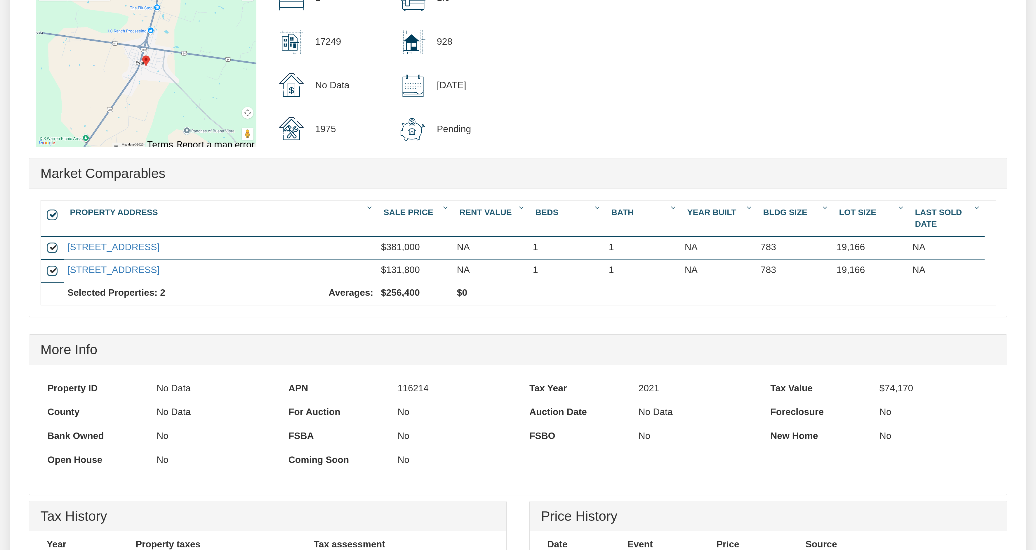
scroll to position [514, 0]
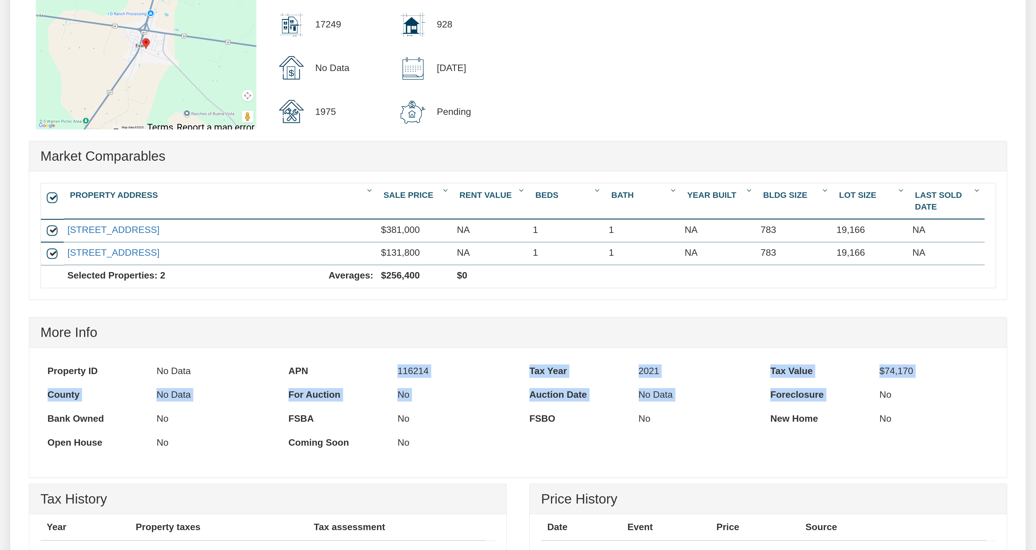
drag, startPoint x: 313, startPoint y: 379, endPoint x: 937, endPoint y: 408, distance: 625.2
click at [937, 408] on div "Property ID No Data APN 116214 Tax Year [DATE] Tax Value County" at bounding box center [518, 407] width 964 height 96
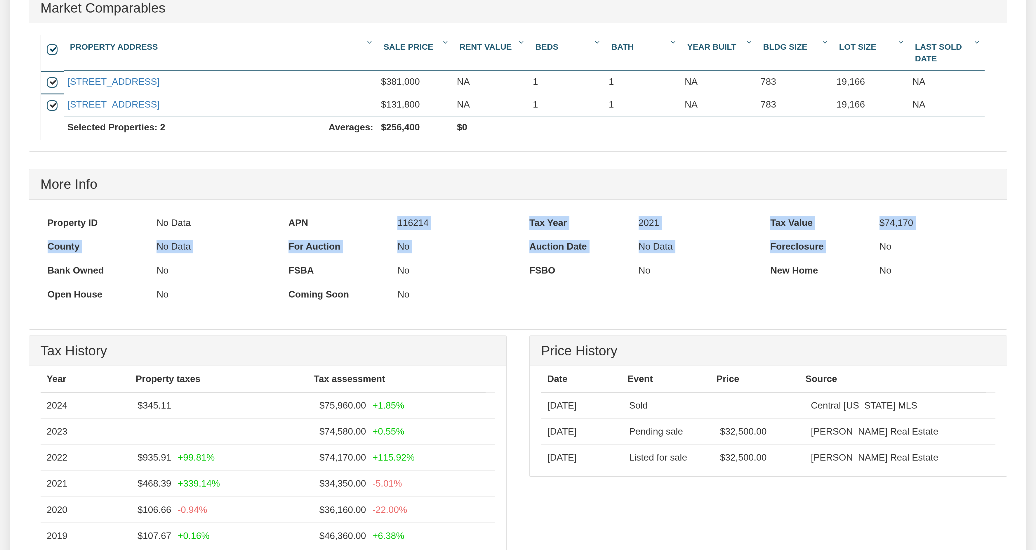
scroll to position [724, 0]
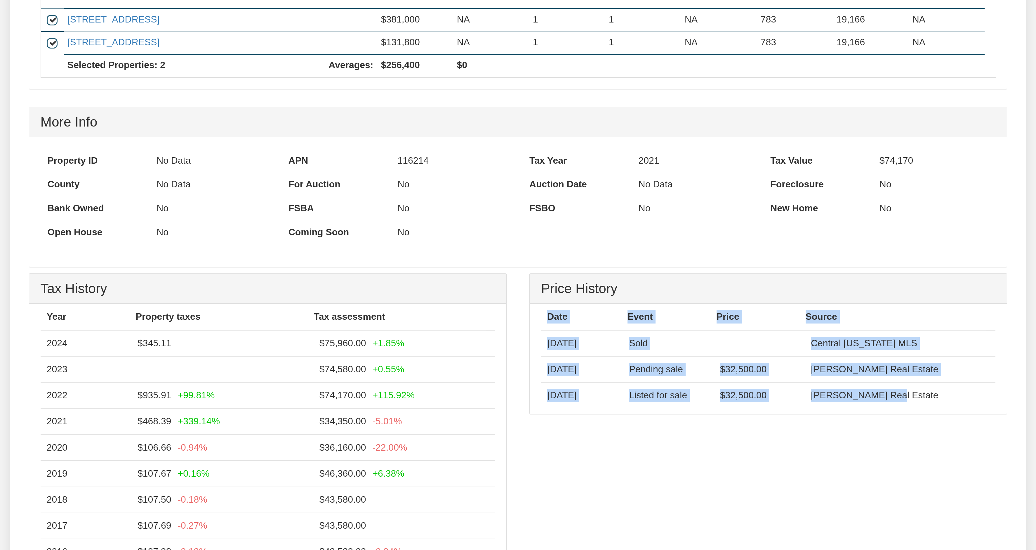
drag, startPoint x: 534, startPoint y: 311, endPoint x: 903, endPoint y: 414, distance: 383.6
click at [903, 414] on div "Price History Date Event Price Source [DATE] Sold Central [US_STATE] MLS [DATE]…" at bounding box center [769, 343] width 478 height 141
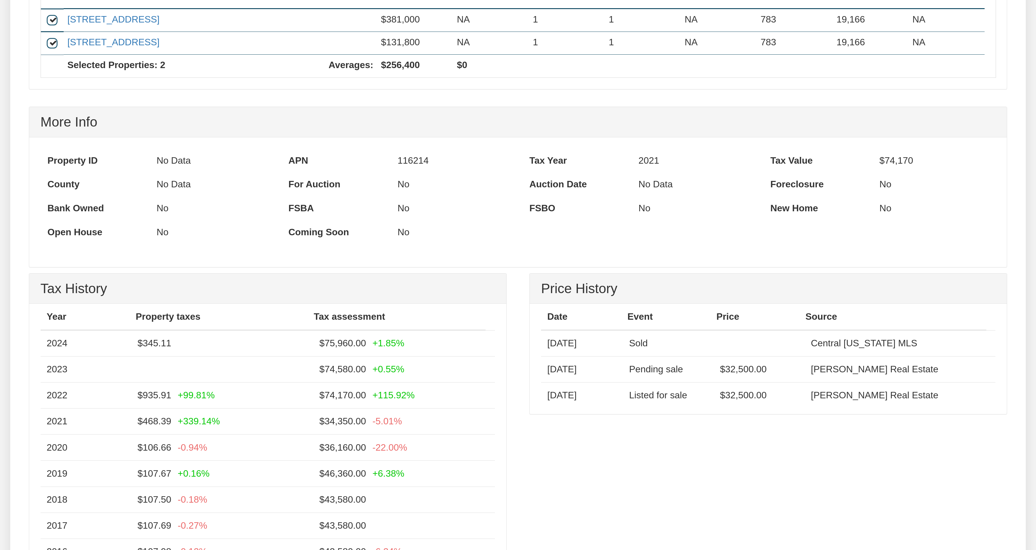
click at [837, 468] on div "Tax History Year Property taxes Tax assessment 2024 $345.11 $75,960.00 +1.85% 2…" at bounding box center [519, 463] width 1002 height 380
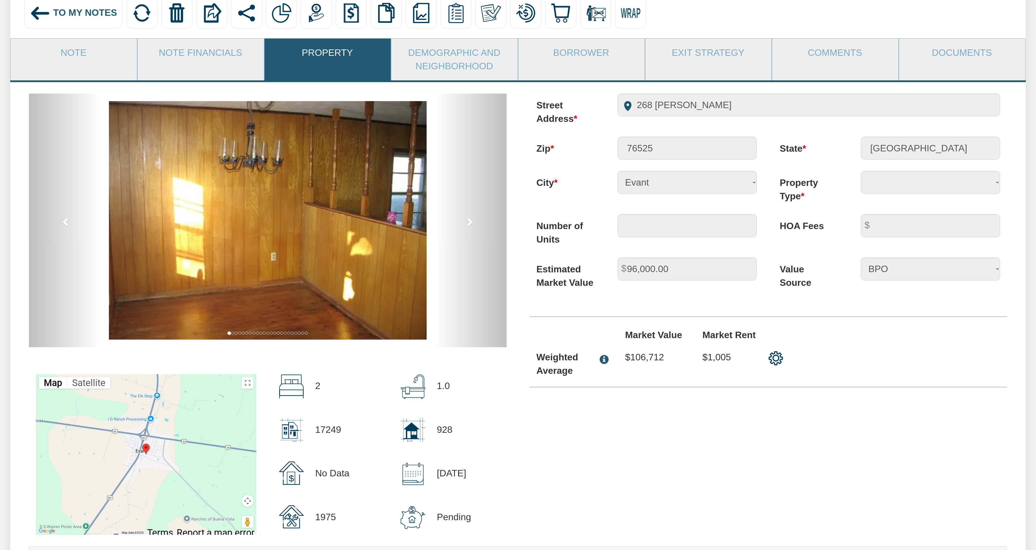
scroll to position [0, 0]
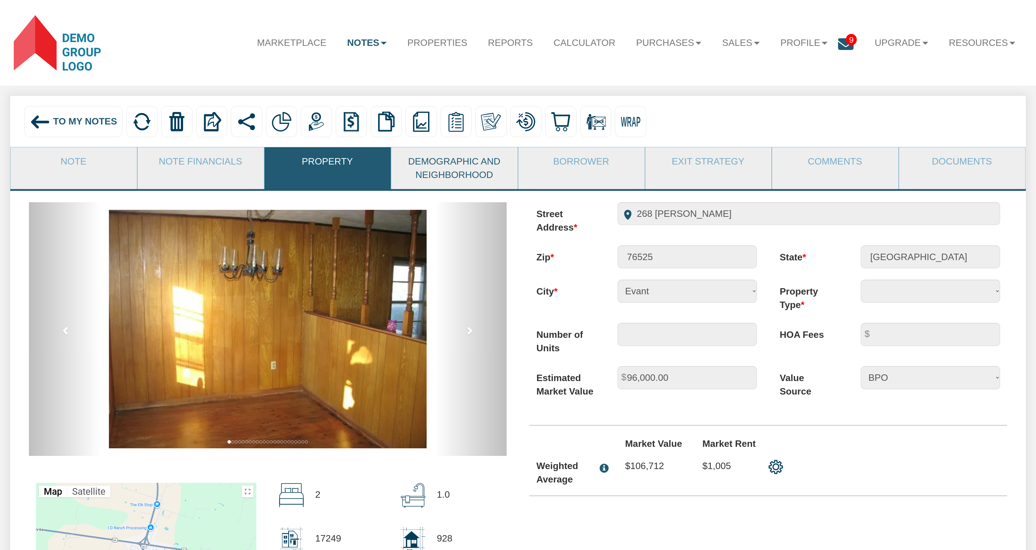
click at [453, 170] on link "Demographic and Neighborhood" at bounding box center [454, 168] width 126 height 42
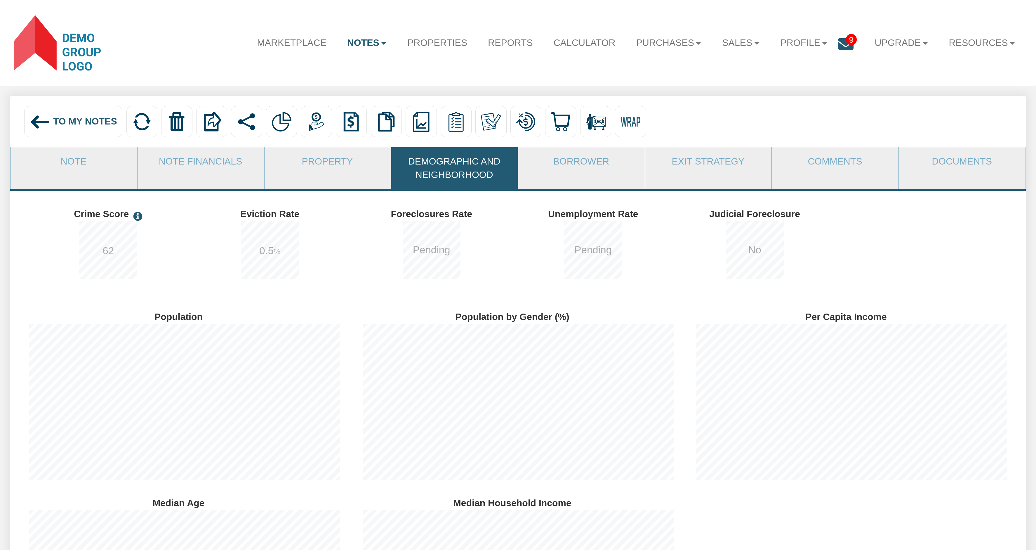
scroll to position [186, 334]
drag, startPoint x: 223, startPoint y: 218, endPoint x: 300, endPoint y: 222, distance: 77.0
click at [300, 202] on div "Eviction Rate 0.5 %" at bounding box center [276, 202] width 148 height 0
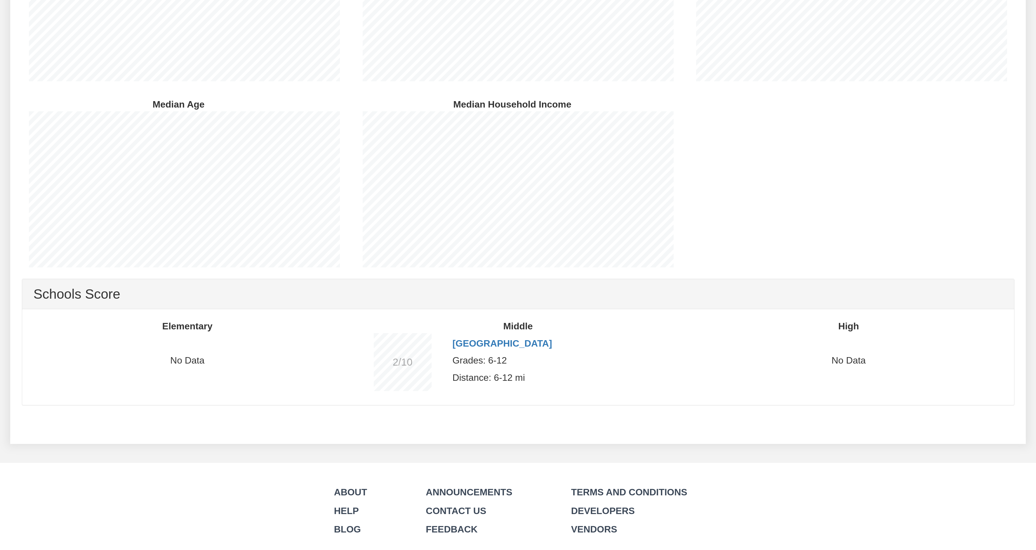
scroll to position [421, 0]
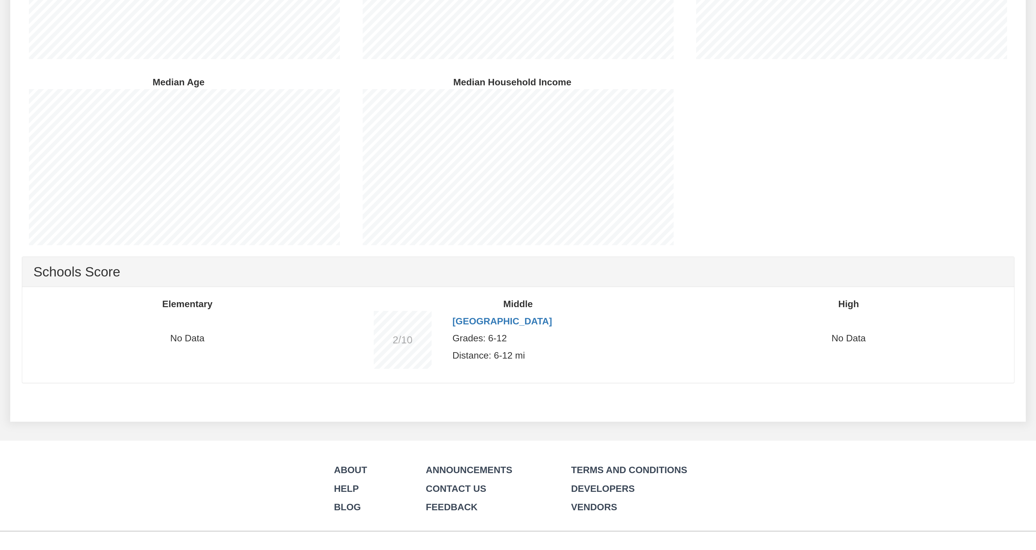
drag, startPoint x: 532, startPoint y: 340, endPoint x: 346, endPoint y: 349, distance: 185.4
click at [348, 348] on div "Elementary No Data Middle 2 2/10 [GEOGRAPHIC_DATA] Grades: 6-12 High" at bounding box center [518, 335] width 992 height 96
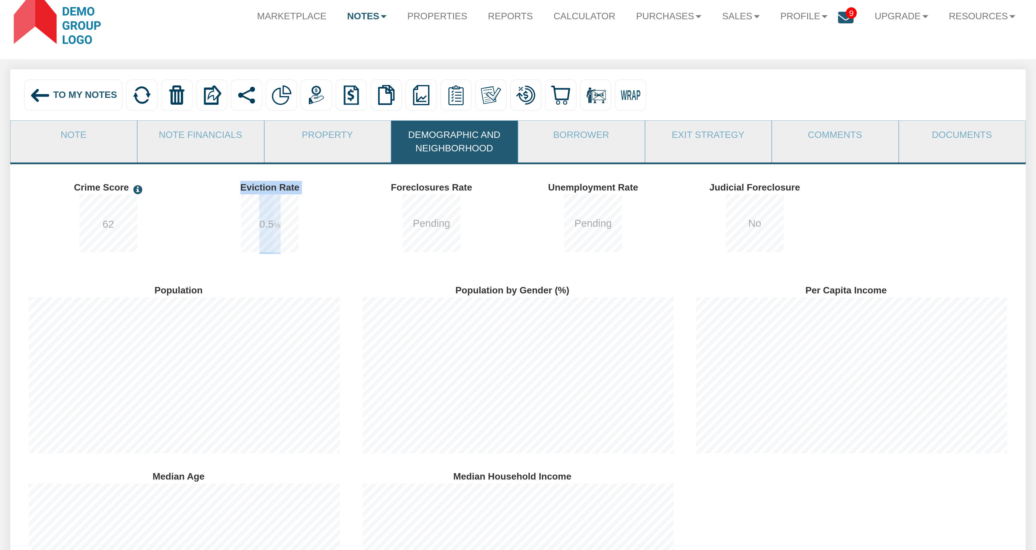
scroll to position [0, 0]
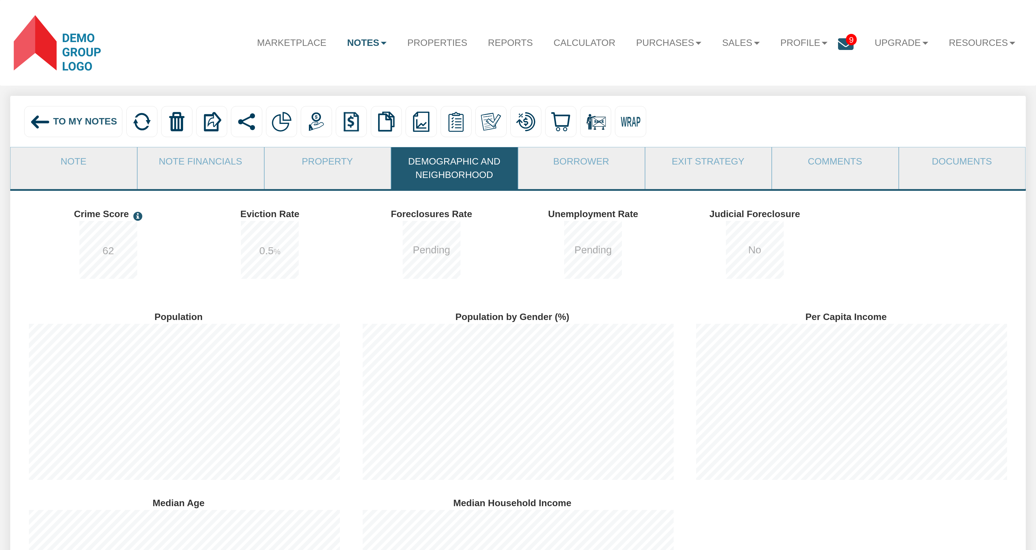
click at [83, 124] on span "To My Notes" at bounding box center [85, 121] width 64 height 11
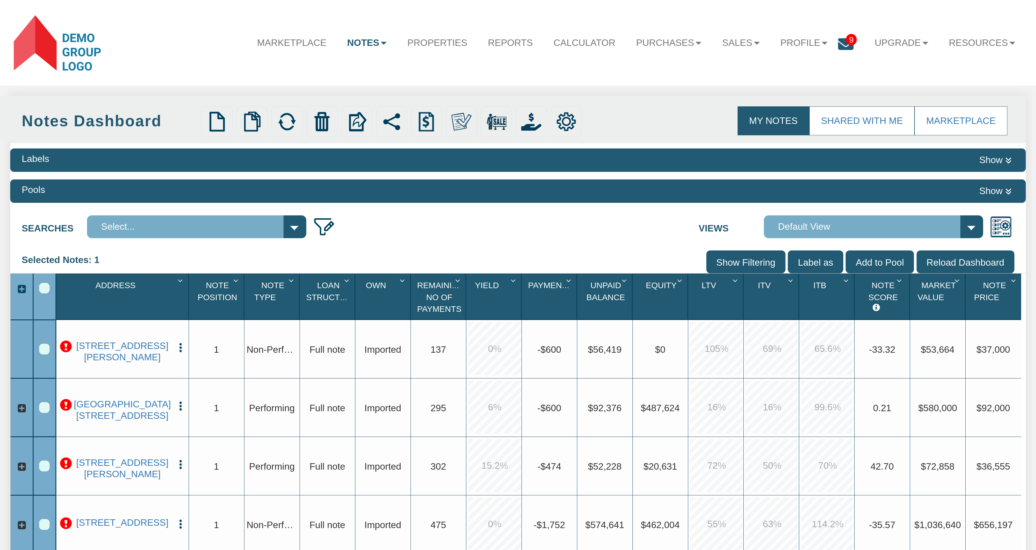
click at [180, 346] on img "button" at bounding box center [180, 347] width 11 height 11
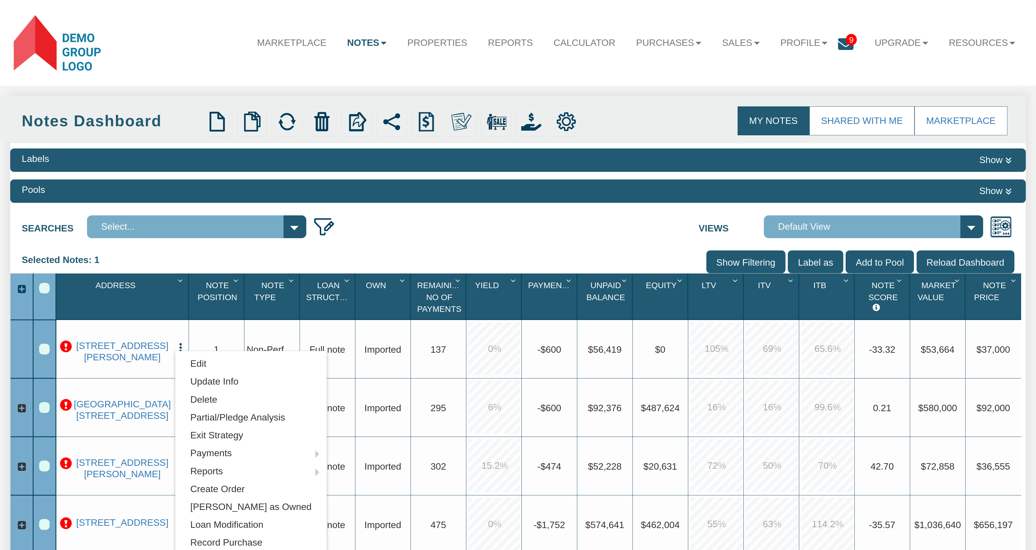
click at [42, 352] on div "Row 1, Row Selection Checkbox" at bounding box center [44, 349] width 11 height 11
click at [395, 126] on img at bounding box center [392, 122] width 20 height 20
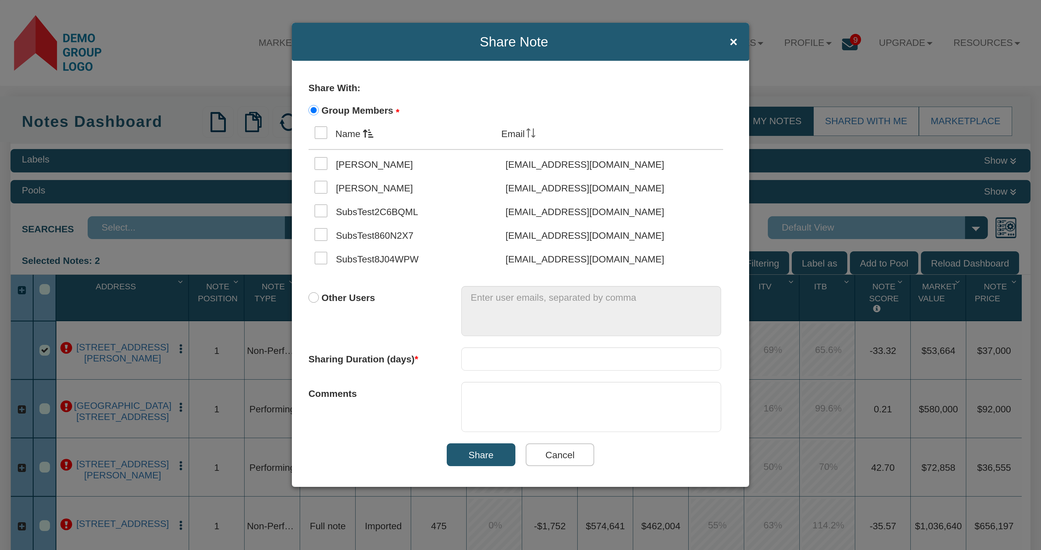
click at [575, 457] on input "Cancel" at bounding box center [560, 454] width 69 height 23
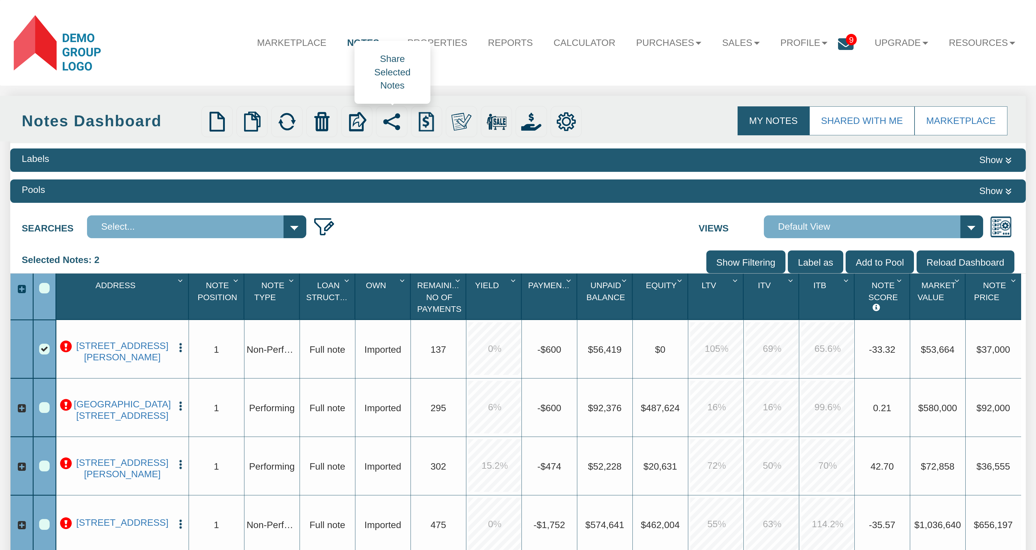
click at [391, 121] on img at bounding box center [392, 122] width 20 height 20
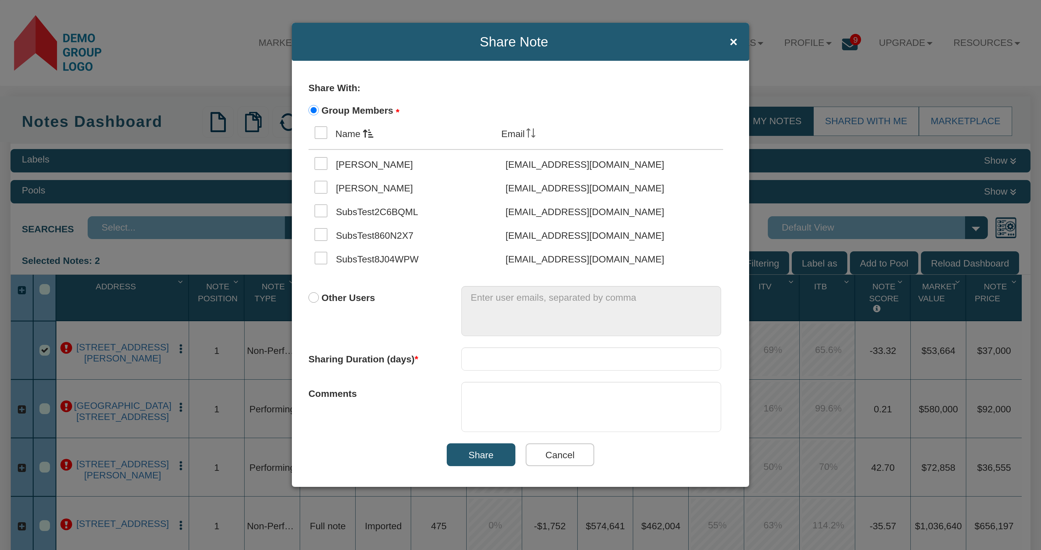
click at [312, 298] on input "Other Users" at bounding box center [313, 297] width 11 height 11
radio input "true"
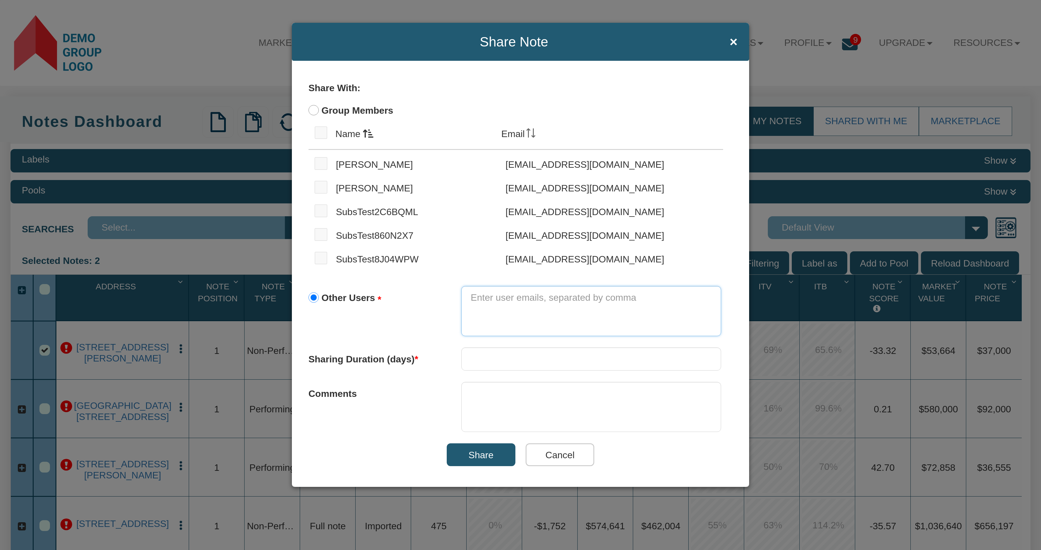
click at [539, 318] on textarea at bounding box center [591, 311] width 260 height 50
type textarea "[PERSON_NAME][EMAIL_ADDRESS][DOMAIN_NAME]"
click at [492, 355] on input "number" at bounding box center [591, 358] width 260 height 23
type input "1"
click at [480, 396] on textarea at bounding box center [591, 407] width 260 height 50
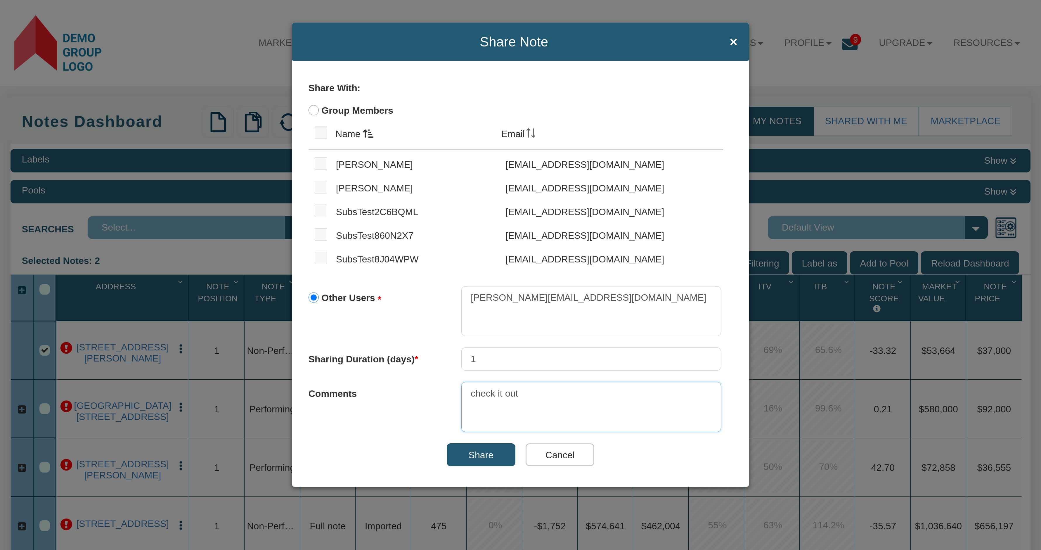
type textarea "check it out"
click at [486, 453] on input "Share" at bounding box center [481, 454] width 69 height 23
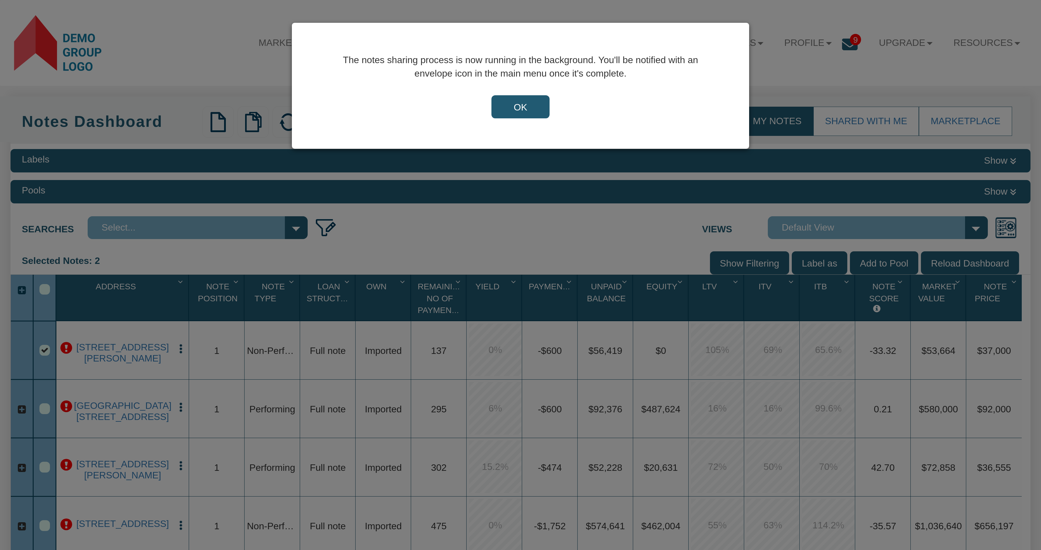
click at [525, 107] on input "OK" at bounding box center [520, 106] width 58 height 23
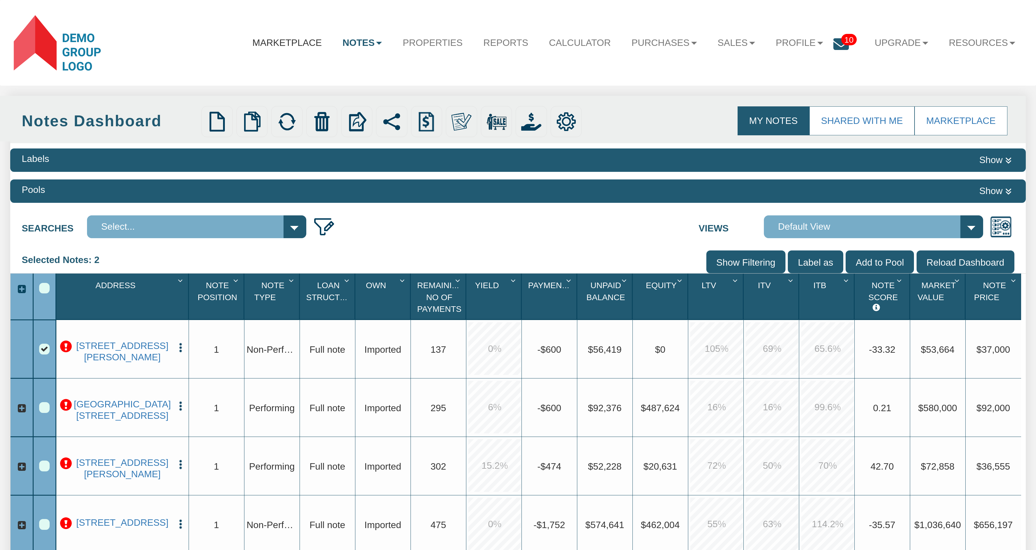
click at [269, 43] on link "Marketplace" at bounding box center [287, 42] width 90 height 27
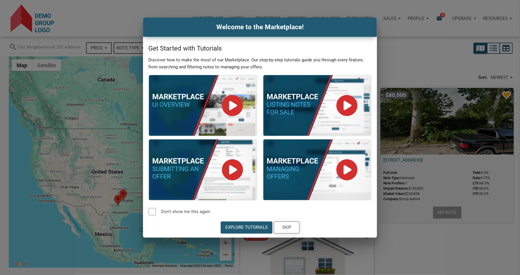
click at [289, 226] on div "Skip" at bounding box center [286, 227] width 9 height 7
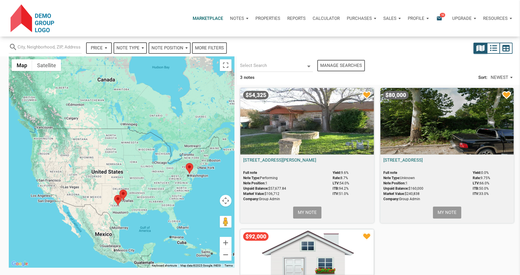
click at [309, 67] on icon at bounding box center [309, 67] width 4 height 2
select select
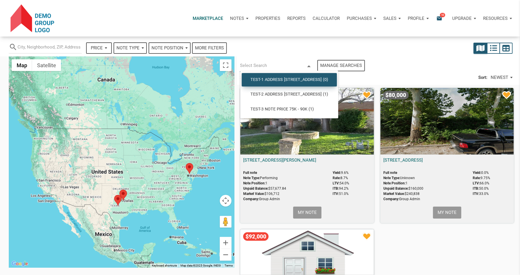
click at [279, 80] on span "Test-1 Address [STREET_ADDRESS] (0)" at bounding box center [289, 79] width 86 height 5
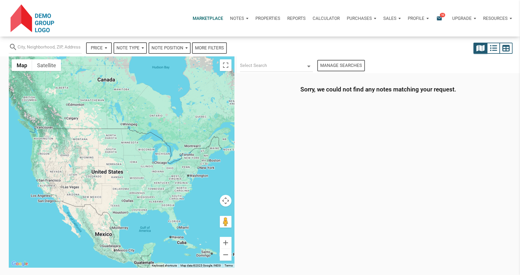
click at [351, 66] on div "Manage searches" at bounding box center [341, 65] width 42 height 7
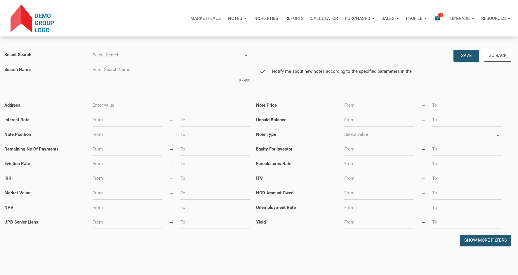
click at [246, 56] on icon at bounding box center [247, 56] width 4 height 2
select select
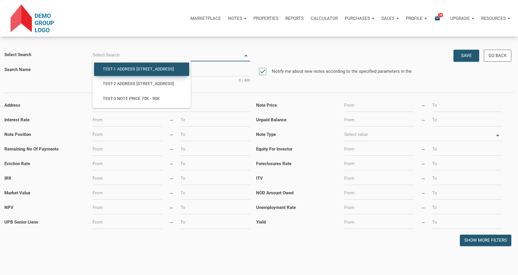
click at [135, 67] on span "Test-1 Address [STREET_ADDRESS]" at bounding box center [141, 69] width 86 height 5
type input "Test-1 Address [STREET_ADDRESS]"
type input "96"
select select
type input "Test-1 Address [STREET_ADDRESS]"
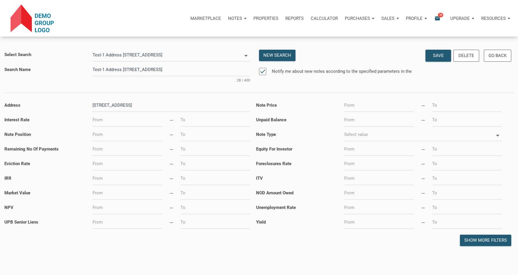
drag, startPoint x: 90, startPoint y: 105, endPoint x: 163, endPoint y: 107, distance: 72.8
click at [163, 107] on div "[STREET_ADDRESS] 36 / 400" at bounding box center [172, 105] width 164 height 13
drag, startPoint x: 94, startPoint y: 122, endPoint x: 186, endPoint y: 115, distance: 91.7
click at [186, 115] on div "Interest Rate —" at bounding box center [128, 119] width 258 height 13
drag, startPoint x: 88, startPoint y: 135, endPoint x: 198, endPoint y: 139, distance: 110.5
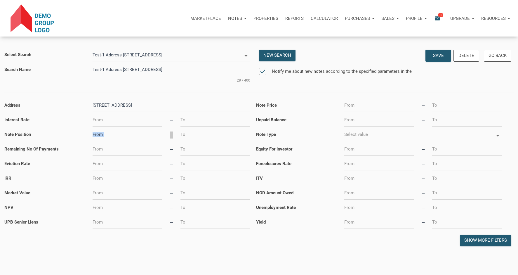
click at [198, 139] on div "Note Position —" at bounding box center [128, 134] width 258 height 13
drag, startPoint x: 277, startPoint y: 71, endPoint x: 413, endPoint y: 71, distance: 136.7
click at [413, 71] on label "Notify me about new notes according to the specified parameters in the" at bounding box center [340, 71] width 148 height 7
click at [341, 74] on label "Notify me about new notes according to the specified parameters in the" at bounding box center [340, 71] width 148 height 7
drag, startPoint x: 413, startPoint y: 71, endPoint x: 347, endPoint y: 71, distance: 66.3
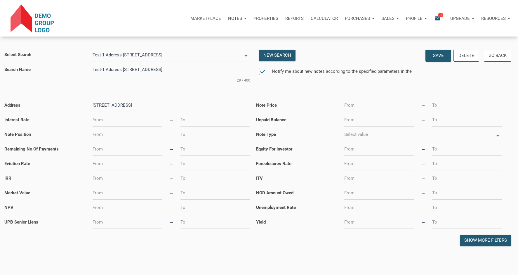
click at [330, 70] on label "Notify me about new notes according to the specified parameters in the" at bounding box center [340, 71] width 148 height 7
click at [407, 70] on label "Notify me about new notes according to the specified parameters in the" at bounding box center [340, 71] width 148 height 7
select select
click at [310, 107] on div "Note Price" at bounding box center [297, 107] width 88 height 10
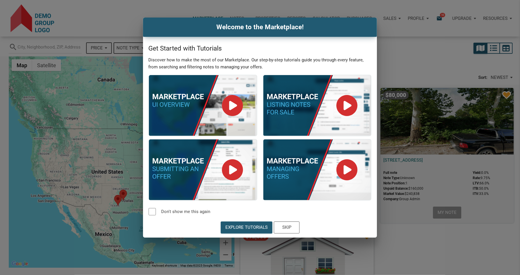
select select
click at [295, 227] on div "Skip" at bounding box center [286, 227] width 25 height 11
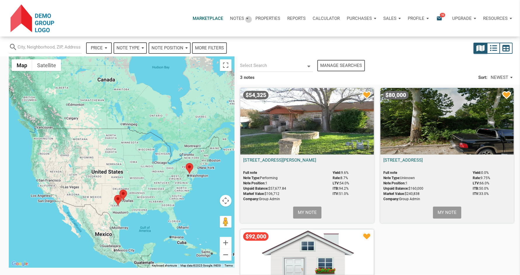
click at [247, 19] on div "Notes" at bounding box center [239, 19] width 25 height 18
click at [211, 34] on link "Dashboard" at bounding box center [223, 34] width 56 height 12
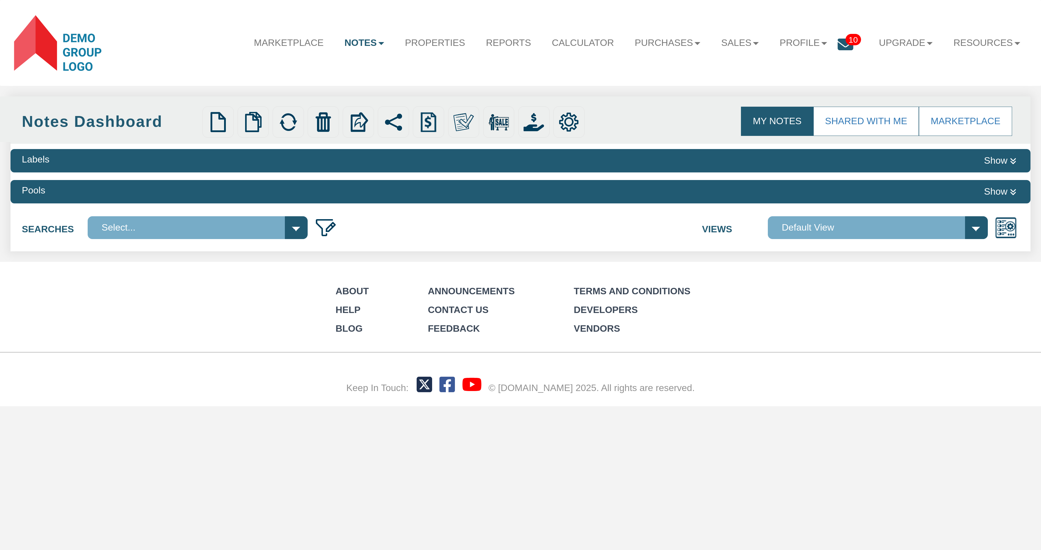
select select
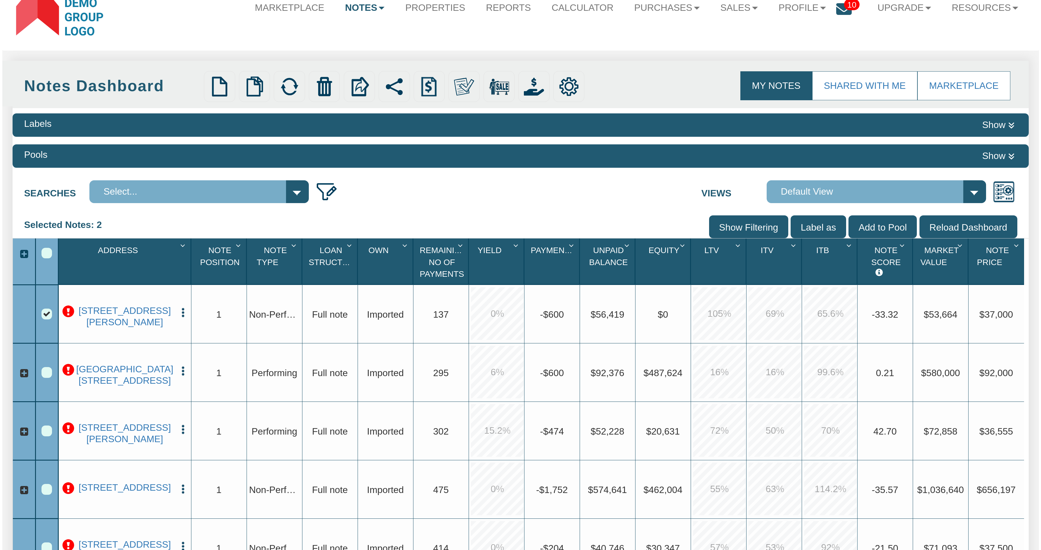
scroll to position [105, 0]
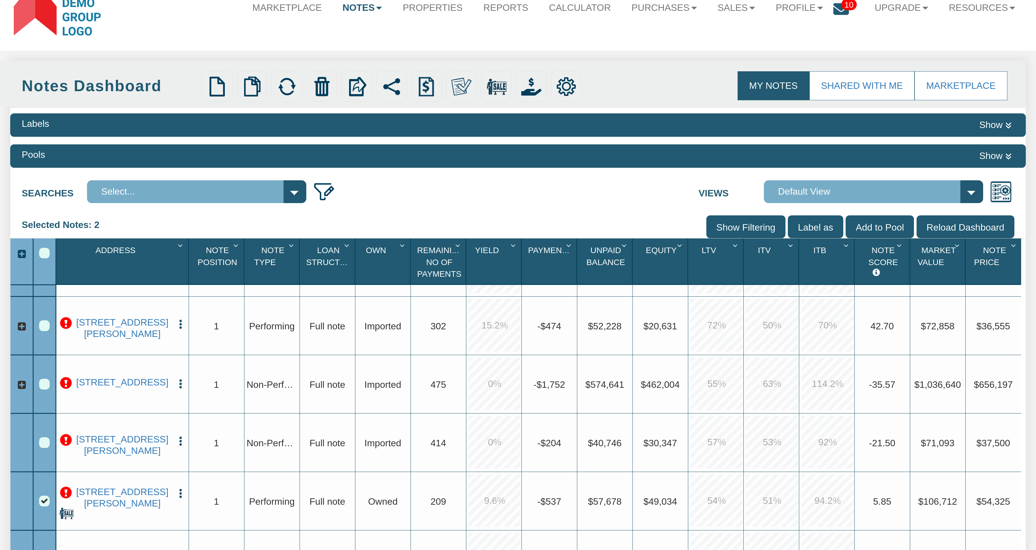
click at [181, 326] on img "button" at bounding box center [180, 323] width 11 height 11
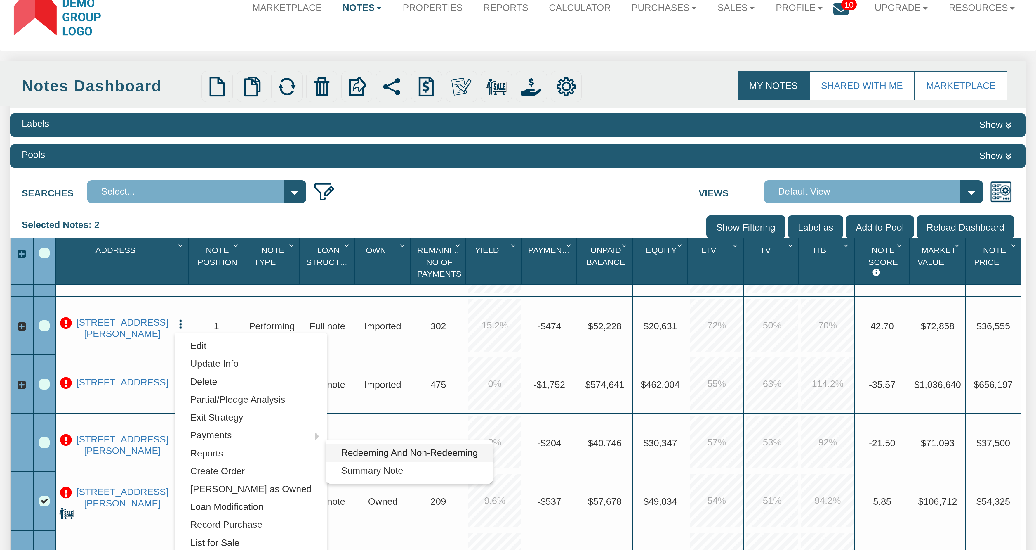
click at [407, 458] on link "Redeeming And Non-Redeeming" at bounding box center [409, 453] width 167 height 18
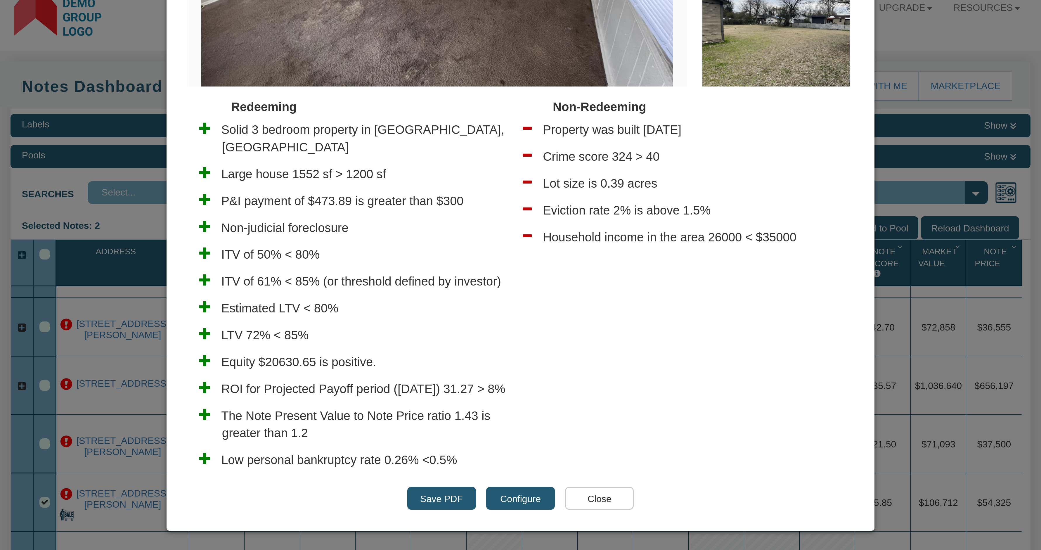
scroll to position [407, 0]
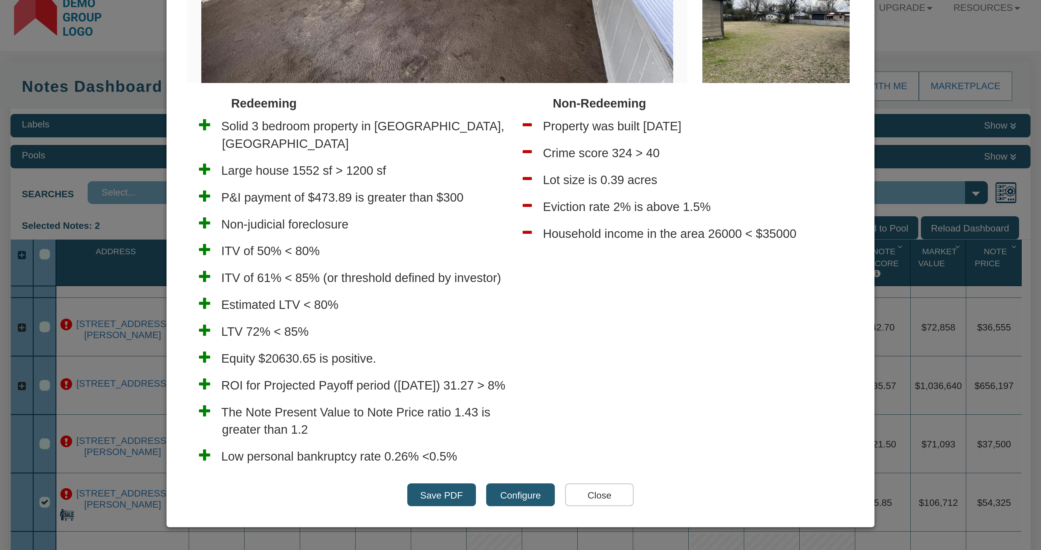
drag, startPoint x: 534, startPoint y: 124, endPoint x: 719, endPoint y: 135, distance: 185.5
click at [719, 135] on ul "Property was built [DATE] Crime score 324 > 40 Lot size is 0.39 acres Eviction …" at bounding box center [681, 179] width 299 height 134
click at [521, 497] on button "Configure" at bounding box center [520, 494] width 69 height 23
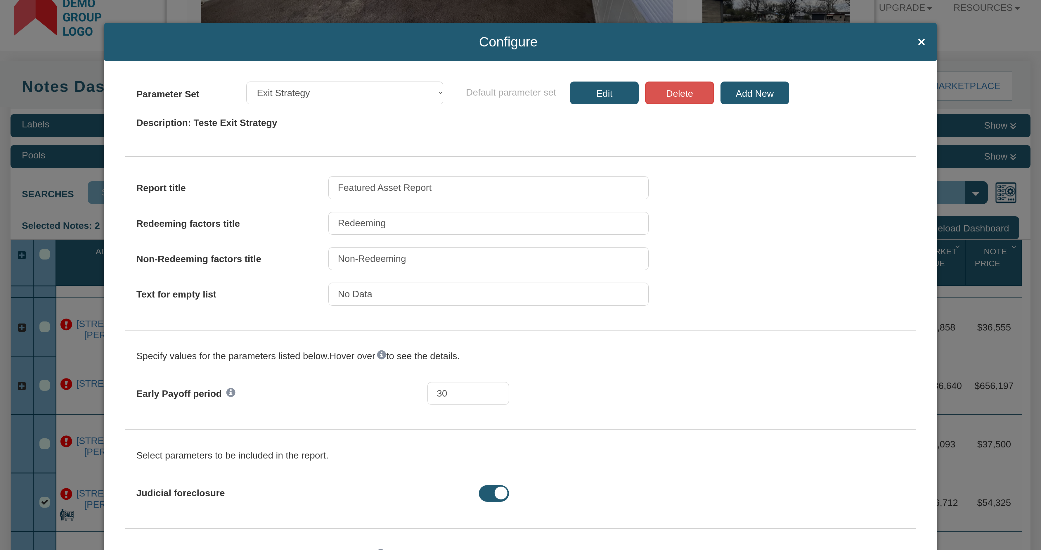
select select "object:2394"
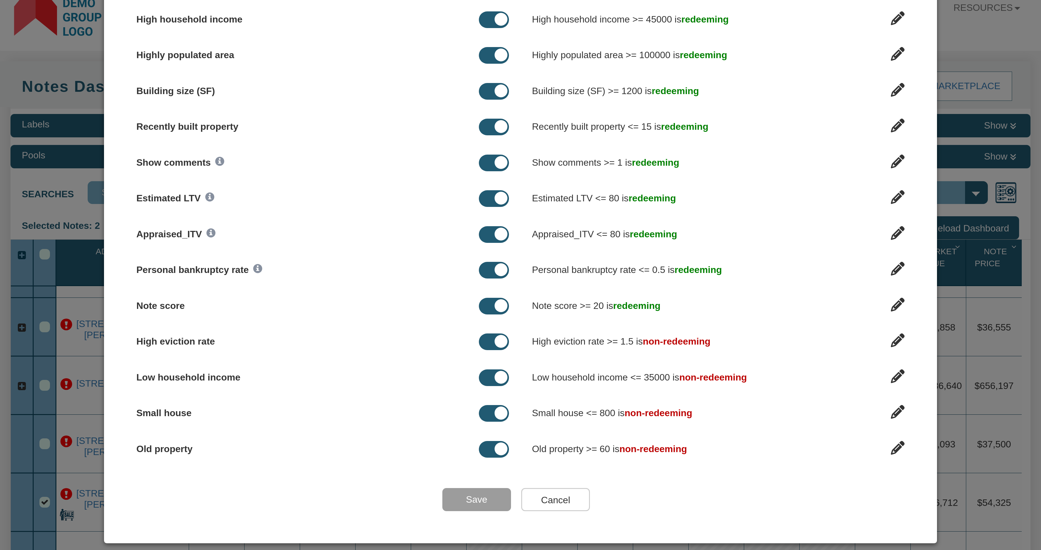
scroll to position [1126, 0]
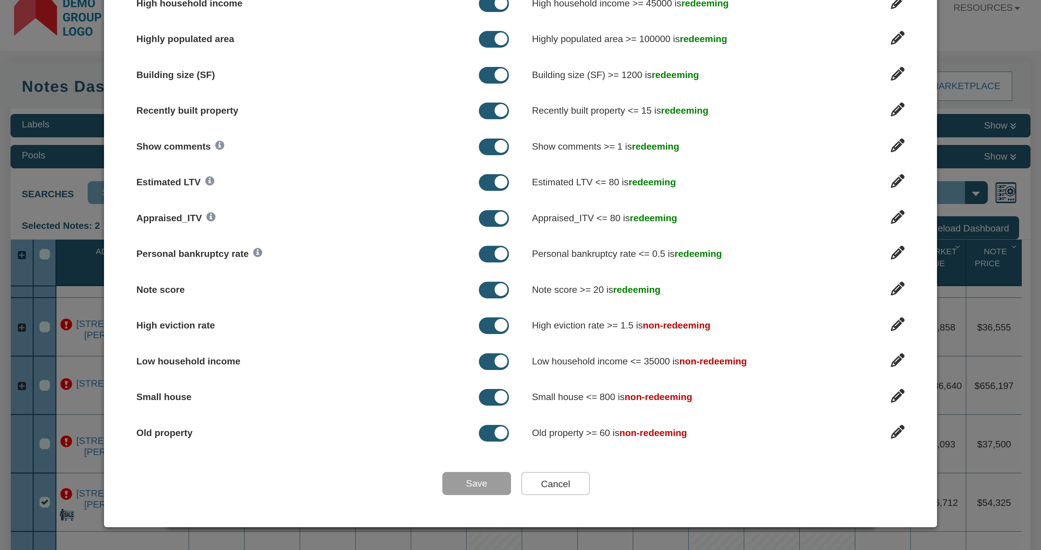
click at [483, 434] on span at bounding box center [494, 433] width 30 height 17
click at [497, 434] on input "checkbox" at bounding box center [503, 432] width 13 height 13
checkbox input "false"
click at [474, 488] on input "Save" at bounding box center [476, 483] width 69 height 23
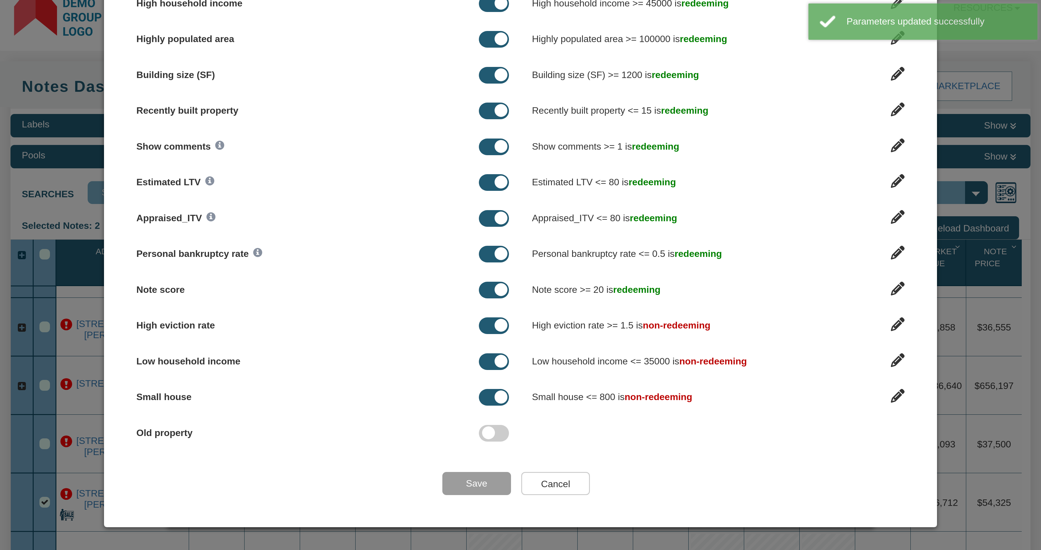
click at [893, 361] on icon at bounding box center [898, 360] width 14 height 14
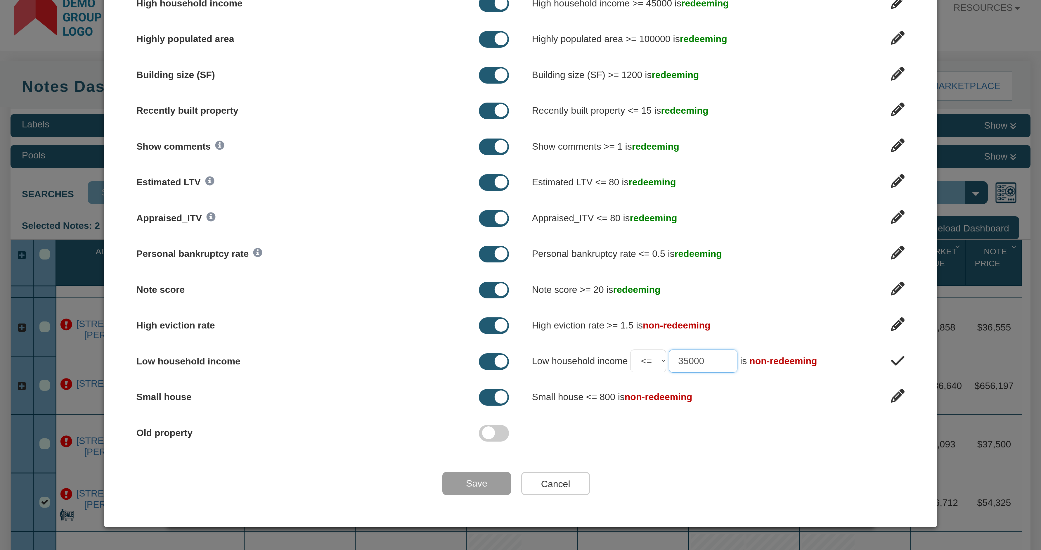
click at [676, 361] on input "35000" at bounding box center [703, 360] width 69 height 23
type input "25000"
click at [484, 477] on input "Save" at bounding box center [476, 483] width 69 height 23
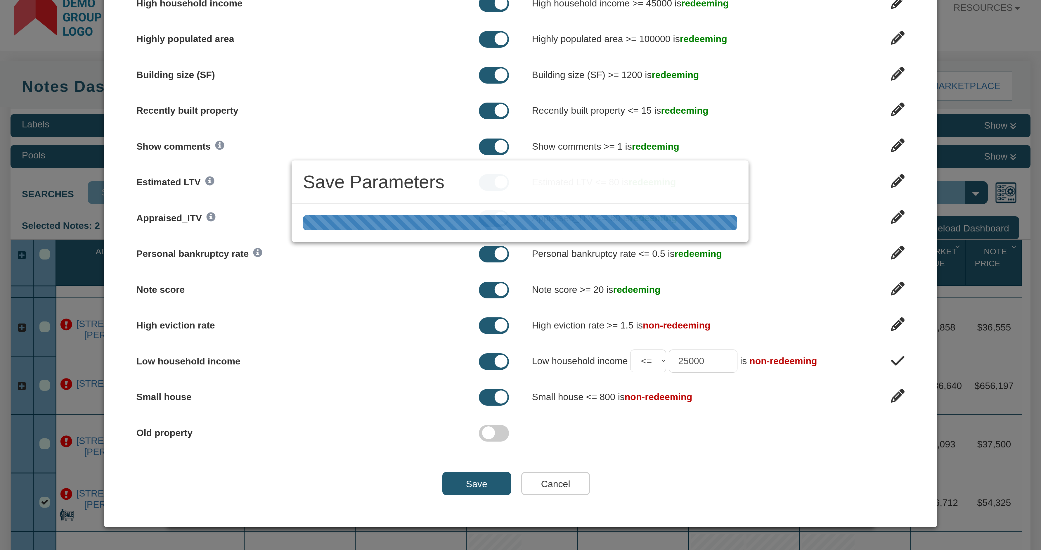
click at [894, 363] on div "Save Parameters" at bounding box center [520, 275] width 1041 height 550
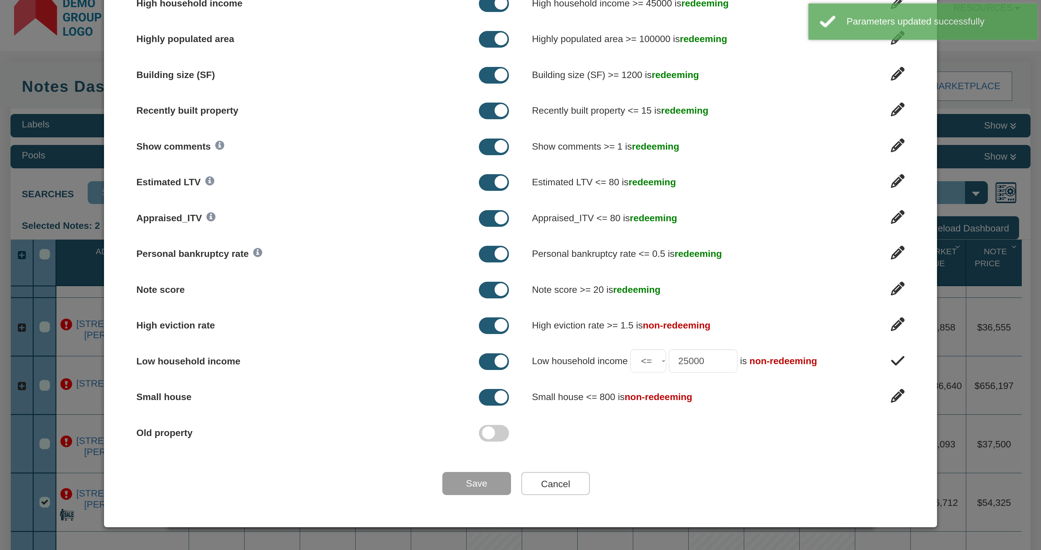
drag, startPoint x: 892, startPoint y: 364, endPoint x: 892, endPoint y: 367, distance: 3.3
click at [893, 364] on icon at bounding box center [897, 360] width 13 height 15
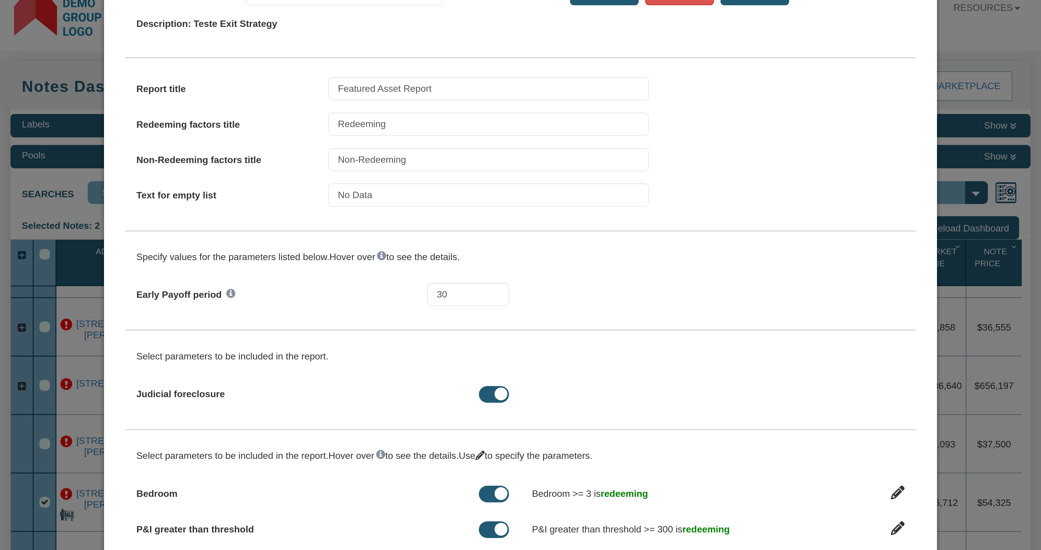
scroll to position [0, 0]
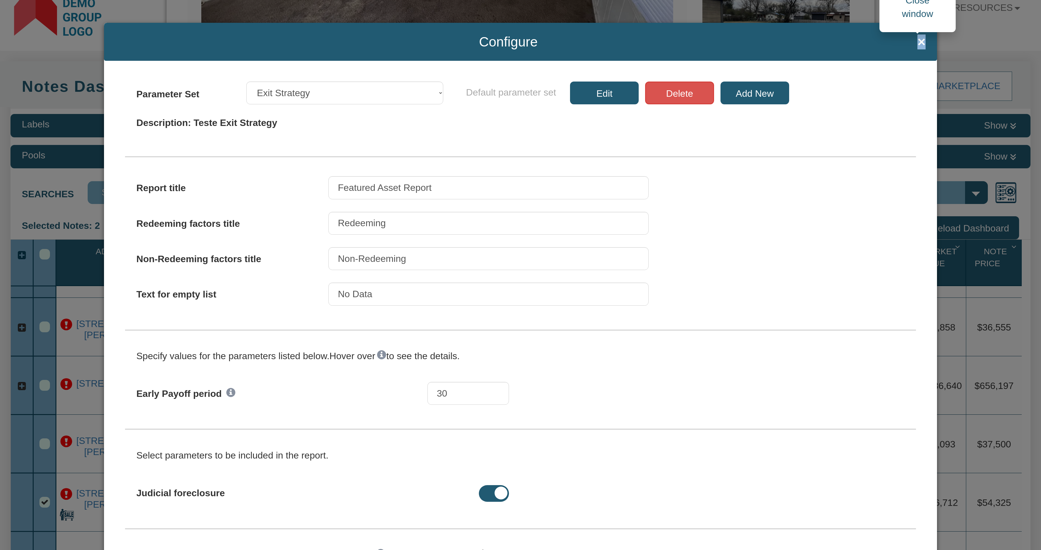
click at [918, 42] on span "×" at bounding box center [921, 41] width 8 height 15
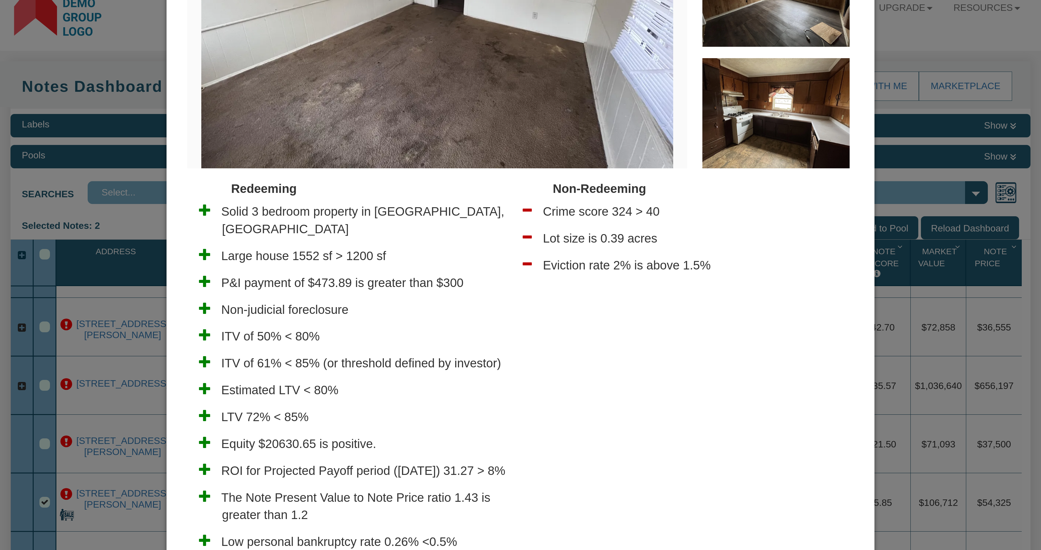
scroll to position [302, 0]
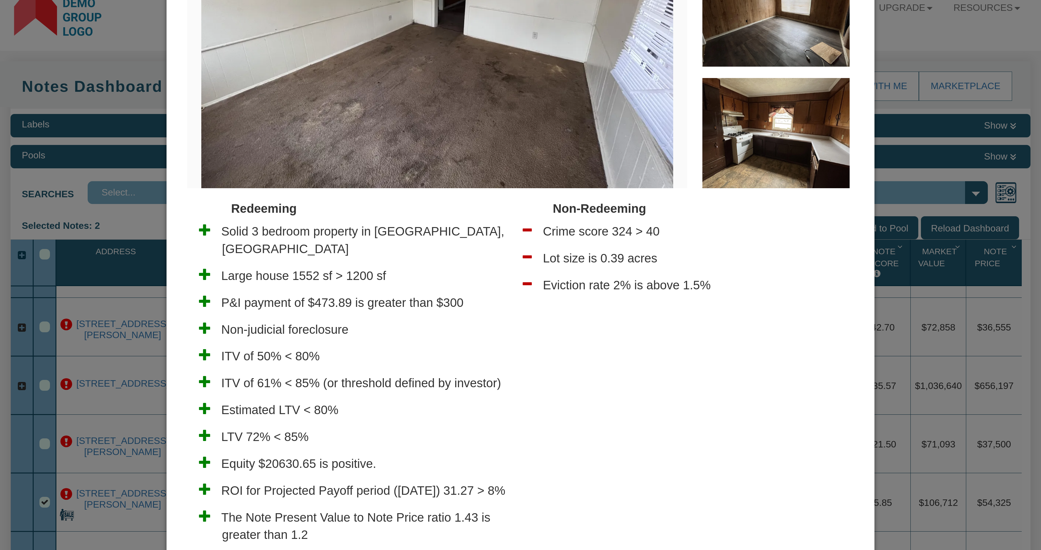
drag, startPoint x: 532, startPoint y: 229, endPoint x: 735, endPoint y: 297, distance: 213.9
click at [735, 297] on div "Non-Redeeming Crime score 324 > 40 Lot size is 0.39 acres Eviction rate 2% is a…" at bounding box center [681, 250] width 322 height 101
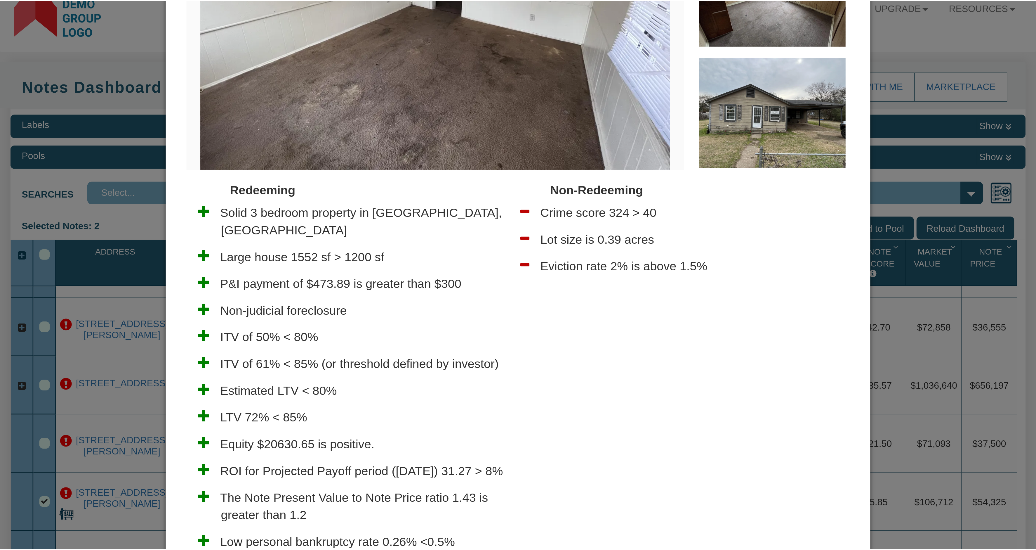
scroll to position [407, 0]
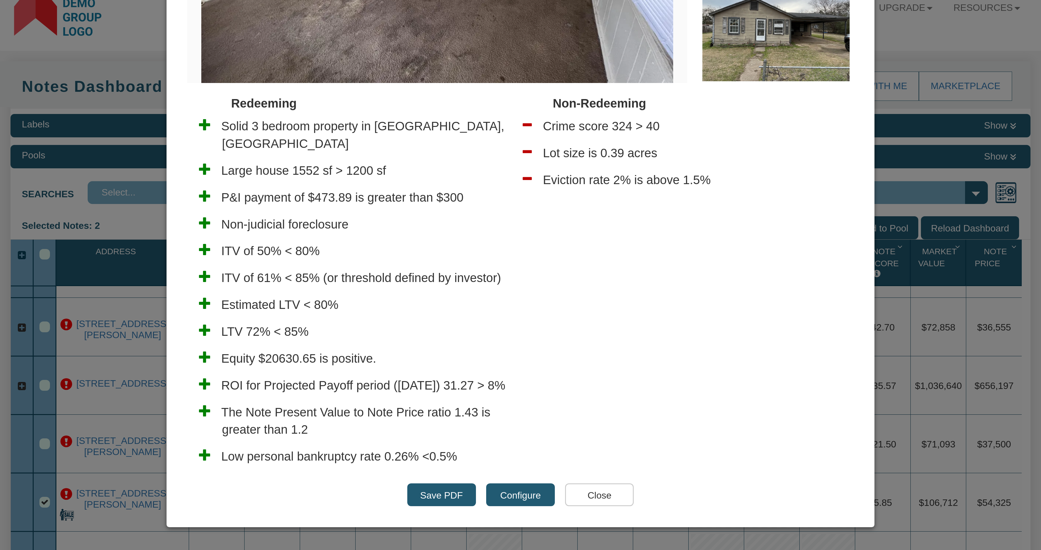
click at [602, 498] on input "Close" at bounding box center [599, 494] width 69 height 23
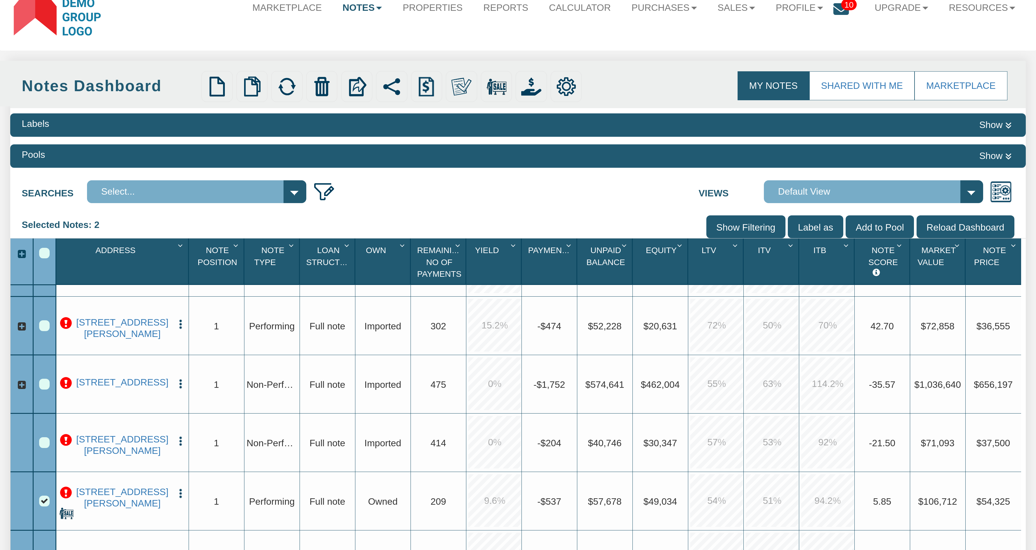
click at [180, 491] on img "button" at bounding box center [180, 493] width 11 height 11
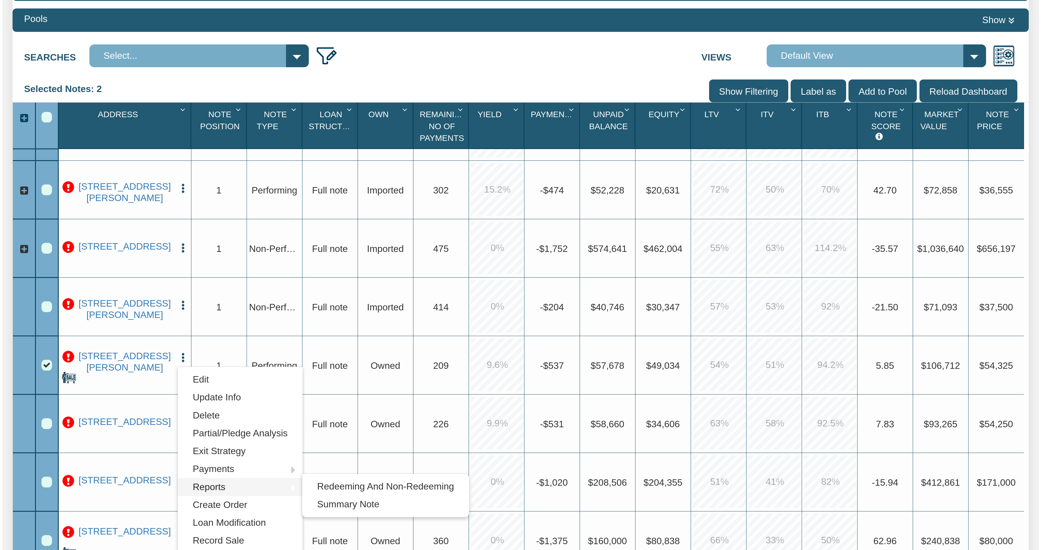
scroll to position [175, 0]
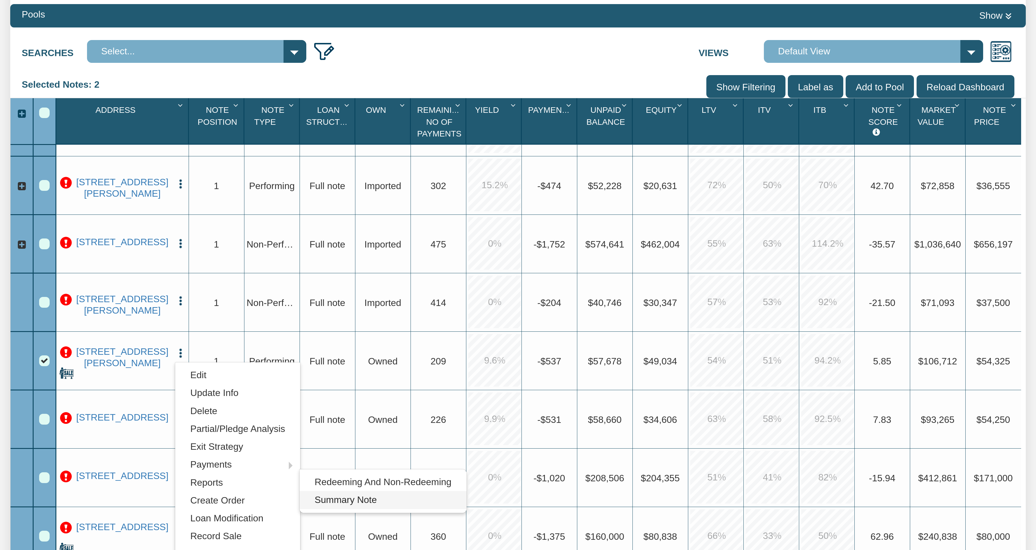
click at [358, 497] on link "Summary Note" at bounding box center [383, 500] width 167 height 18
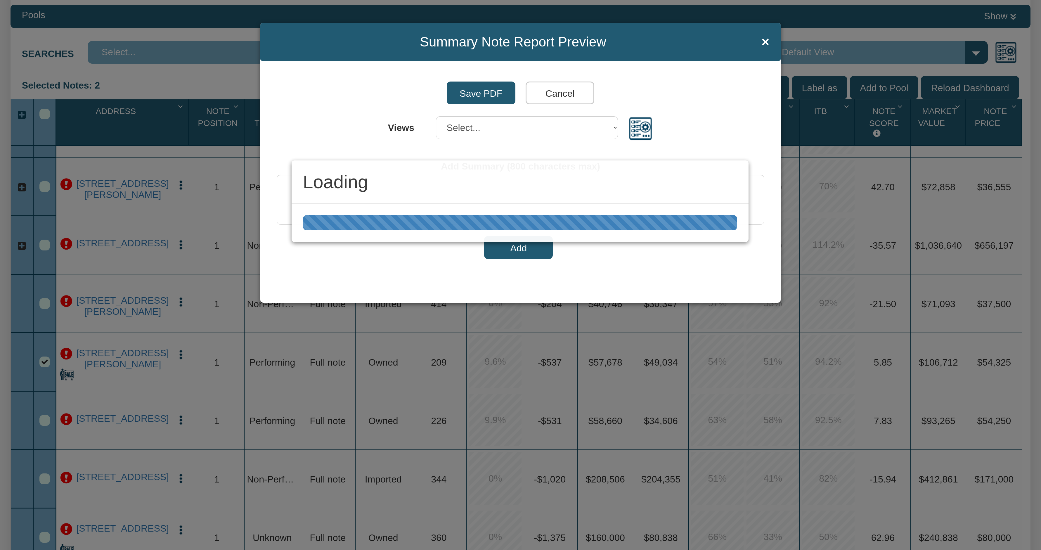
select select "object:2540"
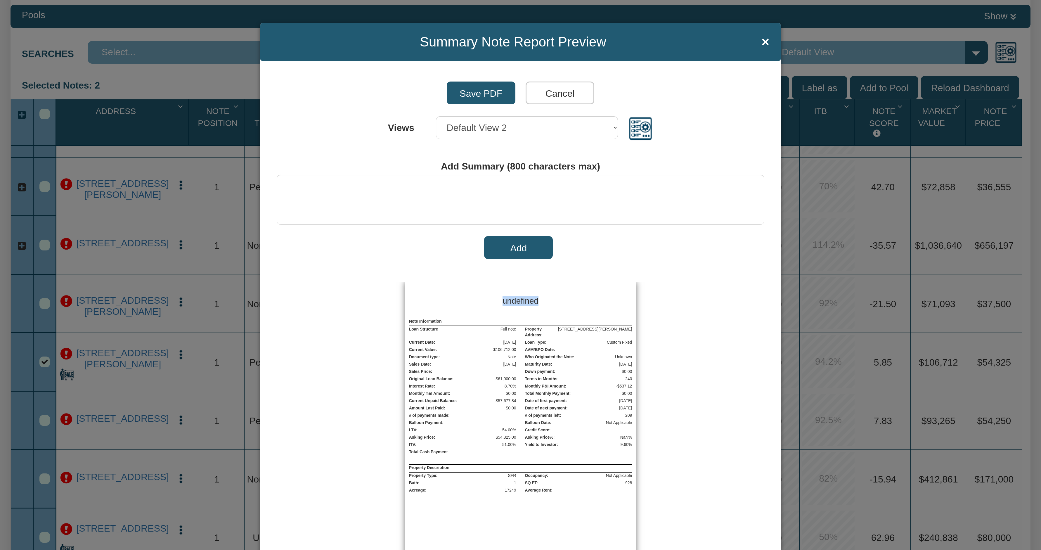
drag, startPoint x: 500, startPoint y: 299, endPoint x: 564, endPoint y: 305, distance: 64.3
click at [564, 305] on h3 "undefined" at bounding box center [521, 301] width 146 height 12
click at [519, 248] on button "Add" at bounding box center [518, 247] width 69 height 23
drag, startPoint x: 637, startPoint y: 130, endPoint x: 633, endPoint y: 133, distance: 4.4
click at [636, 130] on img at bounding box center [640, 128] width 25 height 25
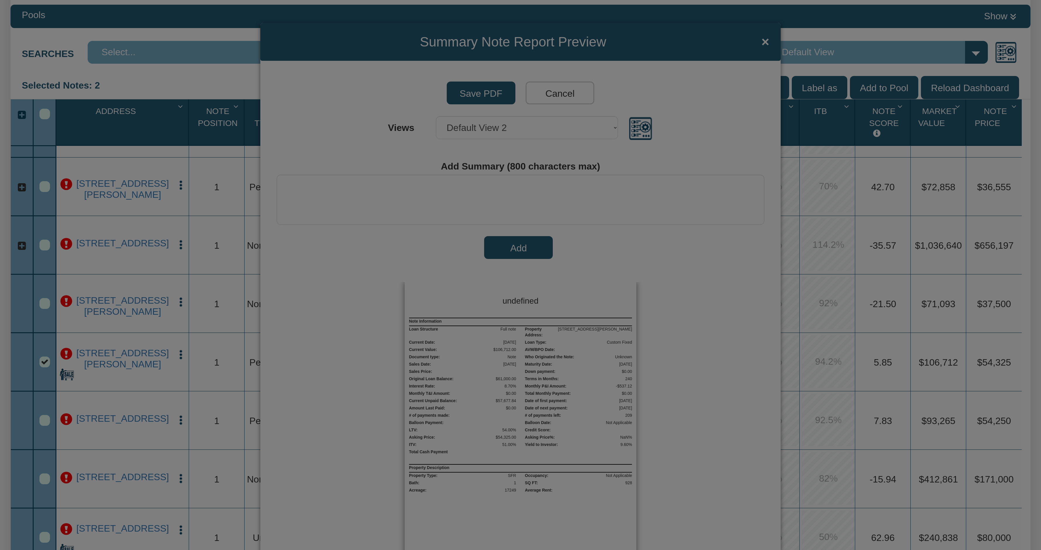
type input "Default View 2"
checkbox input "true"
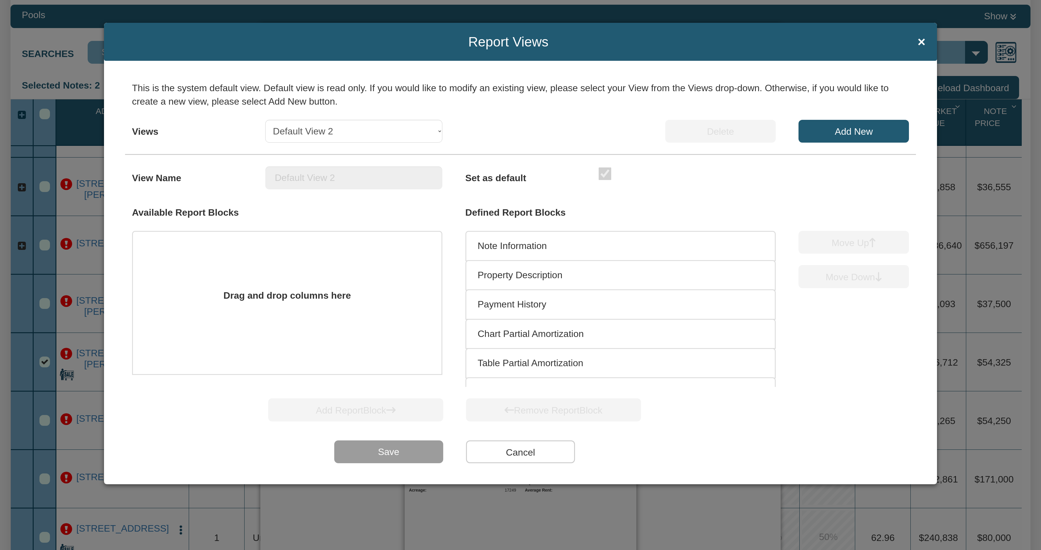
click at [537, 246] on li "Note Information" at bounding box center [620, 246] width 310 height 30
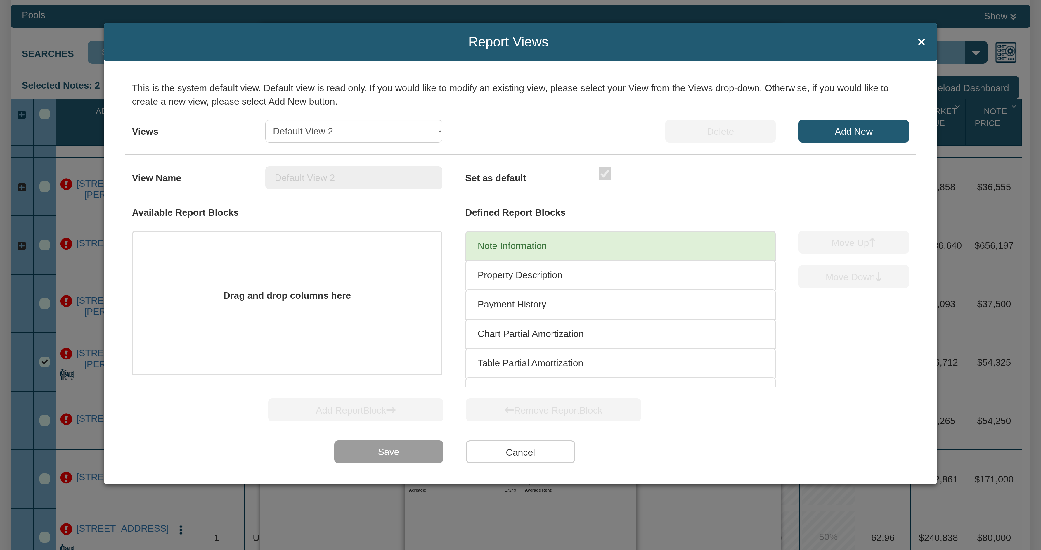
drag, startPoint x: 533, startPoint y: 247, endPoint x: 272, endPoint y: 261, distance: 260.6
click at [272, 261] on div "Drag and drop columns here Note Information Property Description Payment Histor…" at bounding box center [521, 309] width 800 height 156
click at [865, 127] on input "Add New" at bounding box center [853, 131] width 110 height 23
select select
checkbox input "false"
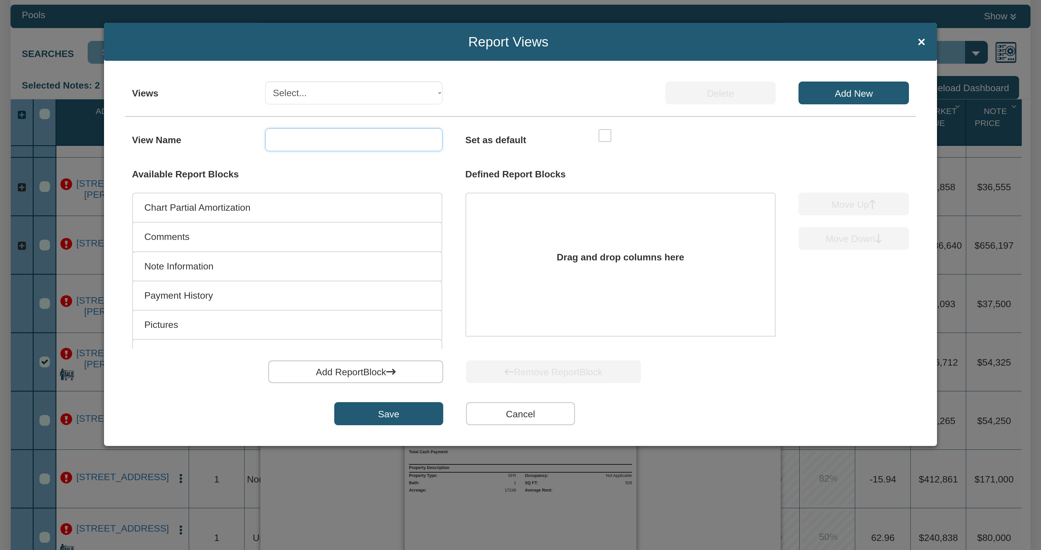
click at [390, 141] on input "text" at bounding box center [353, 139] width 177 height 23
type input "test 26"
click at [207, 203] on li "Chart Partial Amortization" at bounding box center [287, 208] width 310 height 30
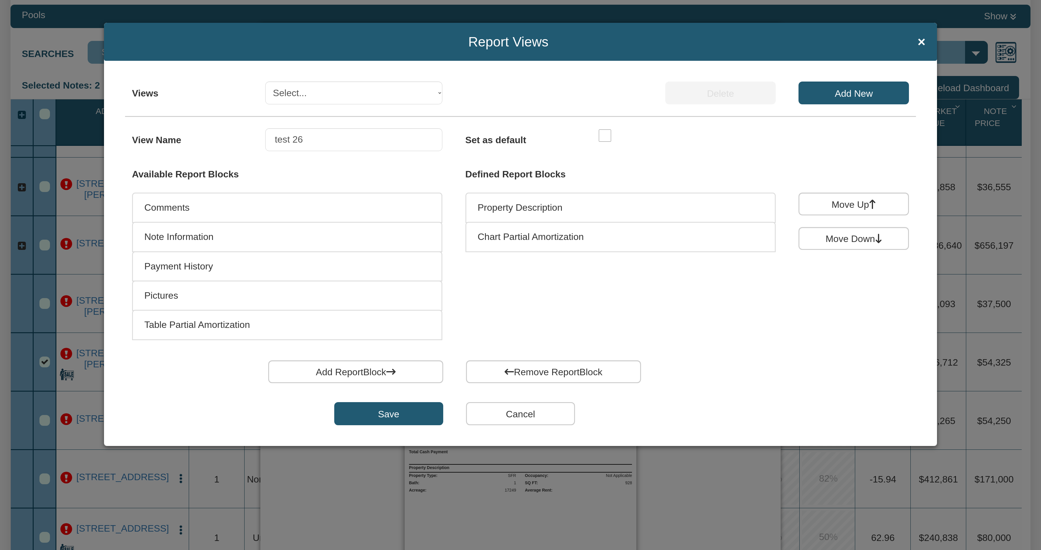
click at [399, 417] on input "Save" at bounding box center [388, 413] width 109 height 23
select select "object:2588"
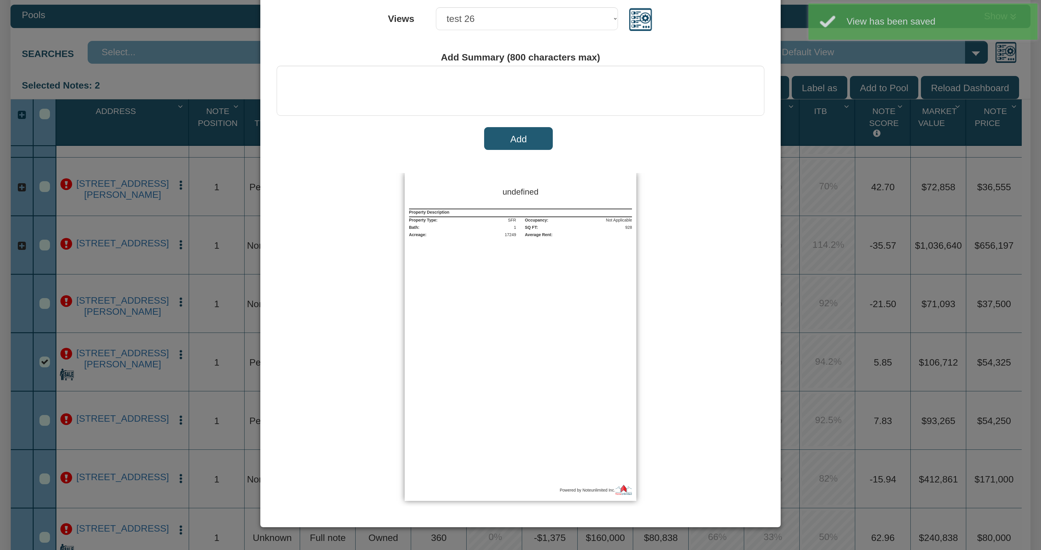
scroll to position [109, 0]
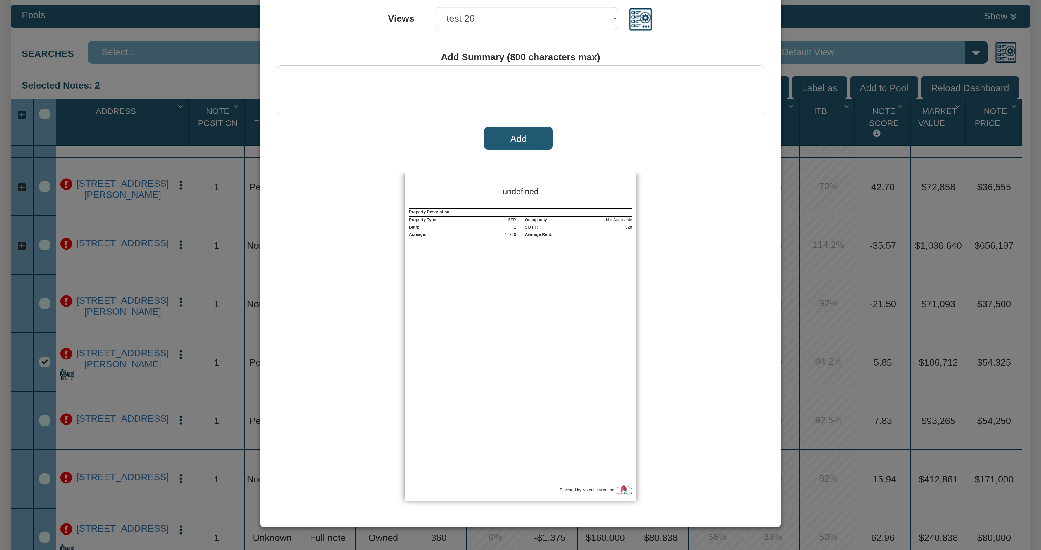
drag, startPoint x: 427, startPoint y: 248, endPoint x: 408, endPoint y: 254, distance: 20.6
click at [408, 254] on div "Property Description Property Type: SFR Occupancy: Not Applicable Bath: 1 SQ FT…" at bounding box center [521, 346] width 232 height 276
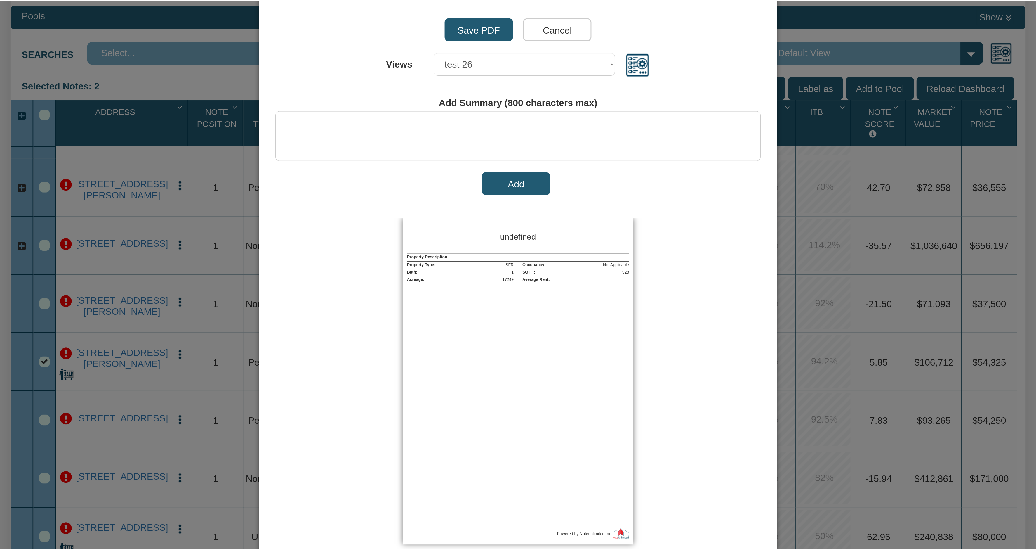
scroll to position [0, 0]
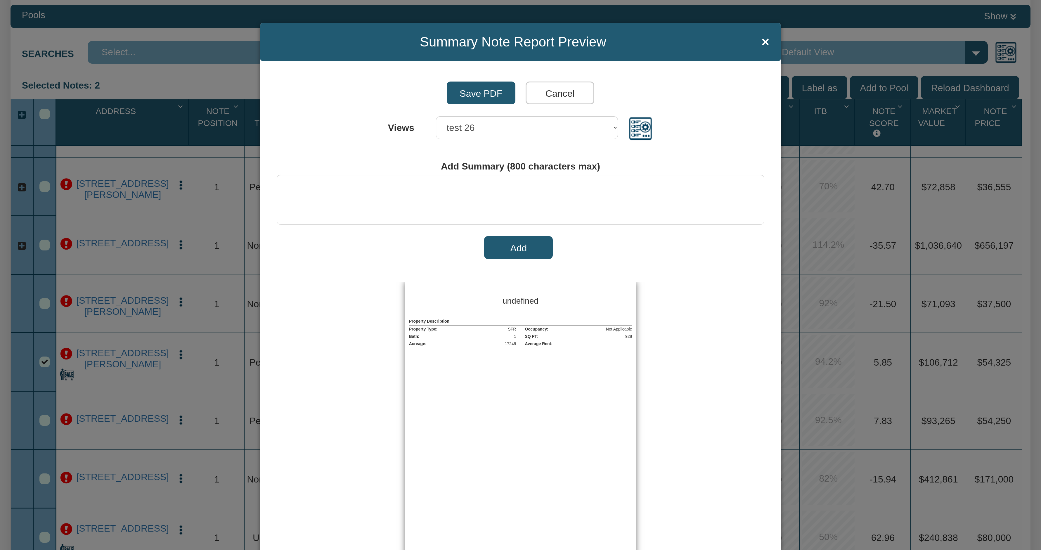
click at [554, 96] on input "Cancel" at bounding box center [560, 93] width 69 height 23
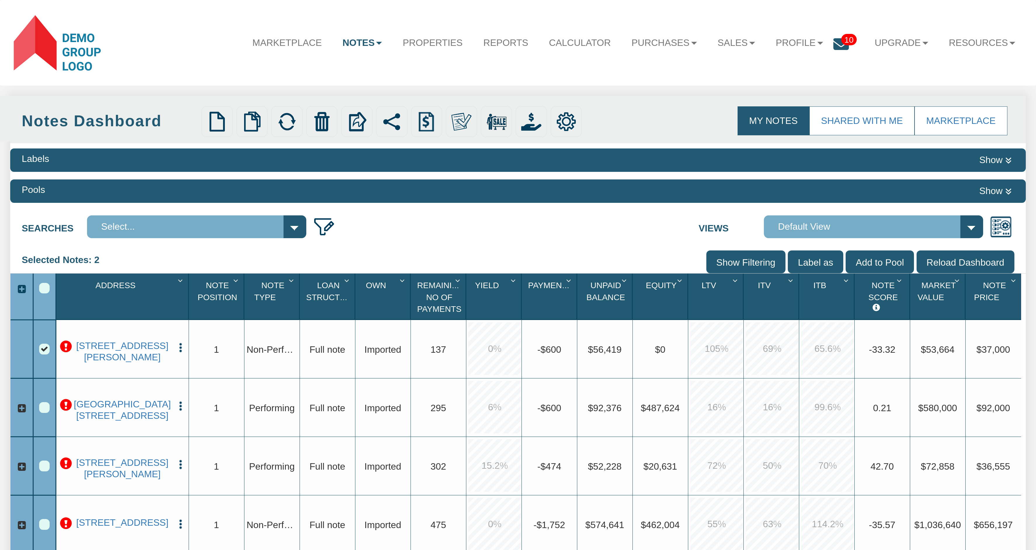
click at [768, 113] on link "My Notes" at bounding box center [774, 120] width 72 height 29
click at [259, 125] on img at bounding box center [252, 122] width 20 height 20
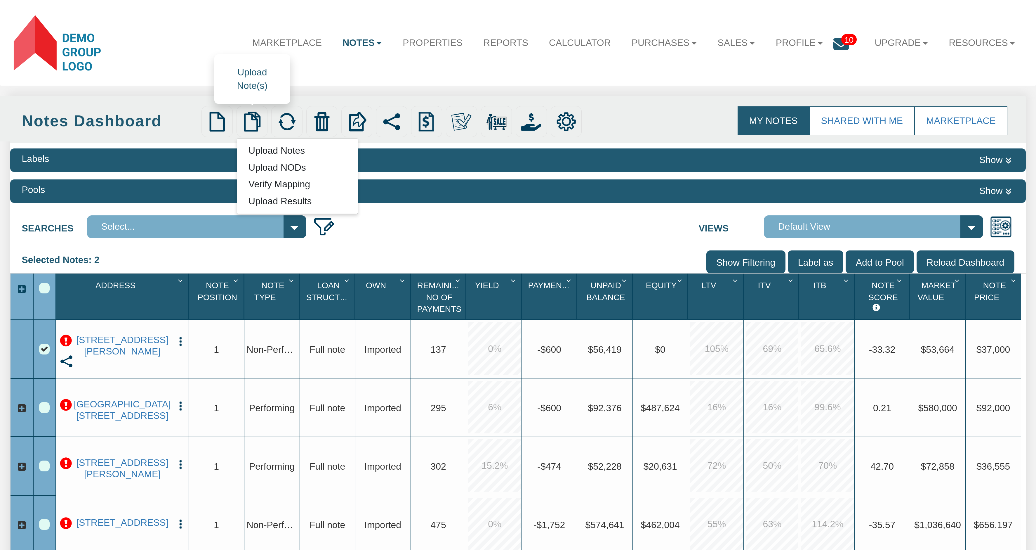
click at [281, 187] on link "Verify Mapping" at bounding box center [279, 184] width 84 height 14
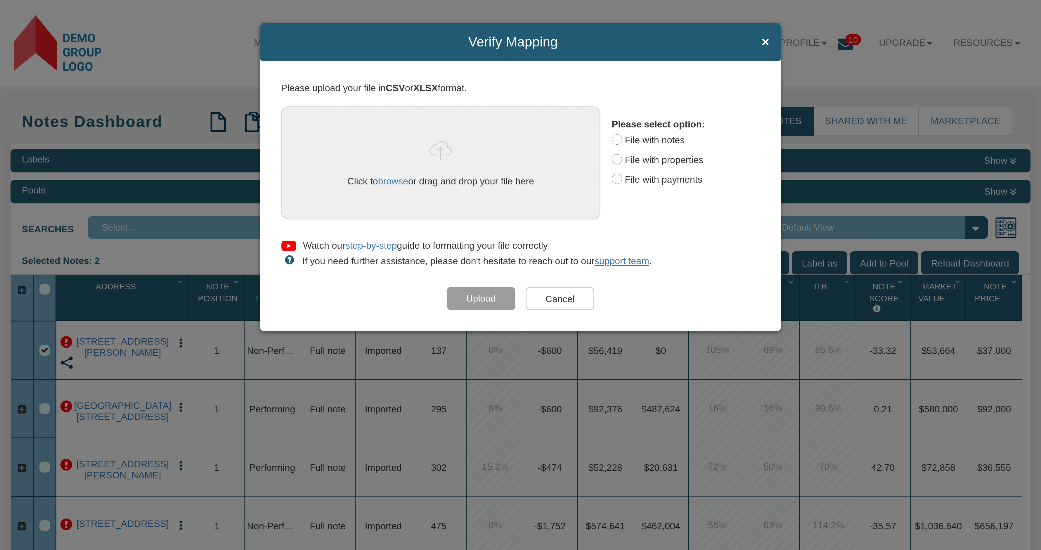
click at [572, 299] on input "Cancel" at bounding box center [560, 298] width 69 height 23
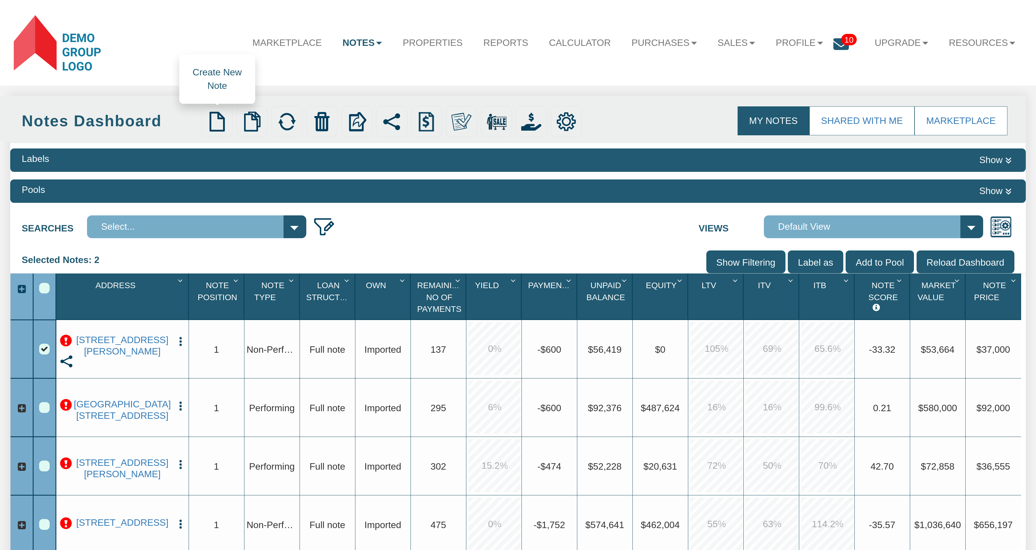
click at [218, 119] on img at bounding box center [217, 122] width 20 height 20
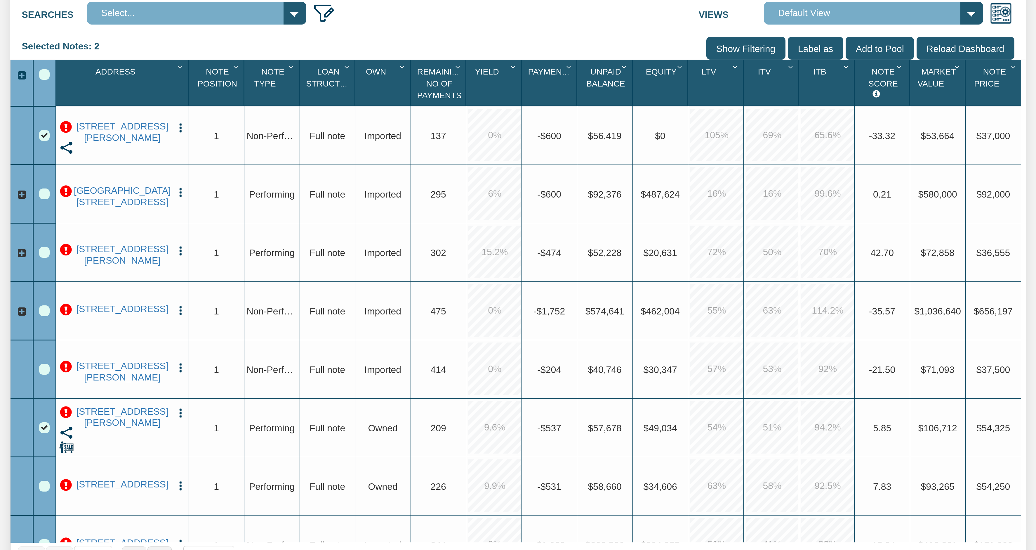
scroll to position [212, 0]
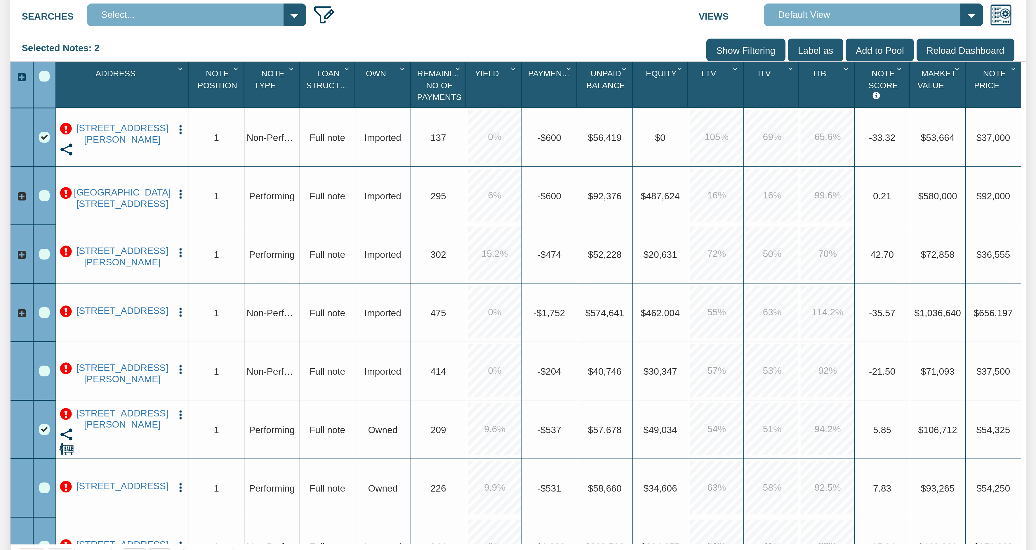
click at [182, 365] on img "button" at bounding box center [180, 369] width 11 height 11
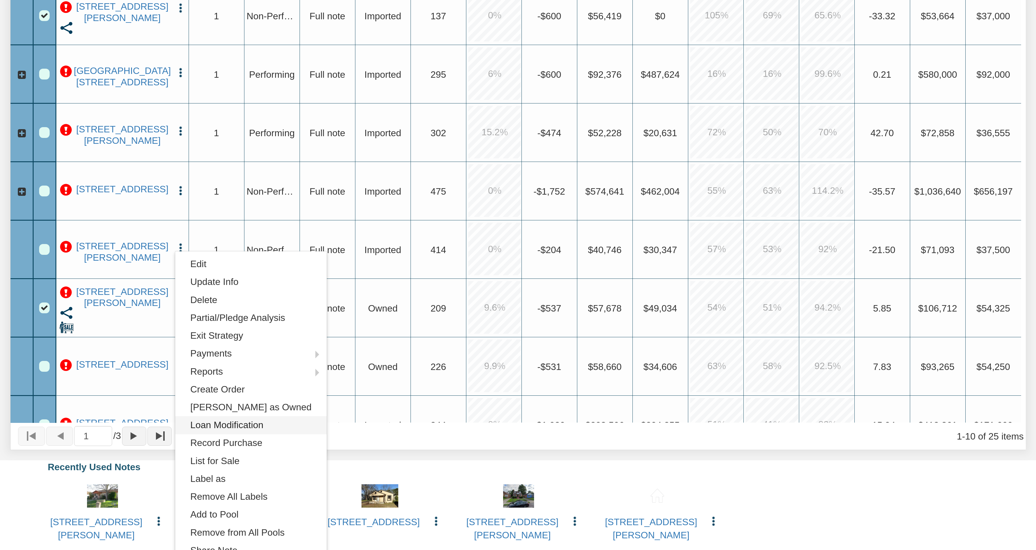
scroll to position [352, 0]
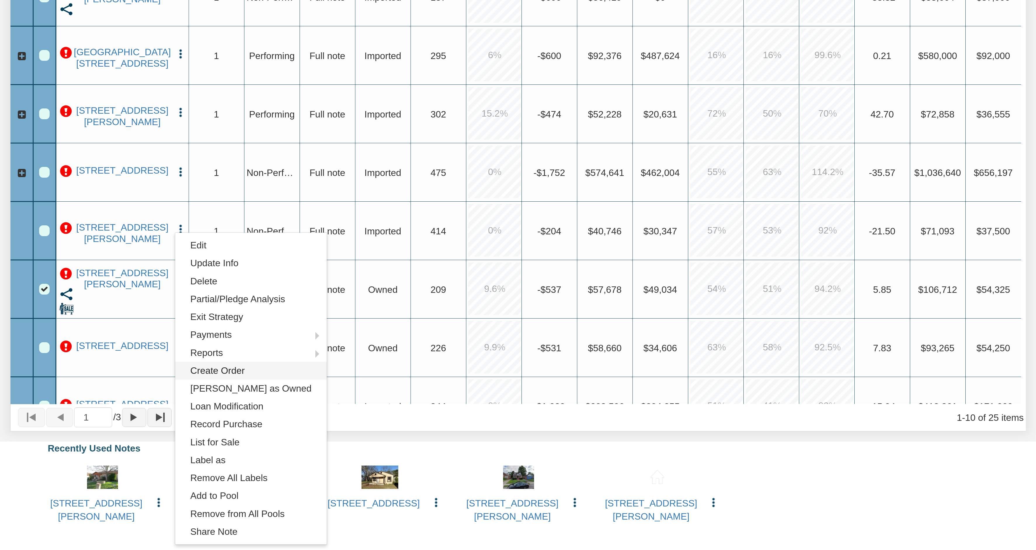
click at [237, 375] on link "Create Order" at bounding box center [251, 371] width 152 height 18
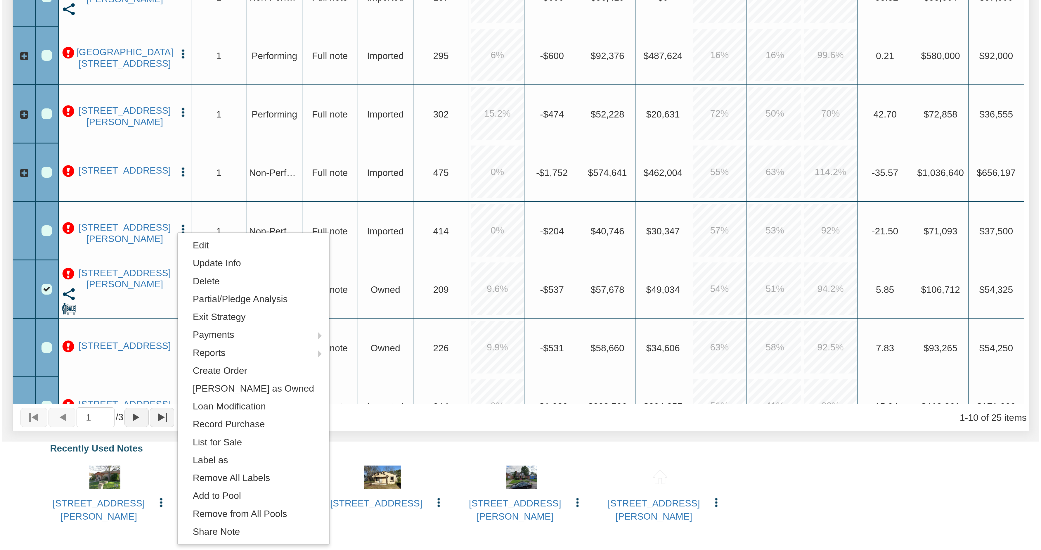
scroll to position [352, 0]
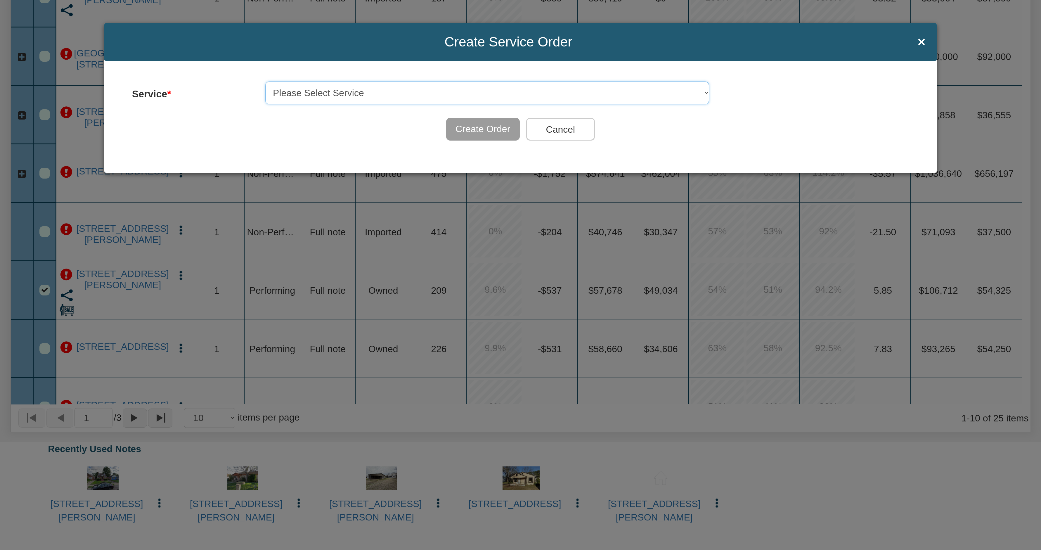
select select "object:5847"
click at [265, 82] on select "Please Select Service Collection Letter Delivery w/Occupancy Check Residential …" at bounding box center [487, 93] width 444 height 23
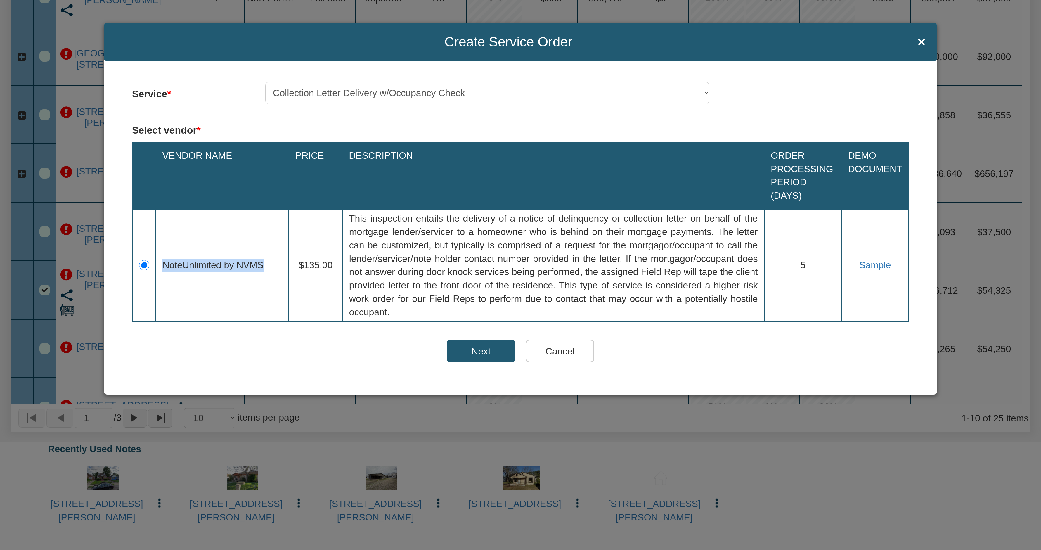
drag, startPoint x: 162, startPoint y: 266, endPoint x: 262, endPoint y: 263, distance: 100.0
click at [262, 263] on td "NoteUnlimited by NVMS" at bounding box center [222, 265] width 133 height 112
drag, startPoint x: 298, startPoint y: 266, endPoint x: 334, endPoint y: 271, distance: 36.7
click at [334, 271] on td "$135.00" at bounding box center [315, 265] width 53 height 112
click at [877, 268] on link "Sample" at bounding box center [875, 265] width 32 height 11
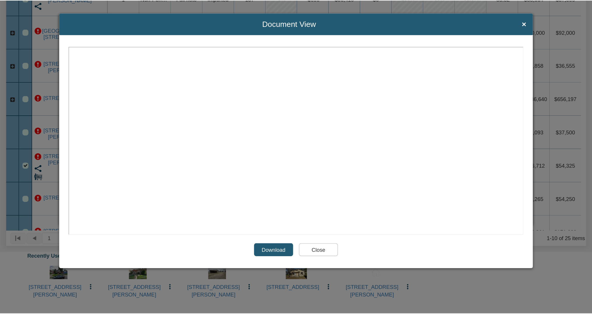
scroll to position [0, 0]
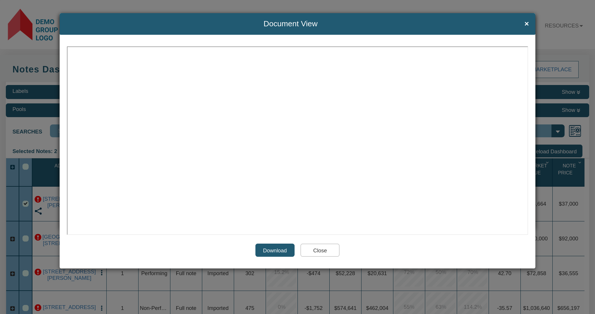
click at [328, 253] on input "Close" at bounding box center [319, 250] width 39 height 13
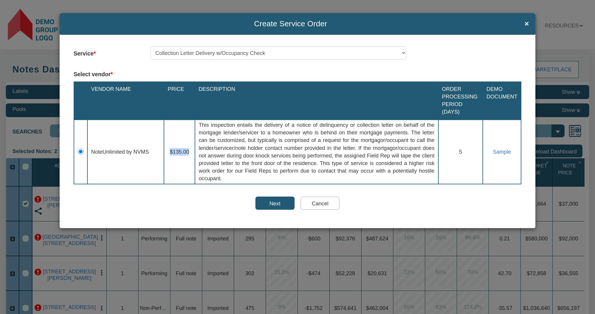
click at [291, 203] on button "Next" at bounding box center [274, 203] width 39 height 13
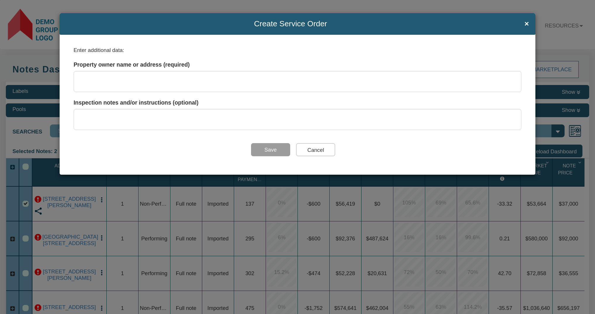
click at [318, 148] on button "Cancel" at bounding box center [315, 149] width 39 height 13
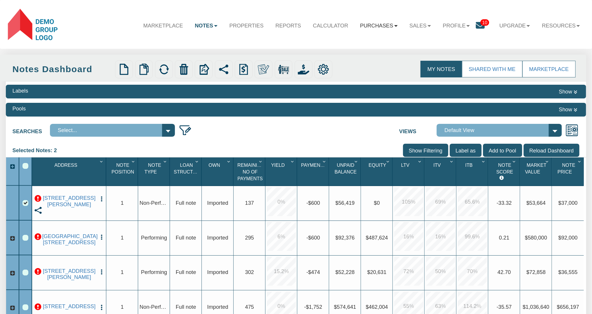
click at [394, 26] on b at bounding box center [396, 26] width 4 height 2
click at [348, 53] on link "Orders" at bounding box center [369, 52] width 69 height 10
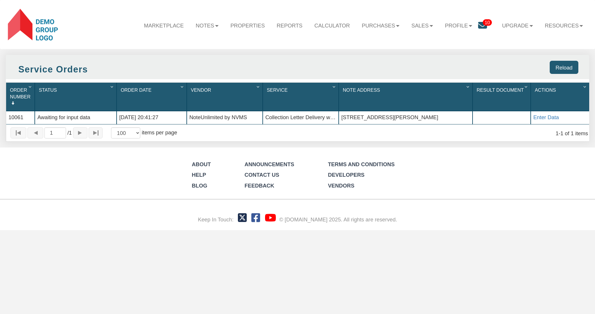
drag, startPoint x: 117, startPoint y: 119, endPoint x: 172, endPoint y: 116, distance: 55.0
click at [172, 116] on div "09/02/2025 20:41:27" at bounding box center [152, 117] width 70 height 13
click at [484, 24] on span "10" at bounding box center [487, 22] width 9 height 6
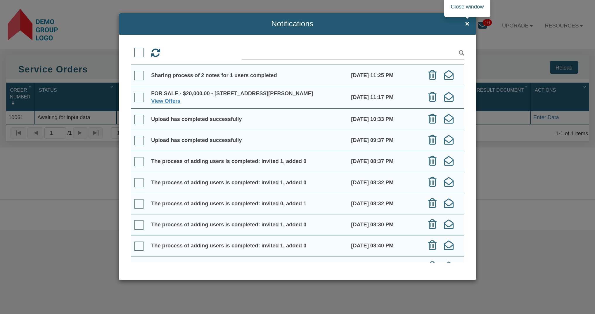
click at [467, 25] on span "×" at bounding box center [467, 24] width 4 height 8
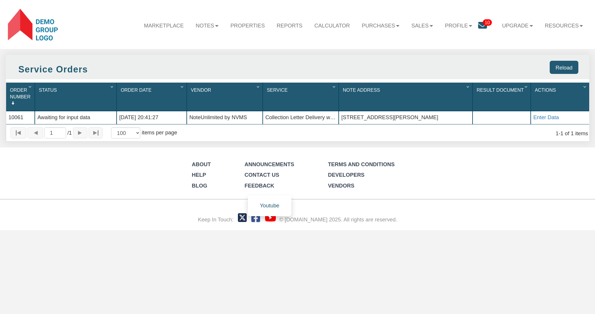
click at [269, 221] on icon at bounding box center [270, 218] width 11 height 10
click at [215, 27] on b at bounding box center [217, 26] width 4 height 2
click at [186, 40] on link "Dashboard" at bounding box center [189, 42] width 69 height 10
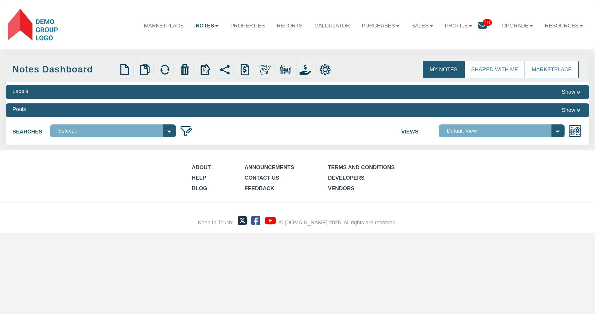
select select
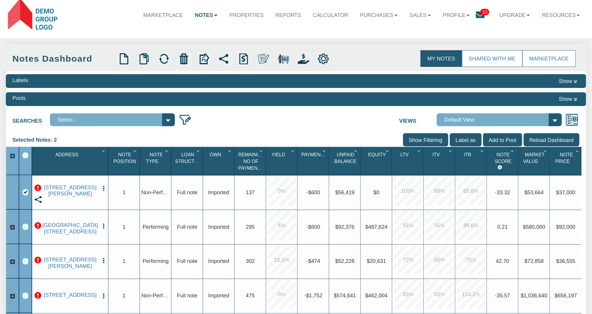
scroll to position [15, 0]
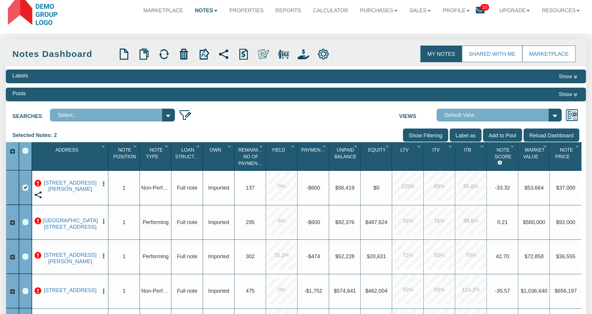
click at [573, 94] on button "Show" at bounding box center [568, 94] width 23 height 9
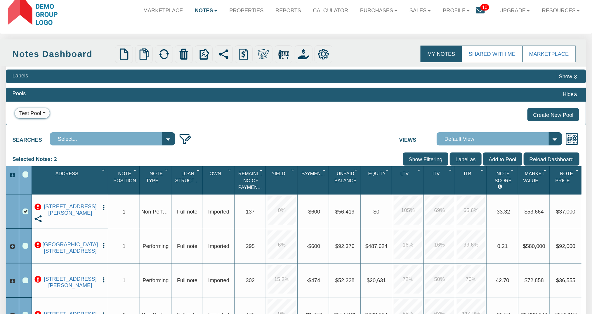
click at [30, 115] on div "Test Pool" at bounding box center [30, 114] width 22 height 8
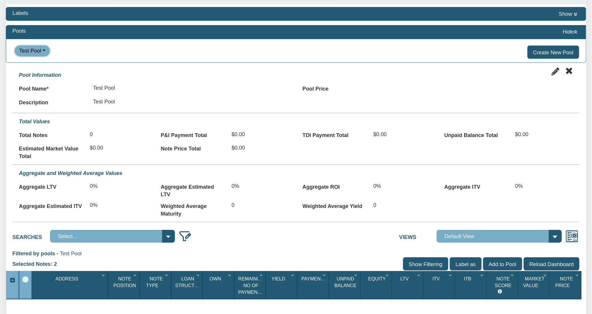
scroll to position [75, 0]
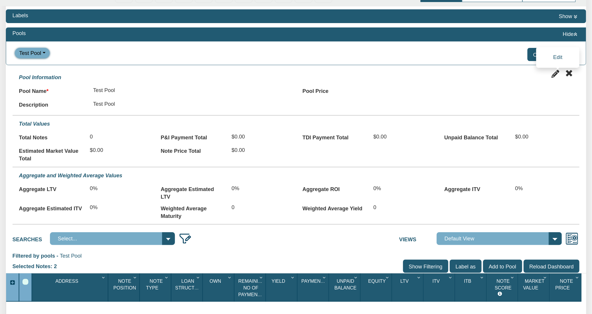
click at [554, 74] on icon at bounding box center [558, 74] width 12 height 8
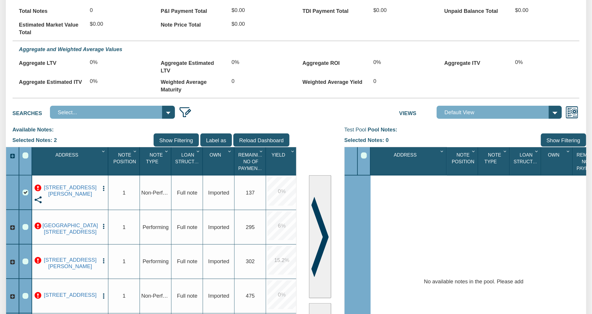
scroll to position [235, 0]
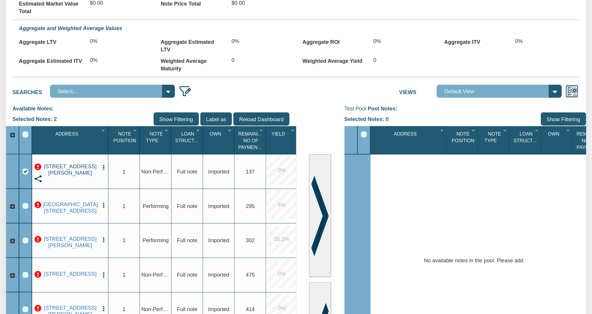
click at [66, 171] on link "7203 IRMA AVE, CLEVELAND, OH, 44105" at bounding box center [70, 169] width 56 height 13
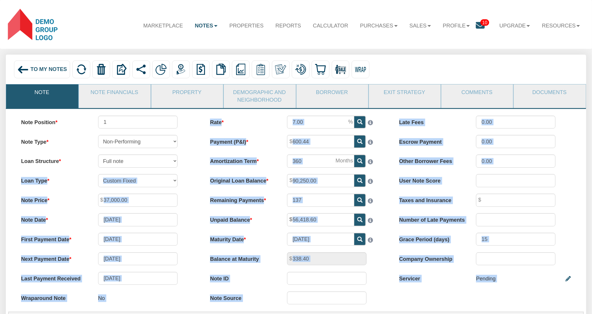
click at [22, 71] on img at bounding box center [23, 70] width 12 height 12
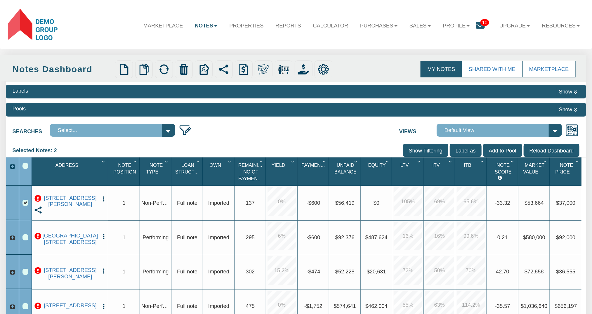
click at [268, 128] on div "Searches Select... Test-1 Address 209 S. Center Test-2 Address 202 Pecos St Tes…" at bounding box center [296, 129] width 580 height 16
click at [41, 110] on div "Pools Show" at bounding box center [296, 110] width 580 height 14
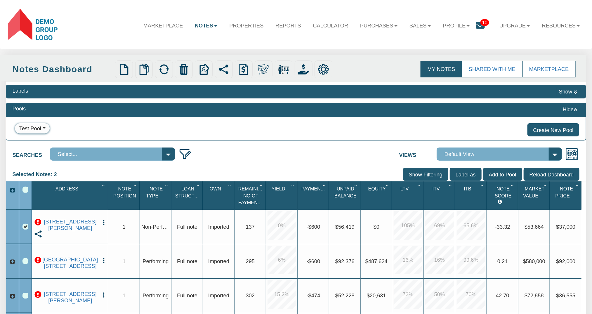
click at [28, 127] on div "Test Pool" at bounding box center [30, 129] width 22 height 8
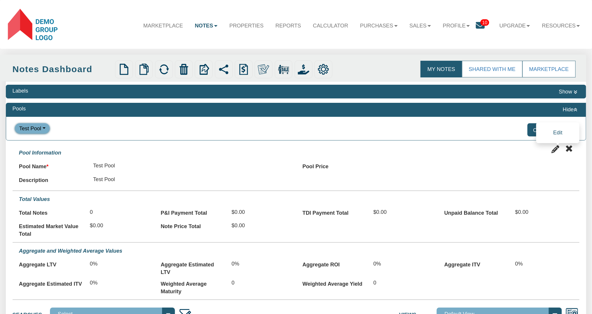
click at [554, 148] on icon at bounding box center [558, 149] width 12 height 8
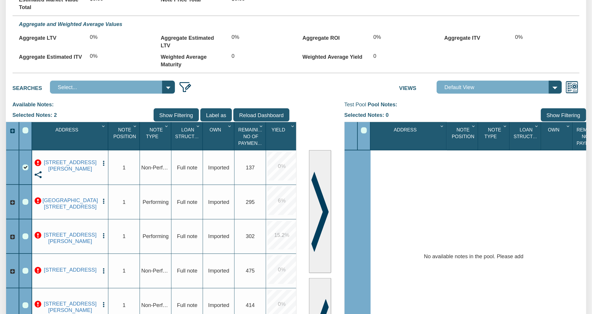
scroll to position [236, 0]
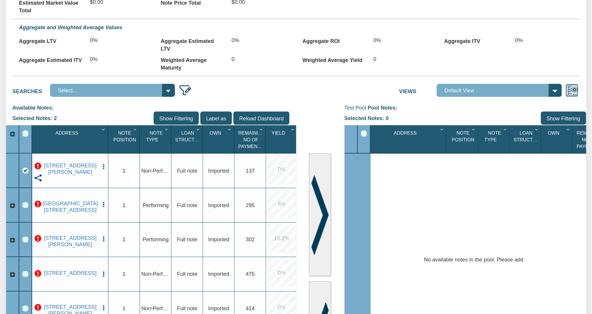
click at [26, 207] on div "Row 2, Row Selection Checkbox" at bounding box center [25, 205] width 6 height 6
drag, startPoint x: 25, startPoint y: 239, endPoint x: 74, endPoint y: 239, distance: 49.1
click at [25, 239] on div "Row 4, Row Selection Checkbox" at bounding box center [25, 240] width 6 height 6
click at [325, 218] on img at bounding box center [320, 215] width 18 height 80
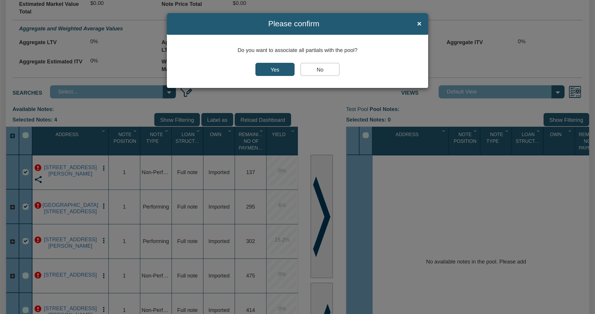
click at [278, 66] on input "Yes" at bounding box center [274, 69] width 39 height 13
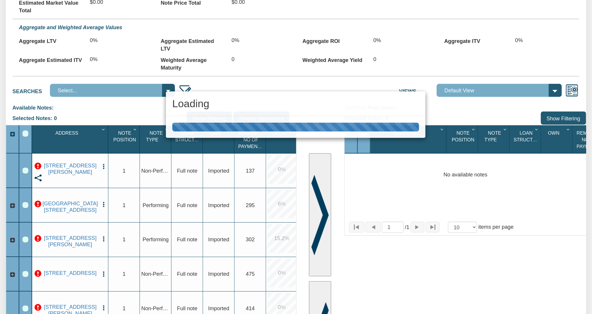
type input "175,872"
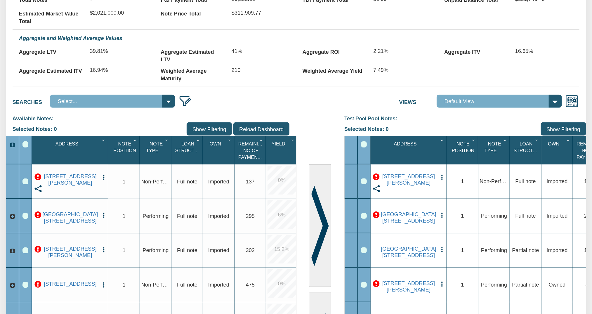
scroll to position [216, 0]
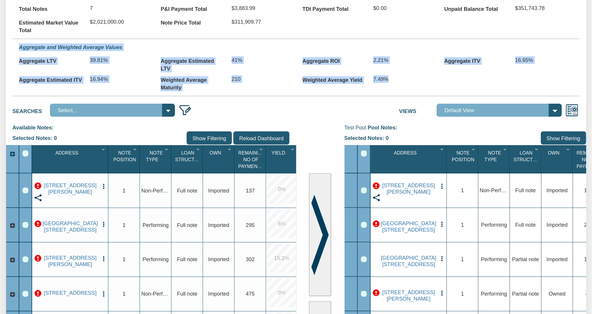
drag, startPoint x: 404, startPoint y: 82, endPoint x: 200, endPoint y: 36, distance: 209.3
click at [200, 36] on form "Pool Editing Pool Name Test Pool Pool Price 175,872 Description Test Pool 7" at bounding box center [296, 9] width 567 height 163
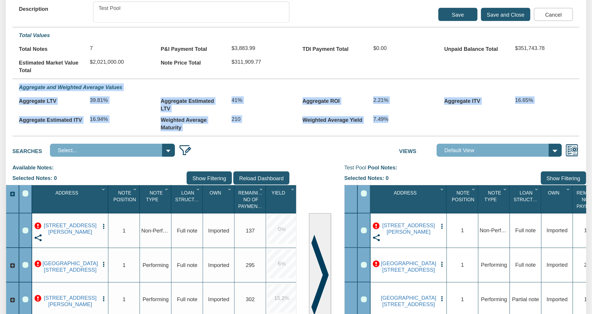
scroll to position [176, 0]
drag, startPoint x: 292, startPoint y: 95, endPoint x: 289, endPoint y: 99, distance: 4.5
click at [291, 95] on div "Aggregate Estimated LTV 41%" at bounding box center [225, 102] width 142 height 19
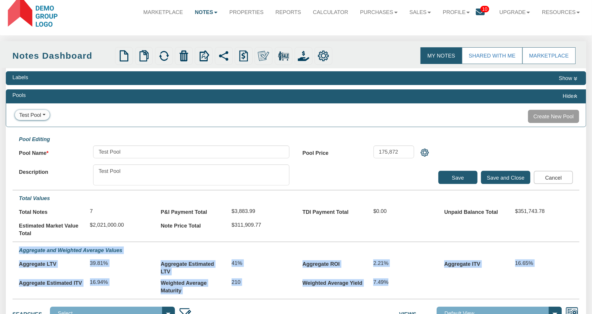
scroll to position [0, 0]
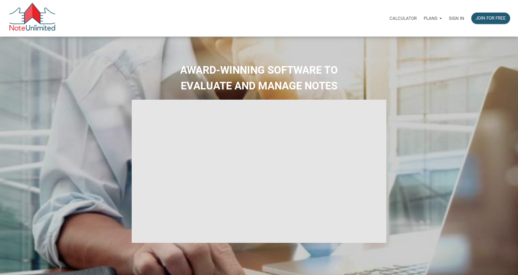
click at [439, 18] on div "Plans" at bounding box center [432, 19] width 25 height 18
click at [400, 34] on link "Personal" at bounding box center [417, 34] width 56 height 12
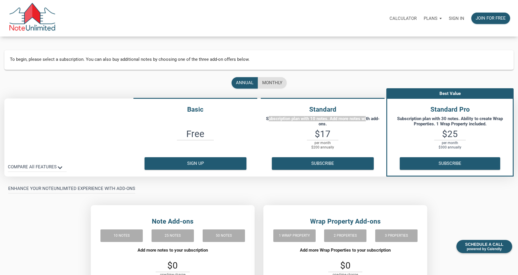
drag, startPoint x: 263, startPoint y: 119, endPoint x: 364, endPoint y: 118, distance: 101.4
click at [364, 118] on p "Subscription plan with 10 notes. Add more notes with add-ons." at bounding box center [323, 121] width 122 height 11
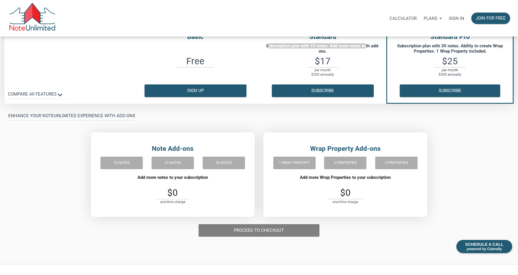
scroll to position [88, 0]
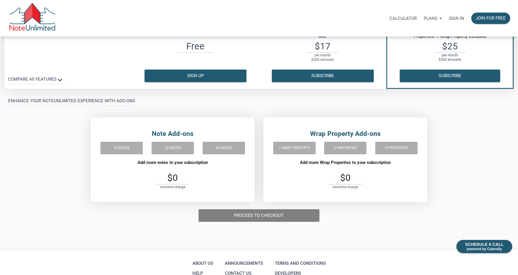
drag, startPoint x: 151, startPoint y: 133, endPoint x: 208, endPoint y: 133, distance: 57.3
click at [208, 133] on h4 "Note Add-ons" at bounding box center [172, 134] width 153 height 10
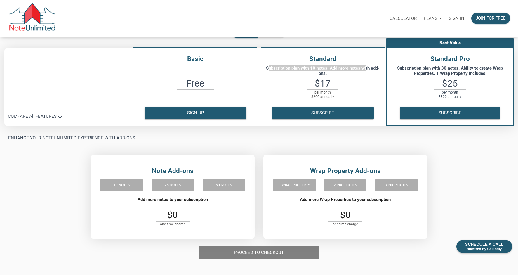
scroll to position [35, 0]
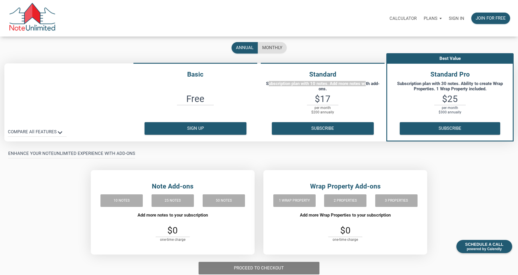
drag, startPoint x: 305, startPoint y: 112, endPoint x: 335, endPoint y: 110, distance: 30.1
click at [335, 110] on div "$17 per month $200 annually" at bounding box center [322, 105] width 127 height 23
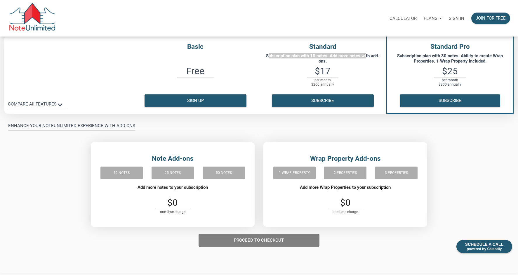
scroll to position [70, 0]
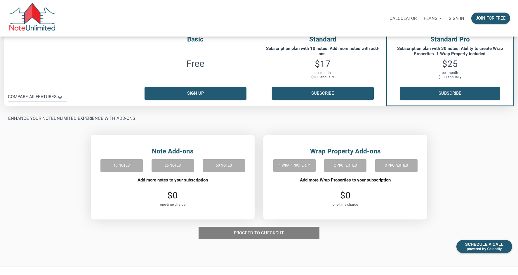
click at [176, 165] on div "25 notes" at bounding box center [173, 165] width 42 height 15
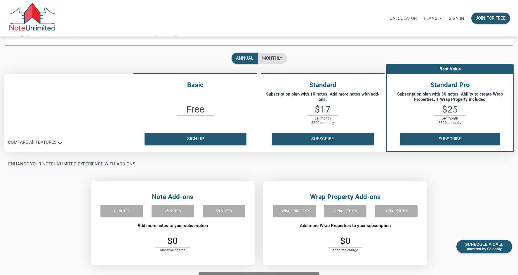
scroll to position [18, 0]
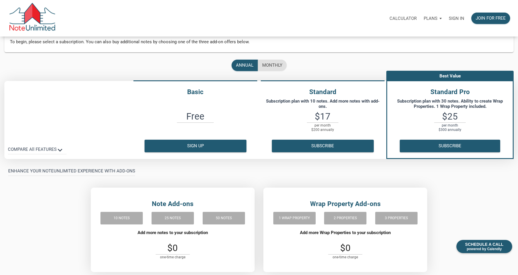
click at [440, 18] on div "Plans" at bounding box center [432, 19] width 25 height 18
click at [404, 47] on link "Business" at bounding box center [417, 46] width 56 height 12
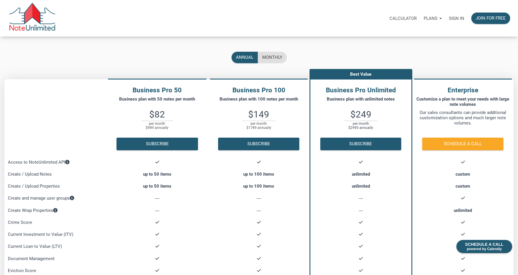
drag, startPoint x: 256, startPoint y: 98, endPoint x: 300, endPoint y: 98, distance: 43.5
click at [300, 98] on p "Business plan with 100 notes per month" at bounding box center [259, 101] width 96 height 11
drag, startPoint x: 145, startPoint y: 115, endPoint x: 171, endPoint y: 129, distance: 29.1
click at [171, 129] on div "$82 per month $989 annually" at bounding box center [157, 121] width 102 height 23
drag, startPoint x: 156, startPoint y: 99, endPoint x: 179, endPoint y: 99, distance: 23.1
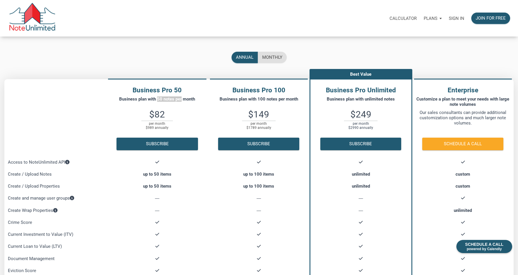
click at [179, 99] on p "Business plan with 50 notes per month" at bounding box center [157, 101] width 96 height 11
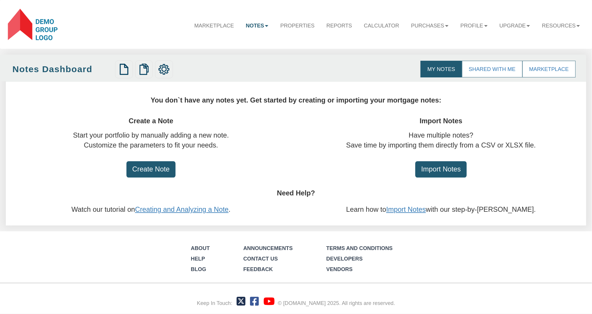
click at [265, 25] on b at bounding box center [267, 26] width 4 height 2
